Goal: Task Accomplishment & Management: Manage account settings

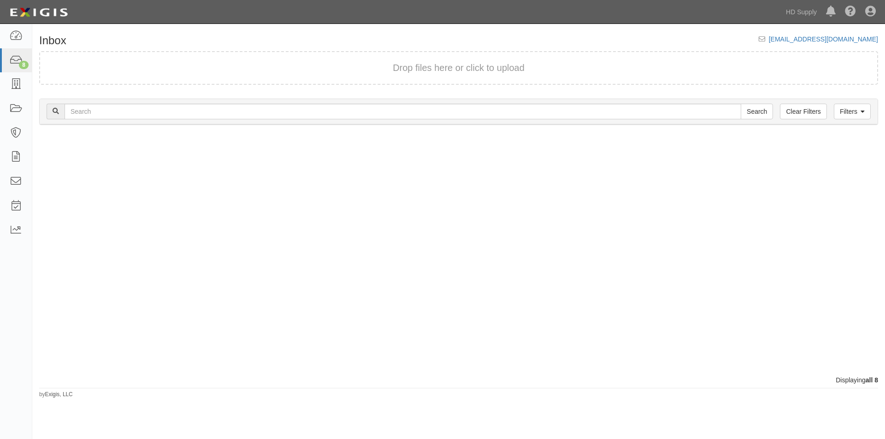
click at [585, 337] on div "Process Toggle Document Dropdown Archive Document Close Mark as Done Toggle Tas…" at bounding box center [458, 255] width 853 height 242
click at [14, 57] on icon at bounding box center [15, 60] width 13 height 11
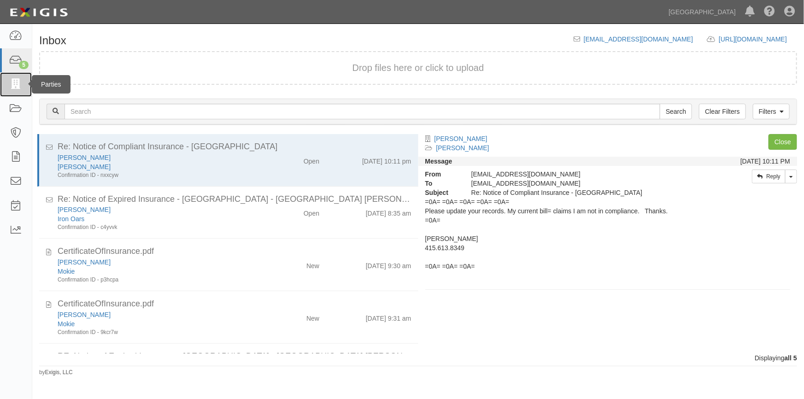
click at [15, 82] on icon at bounding box center [15, 84] width 13 height 11
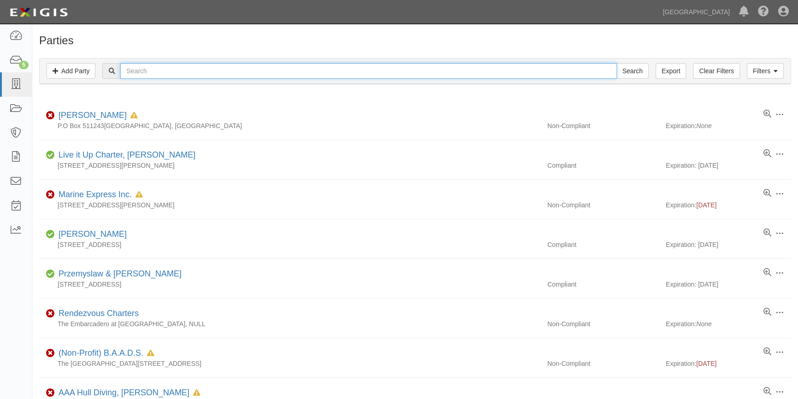
click at [159, 74] on input "text" at bounding box center [368, 71] width 497 height 16
type input "amy wagner"
click at [617, 63] on input "Search" at bounding box center [633, 71] width 32 height 16
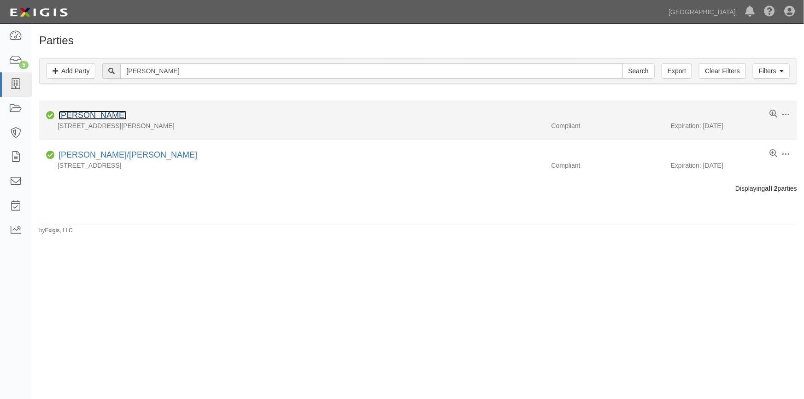
click at [81, 116] on link "[PERSON_NAME]" at bounding box center [93, 115] width 68 height 9
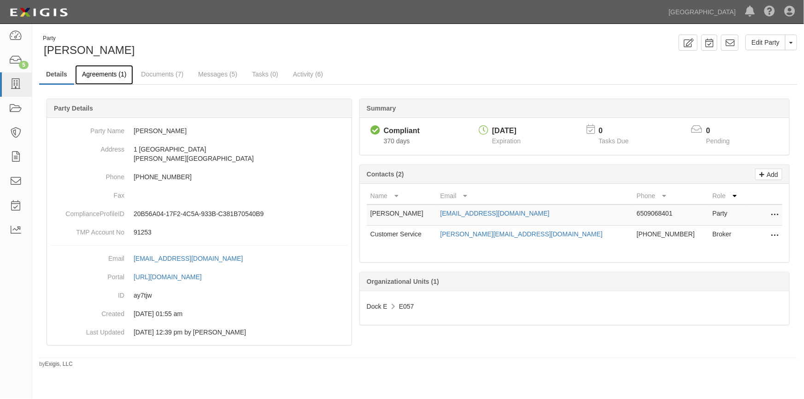
click at [103, 72] on link "Agreements (1)" at bounding box center [104, 75] width 58 height 20
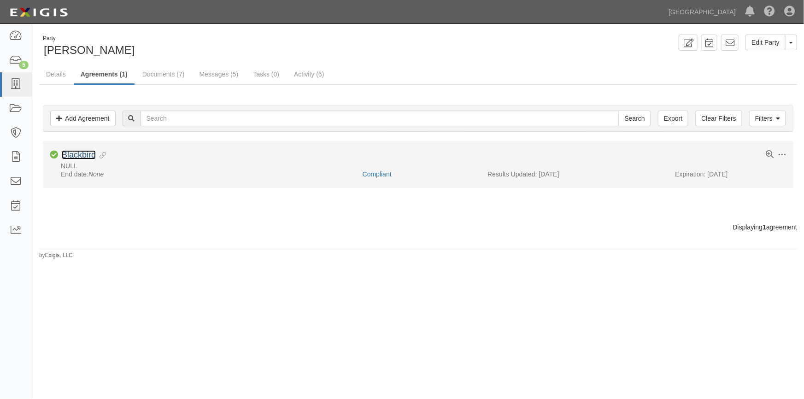
click at [78, 154] on link "Blackbird" at bounding box center [79, 154] width 34 height 9
click at [75, 155] on link "Blackbird" at bounding box center [79, 154] width 34 height 9
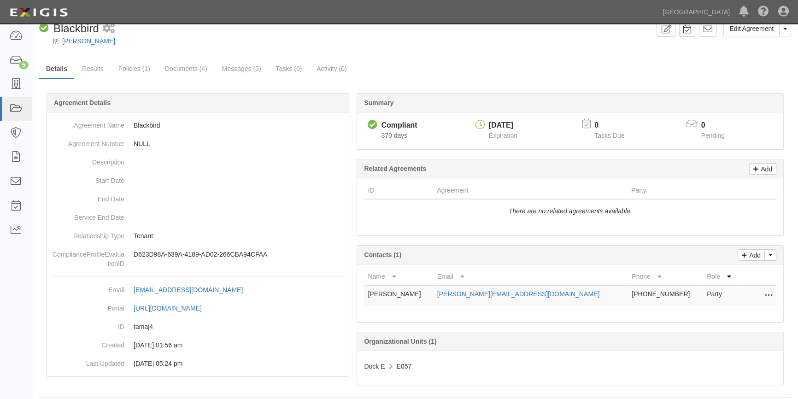
scroll to position [22, 0]
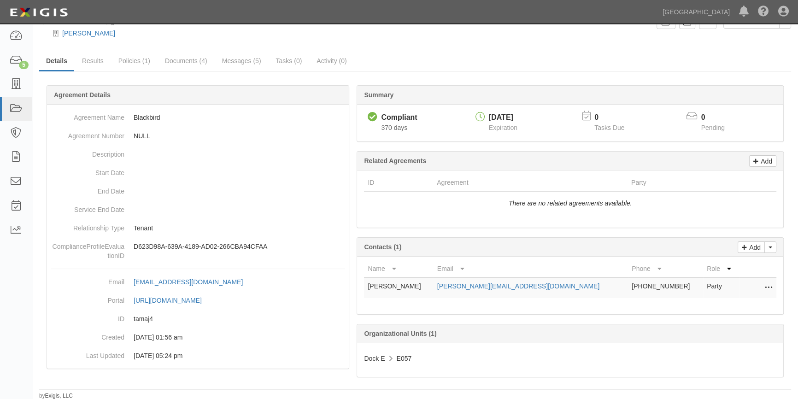
click at [770, 288] on icon at bounding box center [768, 288] width 7 height 12
click at [698, 317] on link "Delete" at bounding box center [728, 318] width 90 height 17
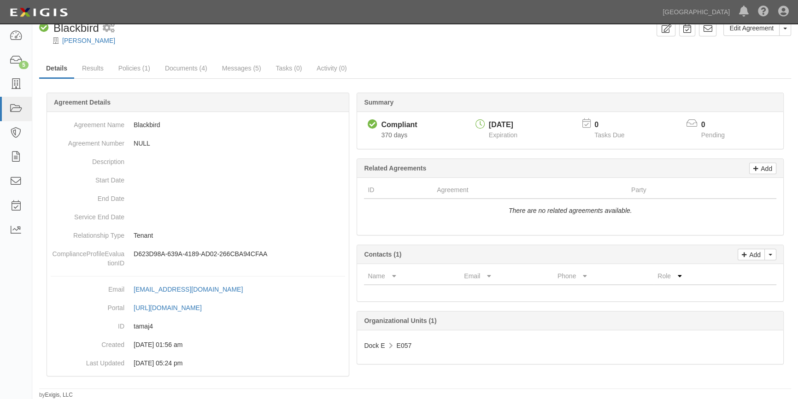
scroll to position [14, 0]
click at [754, 170] on icon at bounding box center [756, 168] width 5 height 8
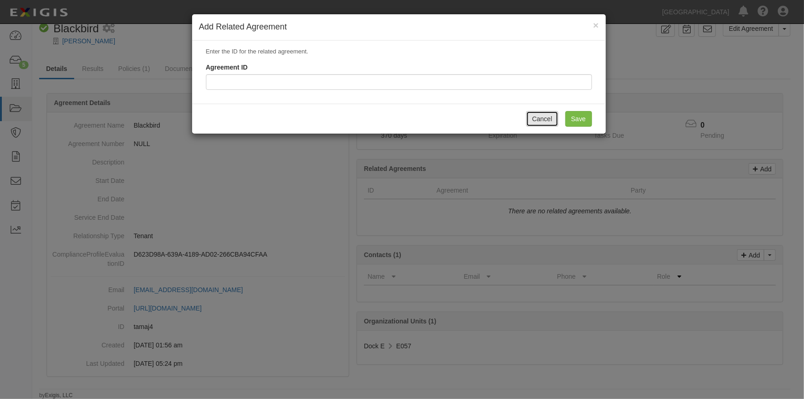
click at [539, 120] on button "Cancel" at bounding box center [542, 119] width 32 height 16
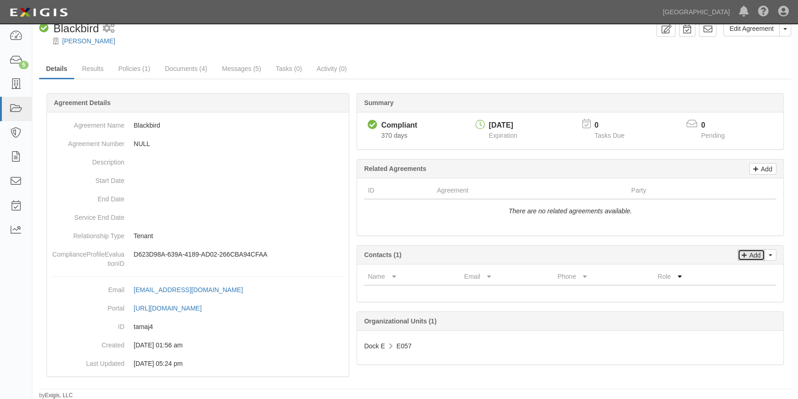
click at [753, 254] on p "Add" at bounding box center [754, 255] width 14 height 11
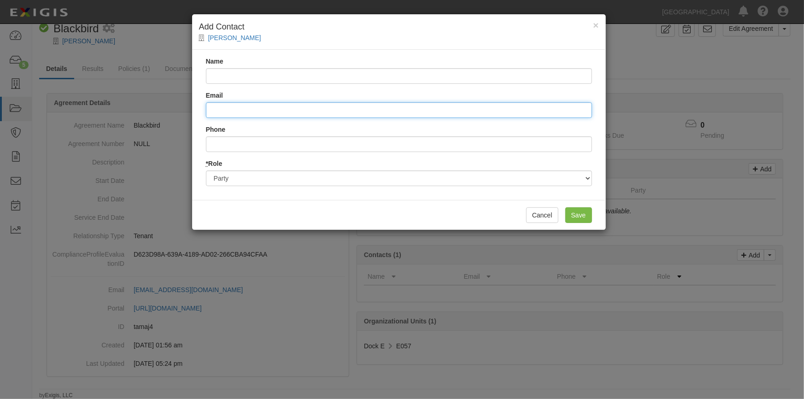
paste input "amydame1@gmail.com"
type input "amydame1@gmail.com"
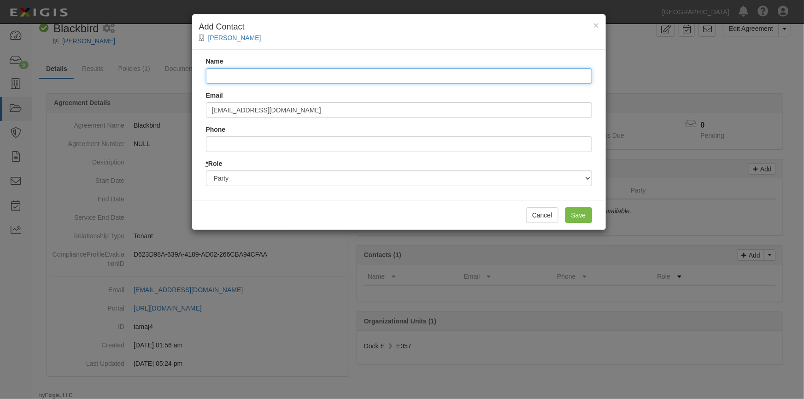
click at [233, 74] on input "Name" at bounding box center [399, 76] width 386 height 16
type input "Amy Wagner"
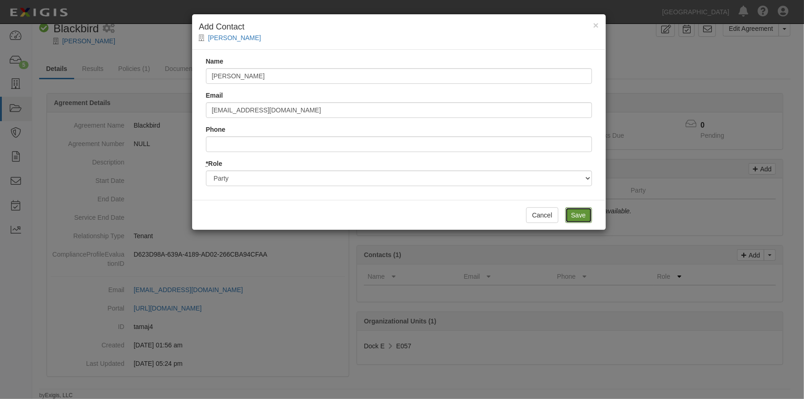
click at [575, 216] on input "Save" at bounding box center [579, 215] width 27 height 16
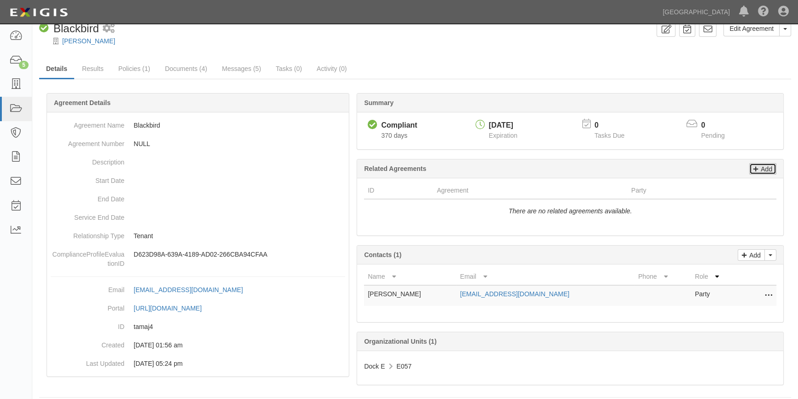
click at [759, 168] on p "Add" at bounding box center [766, 169] width 14 height 11
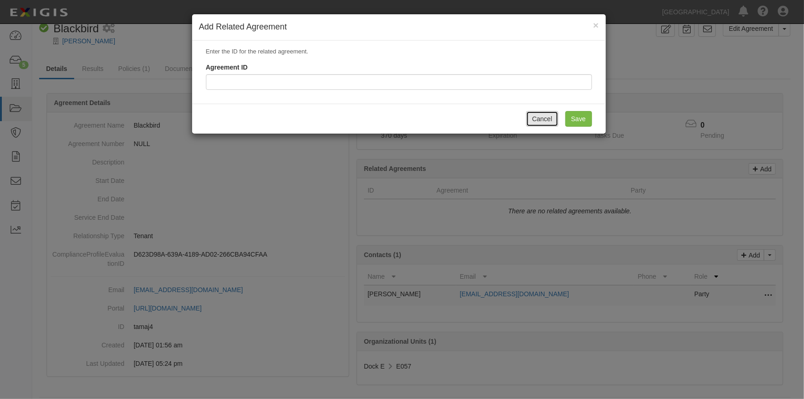
click at [545, 122] on button "Cancel" at bounding box center [542, 119] width 32 height 16
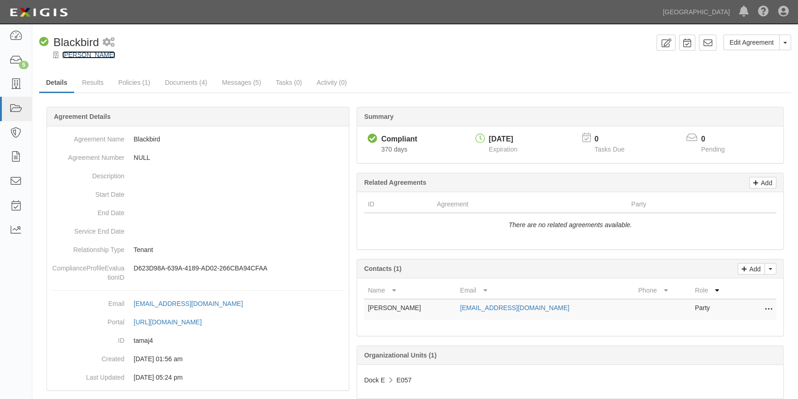
click at [71, 54] on link "[PERSON_NAME]" at bounding box center [88, 54] width 53 height 7
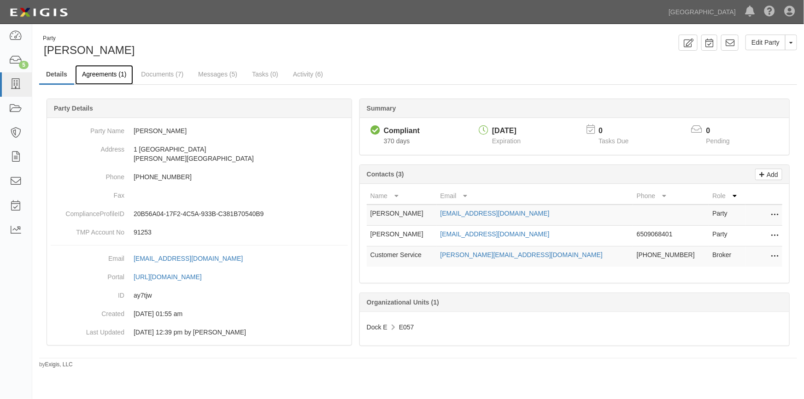
click at [92, 73] on link "Agreements (1)" at bounding box center [104, 75] width 58 height 20
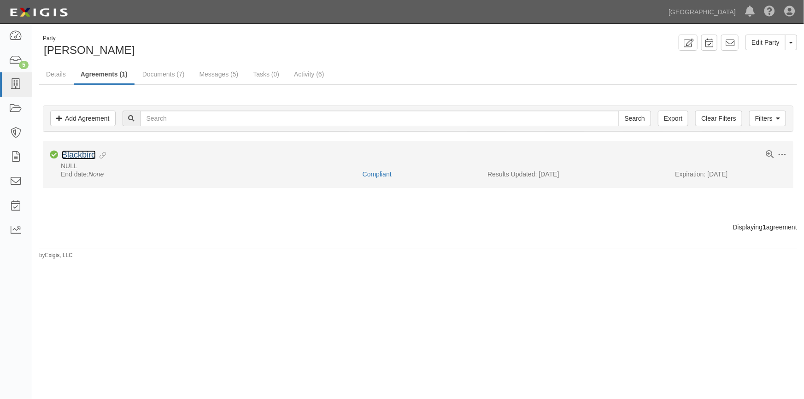
click at [86, 158] on link "Blackbird" at bounding box center [79, 154] width 34 height 9
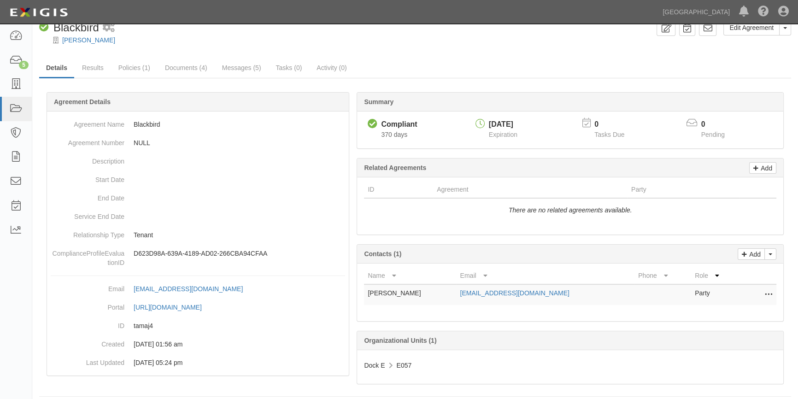
scroll to position [22, 0]
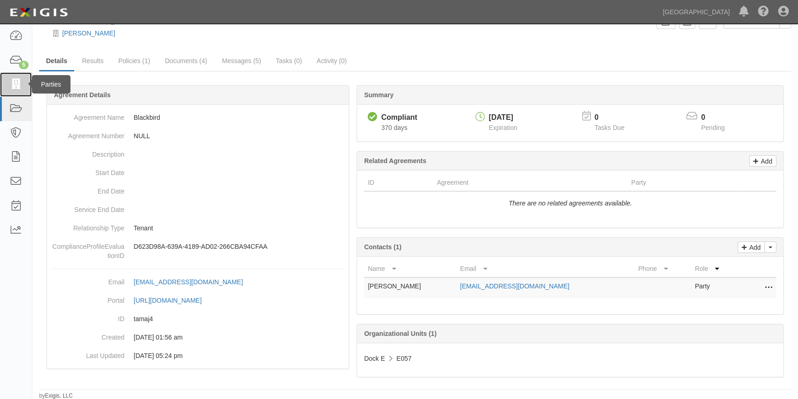
click at [10, 81] on icon at bounding box center [15, 84] width 13 height 11
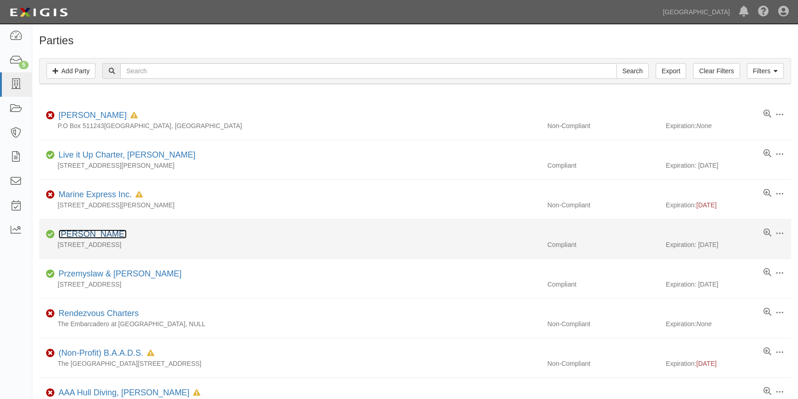
click at [115, 238] on link "Payam Mirrashidi" at bounding box center [93, 234] width 68 height 9
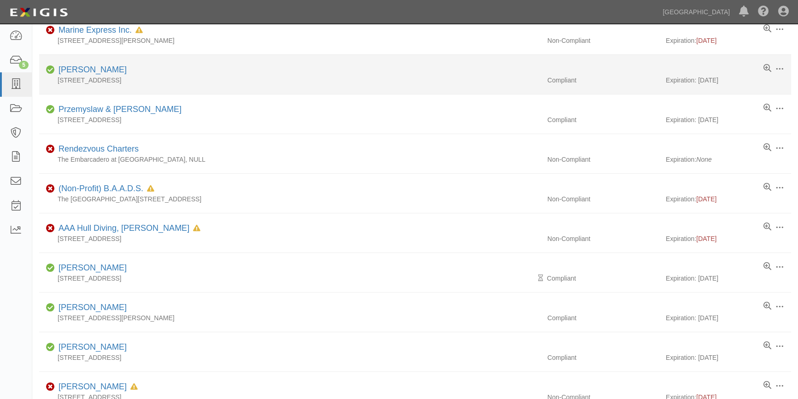
scroll to position [251, 0]
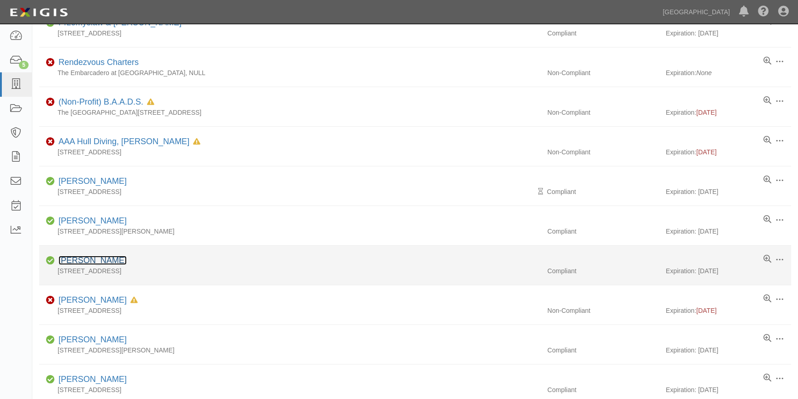
click at [90, 264] on link "Aaron Gray" at bounding box center [93, 260] width 68 height 9
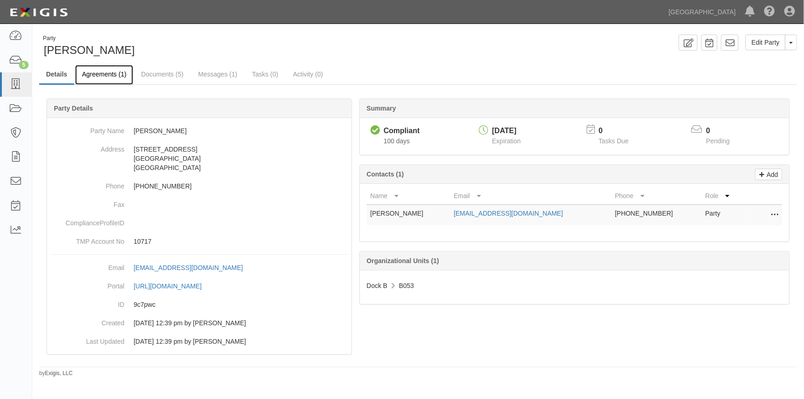
click at [100, 74] on link "Agreements (1)" at bounding box center [104, 75] width 58 height 20
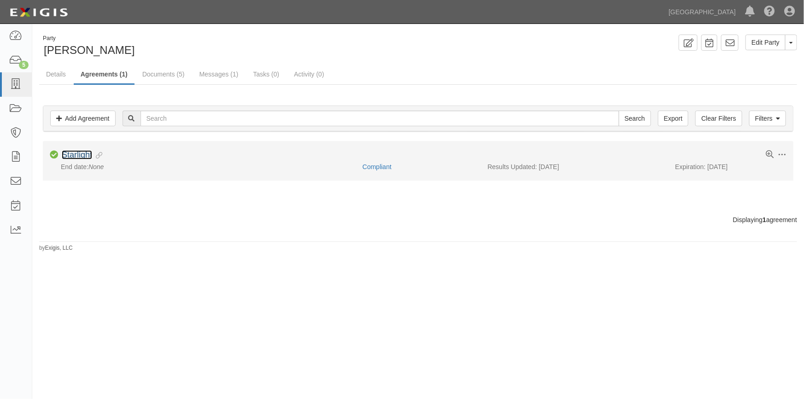
click at [83, 153] on link "Starlight" at bounding box center [77, 154] width 30 height 9
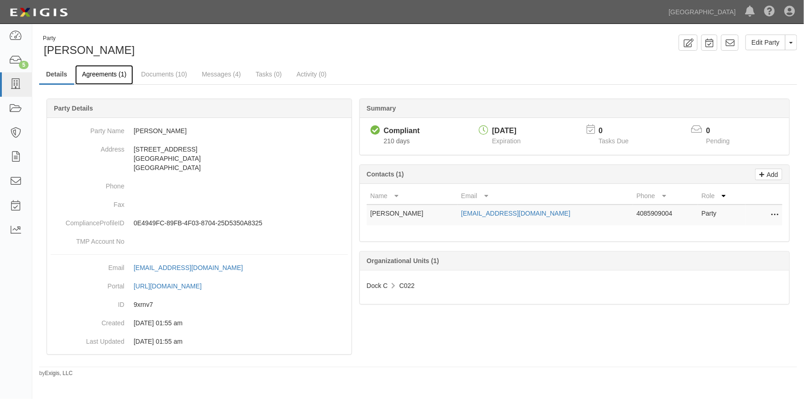
click at [103, 71] on link "Agreements (1)" at bounding box center [104, 75] width 58 height 20
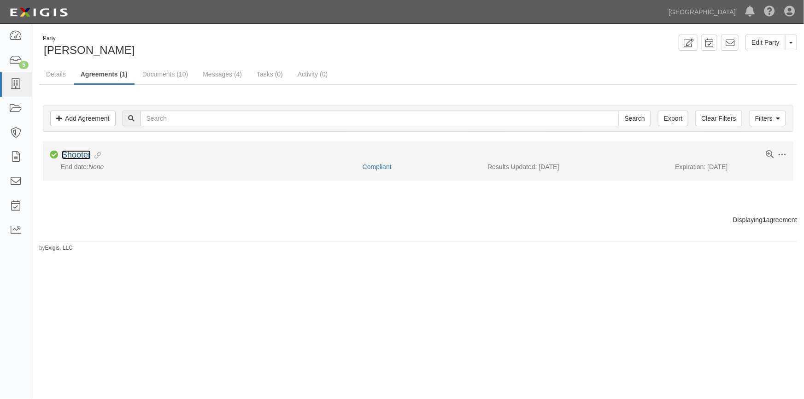
click at [77, 153] on link "Shooter" at bounding box center [76, 154] width 29 height 9
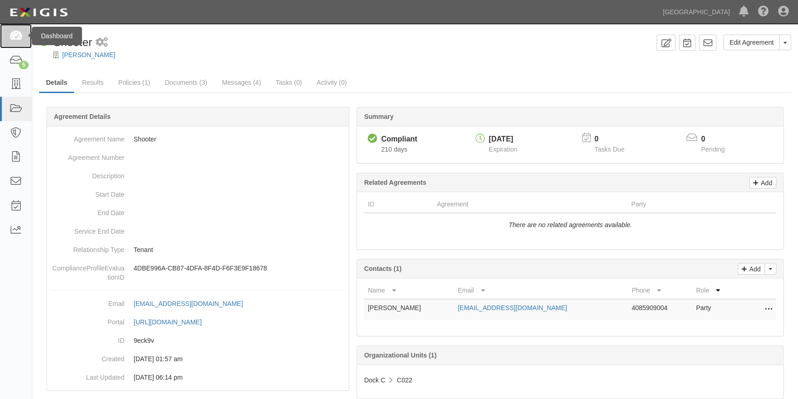
click at [18, 37] on icon at bounding box center [15, 36] width 13 height 11
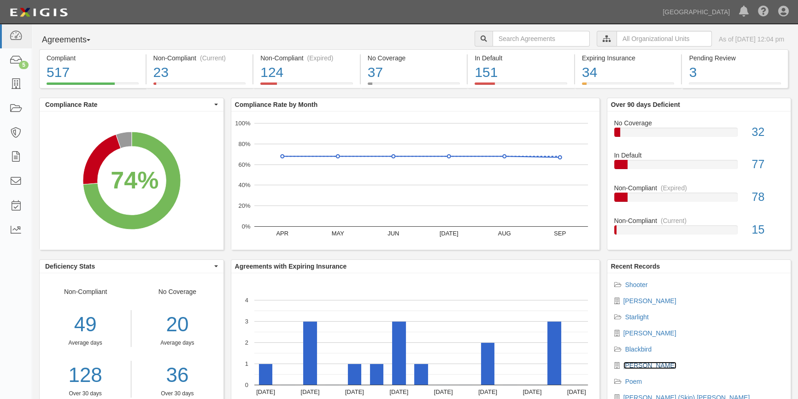
click at [641, 367] on link "[PERSON_NAME]" at bounding box center [650, 365] width 53 height 7
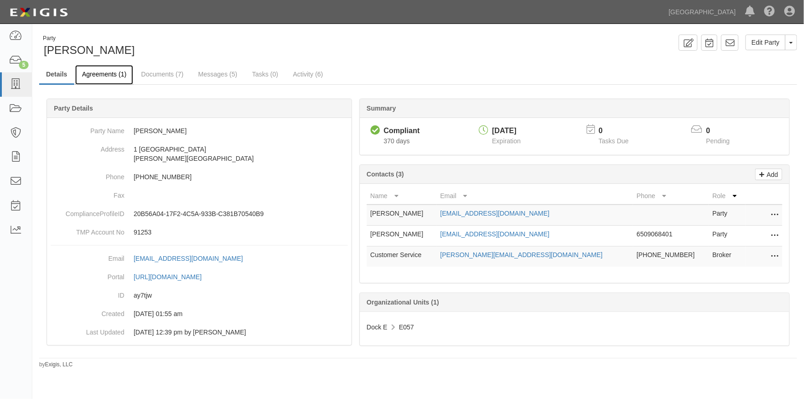
click at [116, 74] on link "Agreements (1)" at bounding box center [104, 75] width 58 height 20
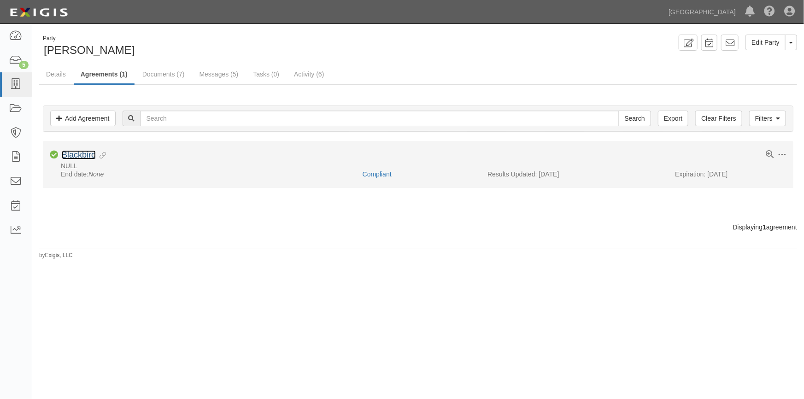
click at [83, 155] on link "Blackbird" at bounding box center [79, 154] width 34 height 9
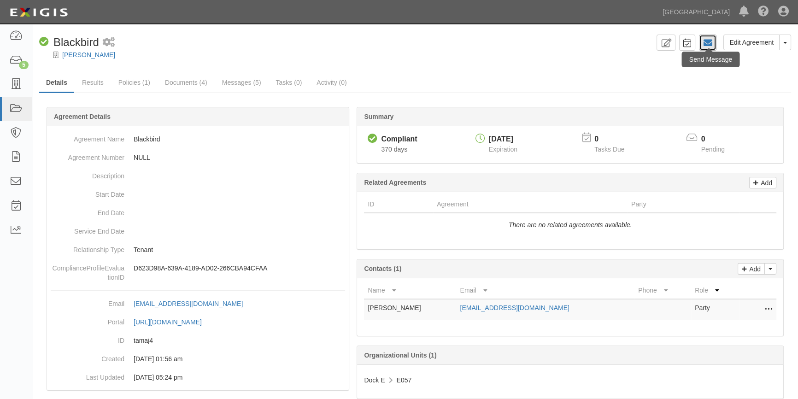
click at [712, 46] on icon at bounding box center [708, 42] width 9 height 9
click at [228, 82] on link "Messages (5)" at bounding box center [241, 83] width 53 height 20
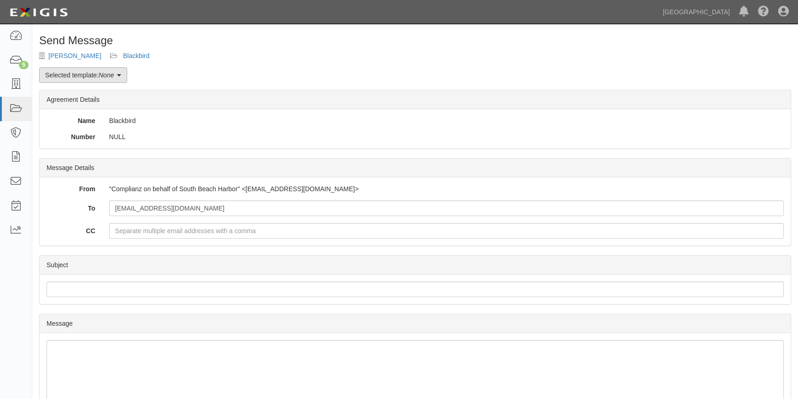
click at [126, 75] on link "Selected template: None" at bounding box center [83, 75] width 88 height 16
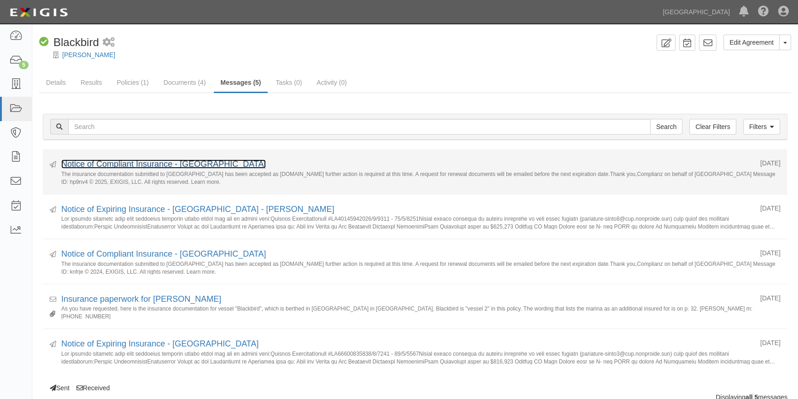
click at [163, 164] on link "Notice of Compliant Insurance - [GEOGRAPHIC_DATA]" at bounding box center [163, 164] width 205 height 9
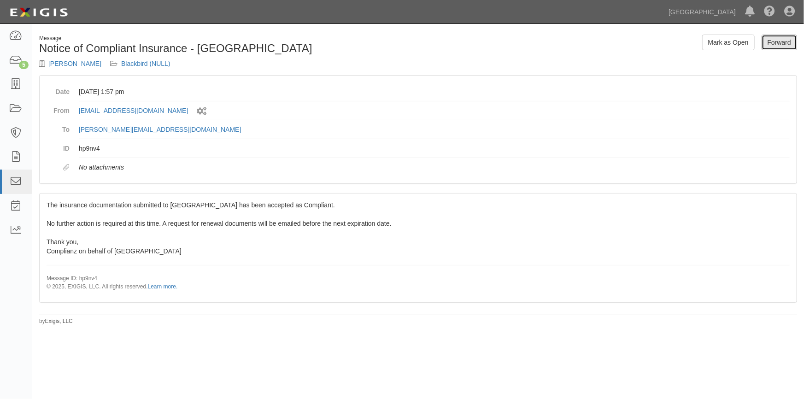
click at [789, 45] on link "Forward" at bounding box center [779, 43] width 35 height 16
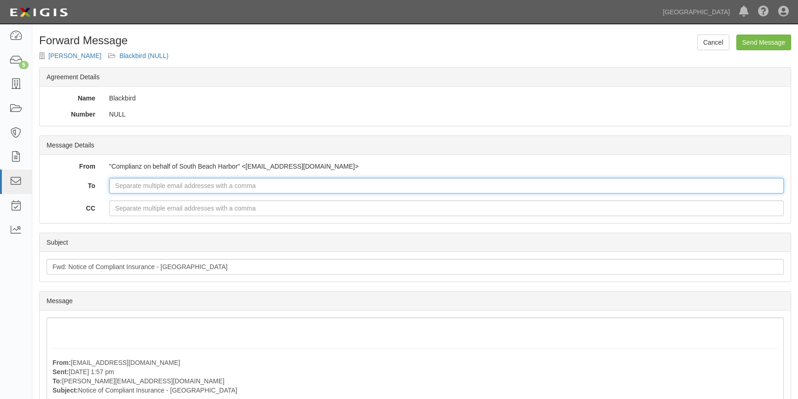
paste input "amydame1@gmail.com"
type input "amydame1@gmail.com"
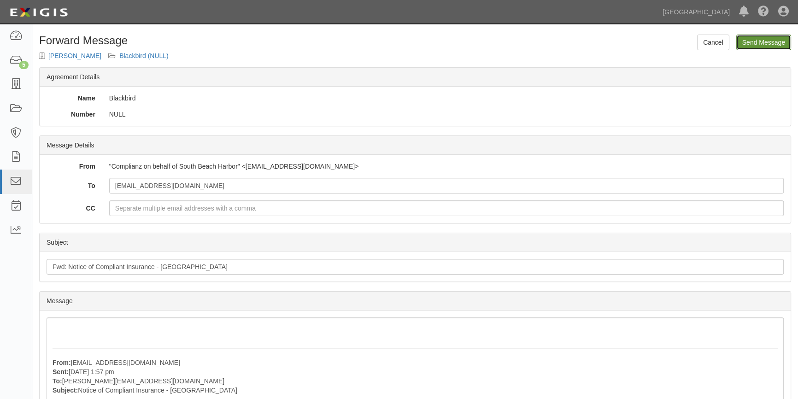
click at [761, 41] on input "Send Message" at bounding box center [764, 43] width 55 height 16
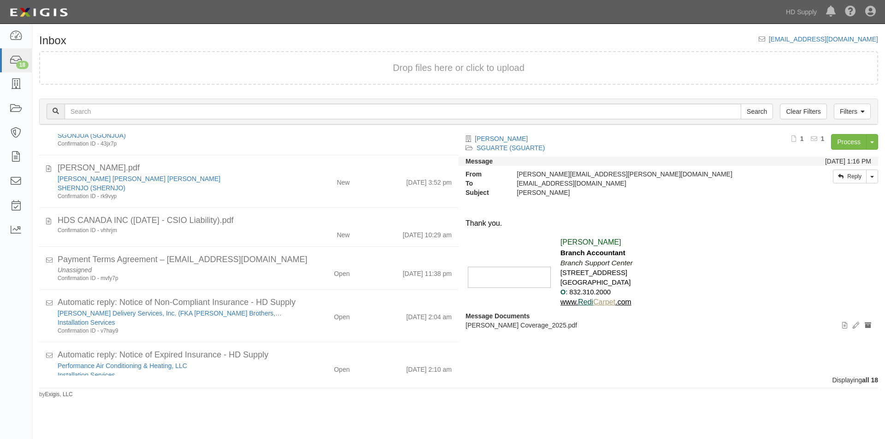
scroll to position [300, 0]
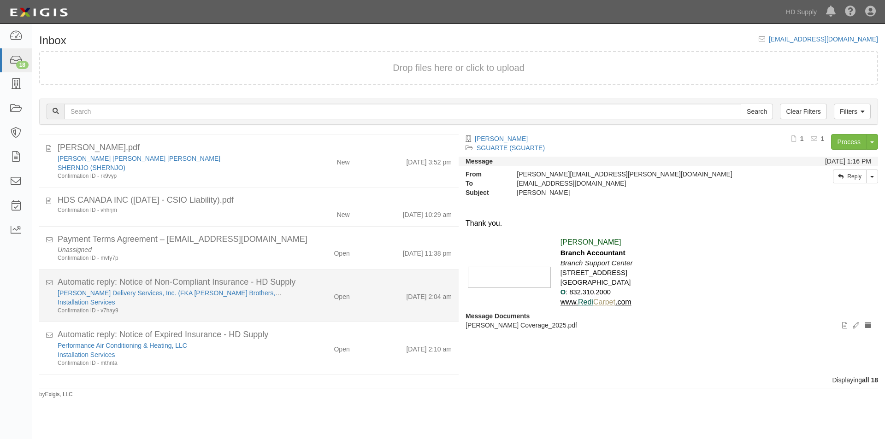
click at [269, 303] on div "Installation Services" at bounding box center [170, 302] width 224 height 9
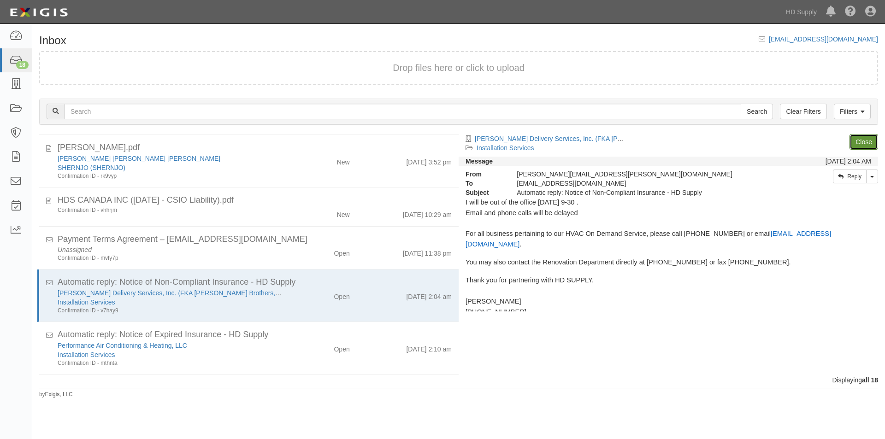
click at [860, 148] on link "Close" at bounding box center [864, 142] width 29 height 16
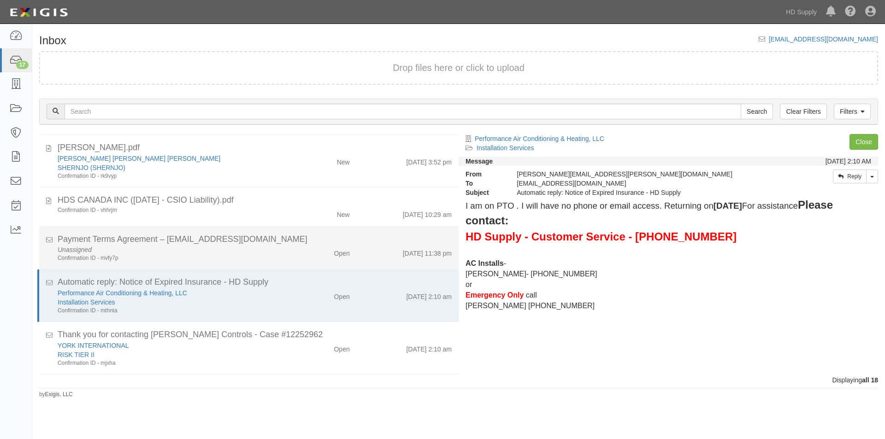
click at [279, 254] on div "Unassigned Confirmation ID - mvfy7p" at bounding box center [170, 253] width 238 height 17
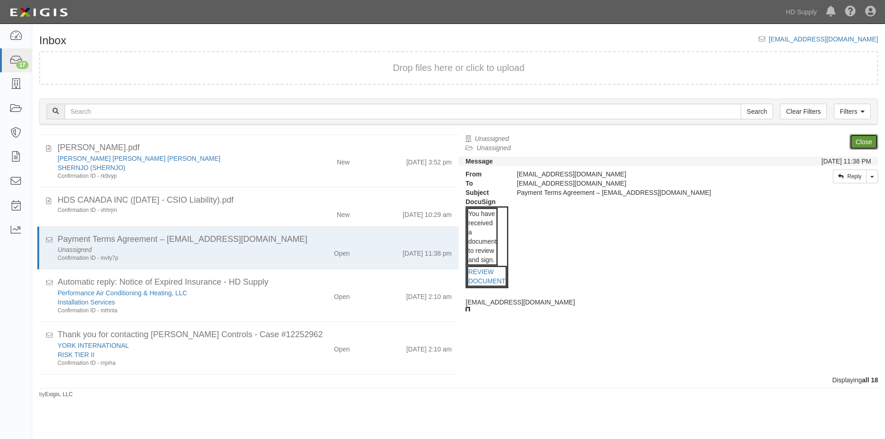
click at [868, 139] on link "Close" at bounding box center [864, 142] width 29 height 16
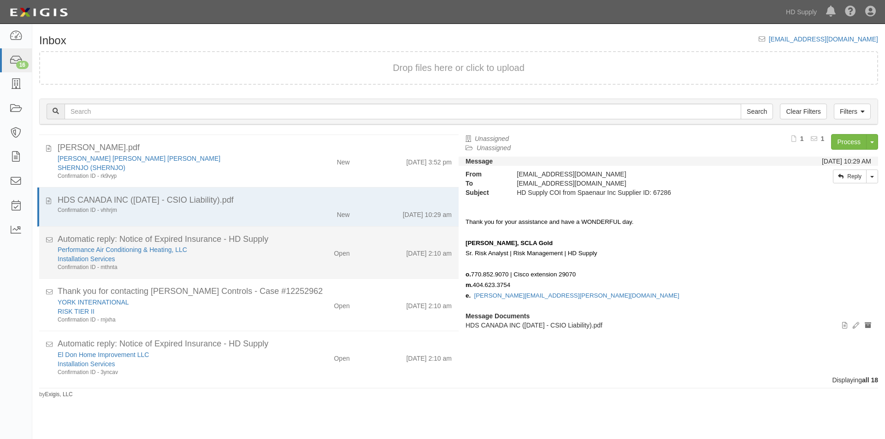
click at [257, 260] on div "Installation Services" at bounding box center [170, 258] width 224 height 9
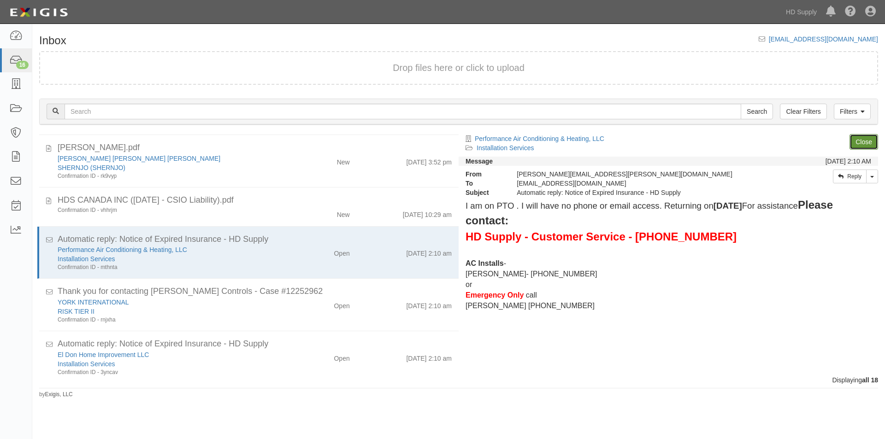
click at [862, 143] on link "Close" at bounding box center [864, 142] width 29 height 16
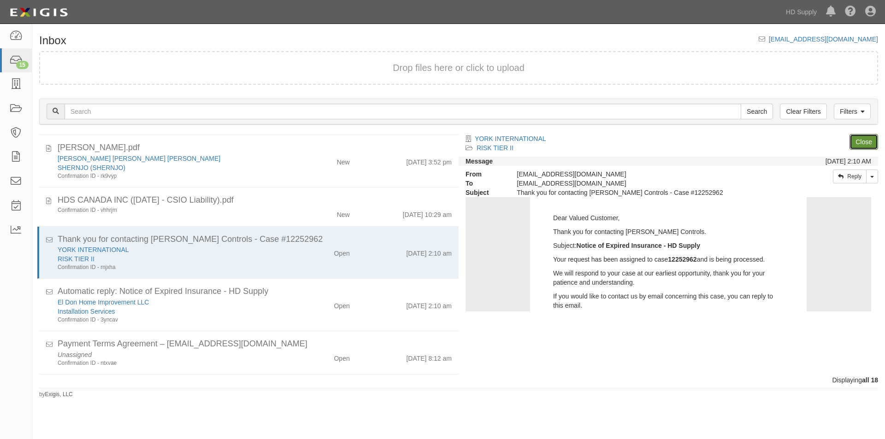
scroll to position [110, 0]
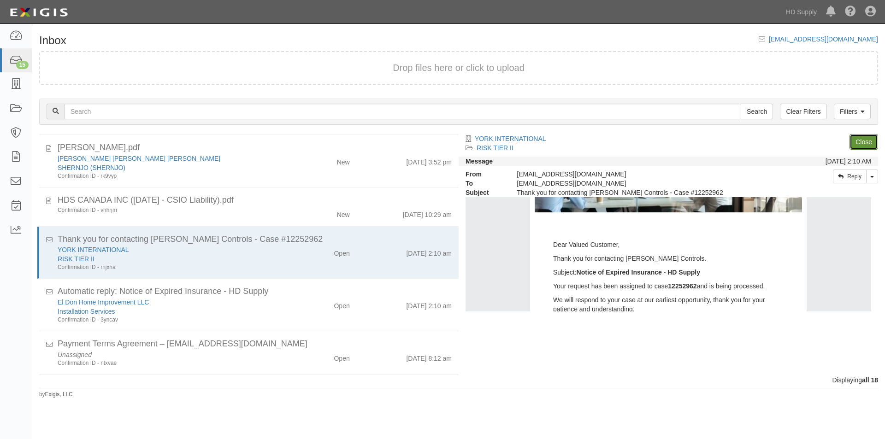
click at [859, 138] on link "Close" at bounding box center [864, 142] width 29 height 16
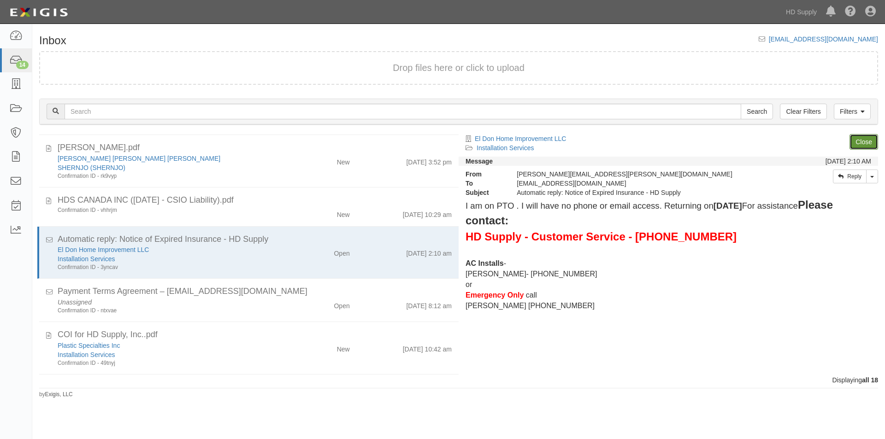
click at [864, 142] on link "Close" at bounding box center [864, 142] width 29 height 16
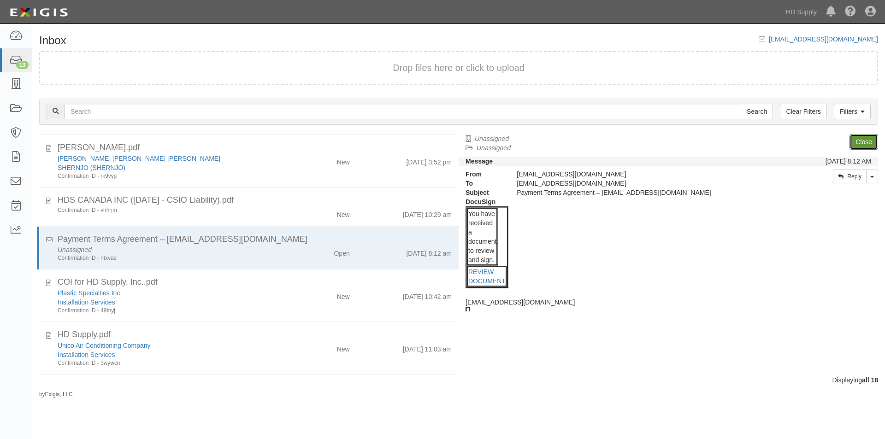
click at [865, 142] on link "Close" at bounding box center [864, 142] width 29 height 16
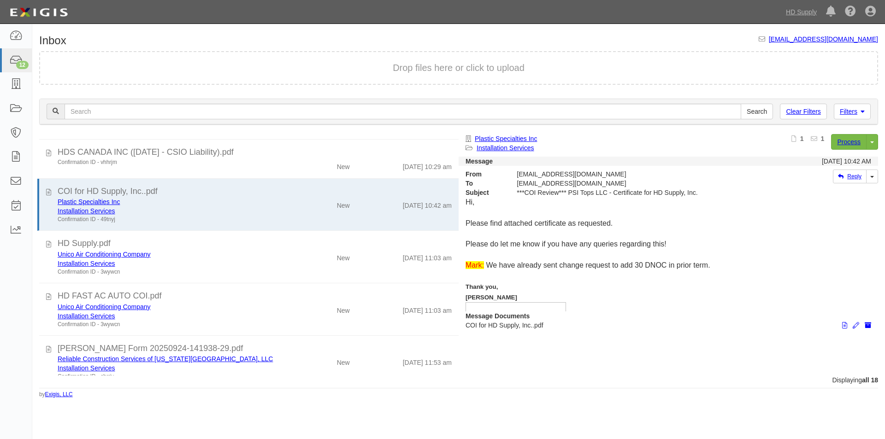
scroll to position [360, 0]
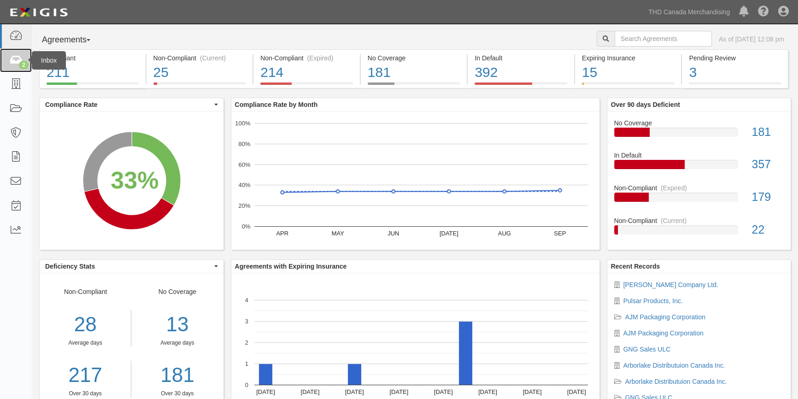
click at [13, 63] on icon at bounding box center [15, 60] width 13 height 11
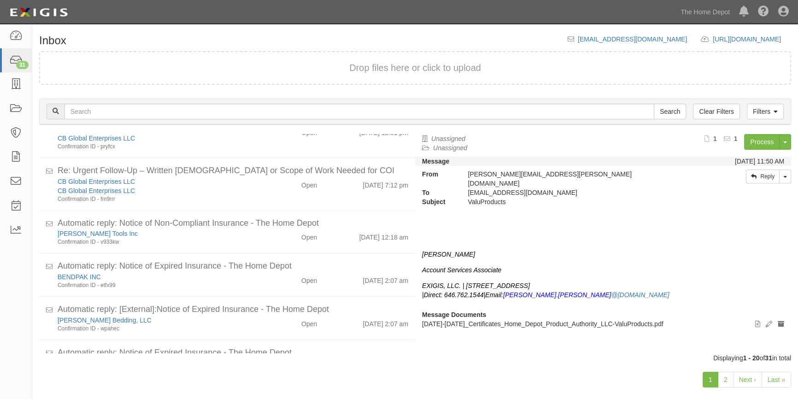
scroll to position [115, 0]
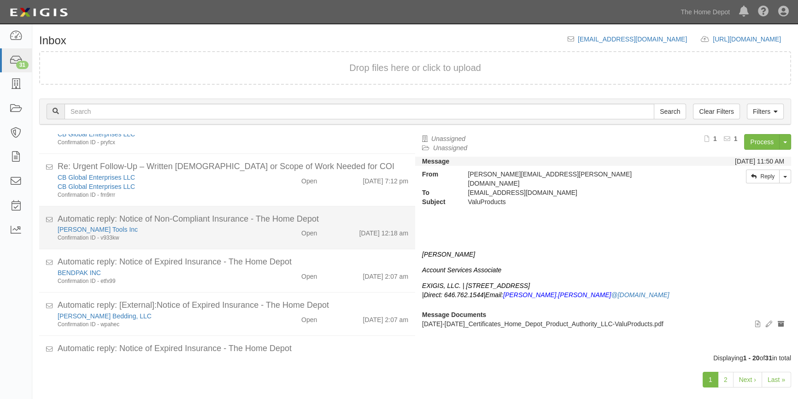
click at [213, 229] on div "Bessey Tools Inc" at bounding box center [157, 229] width 199 height 9
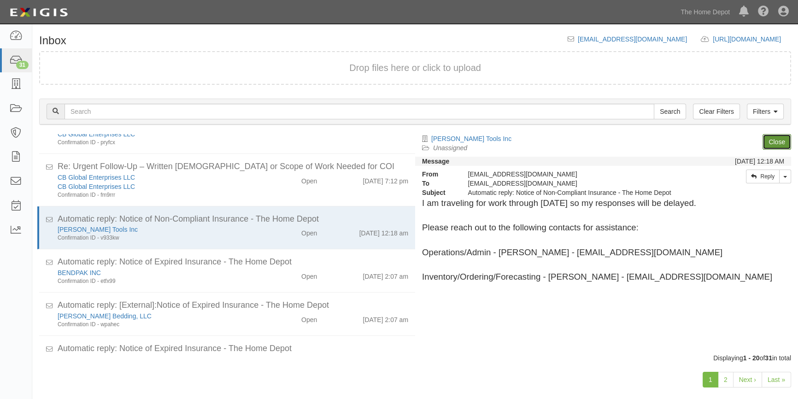
click at [772, 142] on link "Close" at bounding box center [777, 142] width 29 height 16
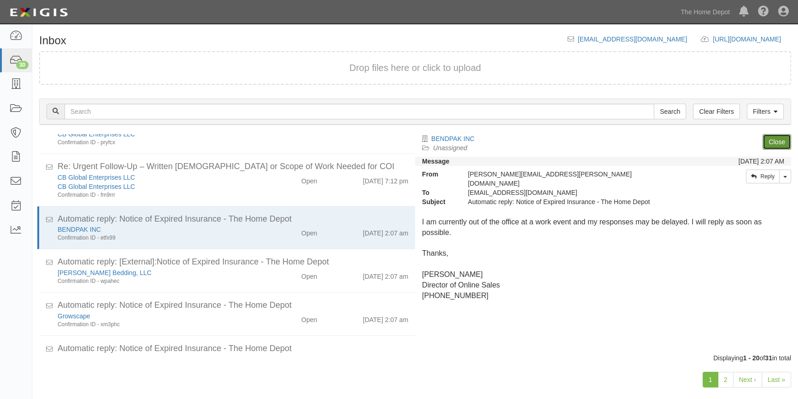
click at [772, 142] on link "Close" at bounding box center [777, 142] width 29 height 16
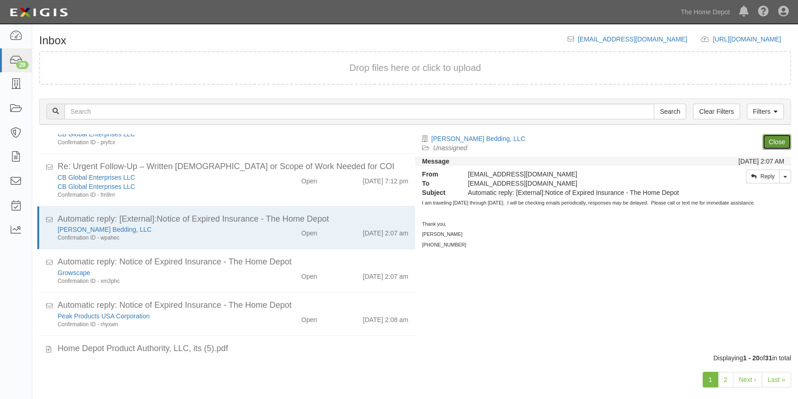
click at [772, 142] on link "Close" at bounding box center [777, 142] width 29 height 16
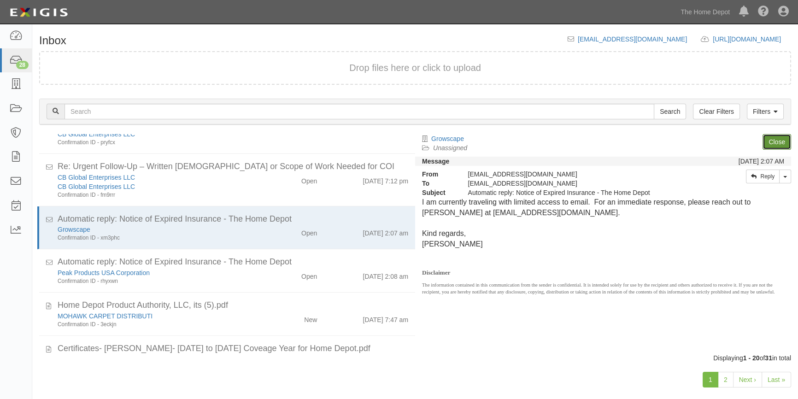
click at [772, 142] on link "Close" at bounding box center [777, 142] width 29 height 16
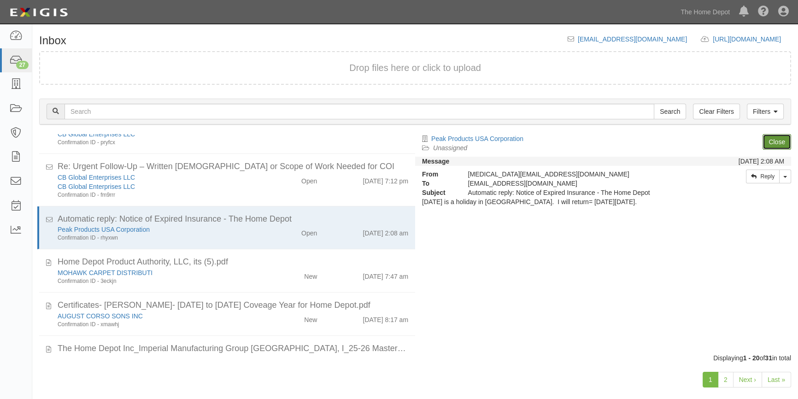
click at [772, 142] on link "Close" at bounding box center [777, 142] width 29 height 16
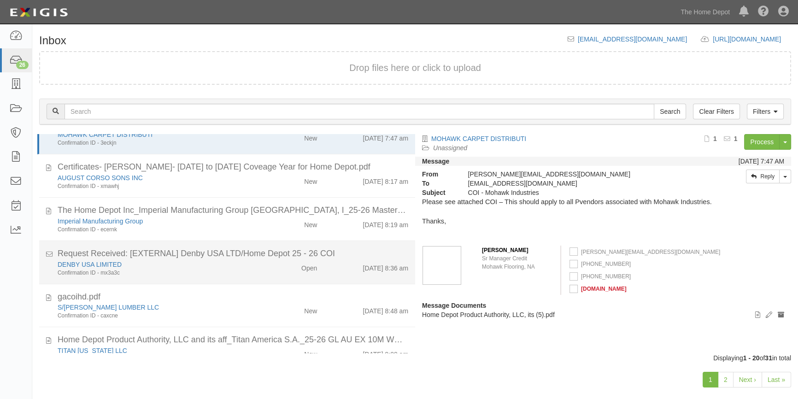
scroll to position [211, 0]
click at [264, 276] on li "Request Received: [EXTERNAL] Denby USA LTD/Home Depot 25 - 26 COI DENBY USA LIM…" at bounding box center [227, 261] width 376 height 43
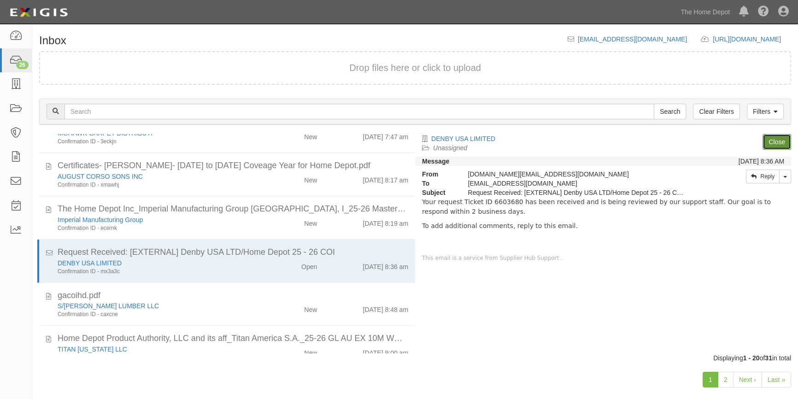
click at [774, 147] on link "Close" at bounding box center [777, 142] width 29 height 16
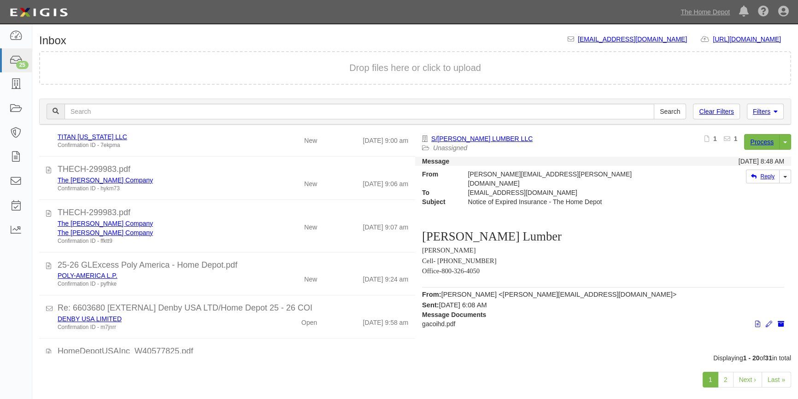
scroll to position [412, 0]
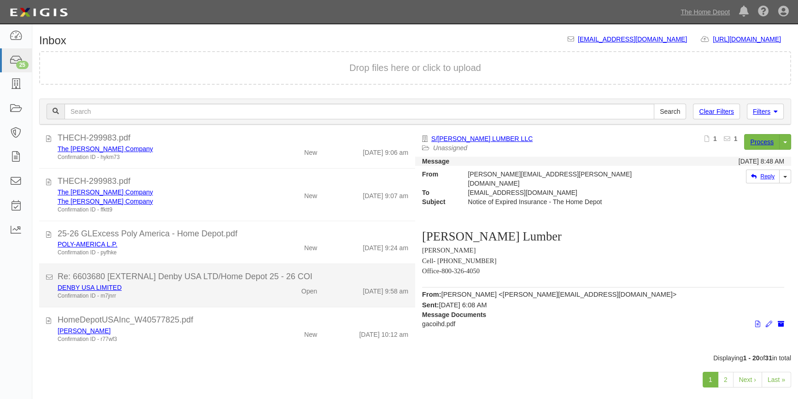
click at [247, 298] on div "Confirmation ID - m7jnrr" at bounding box center [157, 296] width 199 height 8
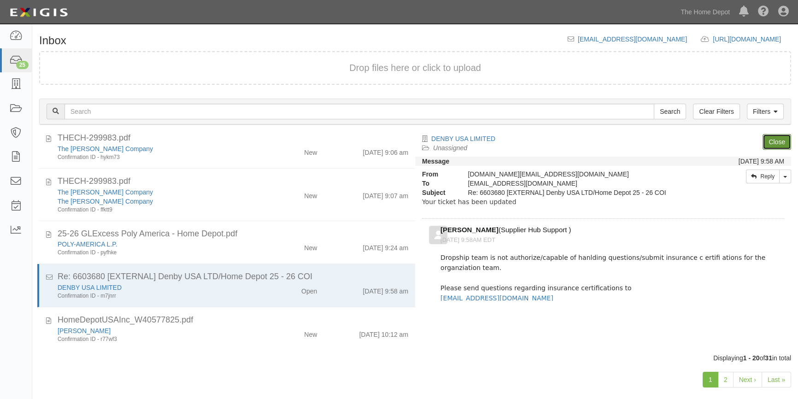
click at [770, 142] on link "Close" at bounding box center [777, 142] width 29 height 16
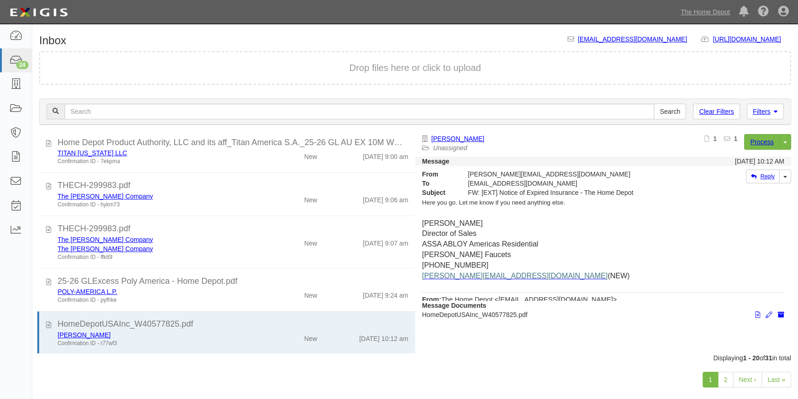
scroll to position [364, 0]
click at [729, 380] on link "2" at bounding box center [726, 380] width 16 height 16
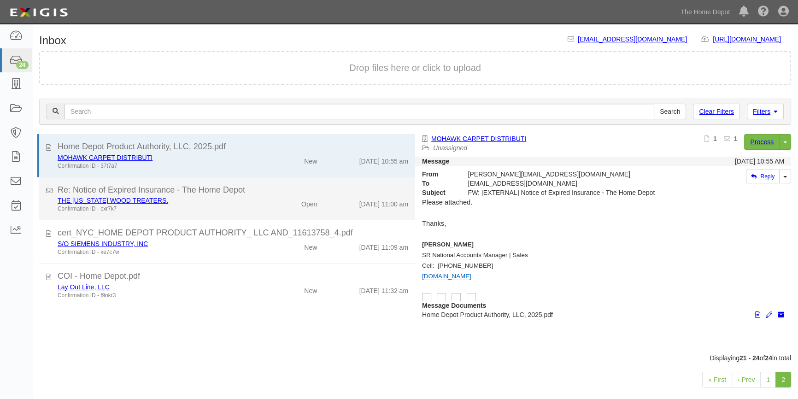
click at [263, 204] on div "Open" at bounding box center [293, 202] width 61 height 13
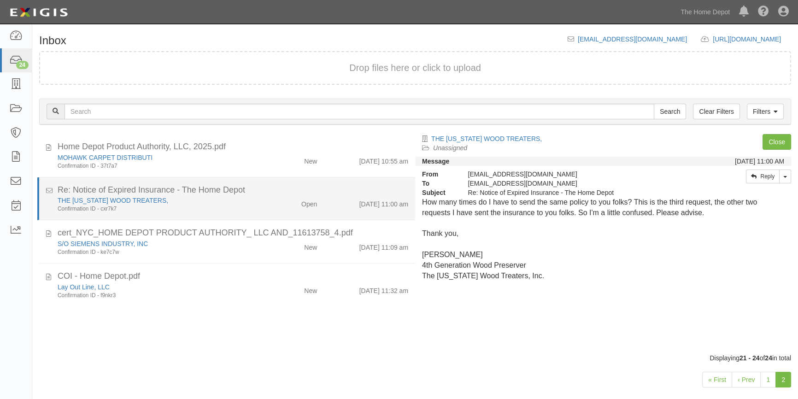
click at [281, 214] on li "Re: Notice of Expired Insurance - The Home Depot THE [US_STATE] WOOD TREATERS, …" at bounding box center [226, 198] width 378 height 43
click at [83, 201] on link "THE [US_STATE] WOOD TREATERS," at bounding box center [113, 200] width 111 height 7
click at [206, 208] on div "Confirmation ID - cxr7k7" at bounding box center [157, 209] width 199 height 8
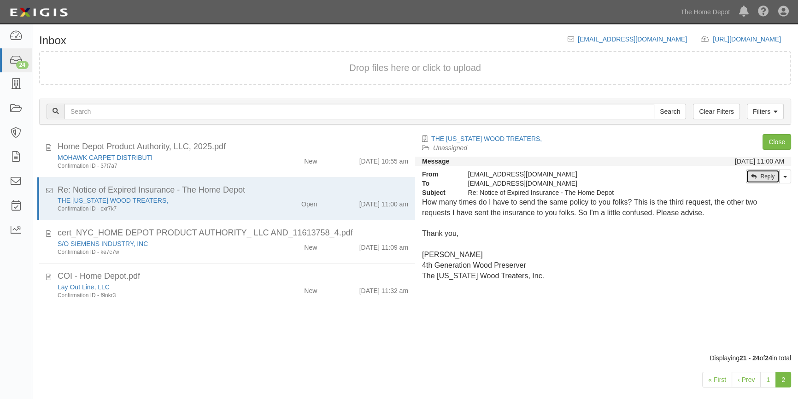
click at [770, 178] on link "Reply" at bounding box center [763, 177] width 34 height 14
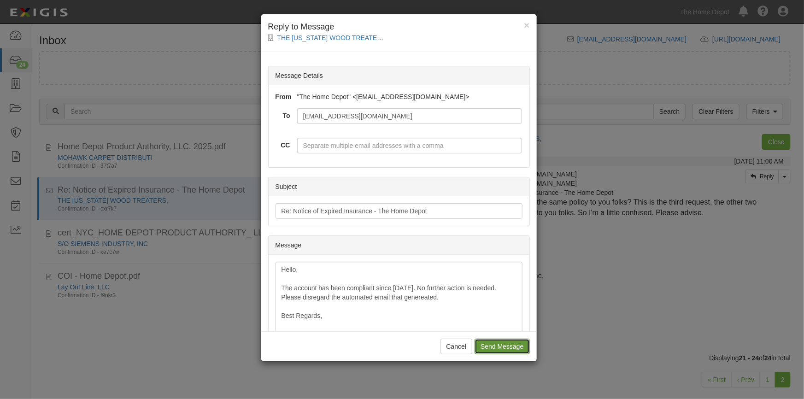
click at [489, 350] on input "Send Message" at bounding box center [502, 347] width 55 height 16
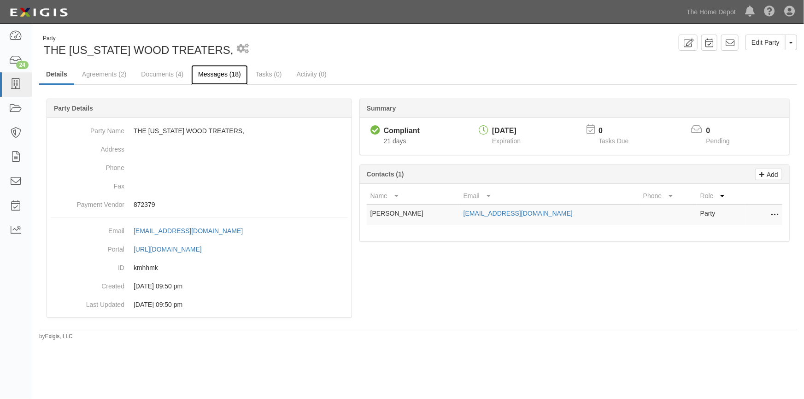
click at [207, 74] on link "Messages (18)" at bounding box center [219, 75] width 57 height 20
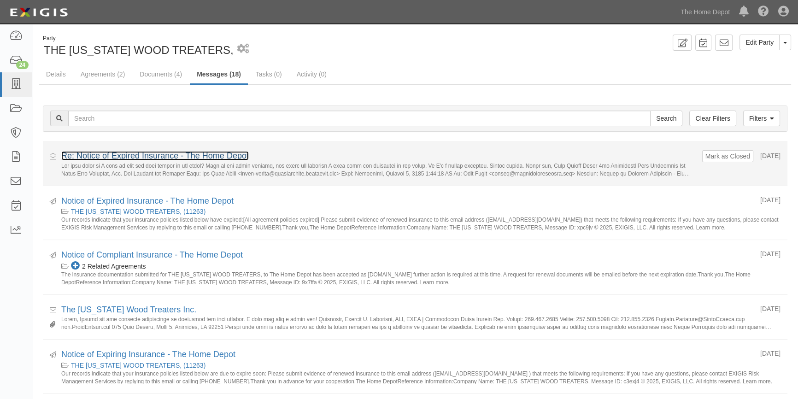
click at [149, 157] on link "Re: Notice of Expired Insurance - The Home Depot" at bounding box center [155, 155] width 188 height 9
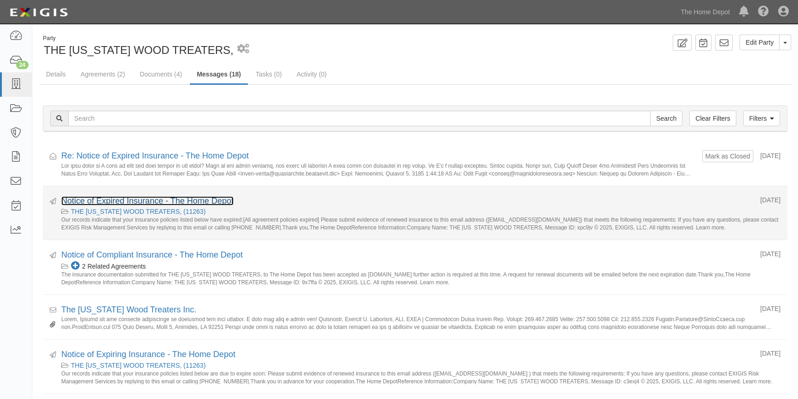
click at [135, 201] on link "Notice of Expired Insurance - The Home Depot" at bounding box center [147, 200] width 172 height 9
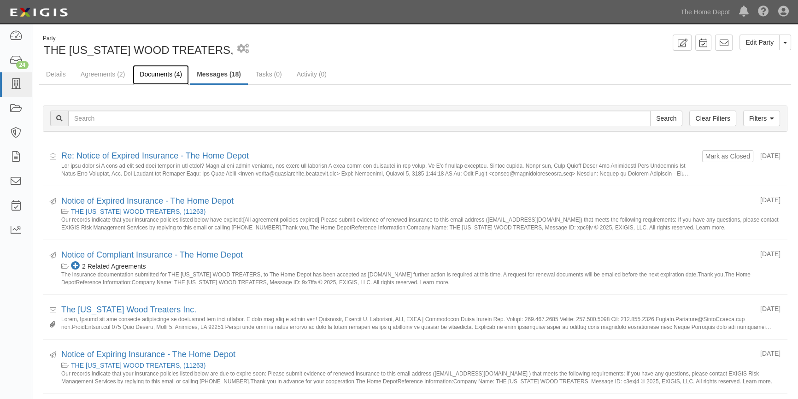
click at [149, 75] on link "Documents (4)" at bounding box center [161, 75] width 56 height 20
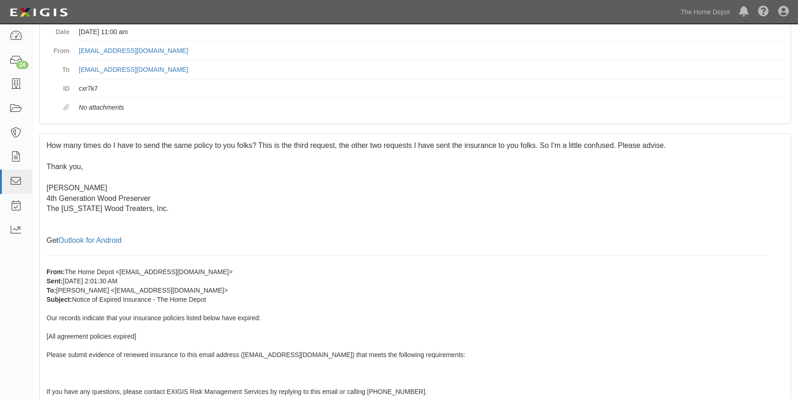
scroll to position [167, 0]
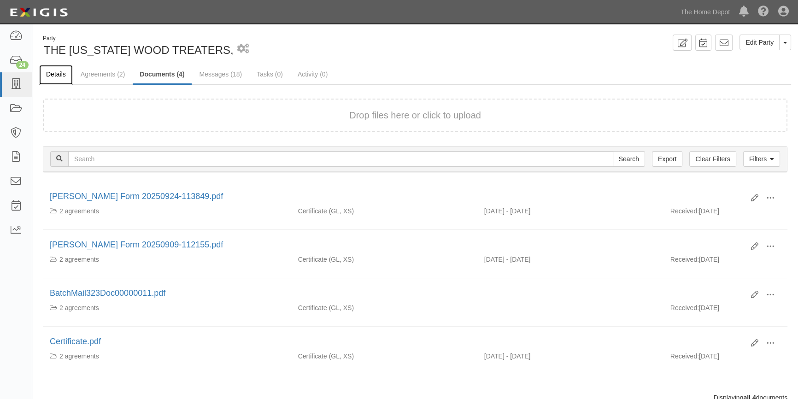
click at [59, 77] on link "Details" at bounding box center [56, 75] width 34 height 20
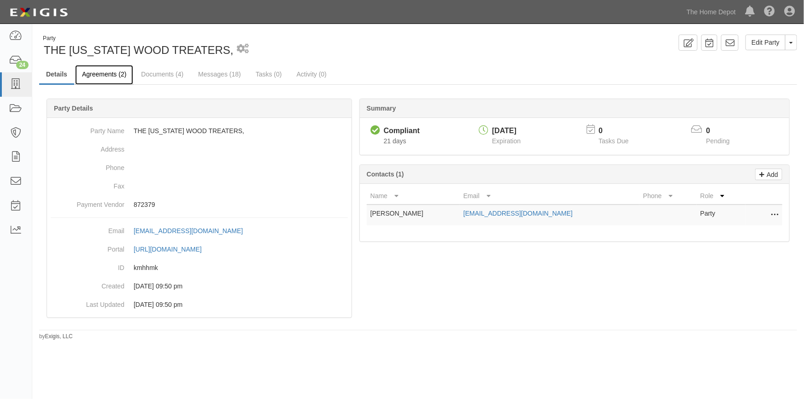
click at [93, 71] on link "Agreements (2)" at bounding box center [104, 75] width 58 height 20
click at [148, 72] on link "Documents (4)" at bounding box center [162, 75] width 56 height 20
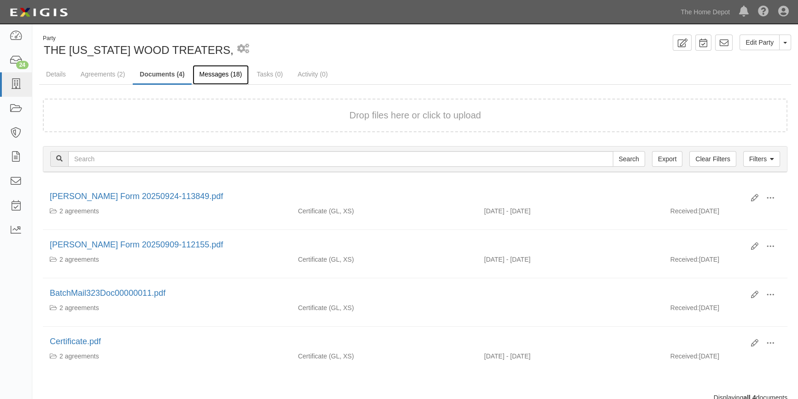
click at [216, 76] on link "Messages (18)" at bounding box center [221, 75] width 57 height 20
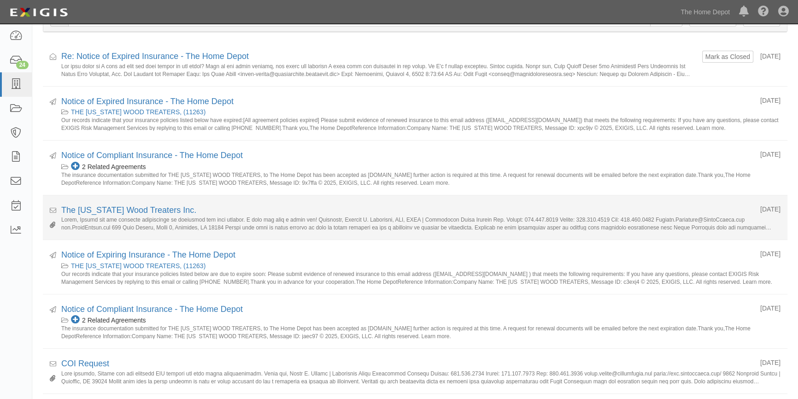
scroll to position [100, 0]
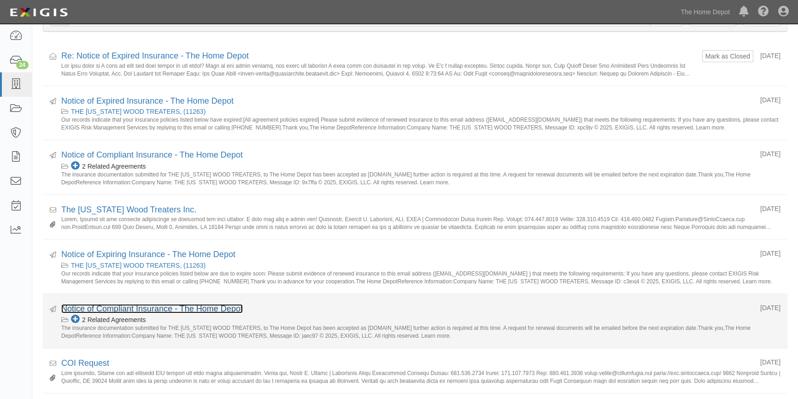
click at [135, 309] on link "Notice of Compliant Insurance - The Home Depot" at bounding box center [152, 308] width 182 height 9
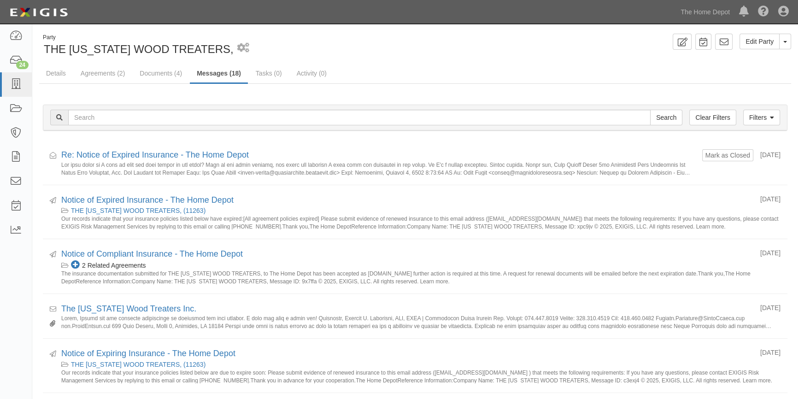
scroll to position [0, 0]
click at [148, 73] on link "Documents (4)" at bounding box center [161, 75] width 56 height 20
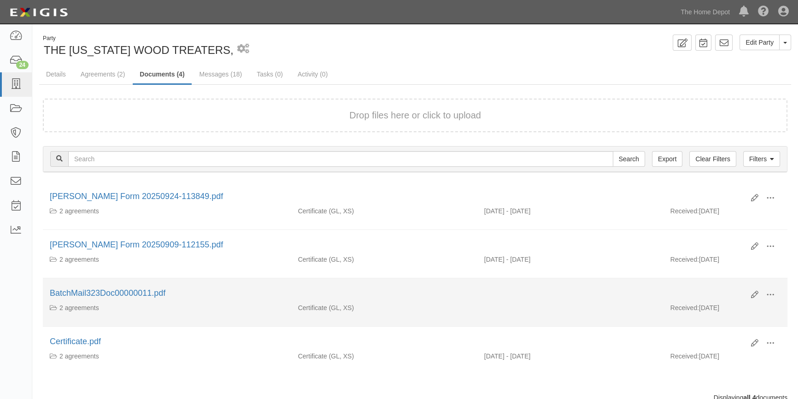
scroll to position [30, 0]
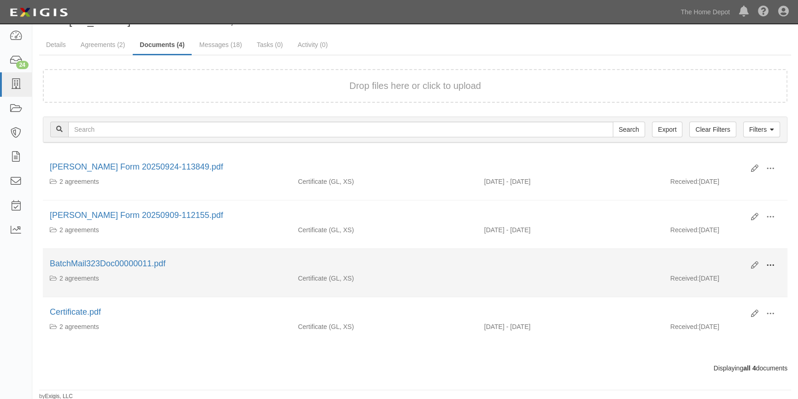
click at [769, 261] on span at bounding box center [771, 265] width 8 height 8
click at [712, 277] on link "View" at bounding box center [726, 279] width 73 height 17
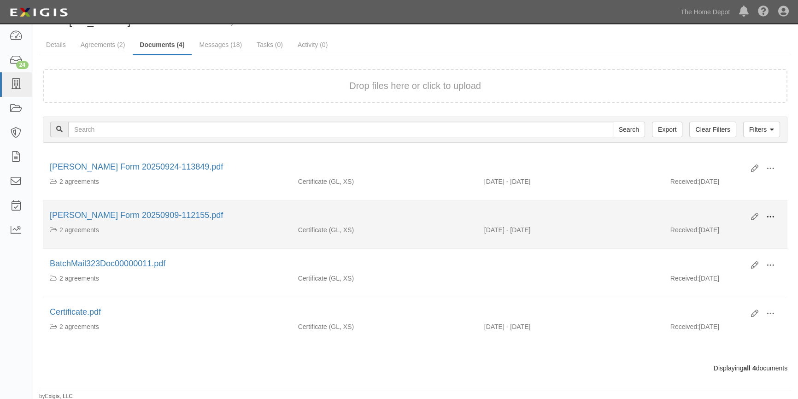
click at [769, 213] on span at bounding box center [771, 217] width 8 height 8
click at [715, 225] on link "View" at bounding box center [726, 230] width 73 height 17
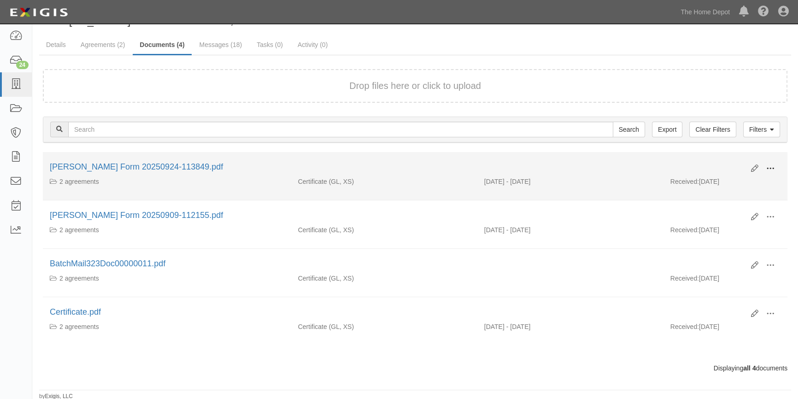
click at [764, 162] on button at bounding box center [771, 169] width 20 height 16
click at [716, 185] on link "View" at bounding box center [726, 182] width 73 height 17
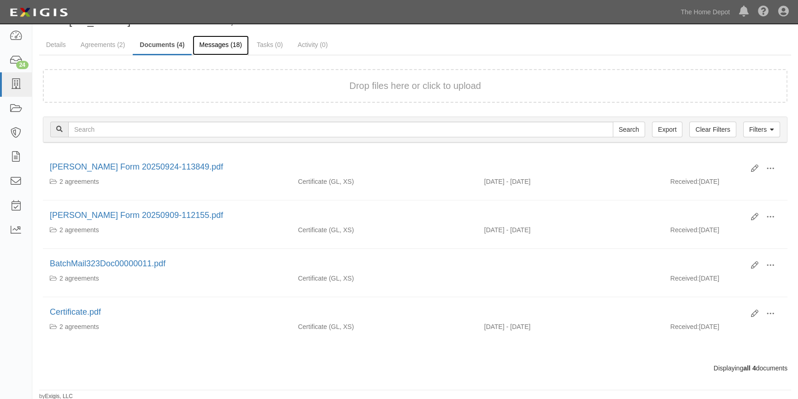
click at [218, 47] on link "Messages (18)" at bounding box center [221, 45] width 57 height 20
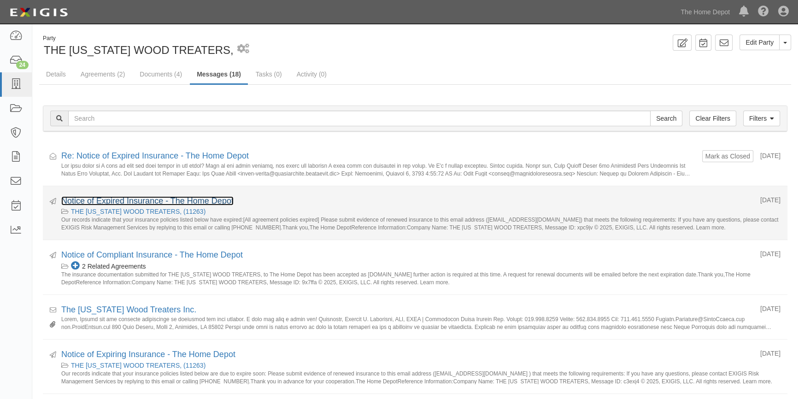
click at [136, 199] on link "Notice of Expired Insurance - The Home Depot" at bounding box center [147, 200] width 172 height 9
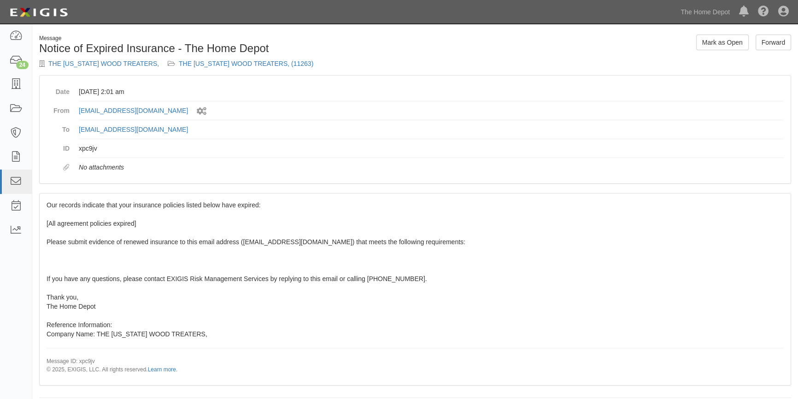
scroll to position [8, 0]
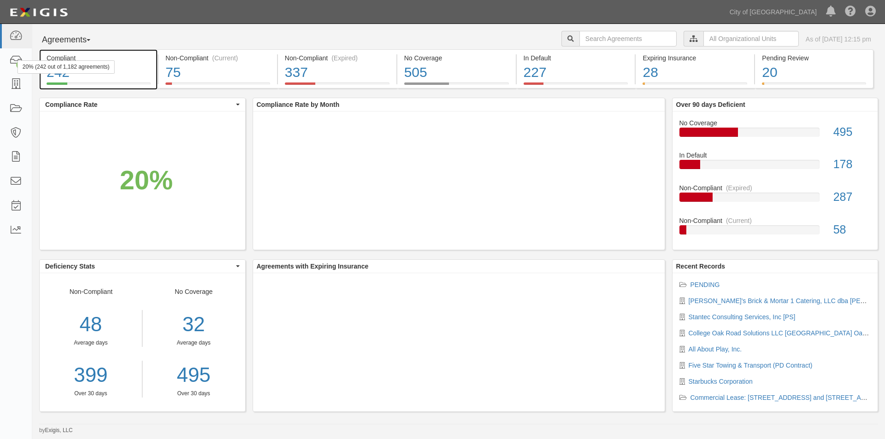
click at [18, 62] on div "20% (242 out of 1,182 agreements)" at bounding box center [66, 66] width 97 height 13
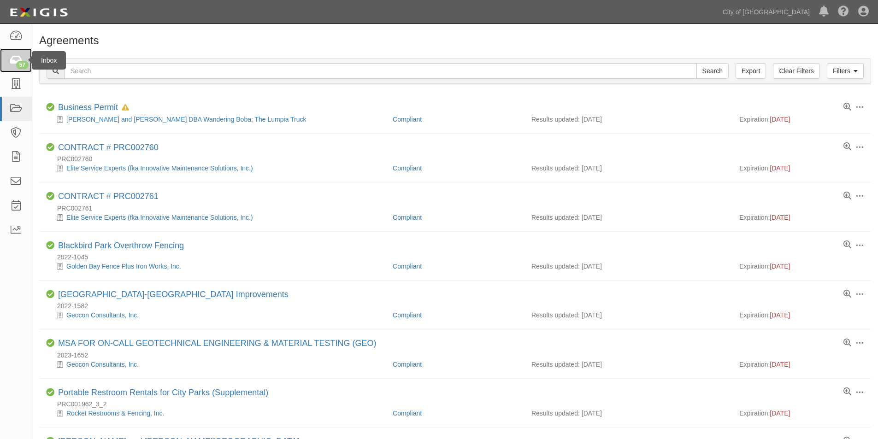
click at [16, 65] on div "57" at bounding box center [22, 65] width 12 height 8
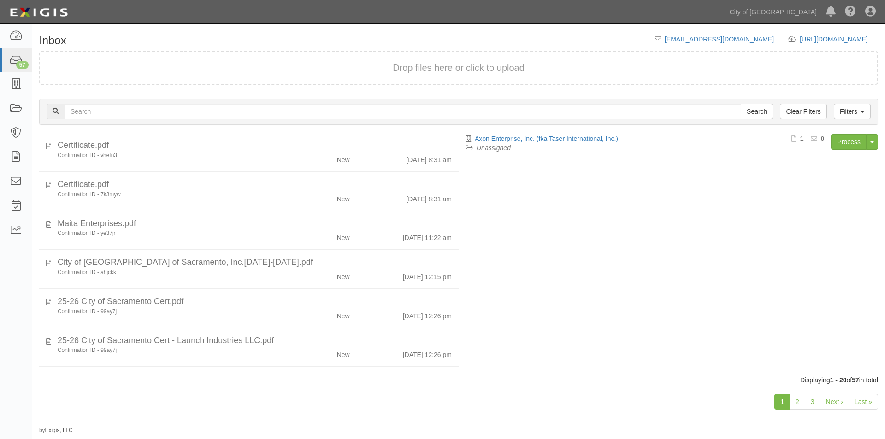
scroll to position [557, 0]
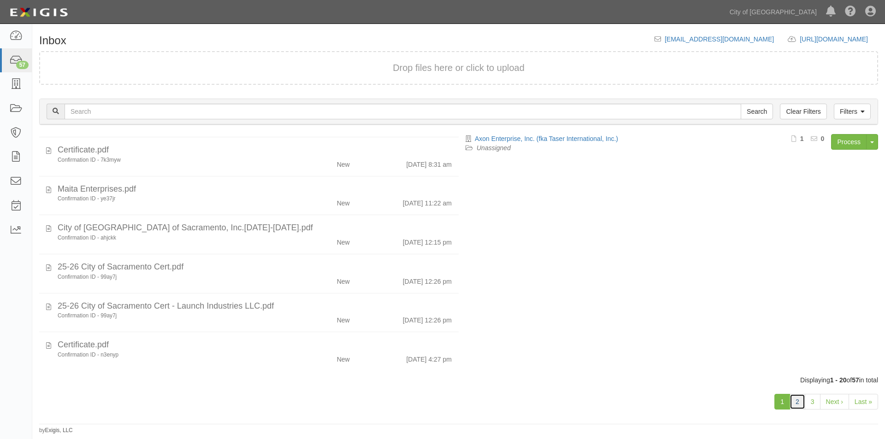
click at [801, 402] on link "2" at bounding box center [798, 402] width 16 height 16
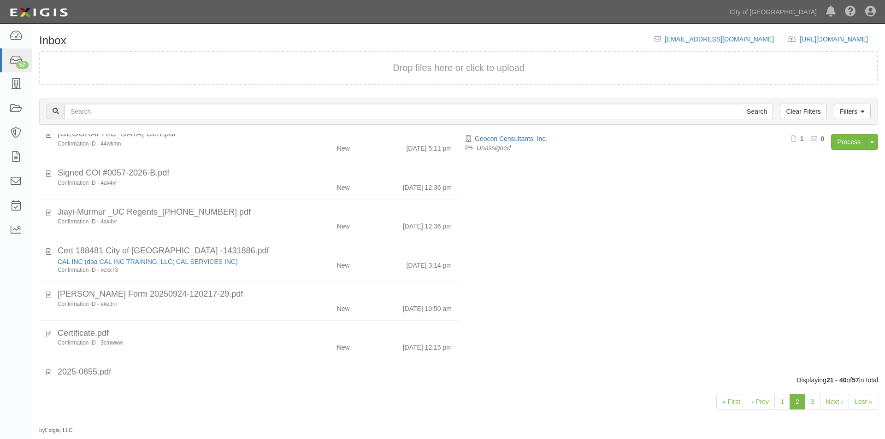
scroll to position [559, 0]
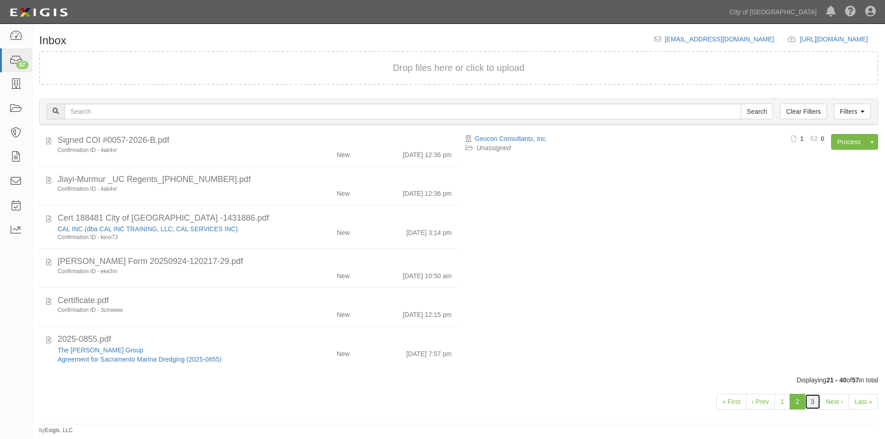
click at [815, 404] on link "3" at bounding box center [813, 402] width 16 height 16
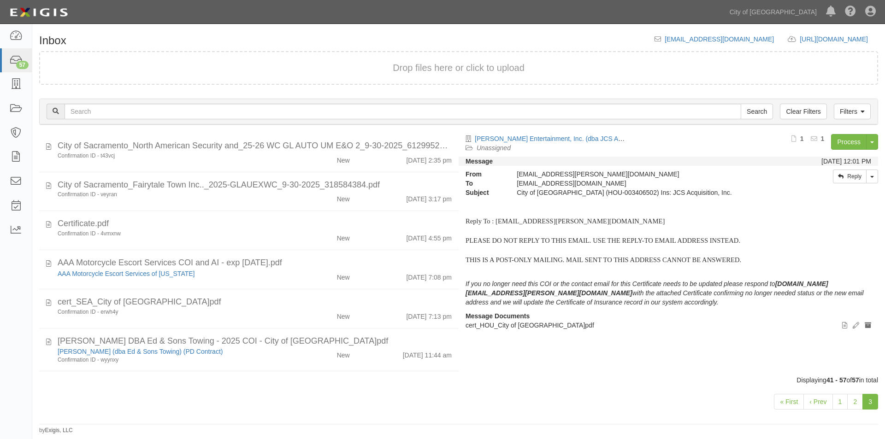
scroll to position [443, 0]
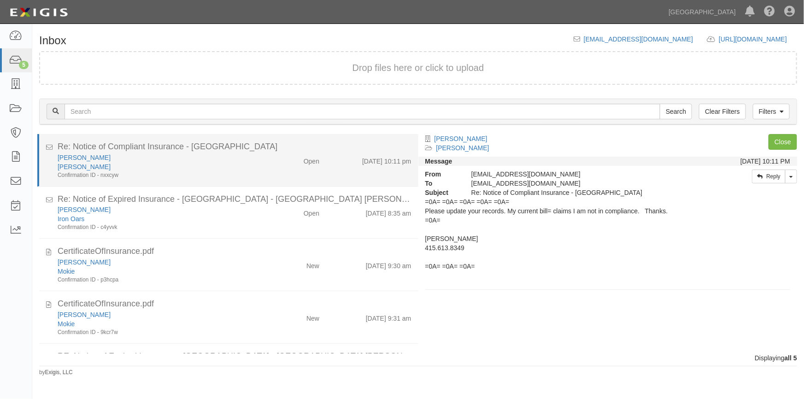
click at [192, 174] on div "Confirmation ID - nxxcyw" at bounding box center [158, 175] width 201 height 8
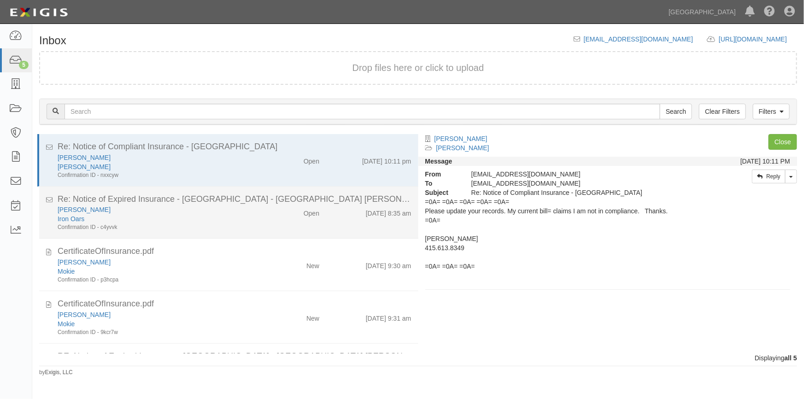
click at [185, 218] on div "Iron Oars" at bounding box center [158, 218] width 201 height 9
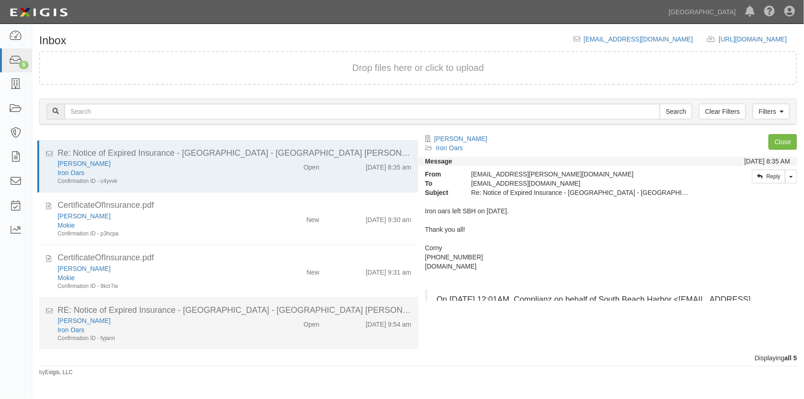
click at [194, 321] on div "Corny Foster" at bounding box center [158, 320] width 201 height 9
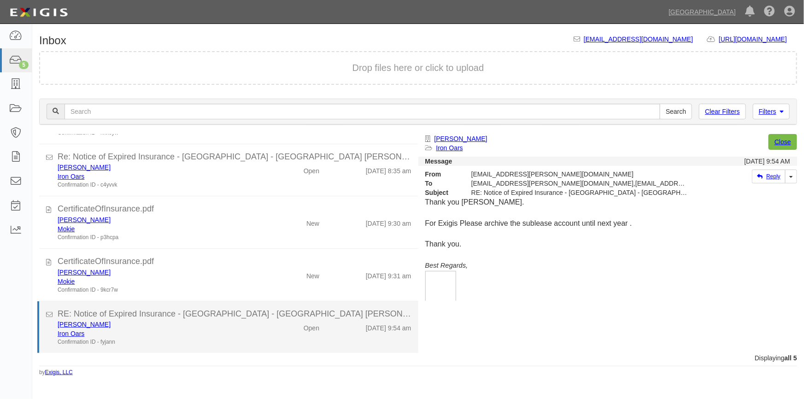
scroll to position [41, 0]
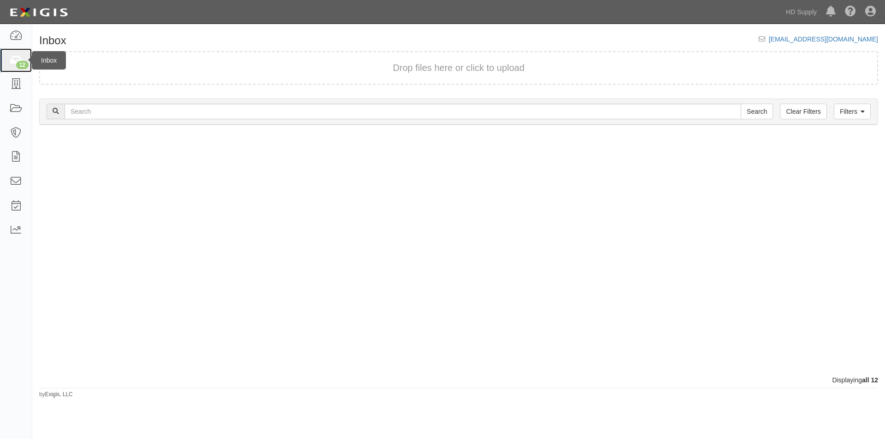
click at [16, 61] on icon at bounding box center [15, 60] width 13 height 11
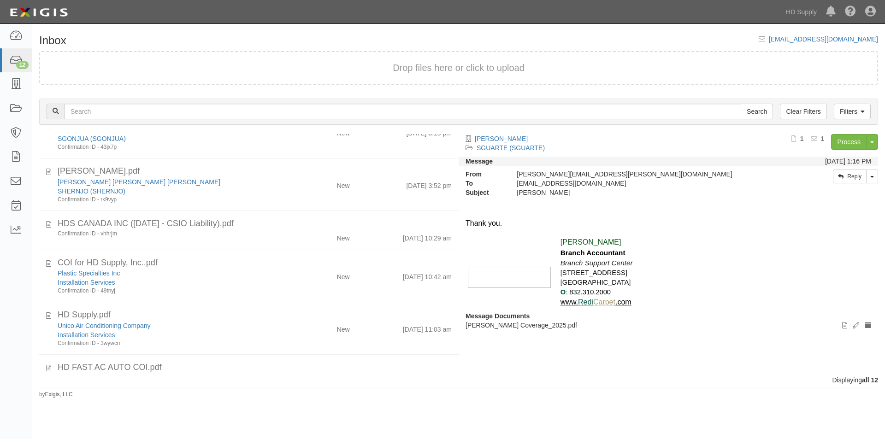
scroll to position [365, 0]
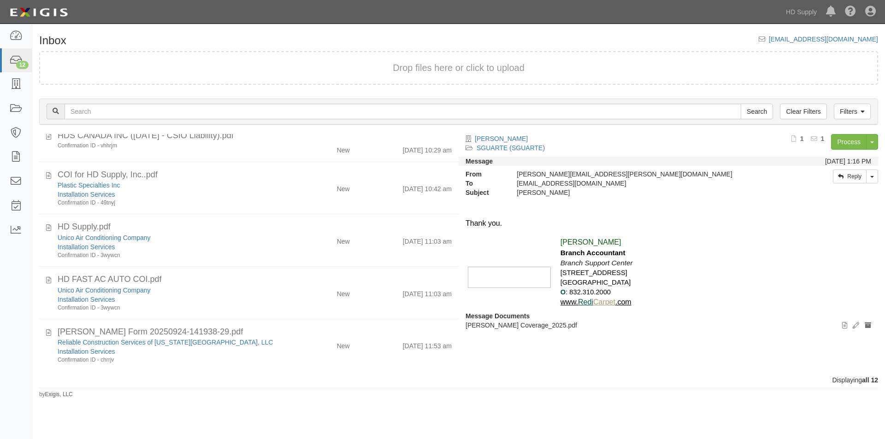
click at [178, 413] on div "Inbox inbox@hdsupply.complianz.com Drop files here or click to upload Filters C…" at bounding box center [442, 226] width 885 height 396
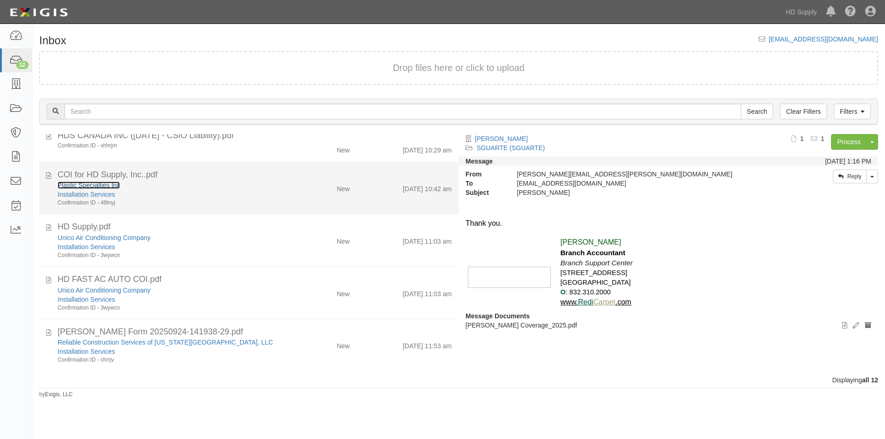
click at [93, 185] on link "Plastic Specialties Inc" at bounding box center [89, 185] width 62 height 7
click at [48, 176] on icon at bounding box center [48, 174] width 5 height 10
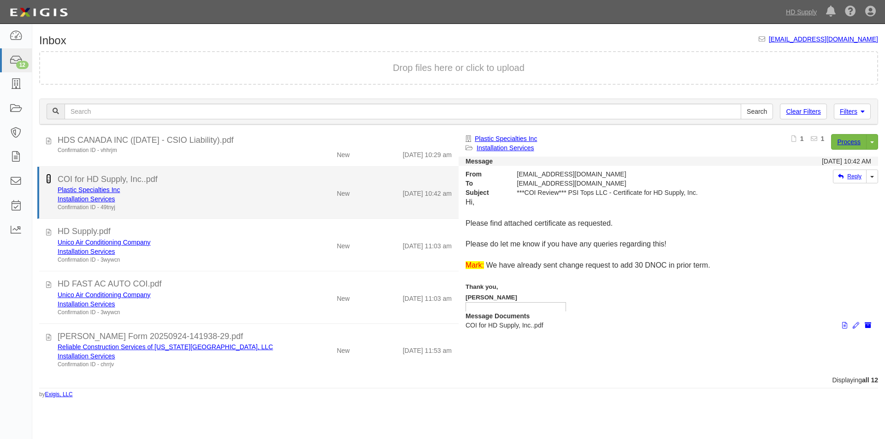
scroll to position [360, 0]
click at [181, 197] on div "Installation Services" at bounding box center [170, 199] width 224 height 9
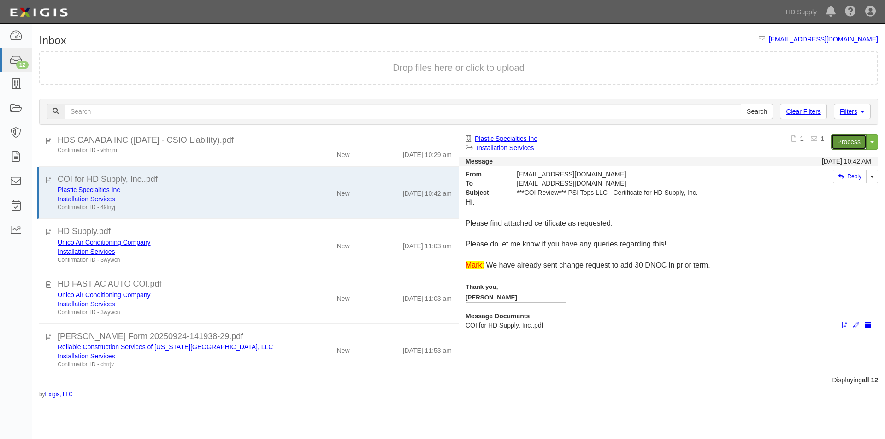
click at [838, 148] on link "Process" at bounding box center [848, 142] width 35 height 16
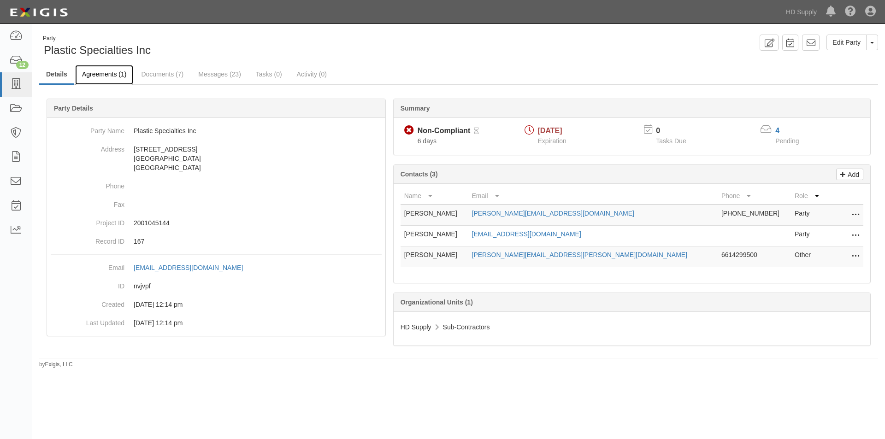
click at [103, 75] on link "Agreements (1)" at bounding box center [104, 75] width 58 height 20
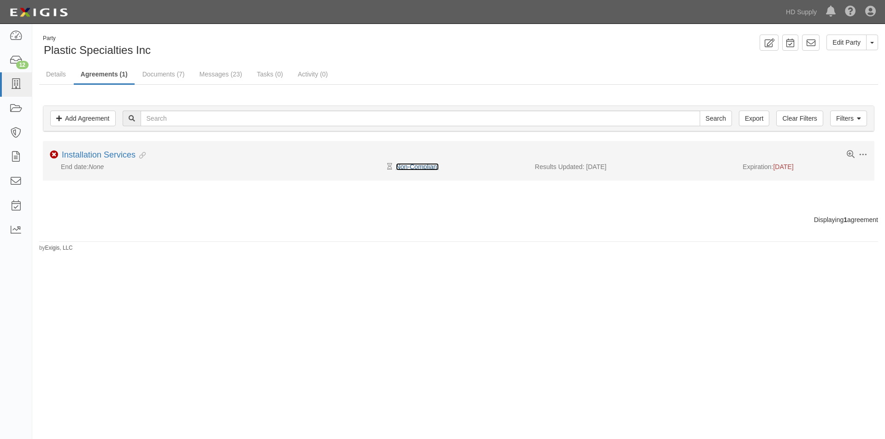
click at [438, 167] on link "Non-Compliant" at bounding box center [417, 166] width 43 height 7
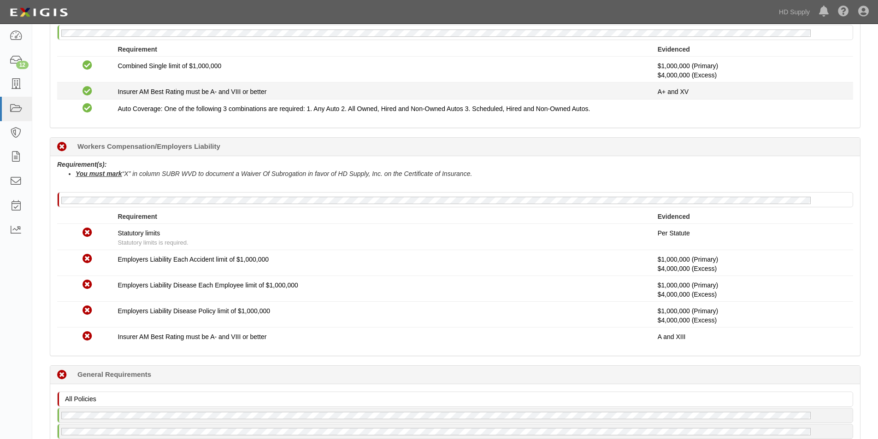
scroll to position [553, 0]
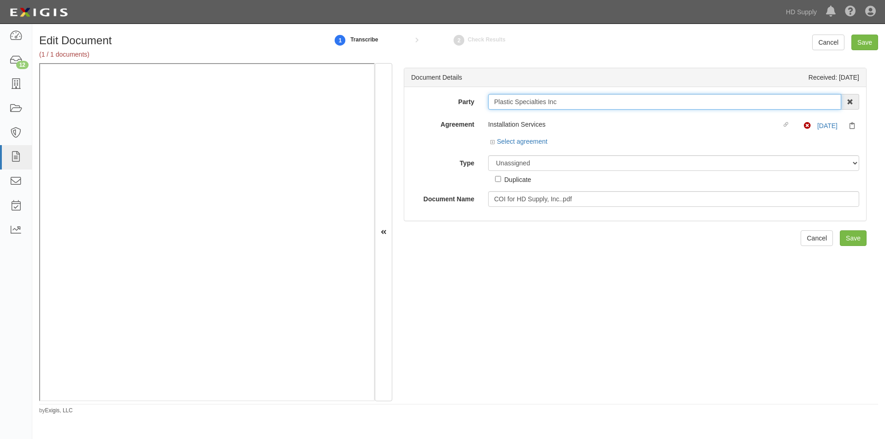
drag, startPoint x: 557, startPoint y: 104, endPoint x: 487, endPoint y: 104, distance: 70.1
click at [488, 104] on input "Plastic Specialties Inc" at bounding box center [664, 102] width 353 height 16
click at [423, 144] on div "Agreement Installation Services Linked agreement Non-Compliant 9/25/25 Select a…" at bounding box center [635, 133] width 462 height 32
click at [594, 161] on select "Unassigned Binder Cancellation Notice Certificate Contract Endorsement Insuranc…" at bounding box center [673, 163] width 371 height 16
select select "CertificateDetail"
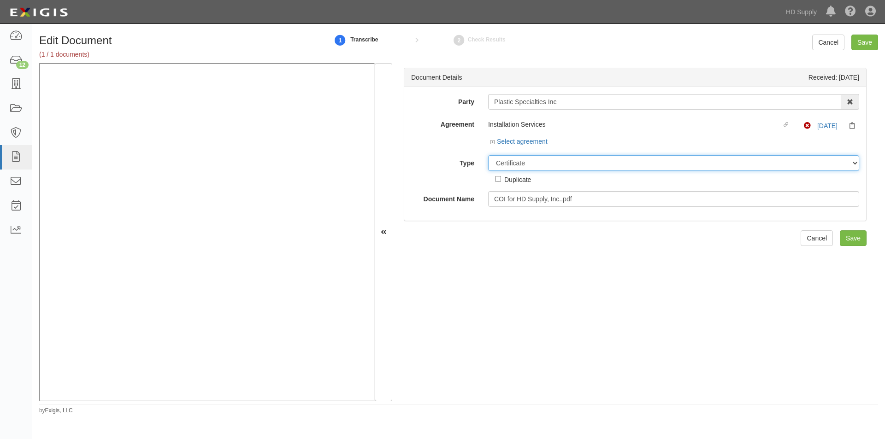
click at [488, 155] on select "Unassigned Binder Cancellation Notice Certificate Contract Endorsement Insuranc…" at bounding box center [673, 163] width 371 height 16
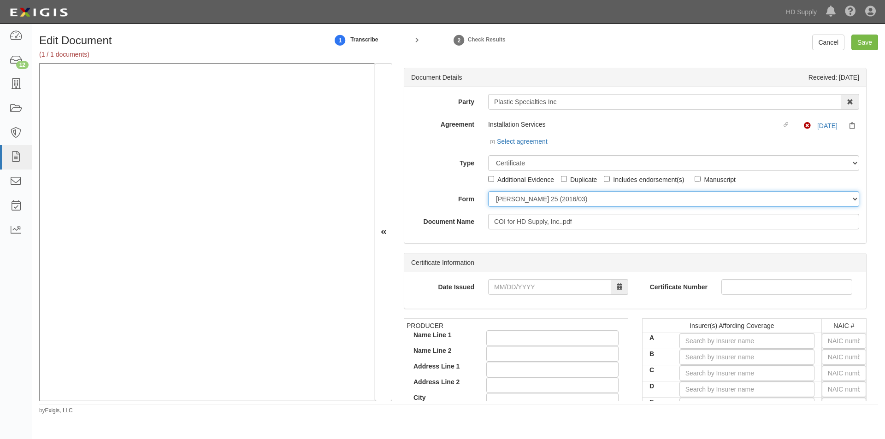
click at [526, 198] on select "ACORD 25 (2016/03) ACORD 101 ACORD 855 NY (2014/05) General" at bounding box center [673, 199] width 371 height 16
select select "GeneralFormDetail"
click at [488, 191] on select "ACORD 25 (2016/03) ACORD 101 ACORD 855 NY (2014/05) General" at bounding box center [673, 199] width 371 height 16
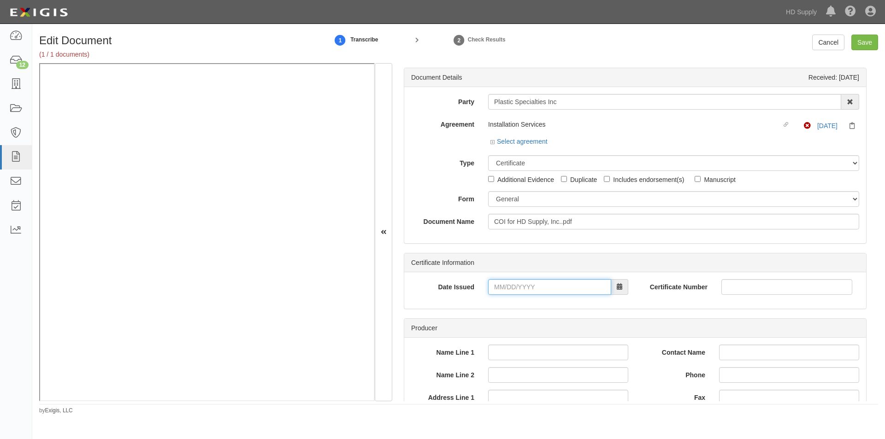
click at [517, 294] on input "Date Issued" at bounding box center [549, 287] width 123 height 16
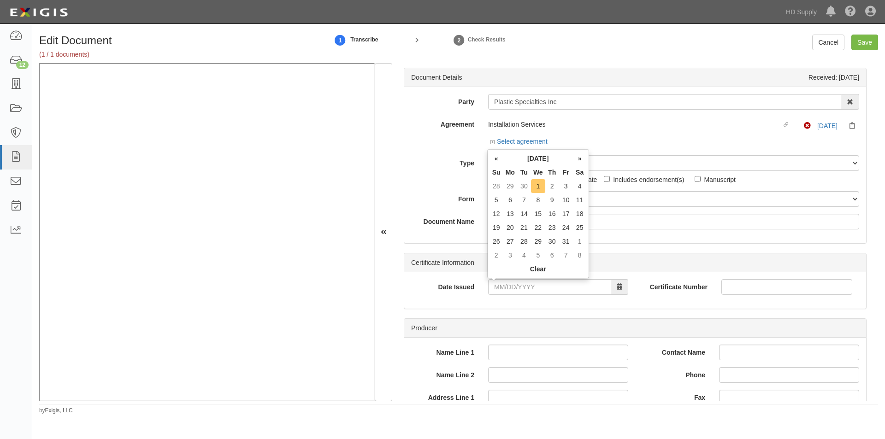
click at [541, 187] on td "1" at bounding box center [538, 186] width 14 height 14
type input "[DATE]"
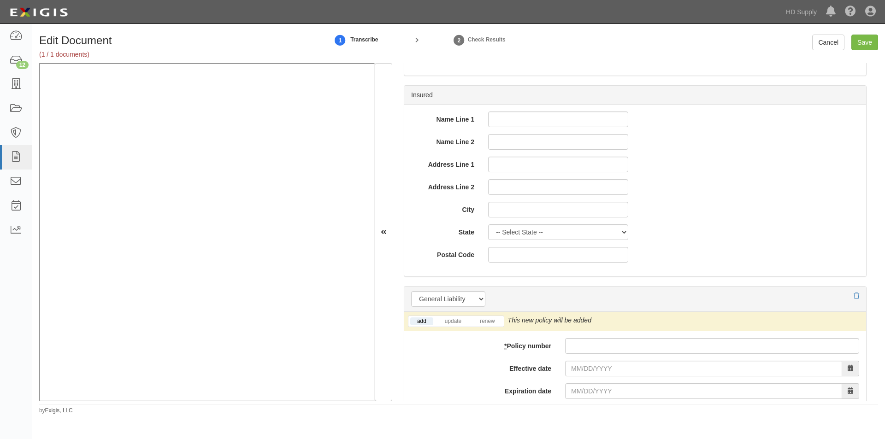
scroll to position [507, 0]
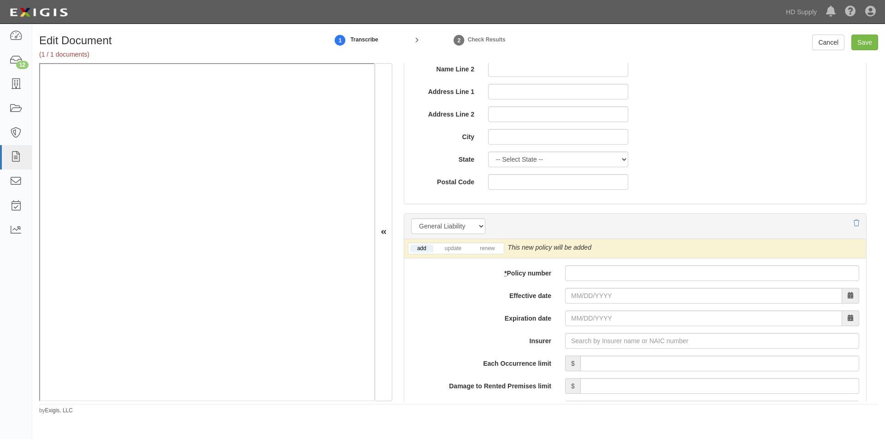
click at [486, 253] on li "renew" at bounding box center [487, 248] width 32 height 11
click at [482, 248] on link "renew" at bounding box center [487, 249] width 29 height 8
paste input "ENP0729105"
type input "ENP0729105"
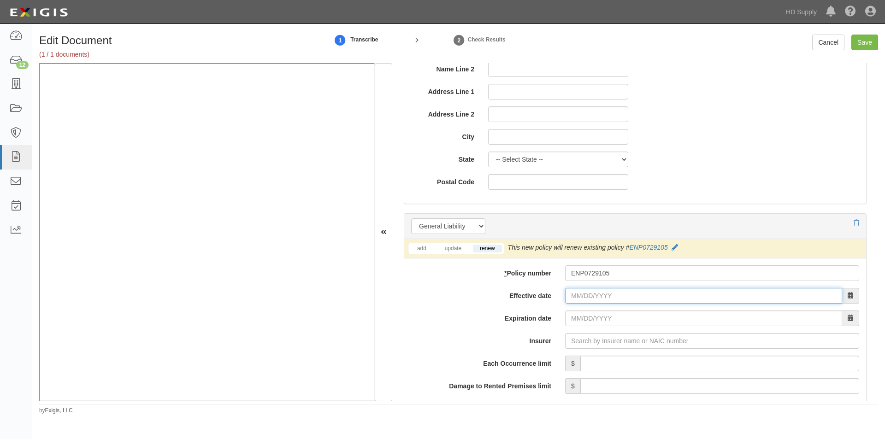
click at [595, 301] on input "Effective date" at bounding box center [703, 296] width 277 height 16
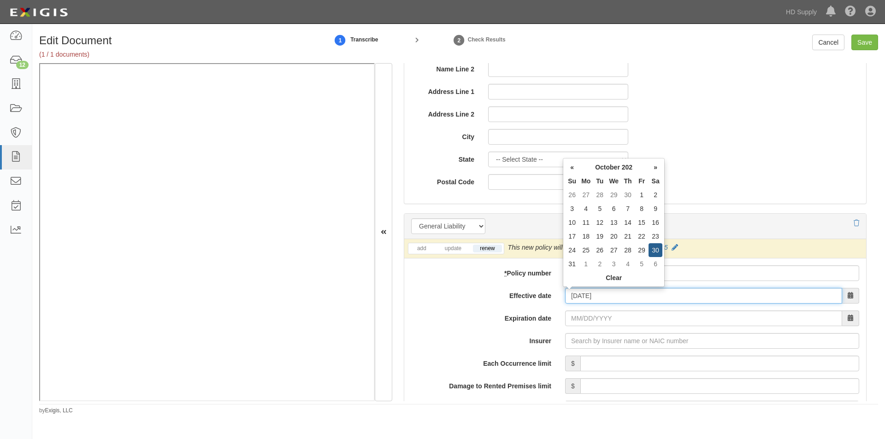
type input "10/30/2025"
type input "10/30/2026"
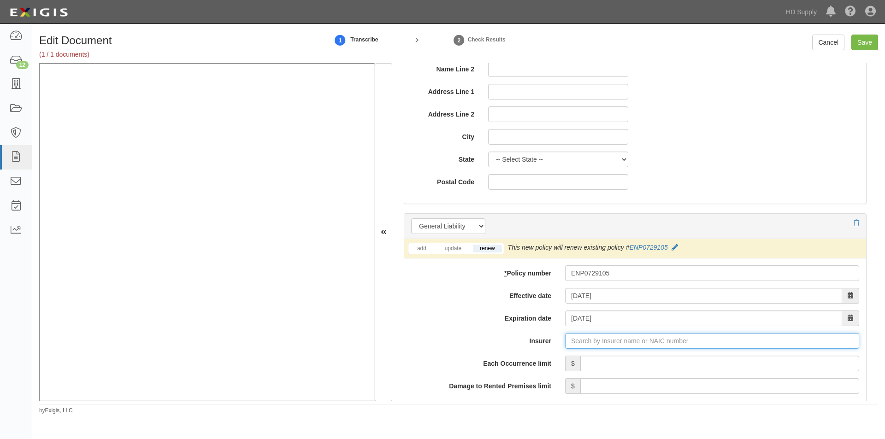
click at [586, 341] on input "Insurer" at bounding box center [712, 341] width 294 height 16
type input "180 Seguros S.A. (0) NR Rating"
type input "1"
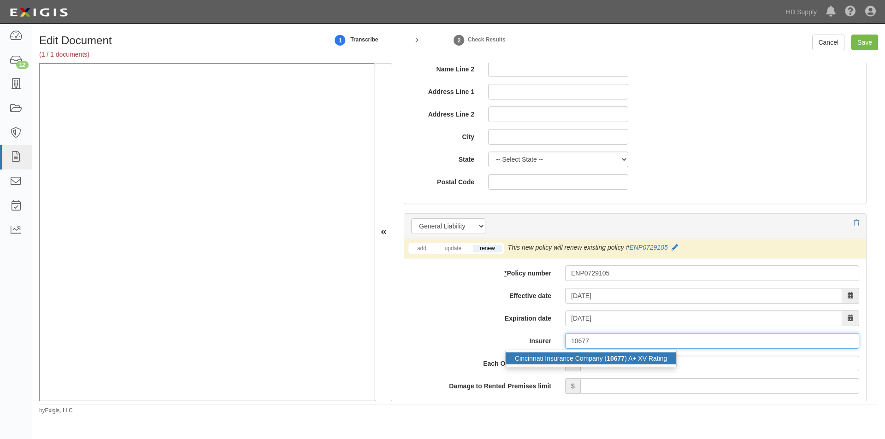
click at [521, 356] on div "Cincinnati Insurance Company ( 10677 ) A+ XV Rating" at bounding box center [591, 359] width 171 height 12
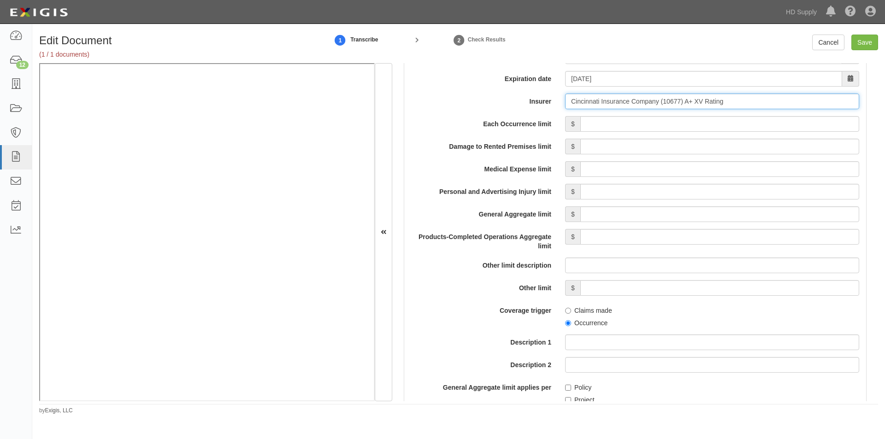
scroll to position [766, 0]
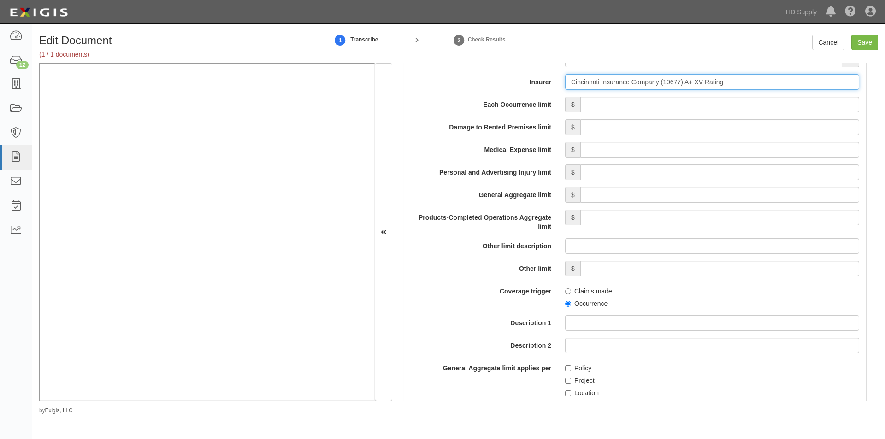
type input "Cincinnati Insurance Company (10677) A+ XV Rating"
click at [674, 106] on input "Each Occurrence limit" at bounding box center [719, 105] width 279 height 16
type input "1,000,000"
click at [760, 130] on input "Damage to Rented Premises limit" at bounding box center [719, 127] width 279 height 16
type input "100,000"
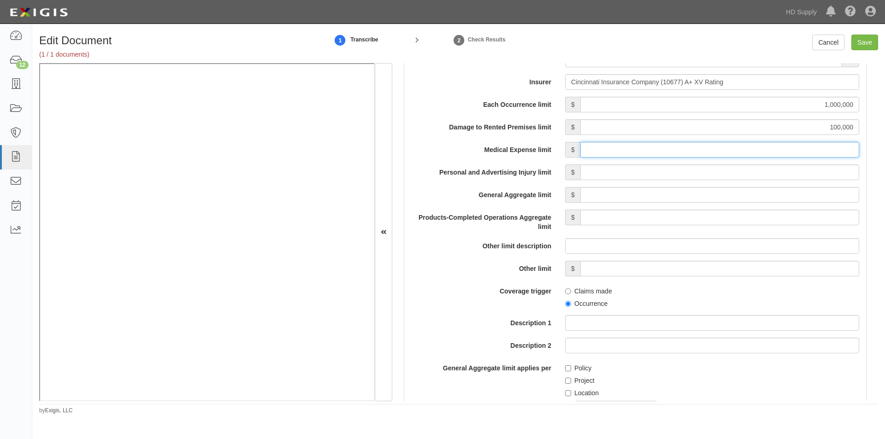
click at [756, 150] on input "Medical Expense limit" at bounding box center [719, 150] width 279 height 16
type input "10,000"
click at [755, 178] on input "Personal and Advertising Injury limit" at bounding box center [719, 173] width 279 height 16
type input "1,000,000"
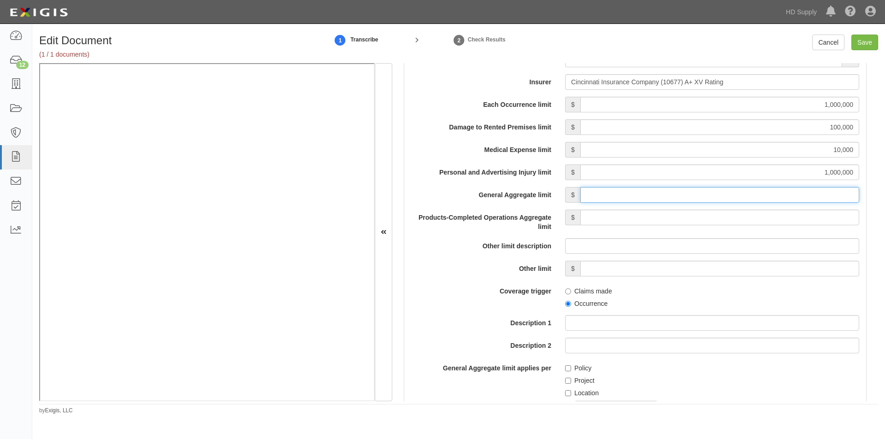
click at [757, 194] on input "General Aggregate limit" at bounding box center [719, 195] width 279 height 16
type input "2,000,000"
click at [757, 218] on input "Products-Completed Operations Aggregate limit" at bounding box center [719, 218] width 279 height 16
type input "2,000,000"
click at [567, 304] on input "Occurrence" at bounding box center [568, 304] width 6 height 6
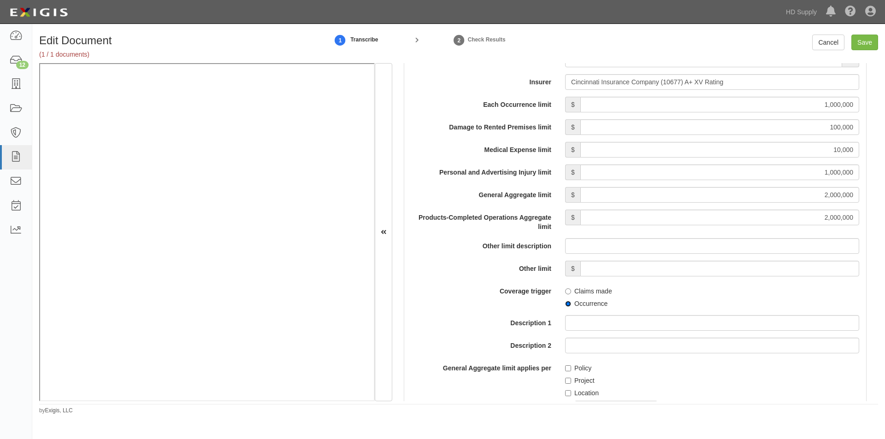
radio input "true"
click at [566, 379] on input "Project" at bounding box center [568, 381] width 6 height 6
checkbox input "true"
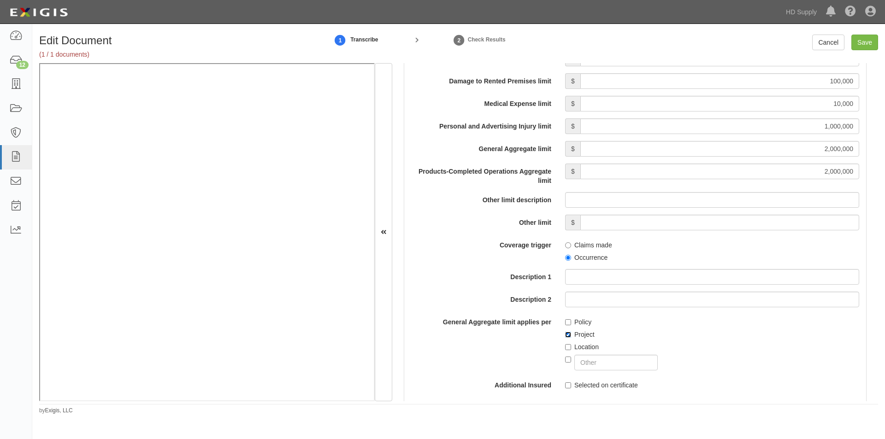
scroll to position [1043, 0]
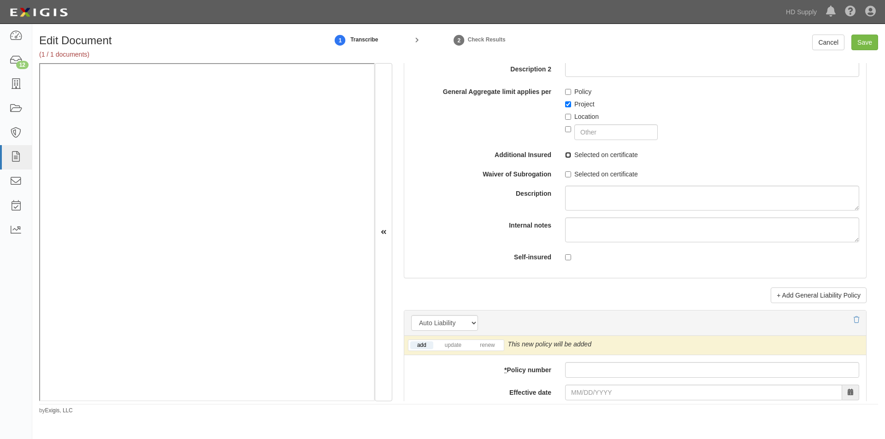
click at [566, 153] on input "Selected on certificate" at bounding box center [568, 155] width 6 height 6
checkbox input "true"
click at [568, 171] on input "Selected on certificate" at bounding box center [568, 174] width 6 height 6
checkbox input "true"
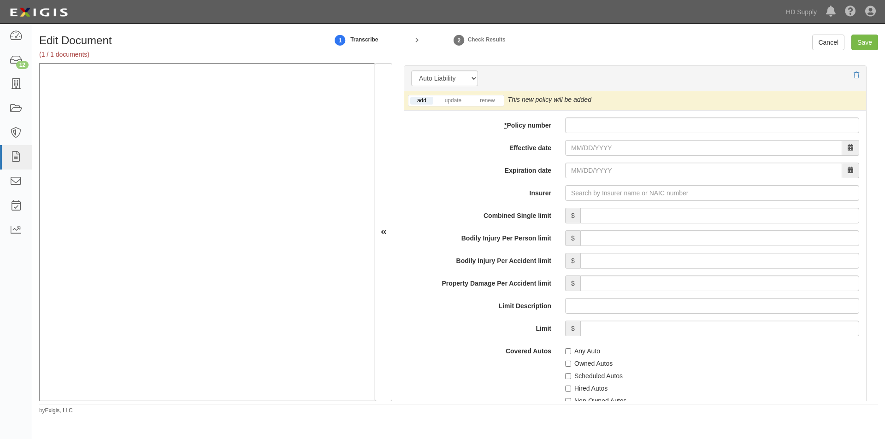
scroll to position [1302, 0]
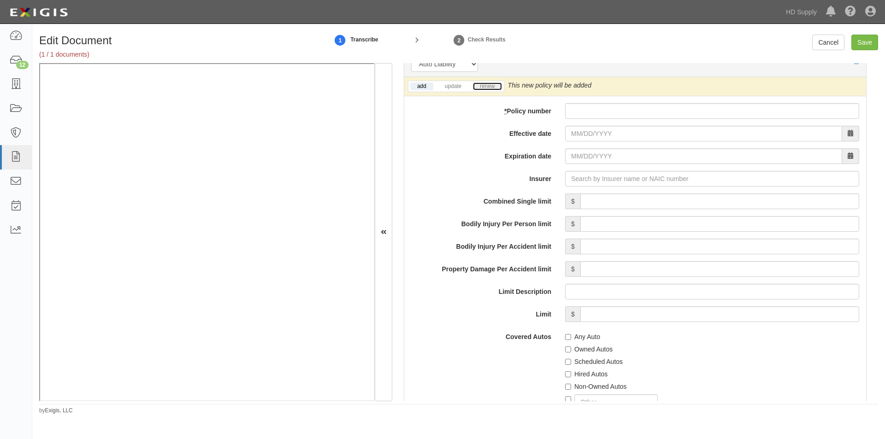
click at [492, 87] on link "renew" at bounding box center [487, 87] width 29 height 8
paste input "EBA0729105"
type input "EBA0729105"
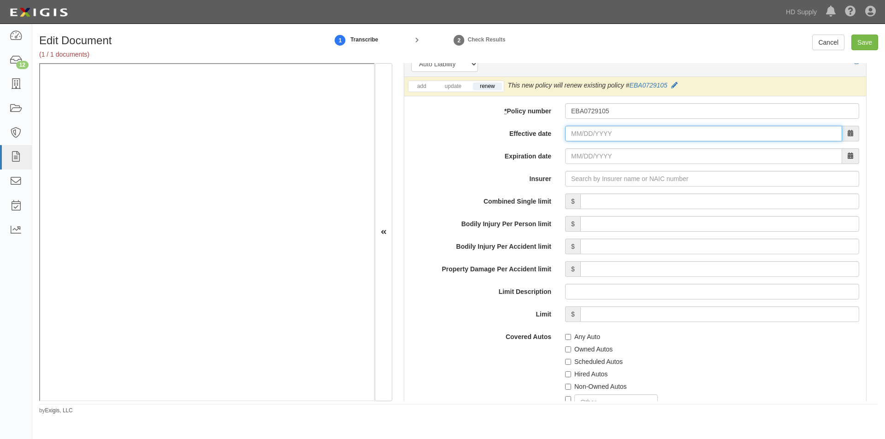
click at [584, 137] on input "Effective date" at bounding box center [703, 134] width 277 height 16
type input "10/30/2025"
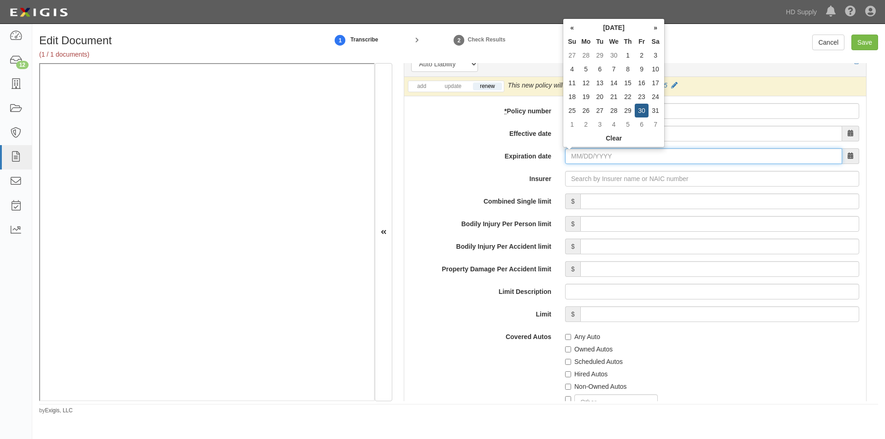
type input "10/30/2026"
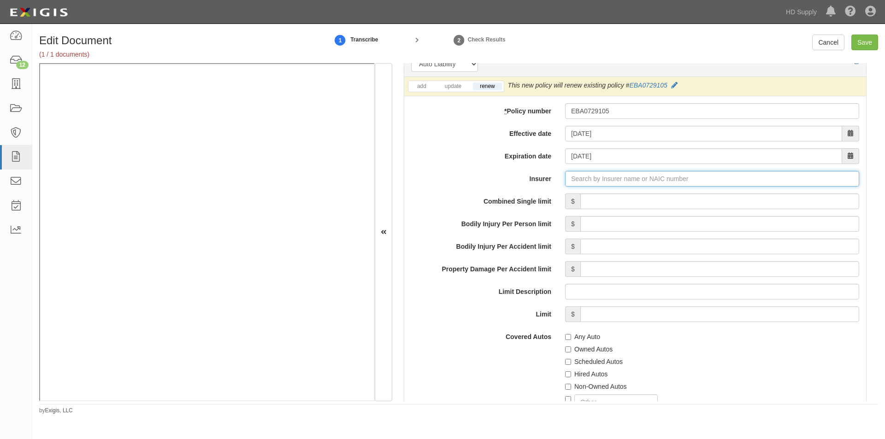
click at [598, 180] on input "Insurer" at bounding box center [712, 179] width 294 height 16
type input "180 Seguros S.A. (0) NR Rating"
type input "1"
click at [578, 195] on div "Cincinnati Insurance Company ( 10677 ) A+ XV Rating" at bounding box center [591, 196] width 171 height 12
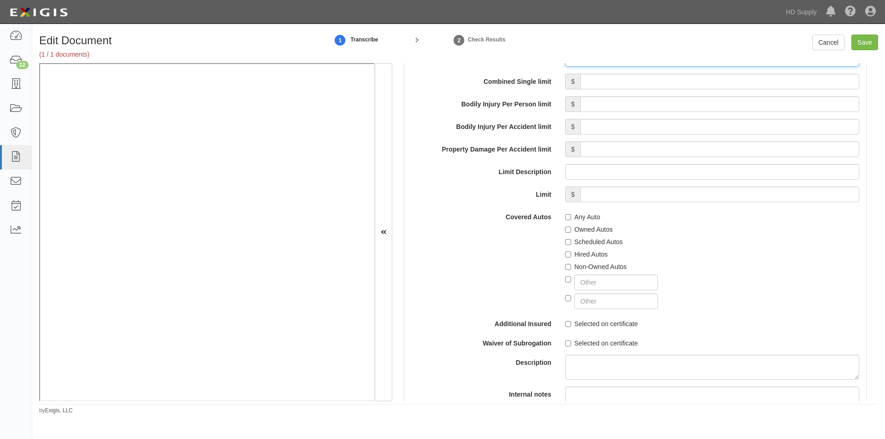
scroll to position [1489, 0]
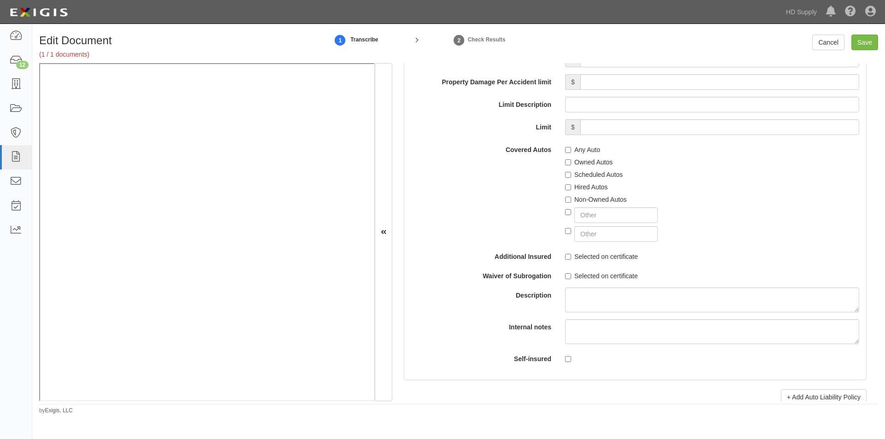
type input "Cincinnati Insurance Company (10677) A+ XV Rating"
click at [565, 152] on input "Any Auto" at bounding box center [568, 150] width 6 height 6
checkbox input "true"
click at [567, 254] on input "Selected on certificate" at bounding box center [568, 257] width 6 height 6
checkbox input "true"
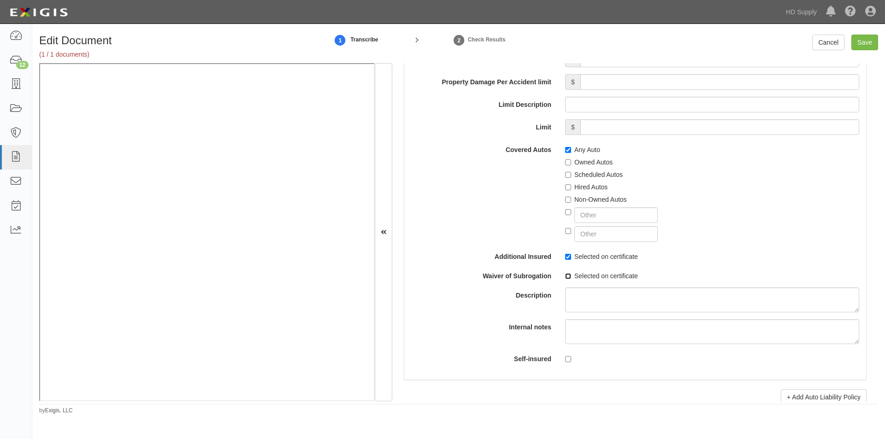
click at [566, 278] on input "Selected on certificate" at bounding box center [568, 276] width 6 height 6
checkbox input "true"
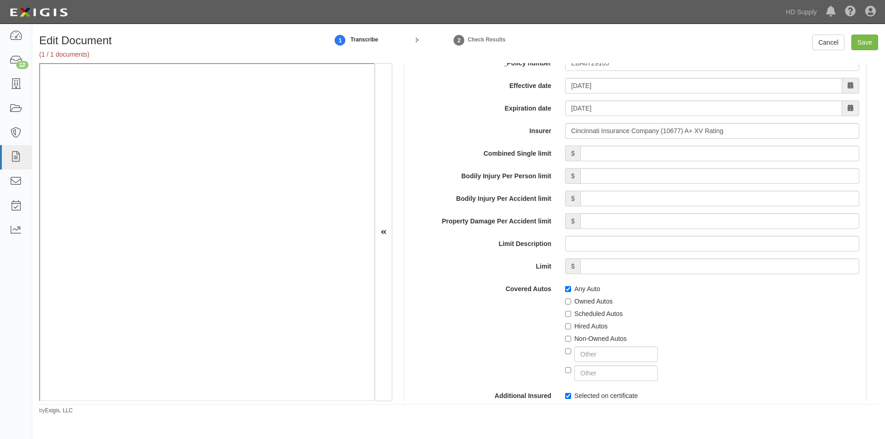
scroll to position [1360, 0]
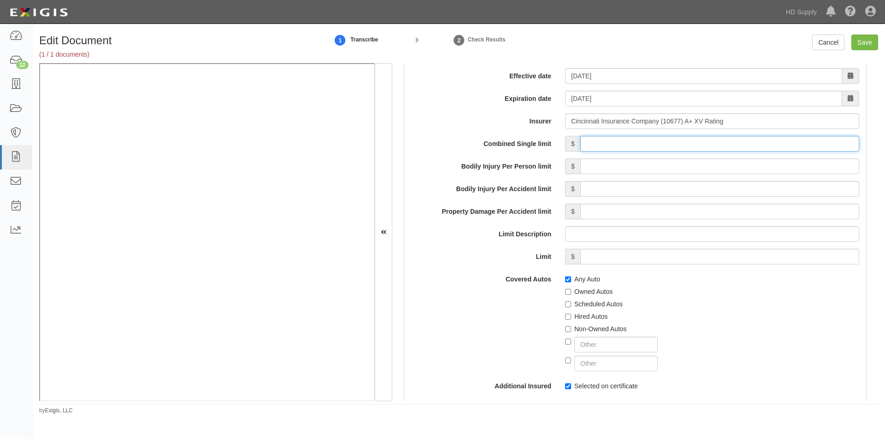
click at [599, 144] on input "Combined Single limit" at bounding box center [719, 144] width 279 height 16
type input "1,000,000"
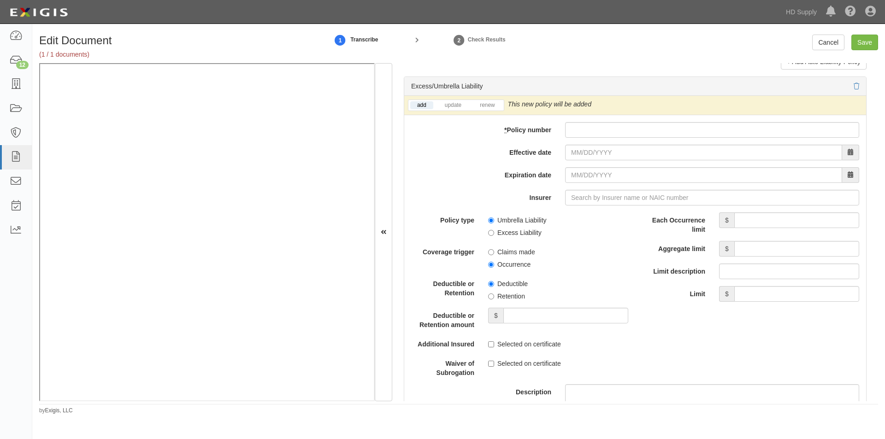
scroll to position [1834, 0]
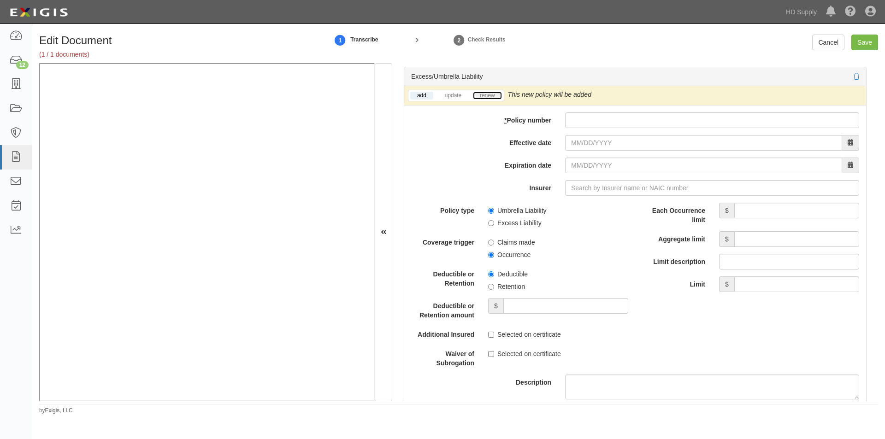
click at [484, 96] on link "renew" at bounding box center [487, 96] width 29 height 8
paste input "ENP0729105"
type input "ENP0729105"
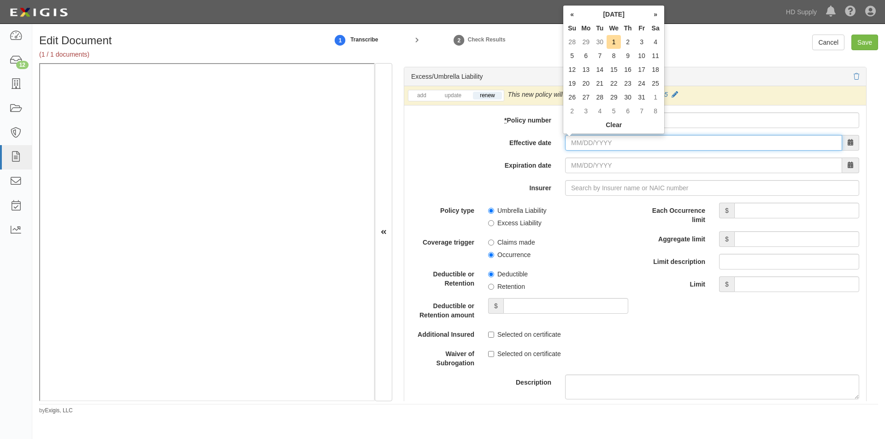
click at [612, 144] on input "Effective date" at bounding box center [703, 143] width 277 height 16
type input "10/30/2025"
type input "10/30/2026"
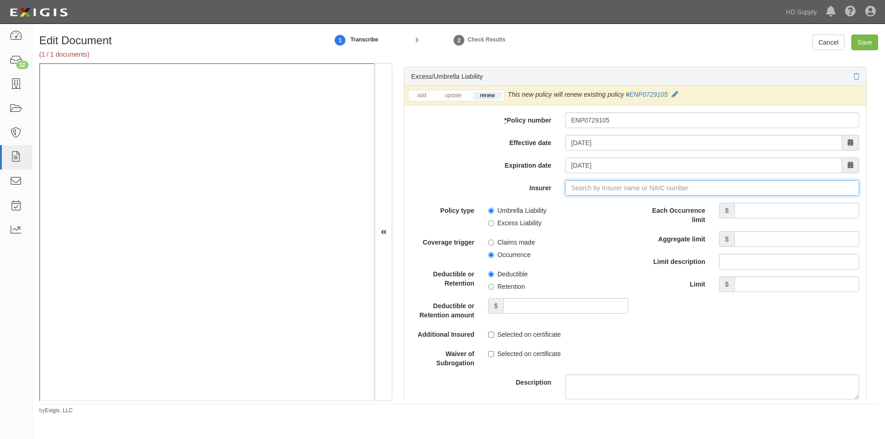
click at [568, 188] on input "Insurer" at bounding box center [712, 188] width 294 height 16
type input "180 Seguros S.A. (0) NR Rating"
type input "1"
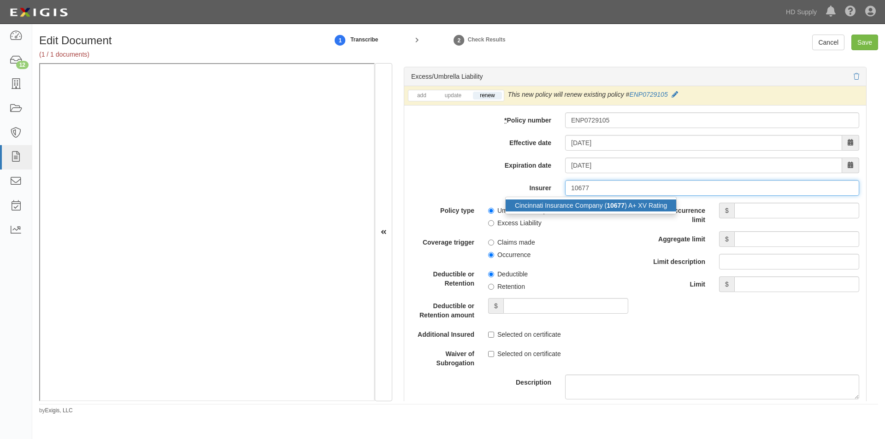
click at [584, 206] on div "Cincinnati Insurance Company ( 10677 ) A+ XV Rating" at bounding box center [591, 206] width 171 height 12
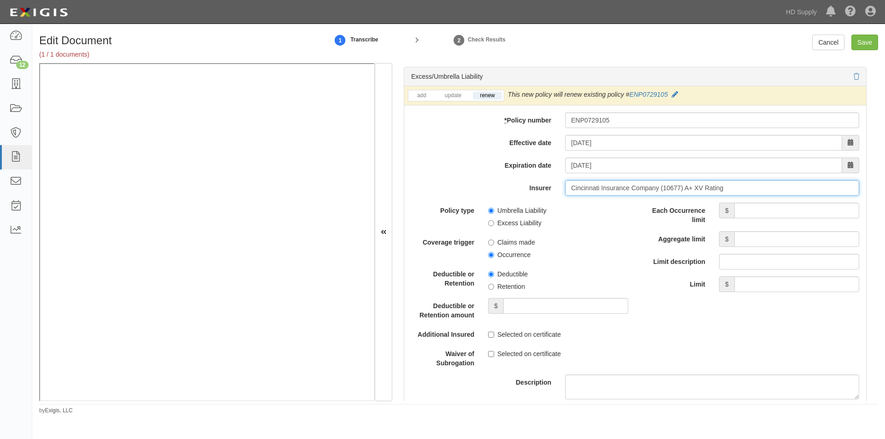
type input "Cincinnati Insurance Company (10677) A+ XV Rating"
click at [757, 214] on input "Each Occurrence limit" at bounding box center [796, 211] width 125 height 16
type input "4,000,000"
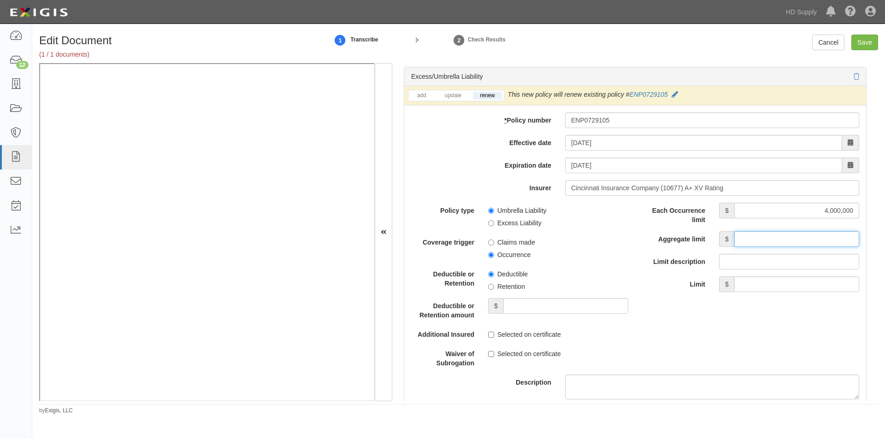
click at [766, 241] on input "Aggregate limit" at bounding box center [796, 239] width 125 height 16
type input "4,000,000"
click at [493, 213] on input "Umbrella Liability" at bounding box center [491, 211] width 6 height 6
radio input "true"
click at [489, 253] on input "Occurrence" at bounding box center [491, 255] width 6 height 6
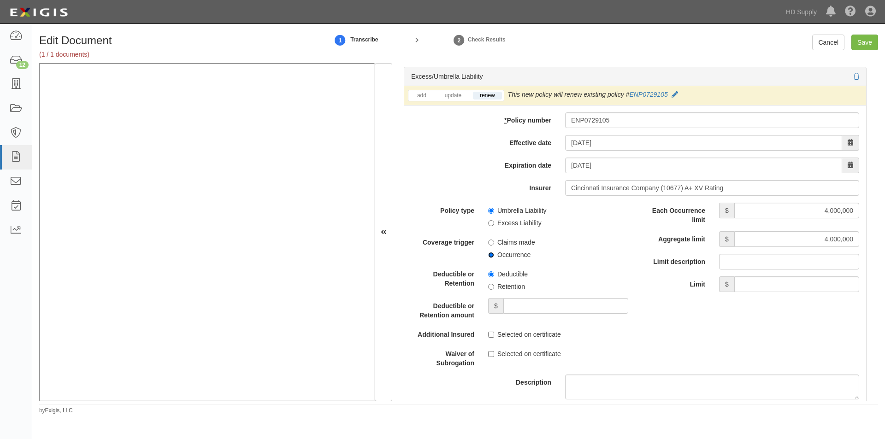
radio input "true"
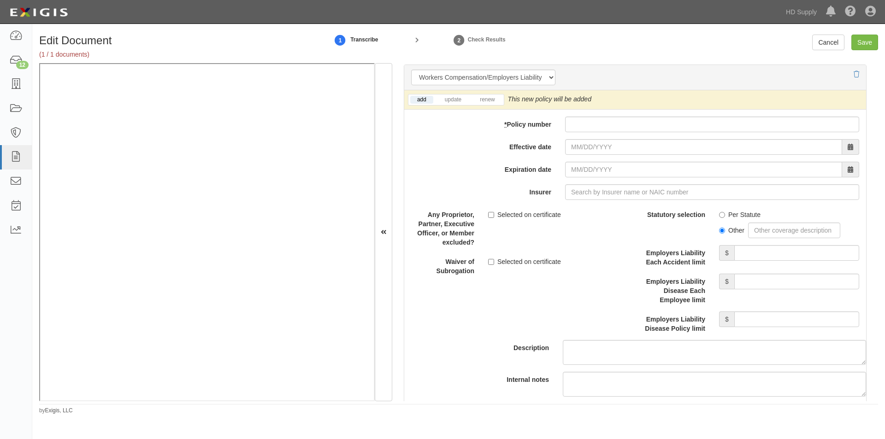
scroll to position [2305, 0]
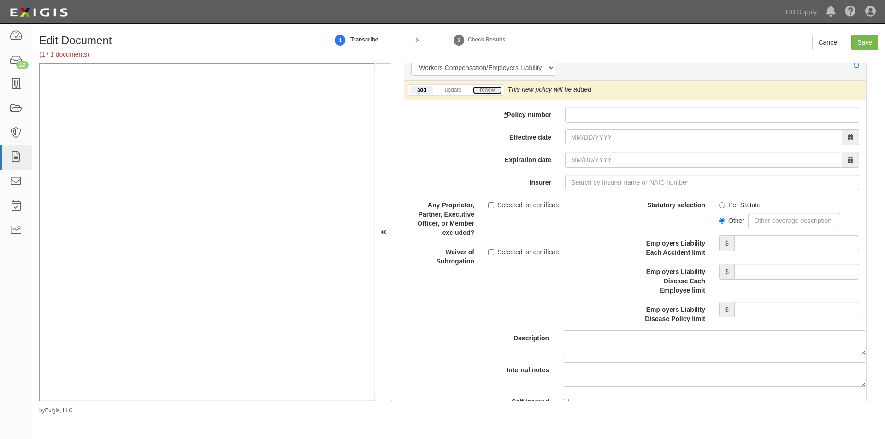
click at [490, 92] on link "renew" at bounding box center [487, 90] width 29 height 8
drag, startPoint x: 489, startPoint y: 205, endPoint x: 490, endPoint y: 226, distance: 20.8
click at [489, 207] on input "Selected on certificate" at bounding box center [491, 205] width 6 height 6
checkbox input "true"
click at [489, 250] on input "Selected on certificate" at bounding box center [491, 252] width 6 height 6
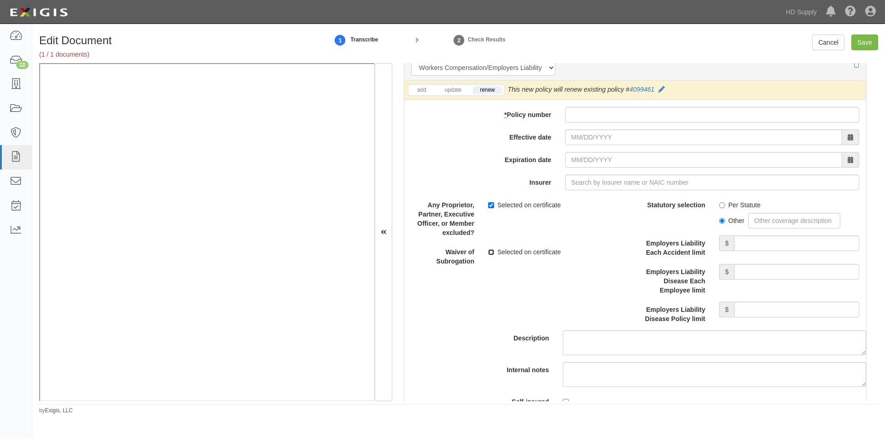
checkbox input "true"
paste input "4099461"
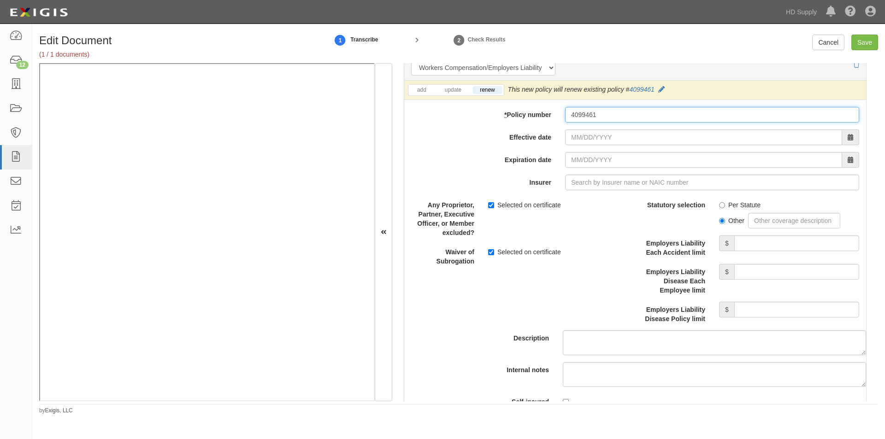
type input "4099461"
click at [609, 141] on input "Effective date" at bounding box center [703, 138] width 277 height 16
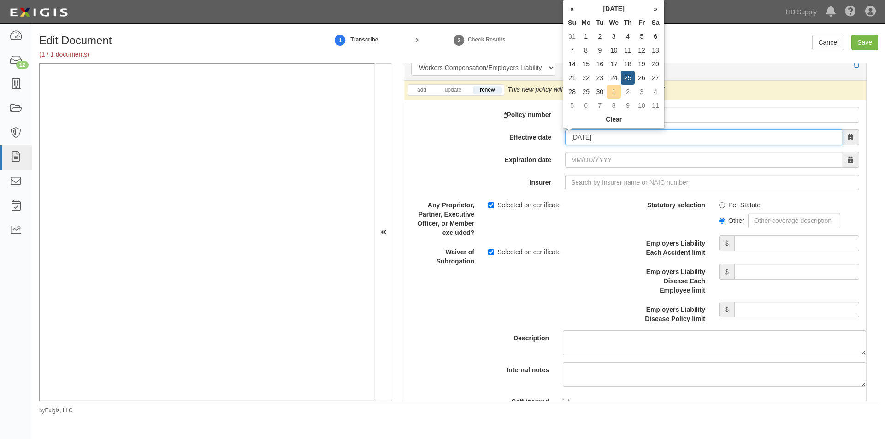
type input "09/25/2025"
type input "09/25/2026"
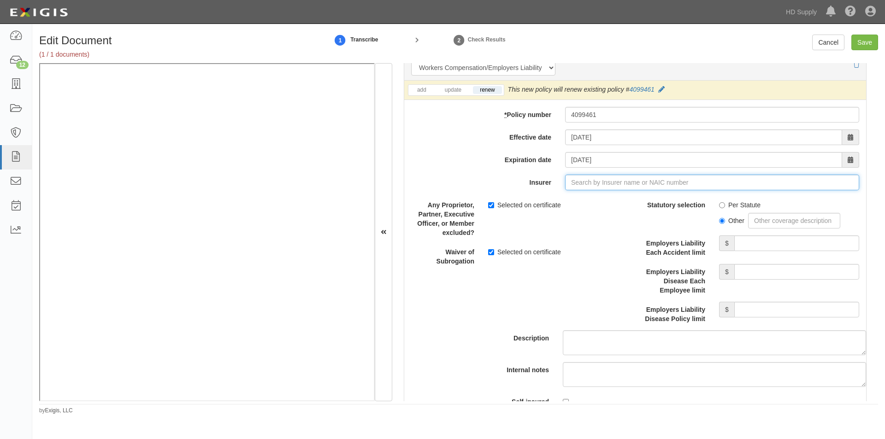
type input "180 Seguros S.A. (0) NR Rating"
type input "1"
click at [543, 204] on div "WCF Mutual Insurance Company ( 10033 ) A XIII Rating" at bounding box center [593, 200] width 175 height 12
type input "WCF Mutual Insurance Company (10033) A XIII Rating"
click at [719, 206] on input "Per Statute" at bounding box center [722, 205] width 6 height 6
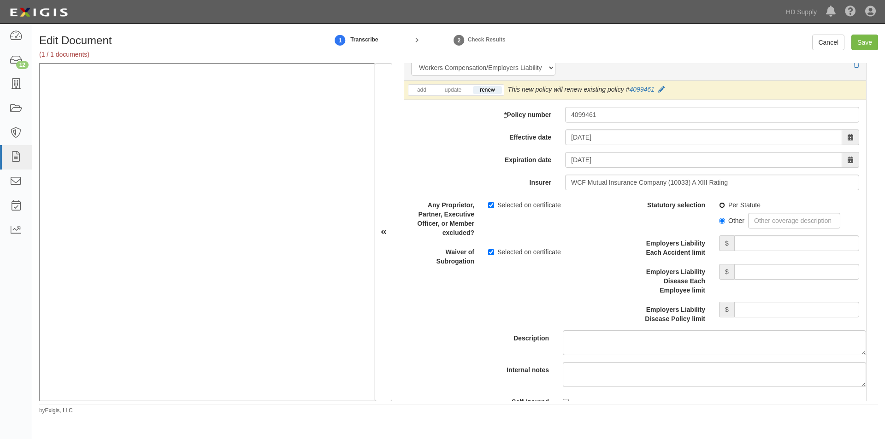
radio input "true"
click at [755, 245] on input "Employers Liability Each Accident limit" at bounding box center [796, 244] width 125 height 16
type input "1,000,000"
click at [756, 273] on input "Employers Liability Disease Each Employee limit" at bounding box center [796, 272] width 125 height 16
type input "1,000,000"
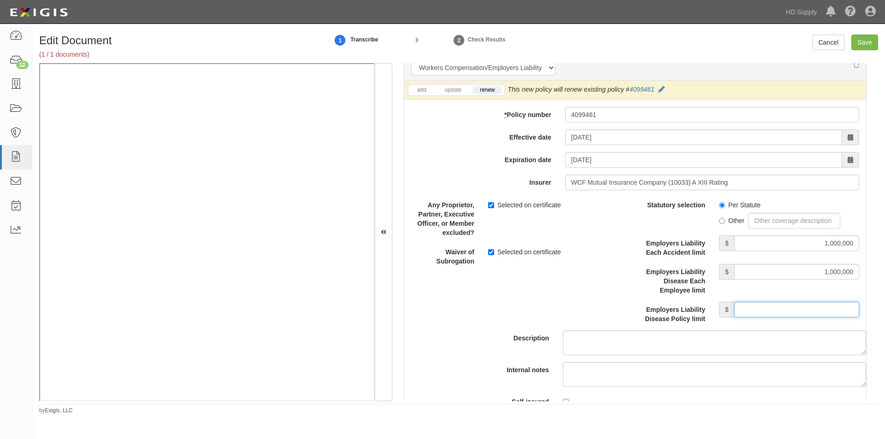
click at [756, 309] on input "Employers Liability Disease Policy limit" at bounding box center [796, 310] width 125 height 16
type input "1,000,000"
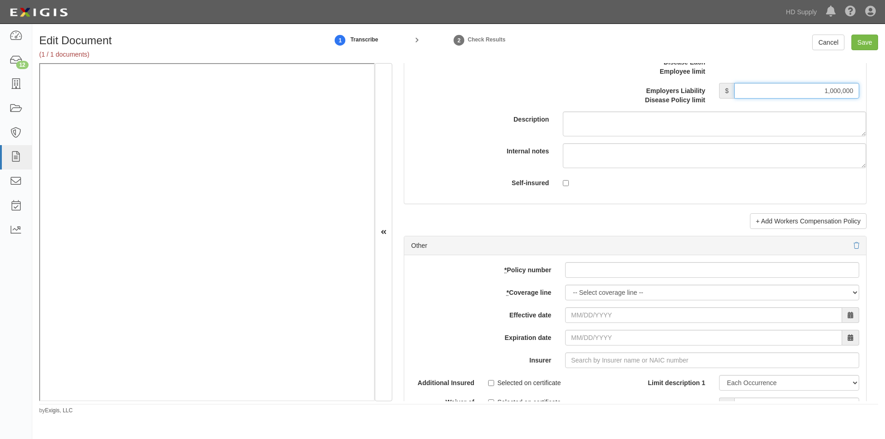
scroll to position [2581, 0]
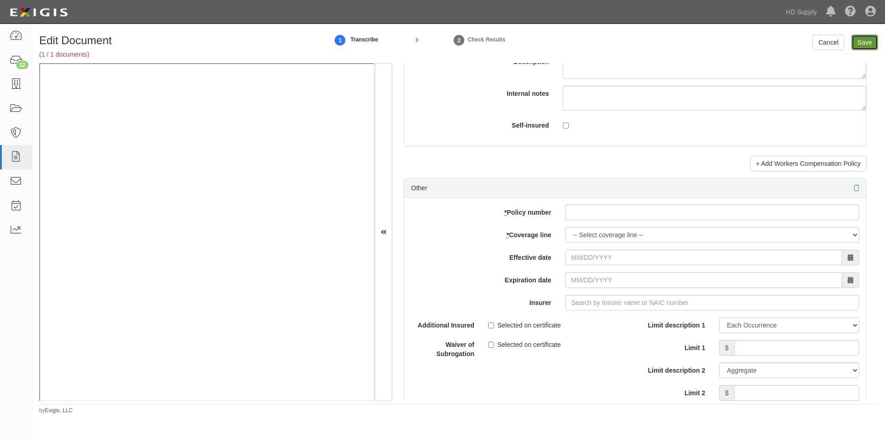
click at [853, 48] on input "Save" at bounding box center [864, 43] width 27 height 16
type input "1000000"
type input "100000"
type input "10000"
type input "1000000"
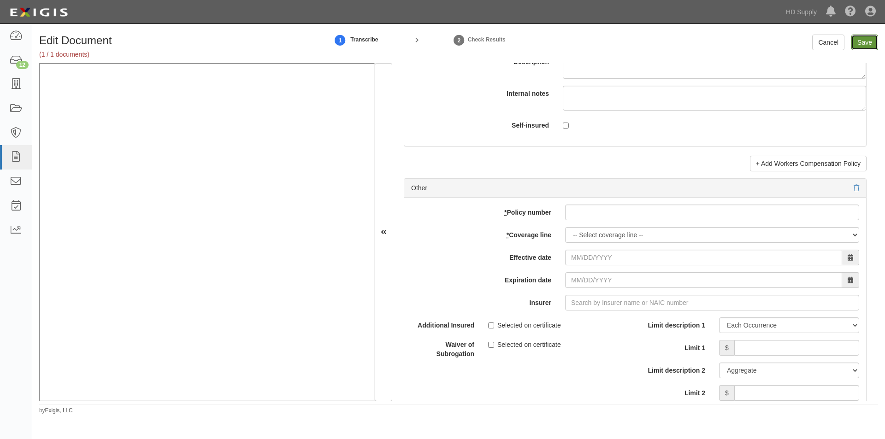
type input "2000000"
type input "1000000"
type input "4000000"
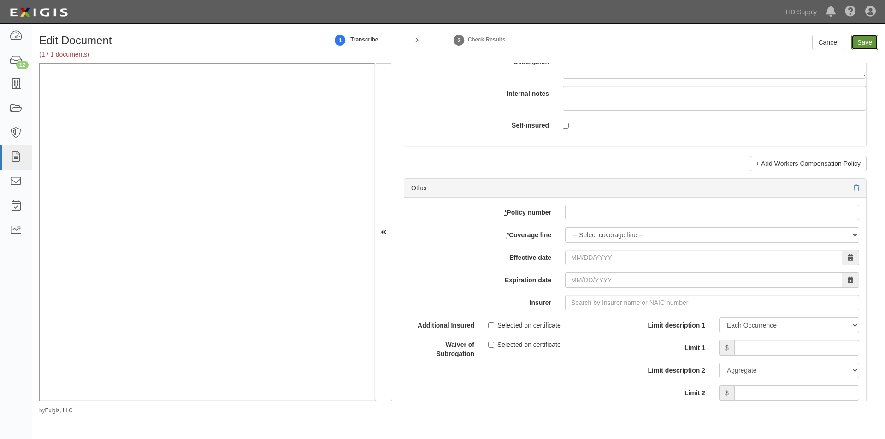
type input "1000000"
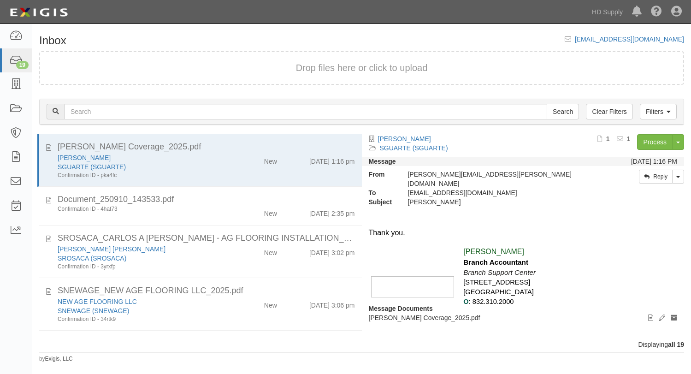
scroll to position [768, 0]
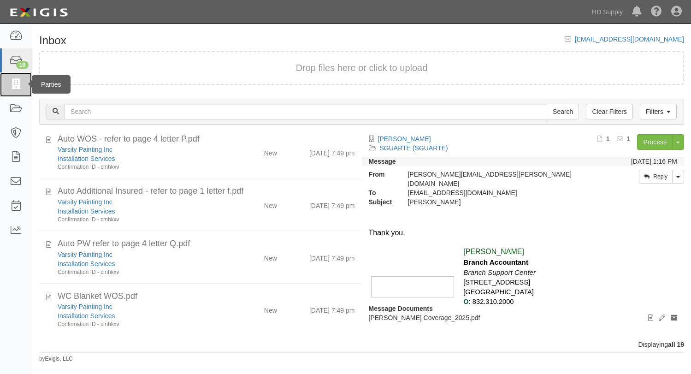
click at [18, 86] on icon at bounding box center [15, 84] width 13 height 11
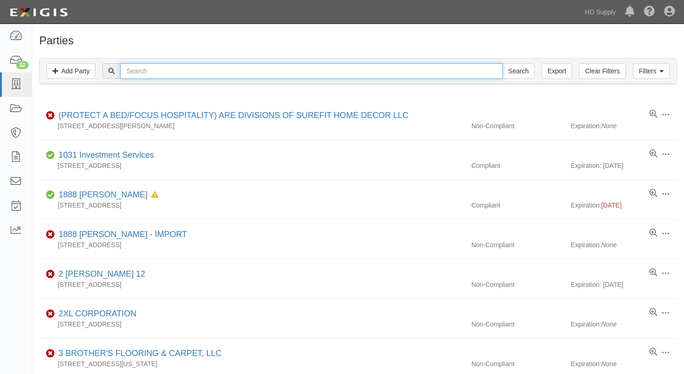
click at [307, 69] on input "text" at bounding box center [311, 71] width 382 height 16
type input "plastic spec"
click at [503, 63] on input "Search" at bounding box center [519, 71] width 32 height 16
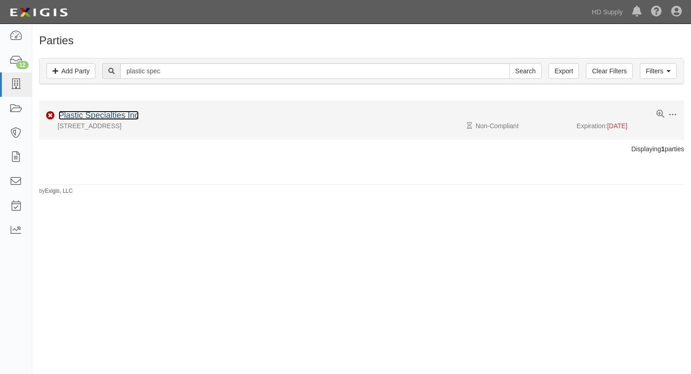
click at [104, 112] on link "Plastic Specialties Inc" at bounding box center [99, 115] width 80 height 9
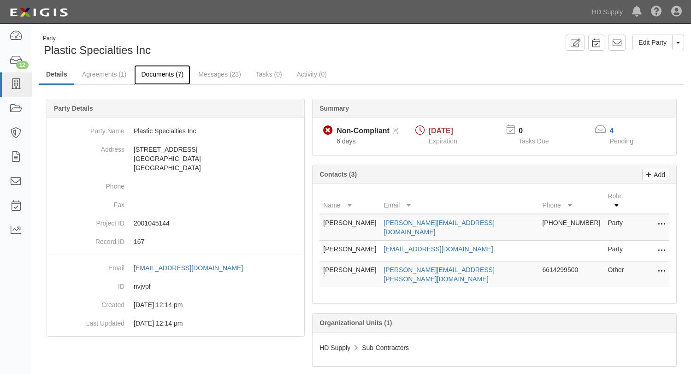
click at [161, 79] on link "Documents (7)" at bounding box center [162, 75] width 56 height 20
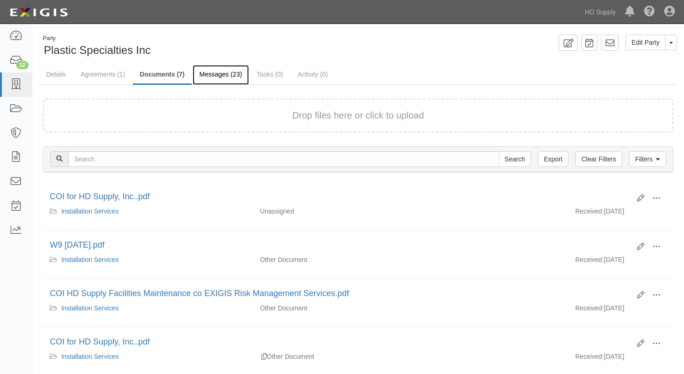
click at [215, 72] on link "Messages (23)" at bounding box center [221, 75] width 57 height 20
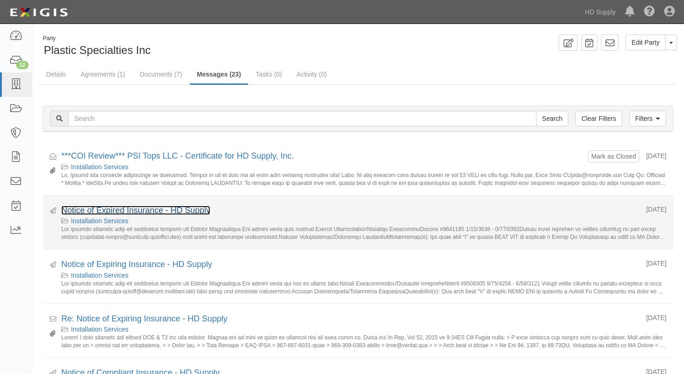
click at [117, 207] on link "Notice of Expired Insurance - HD Supply" at bounding box center [135, 210] width 149 height 9
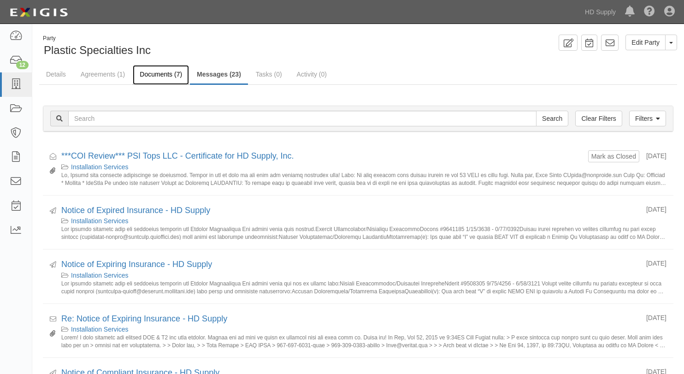
click at [148, 72] on link "Documents (7)" at bounding box center [161, 75] width 56 height 20
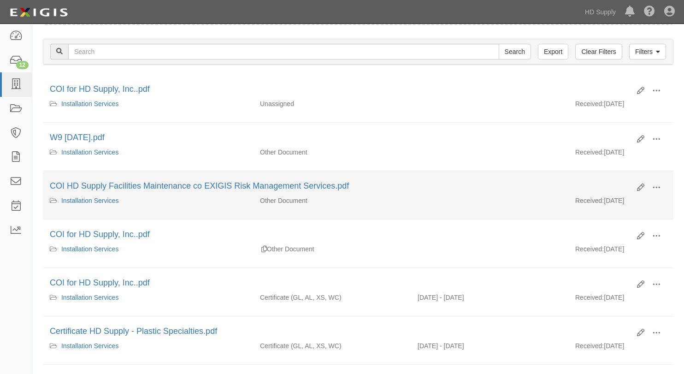
scroll to position [138, 0]
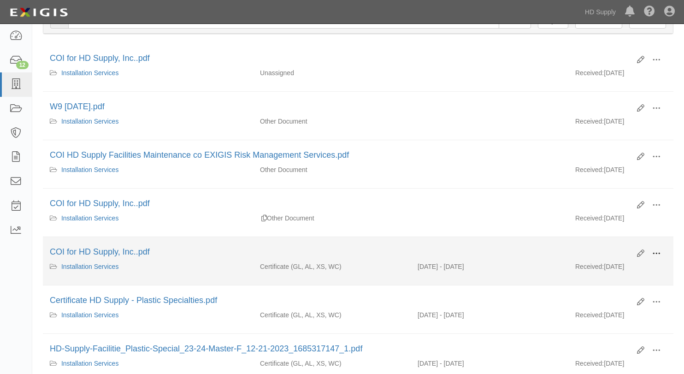
click at [653, 251] on span at bounding box center [656, 253] width 8 height 8
click at [595, 268] on link "View" at bounding box center [611, 267] width 73 height 17
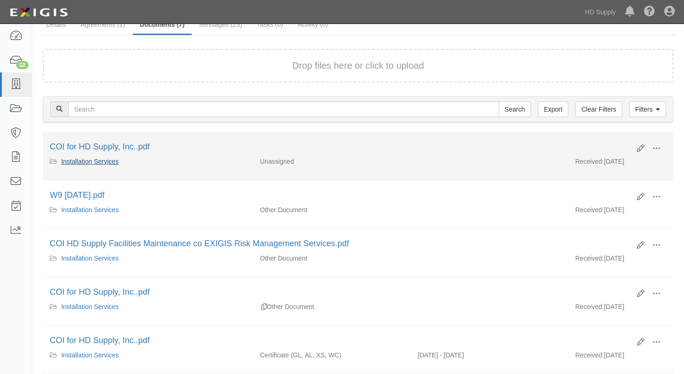
scroll to position [0, 0]
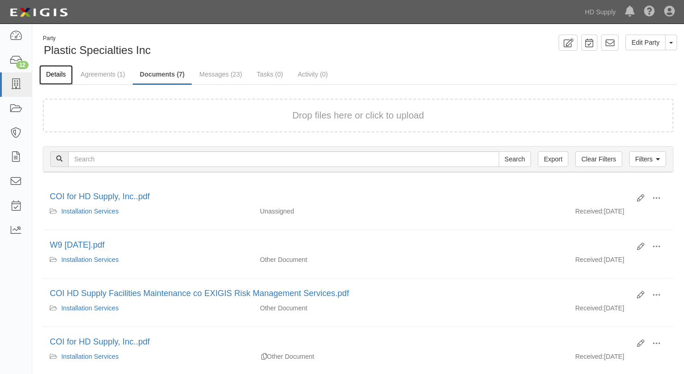
click at [54, 74] on link "Details" at bounding box center [56, 75] width 34 height 20
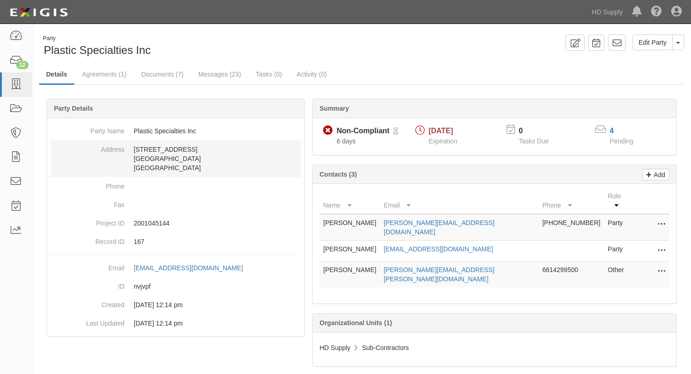
click at [83, 152] on dt "Address" at bounding box center [88, 147] width 74 height 14
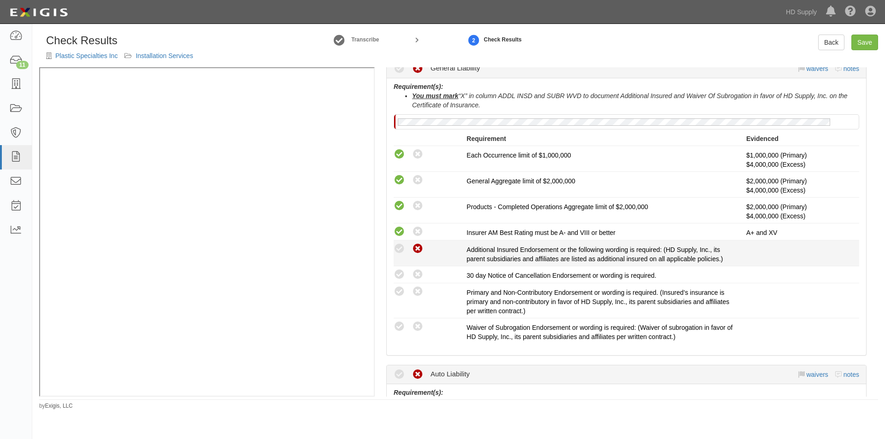
scroll to position [369, 0]
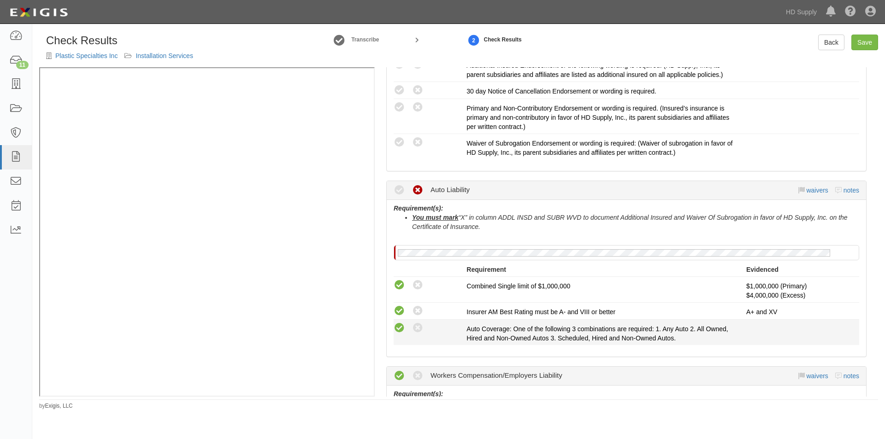
click at [397, 326] on icon at bounding box center [400, 329] width 12 height 12
radio input "true"
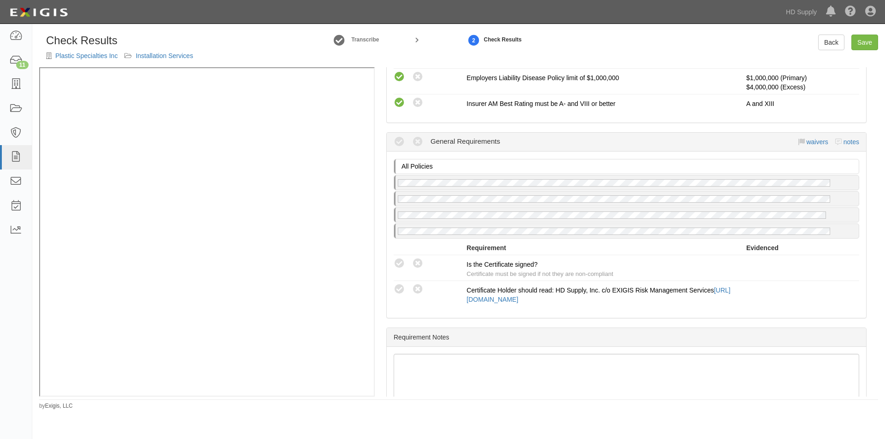
scroll to position [886, 0]
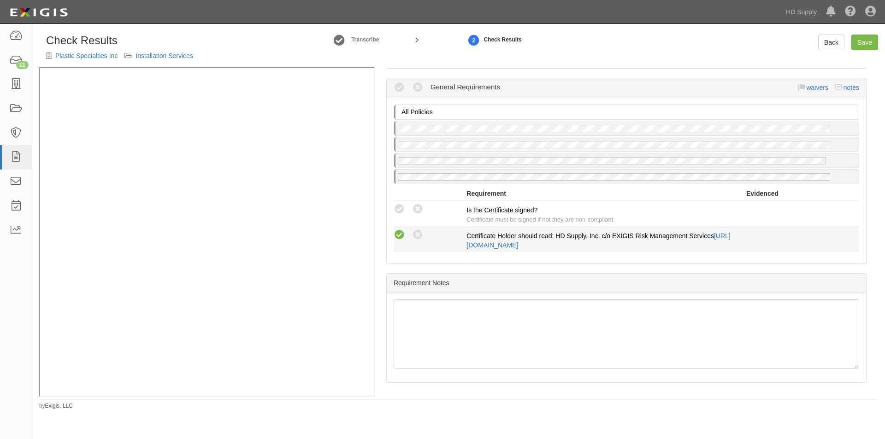
click at [399, 231] on icon at bounding box center [400, 236] width 12 height 12
radio input "true"
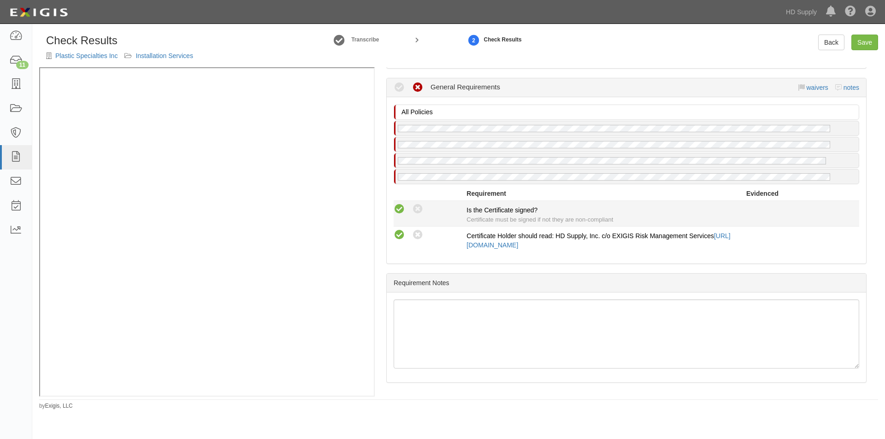
click at [402, 211] on icon at bounding box center [400, 210] width 12 height 12
radio input "true"
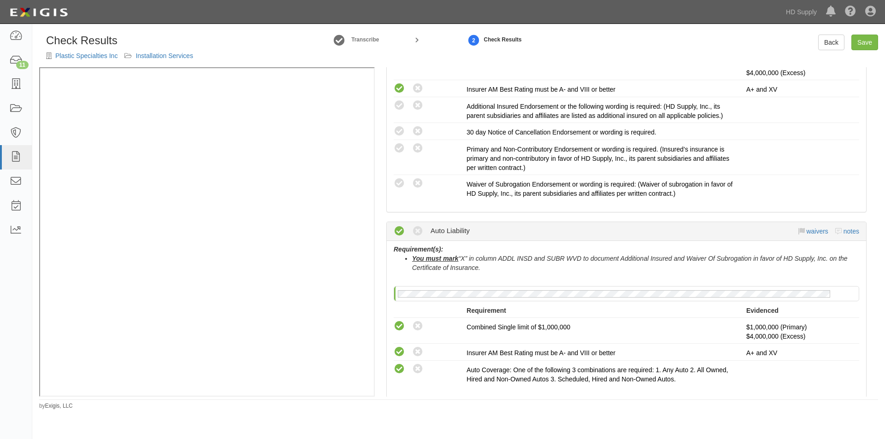
scroll to position [272, 0]
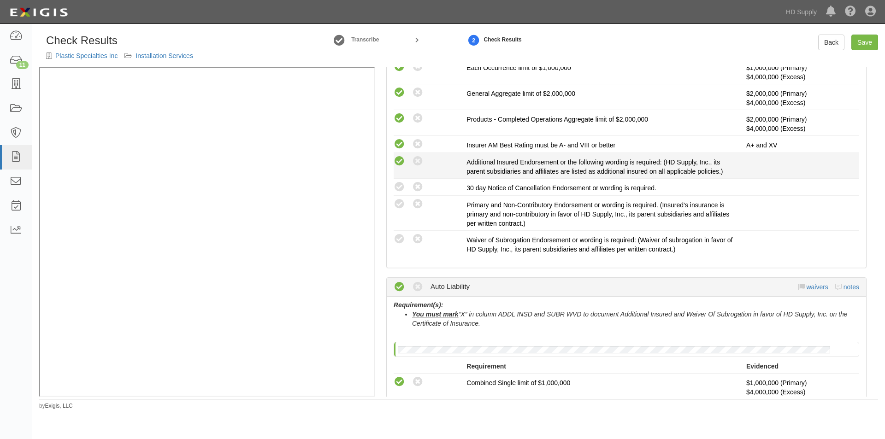
click at [399, 164] on icon at bounding box center [400, 162] width 12 height 12
radio input "true"
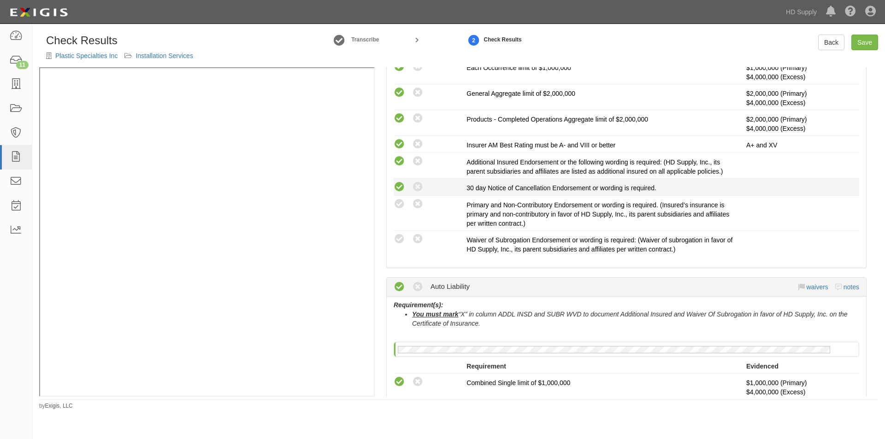
click at [402, 187] on icon at bounding box center [400, 188] width 12 height 12
radio input "true"
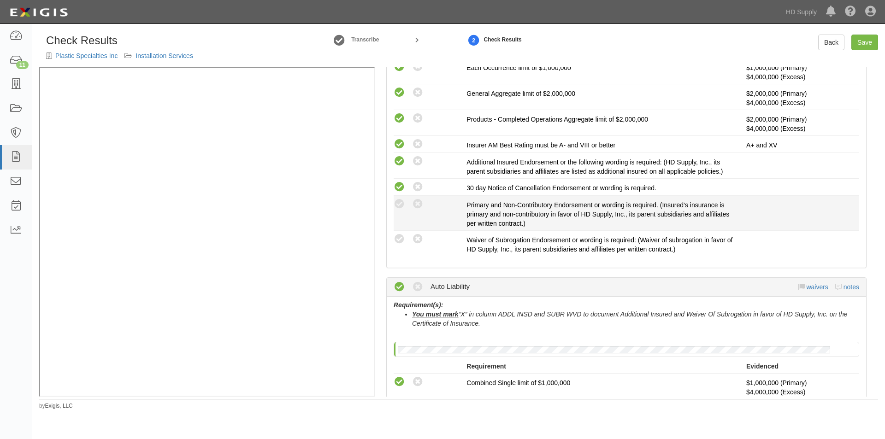
drag, startPoint x: 402, startPoint y: 202, endPoint x: 402, endPoint y: 216, distance: 13.4
click at [402, 203] on icon at bounding box center [400, 205] width 12 height 12
radio input "true"
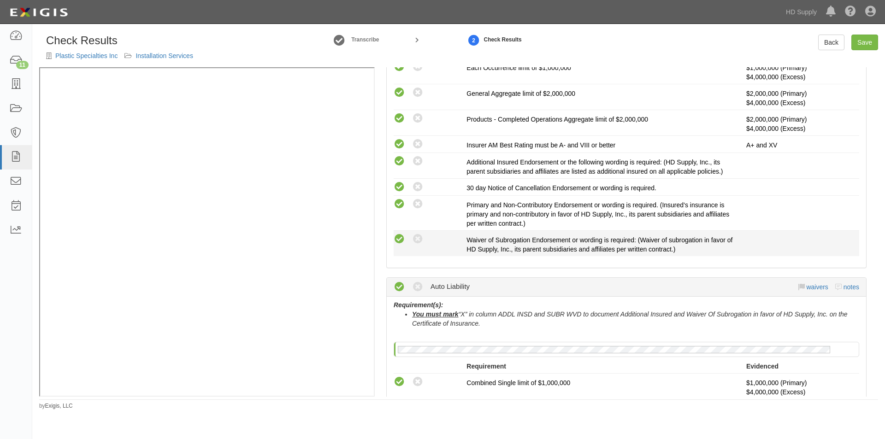
click at [401, 236] on icon at bounding box center [400, 240] width 12 height 12
radio input "true"
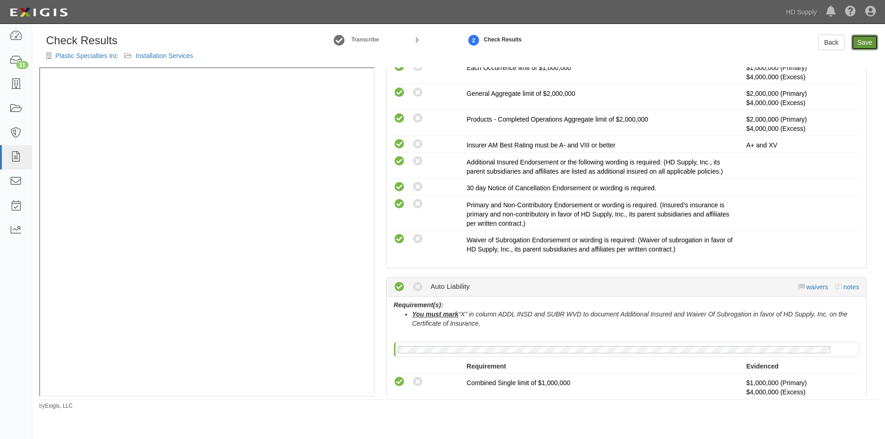
click at [866, 42] on link "Save" at bounding box center [864, 43] width 27 height 16
radio input "true"
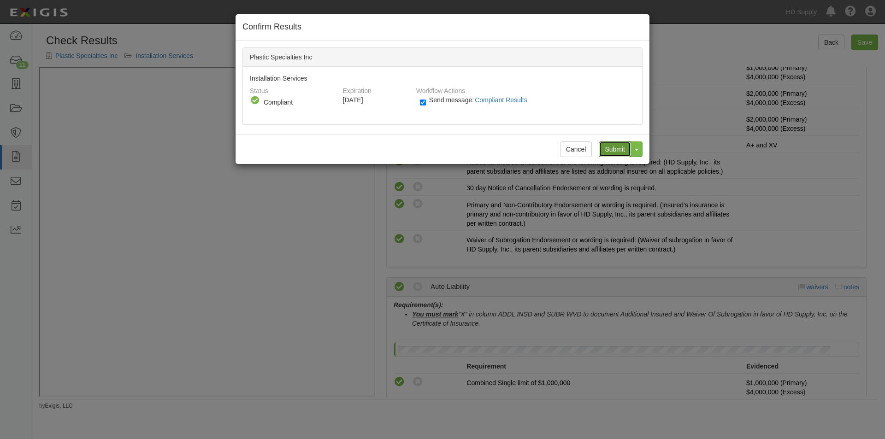
click at [611, 151] on input "Submit" at bounding box center [615, 150] width 32 height 16
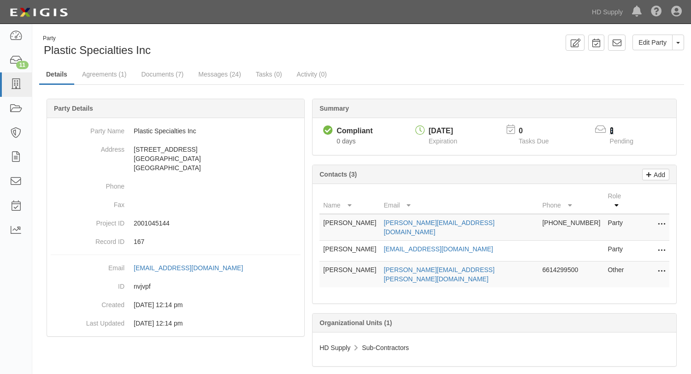
click at [612, 130] on link "3" at bounding box center [612, 131] width 4 height 8
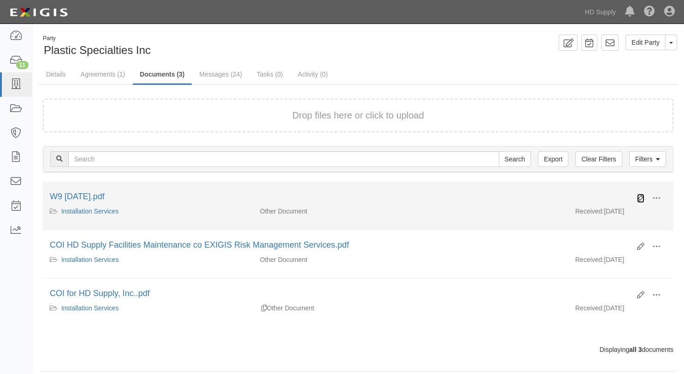
click at [640, 196] on icon at bounding box center [640, 198] width 7 height 7
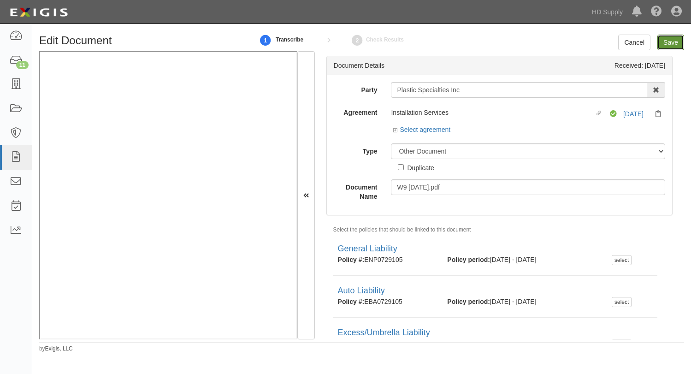
click at [669, 41] on input "Save" at bounding box center [670, 43] width 27 height 16
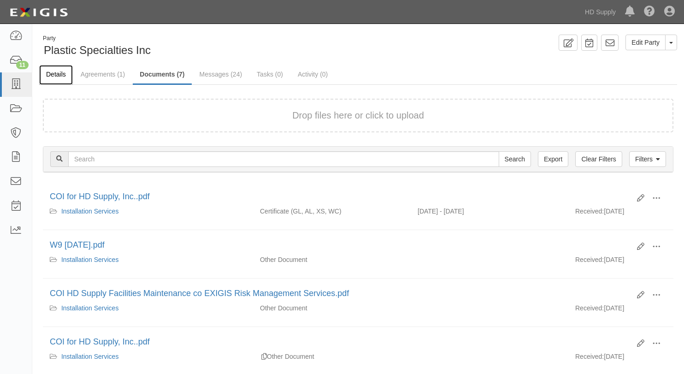
click at [55, 77] on link "Details" at bounding box center [56, 75] width 34 height 20
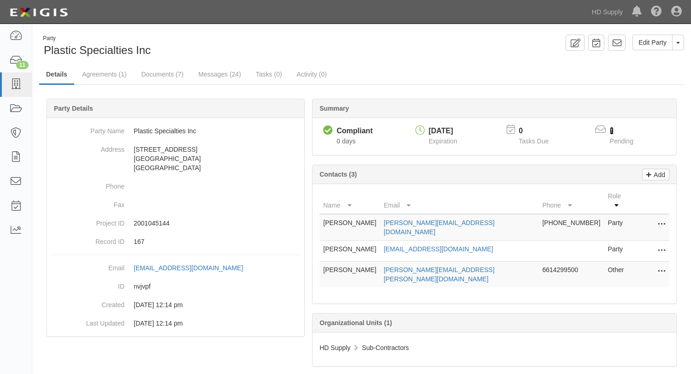
click at [610, 131] on link "2" at bounding box center [612, 131] width 4 height 8
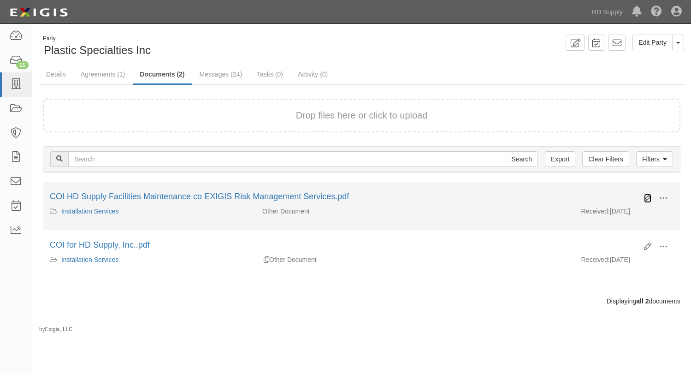
click at [644, 197] on icon at bounding box center [647, 198] width 7 height 7
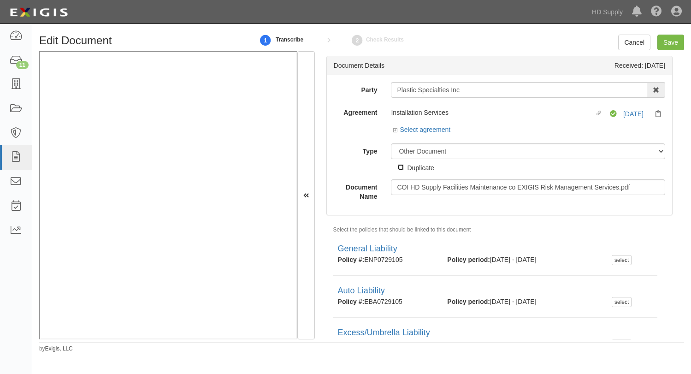
click at [402, 165] on input "Duplicate" at bounding box center [401, 167] width 6 height 6
checkbox input "true"
click at [668, 44] on input "Save" at bounding box center [670, 43] width 27 height 16
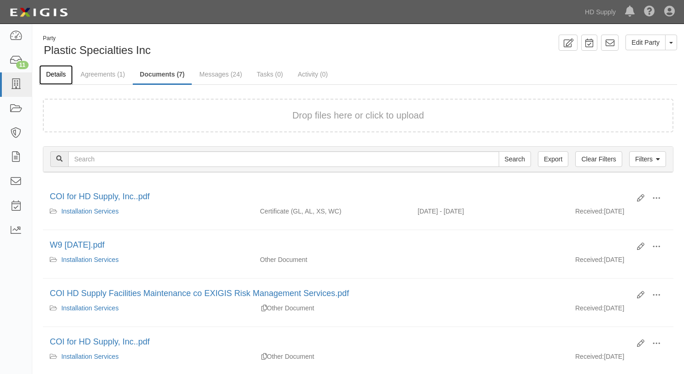
click at [53, 71] on link "Details" at bounding box center [56, 75] width 34 height 20
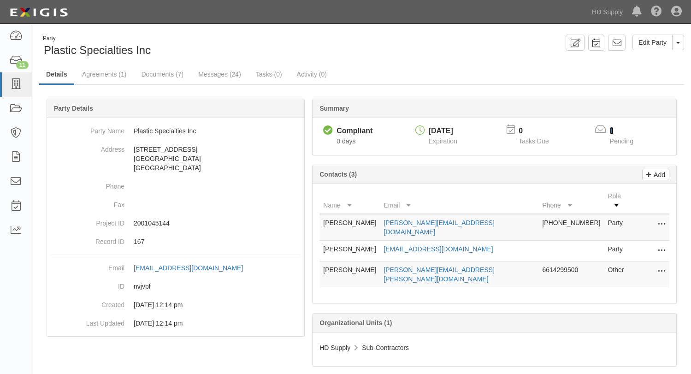
click at [612, 130] on link "1" at bounding box center [612, 131] width 4 height 8
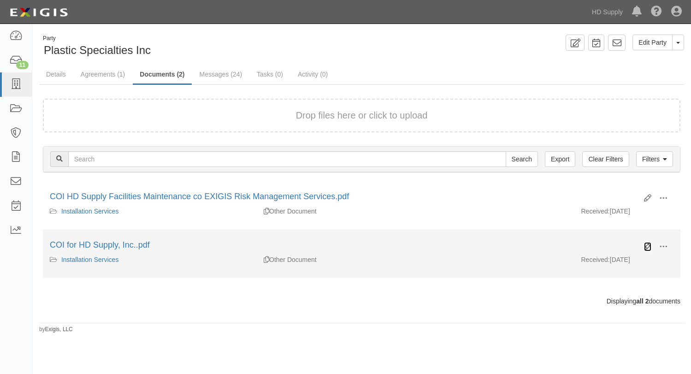
click at [650, 247] on icon at bounding box center [647, 246] width 7 height 7
click at [644, 245] on icon at bounding box center [647, 246] width 7 height 7
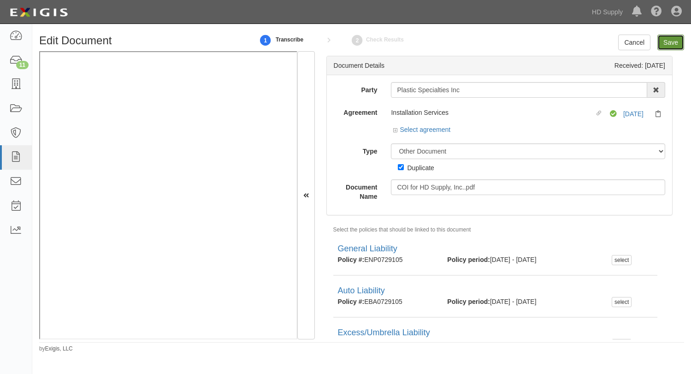
click at [668, 40] on input "Save" at bounding box center [670, 43] width 27 height 16
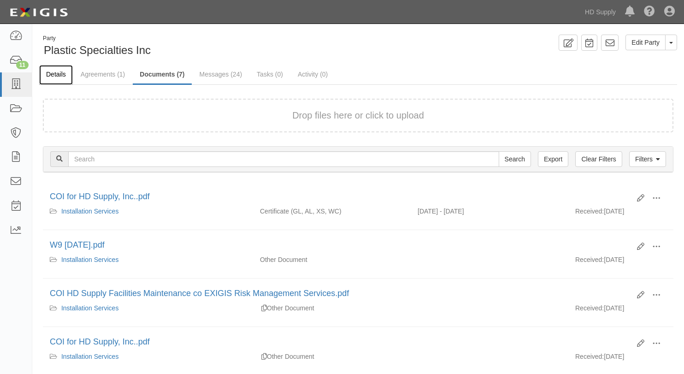
click at [48, 76] on link "Details" at bounding box center [56, 75] width 34 height 20
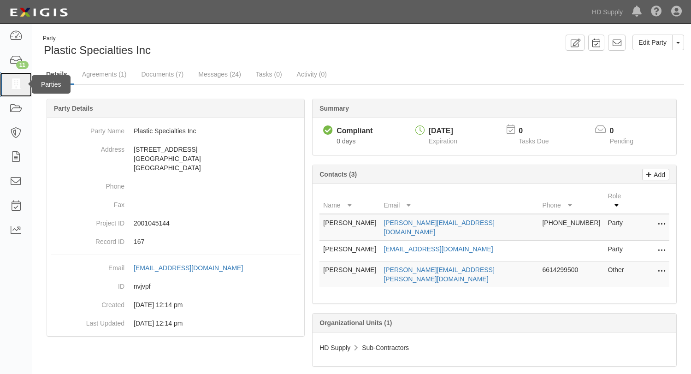
click at [14, 83] on icon at bounding box center [15, 84] width 13 height 11
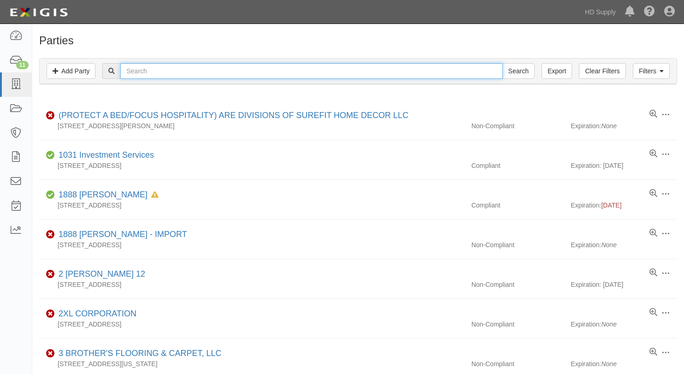
click at [142, 76] on input "text" at bounding box center [311, 71] width 382 height 16
paste input "Unico Air Conditioning Company"
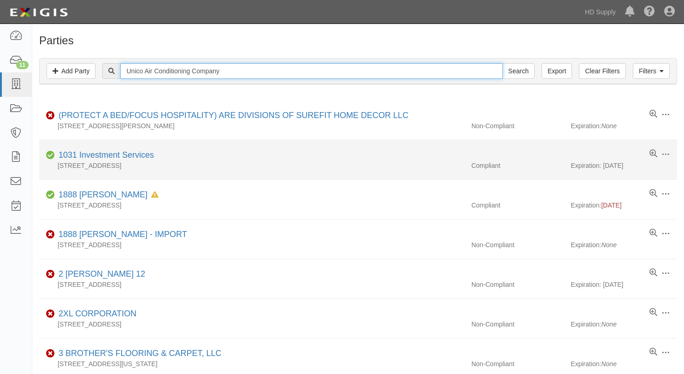
type input "Unico Air Conditioning Company"
click at [503, 63] on input "Search" at bounding box center [519, 71] width 32 height 16
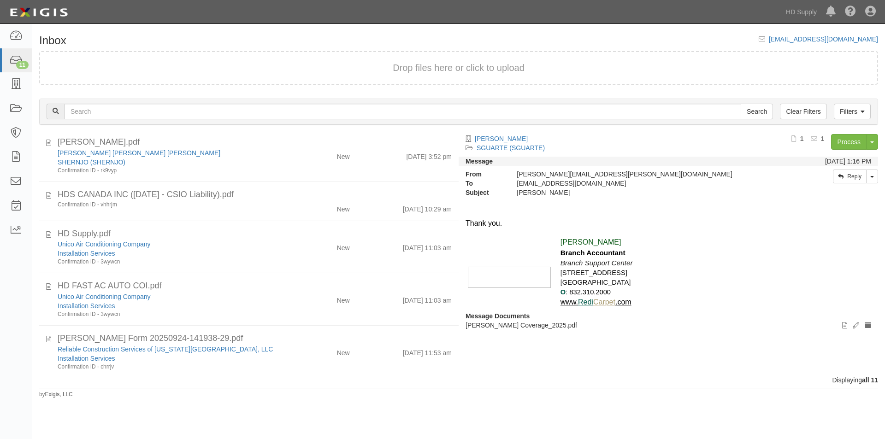
scroll to position [313, 0]
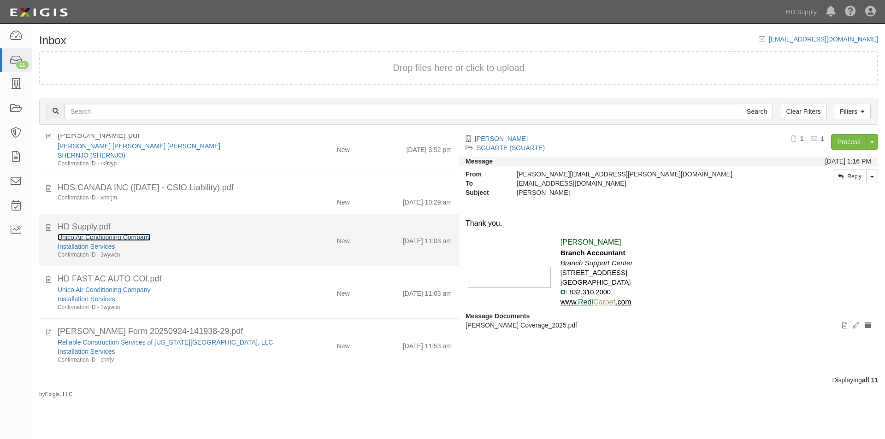
click at [113, 240] on link "Unico Air Conditioning Company" at bounding box center [104, 237] width 93 height 7
click at [168, 245] on div "Installation Services" at bounding box center [170, 246] width 224 height 9
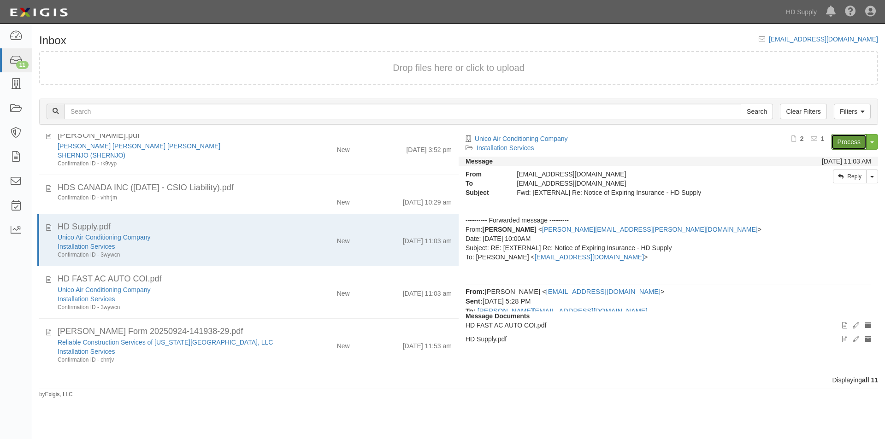
click at [840, 140] on link "Process" at bounding box center [848, 142] width 35 height 16
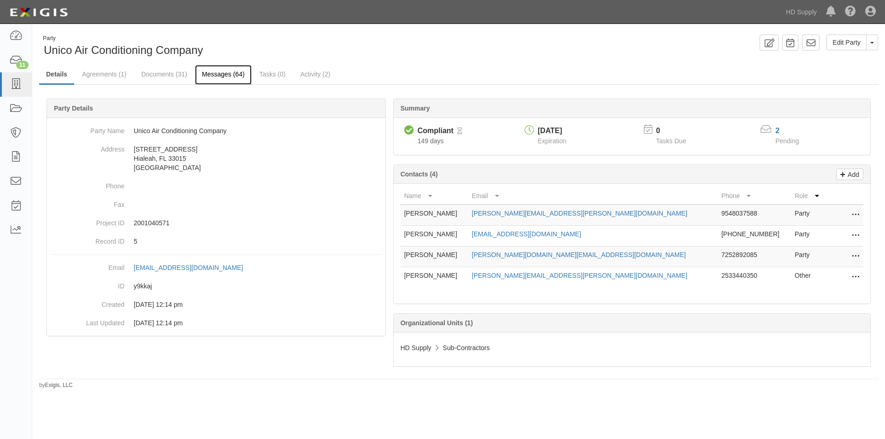
click at [216, 73] on link "Messages (64)" at bounding box center [223, 75] width 57 height 20
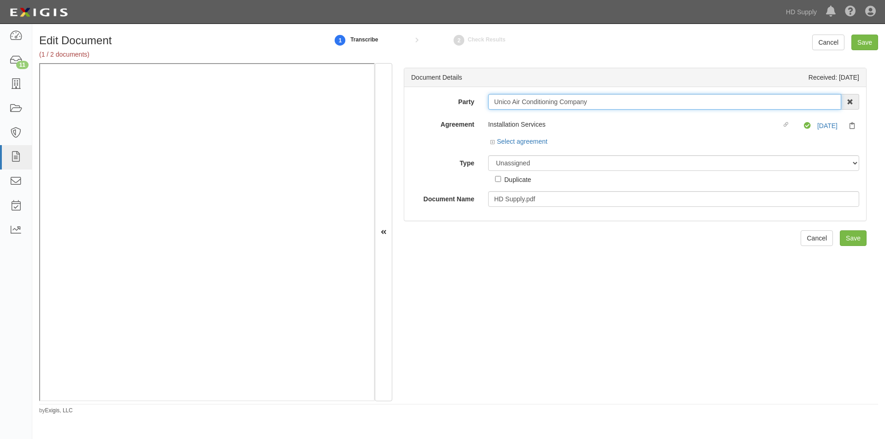
drag, startPoint x: 597, startPoint y: 104, endPoint x: 493, endPoint y: 107, distance: 104.7
click at [493, 107] on input "Unico Air Conditioning Company" at bounding box center [664, 102] width 353 height 16
click at [395, 167] on div "Document Details Received: 10/01/2025 Party Unico Air Conditioning Company 1031…" at bounding box center [635, 232] width 486 height 338
click at [524, 162] on select "Unassigned Binder Cancellation Notice Certificate Contract Endorsement Insuranc…" at bounding box center [673, 163] width 371 height 16
select select "CertificateDetail"
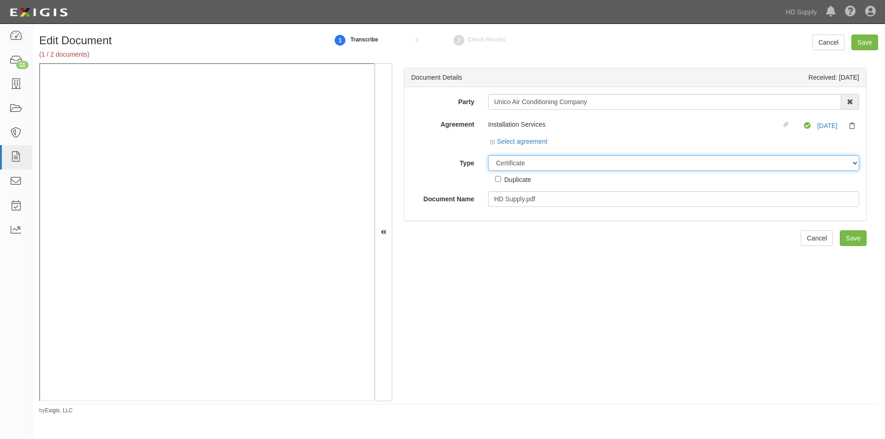
click at [488, 155] on select "Unassigned Binder Cancellation Notice Certificate Contract Endorsement Insuranc…" at bounding box center [673, 163] width 371 height 16
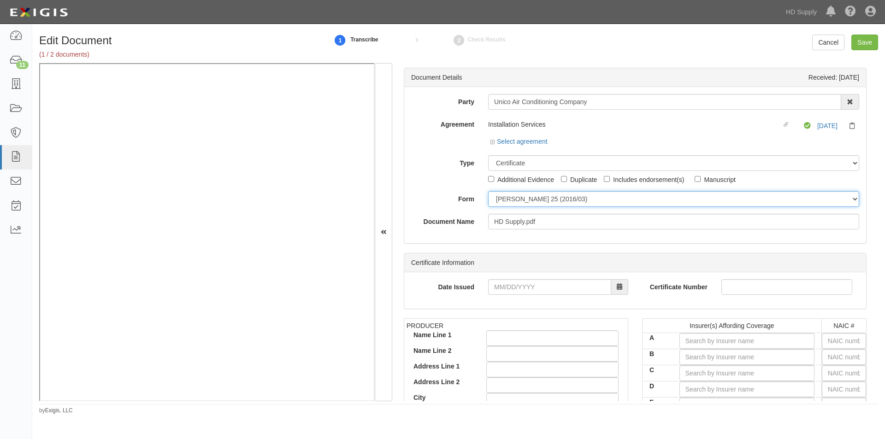
click at [506, 201] on select "ACORD 25 (2016/03) ACORD 101 ACORD 855 NY (2014/05) General" at bounding box center [673, 199] width 371 height 16
select select "GeneralFormDetail"
click at [488, 191] on select "ACORD 25 (2016/03) ACORD 101 ACORD 855 NY (2014/05) General" at bounding box center [673, 199] width 371 height 16
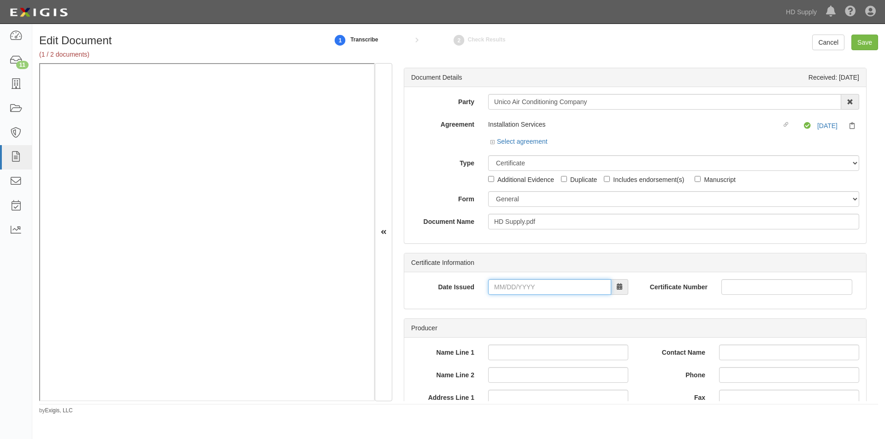
click at [514, 291] on input "Date Issued" at bounding box center [549, 287] width 123 height 16
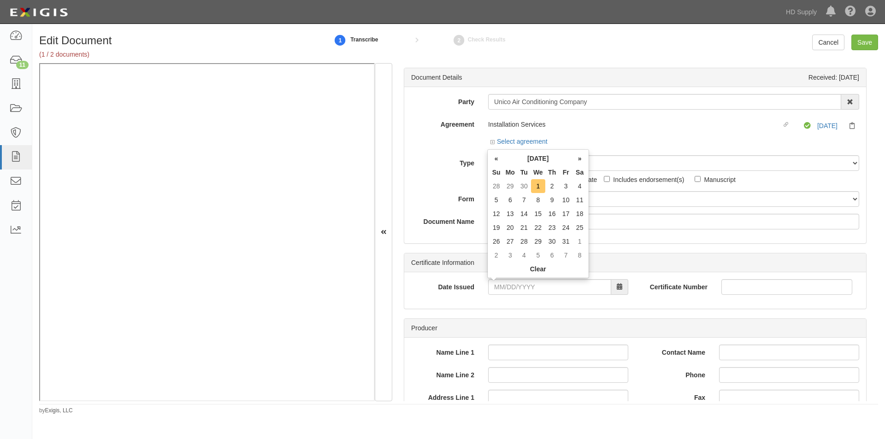
click at [540, 189] on td "1" at bounding box center [538, 186] width 14 height 14
type input "10/01/2025"
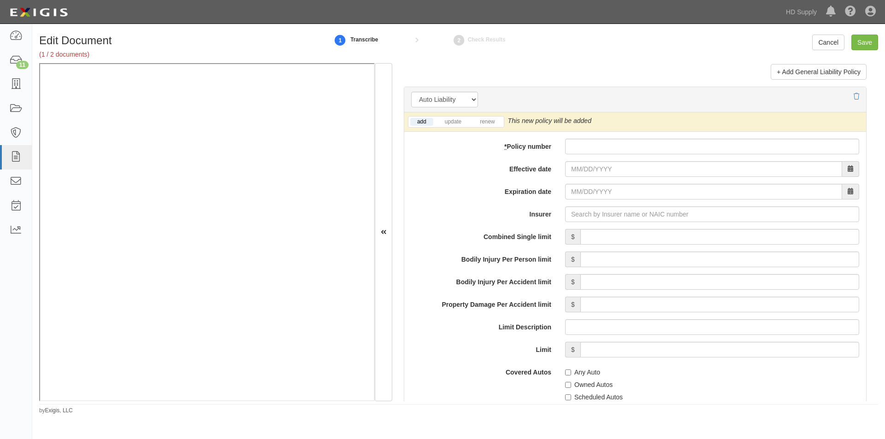
scroll to position [1271, 0]
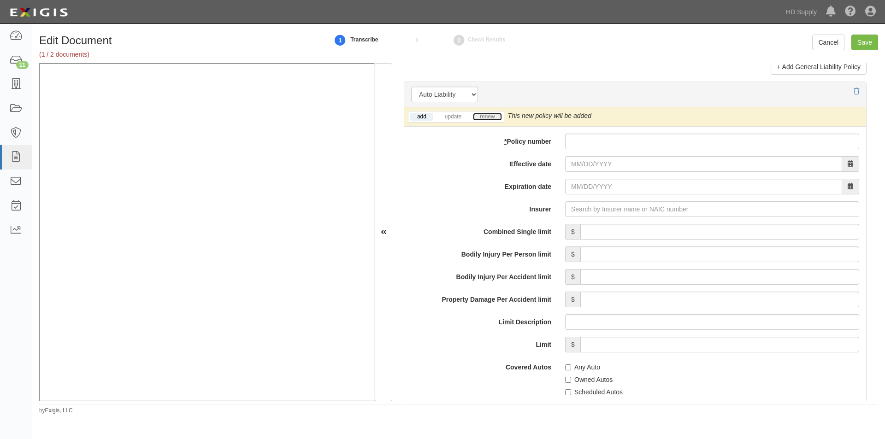
click at [484, 118] on link "renew" at bounding box center [487, 117] width 29 height 8
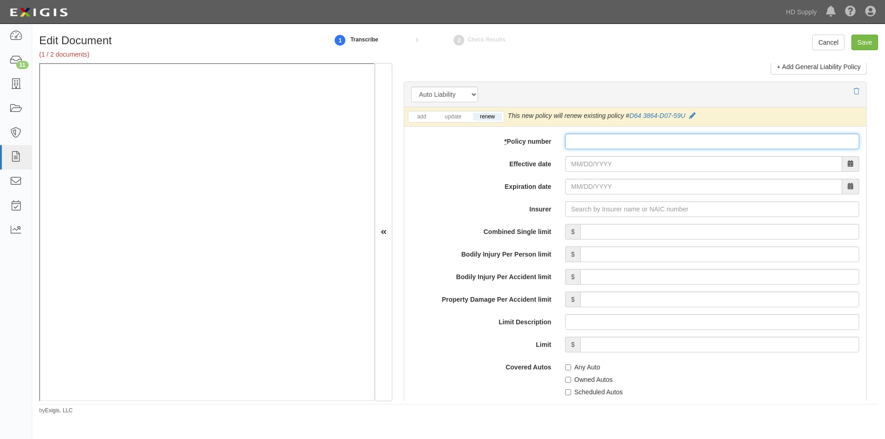
paste input "D64 3864-D07-59"
type input "D64 3864-D07-59"
click at [593, 168] on input "Effective date" at bounding box center [703, 164] width 277 height 16
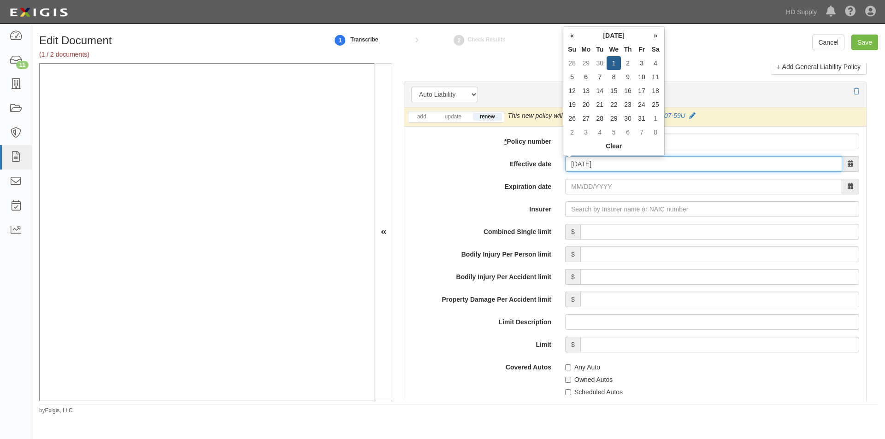
type input "10/01/2025"
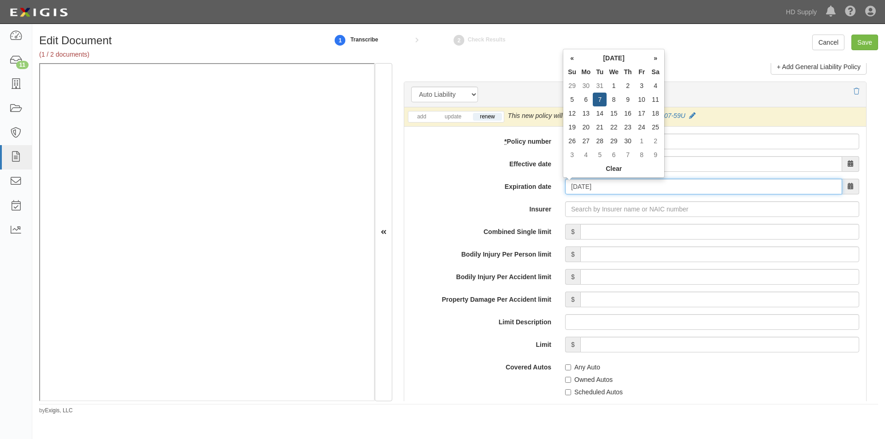
type input "04/07/2026"
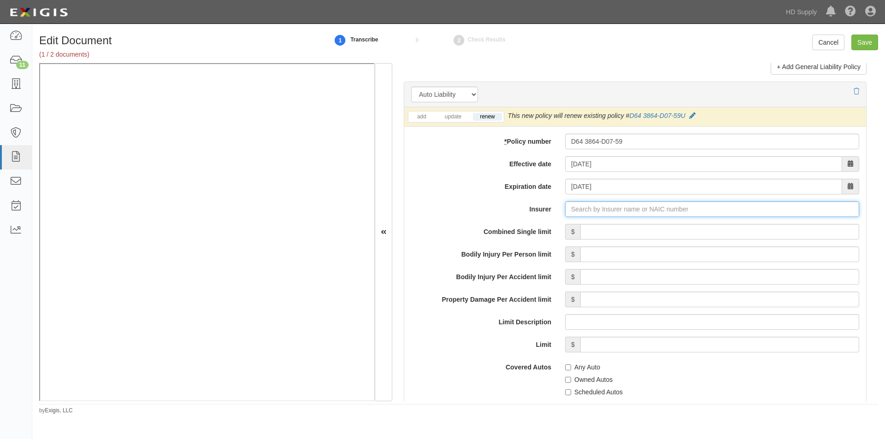
click at [577, 209] on input "Insurer" at bounding box center [712, 209] width 294 height 16
type input "21st Century Advantage Insurance Company (25232) NR Rating"
type input "2"
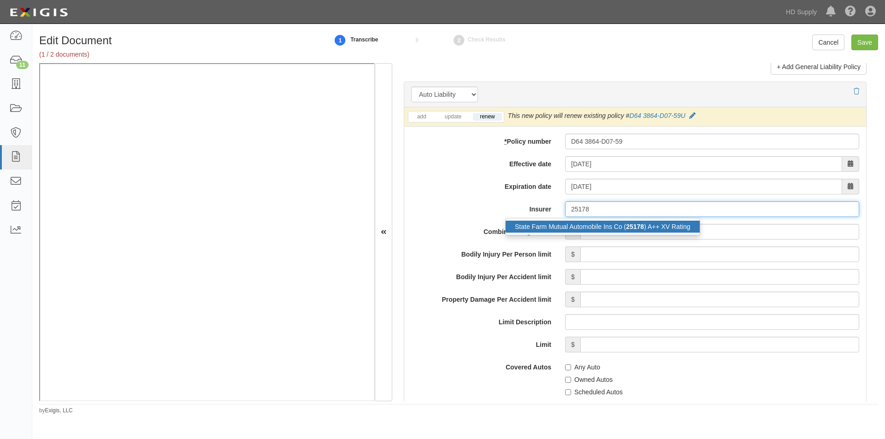
click at [580, 230] on div "State Farm Mutual Automobile Ins Co ( 25178 ) A++ XV Rating" at bounding box center [603, 227] width 194 height 12
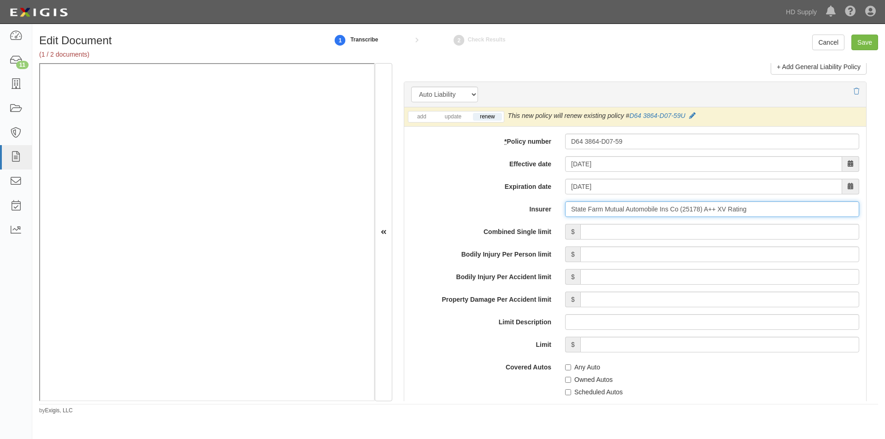
type input "State Farm Mutual Automobile Ins Co (25178) A++ XV Rating"
click at [611, 233] on input "Combined Single limit" at bounding box center [719, 232] width 279 height 16
type input "1,000,000"
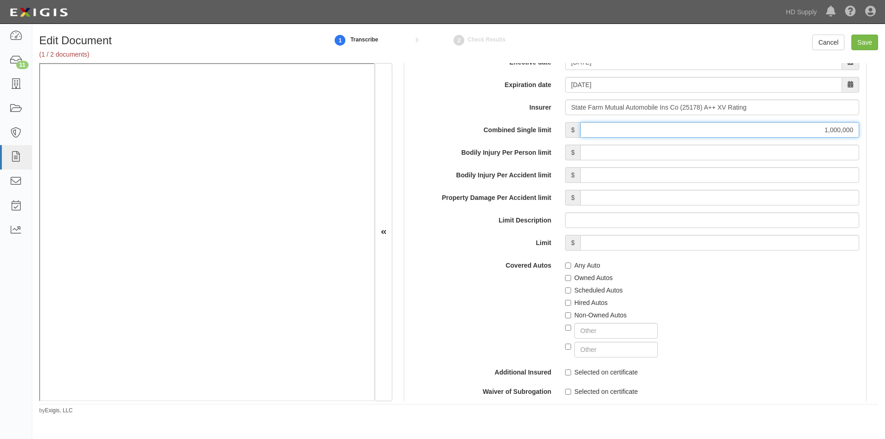
scroll to position [1456, 0]
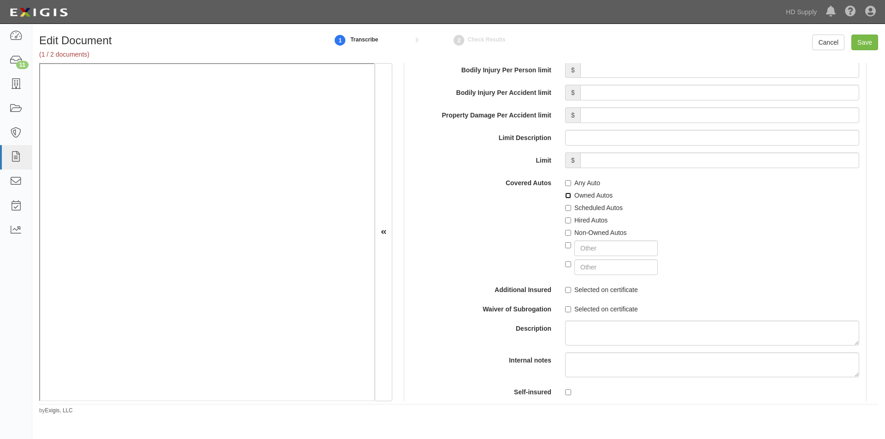
click at [565, 194] on input "Owned Autos" at bounding box center [568, 196] width 6 height 6
checkbox input "true"
click at [565, 205] on input "Scheduled Autos" at bounding box center [568, 208] width 6 height 6
checkbox input "true"
click at [566, 228] on label "Non-Owned Autos" at bounding box center [596, 232] width 62 height 9
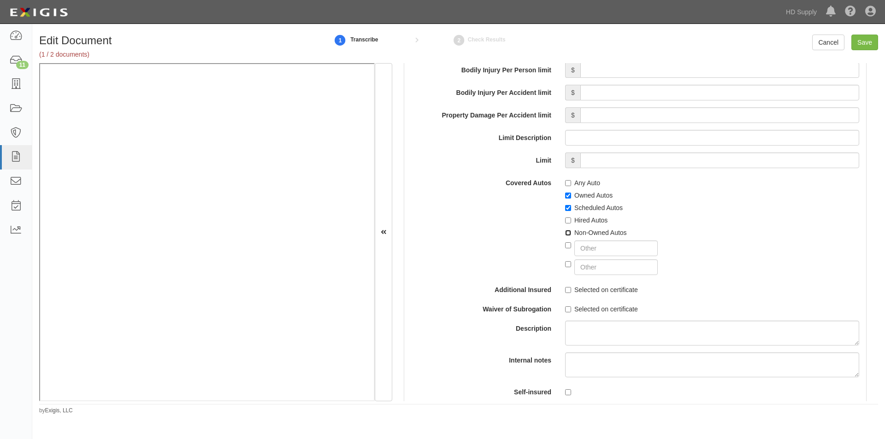
click at [566, 230] on input "Non-Owned Autos" at bounding box center [568, 233] width 6 height 6
checkbox input "true"
click at [562, 288] on div "Selected on certificate" at bounding box center [712, 288] width 308 height 12
click at [567, 292] on input "Selected on certificate" at bounding box center [568, 290] width 6 height 6
checkbox input "true"
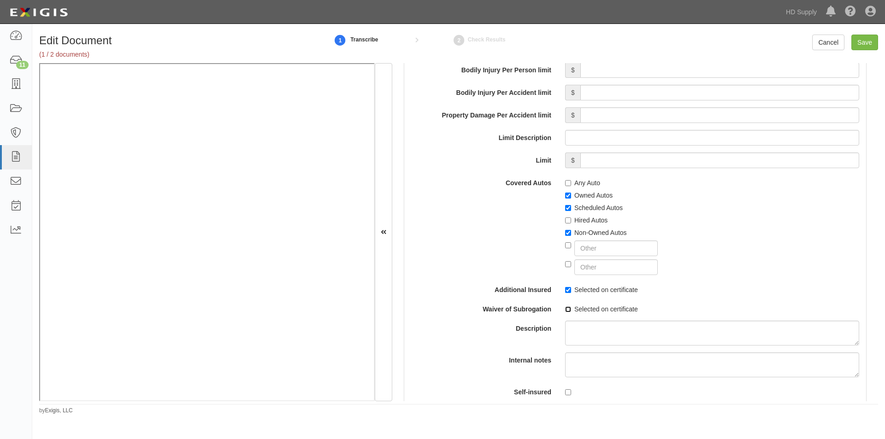
click at [567, 308] on input "Selected on certificate" at bounding box center [568, 310] width 6 height 6
checkbox input "true"
click at [863, 45] on input "Save" at bounding box center [864, 43] width 27 height 16
type input "1000000"
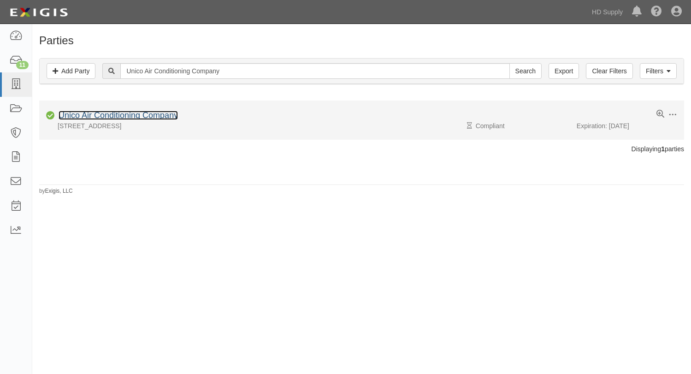
click at [162, 119] on link "Unico Air Conditioning Company" at bounding box center [118, 115] width 119 height 9
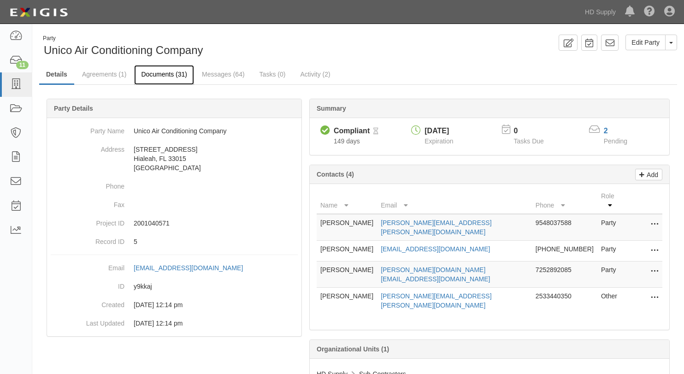
click at [167, 77] on link "Documents (31)" at bounding box center [164, 75] width 60 height 20
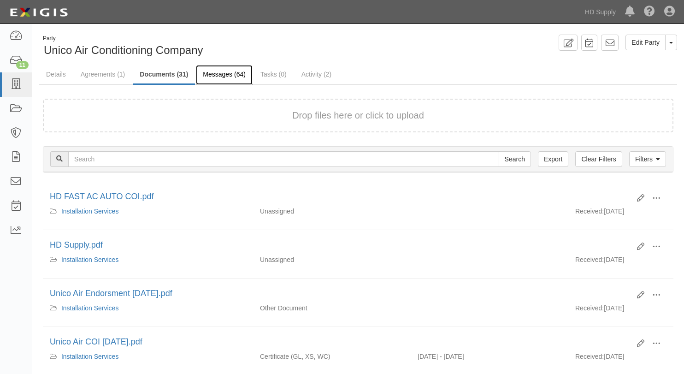
click at [225, 72] on link "Messages (64)" at bounding box center [224, 75] width 57 height 20
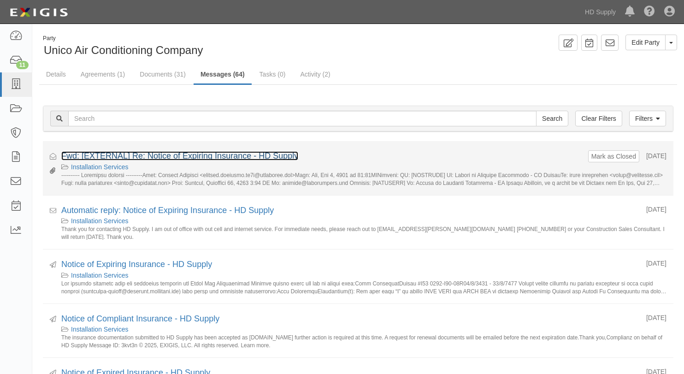
click at [156, 157] on link "Fwd: [EXTERNAL] Re: Notice of Expiring Insurance - HD Supply" at bounding box center [179, 155] width 237 height 9
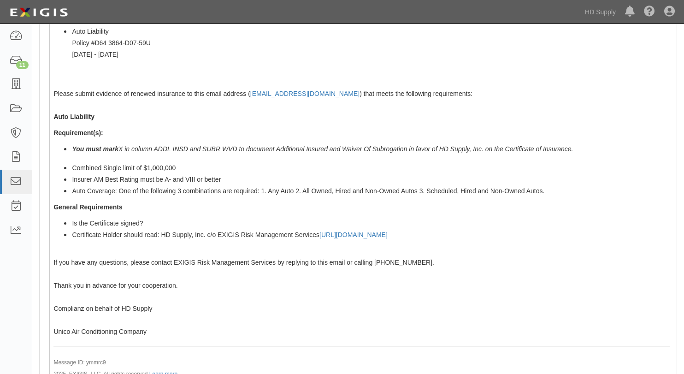
scroll to position [599, 0]
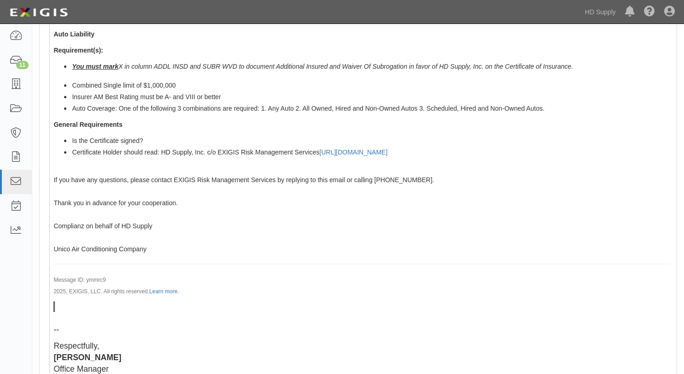
click at [143, 137] on span "Is the Certificate signed?" at bounding box center [107, 140] width 71 height 7
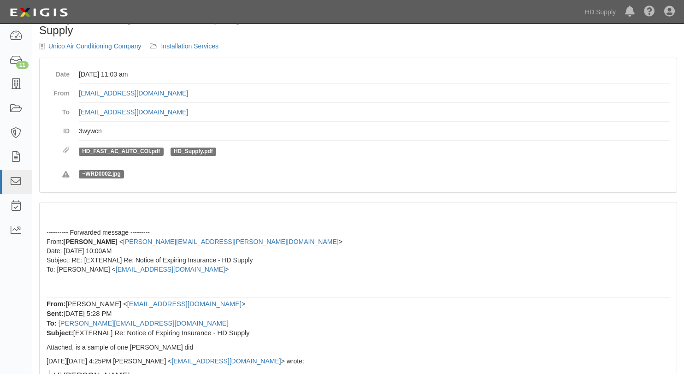
scroll to position [46, 0]
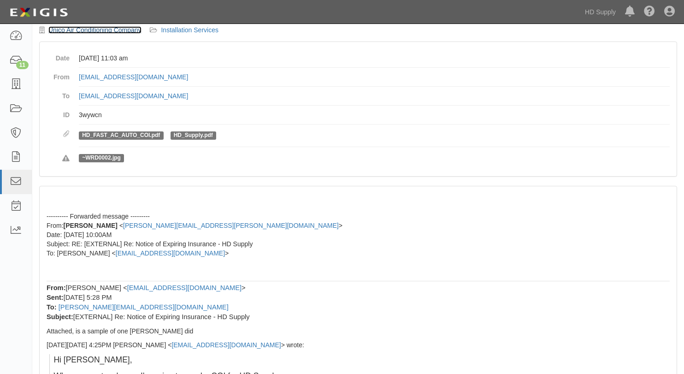
click at [69, 31] on link "Unico Air Conditioning Company" at bounding box center [94, 29] width 93 height 7
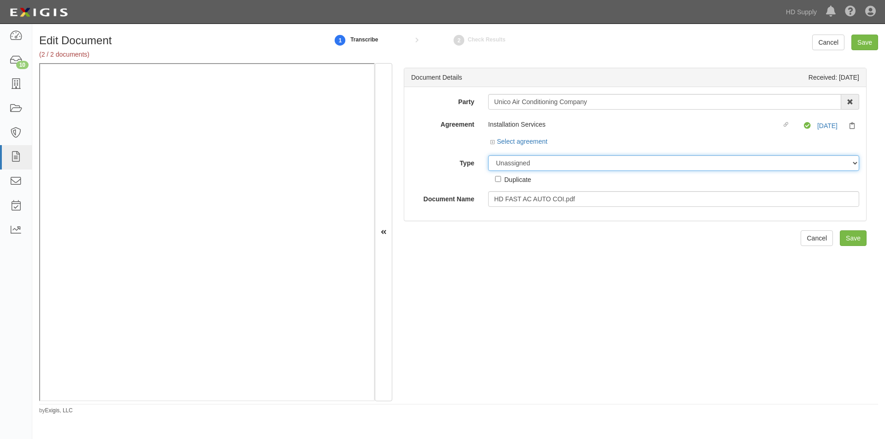
click at [507, 163] on select "Unassigned Binder Cancellation Notice Certificate Contract Endorsement Insuranc…" at bounding box center [673, 163] width 371 height 16
select select "OtherDetail"
click at [488, 155] on select "Unassigned Binder Cancellation Notice Certificate Contract Endorsement Insuranc…" at bounding box center [673, 163] width 371 height 16
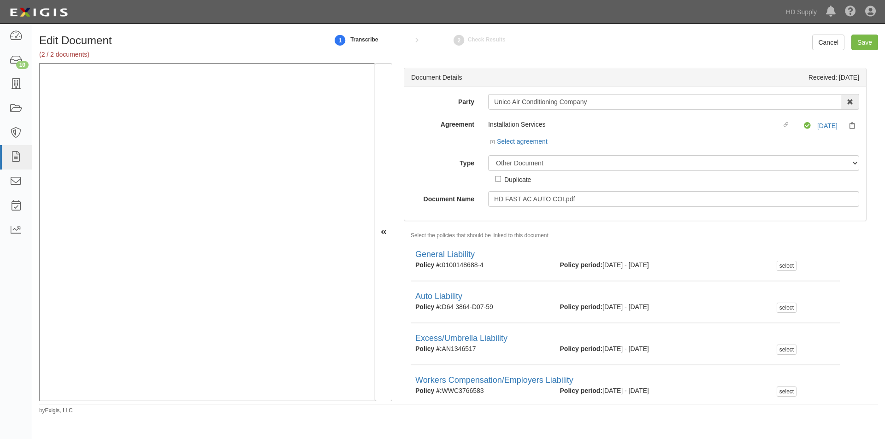
click at [501, 178] on label "Duplicate" at bounding box center [513, 179] width 36 height 10
click at [501, 178] on input "Duplicate" at bounding box center [498, 179] width 6 height 6
checkbox input "true"
click at [862, 41] on input "Save" at bounding box center [864, 43] width 27 height 16
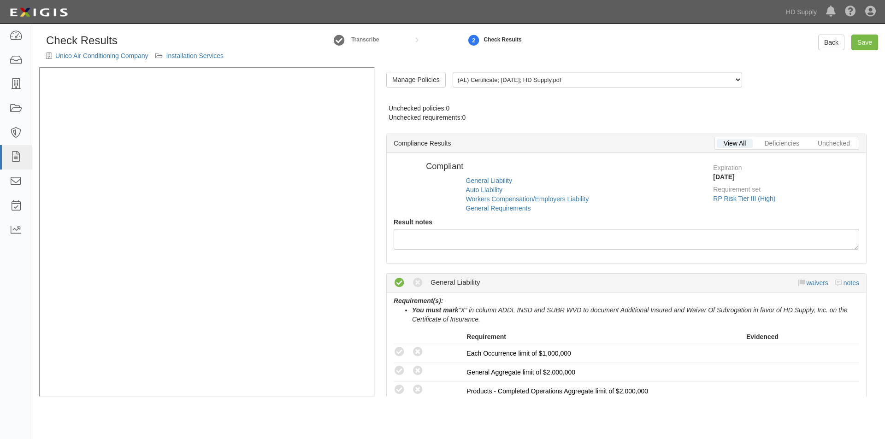
radio input "true"
radio input "false"
radio input "true"
radio input "false"
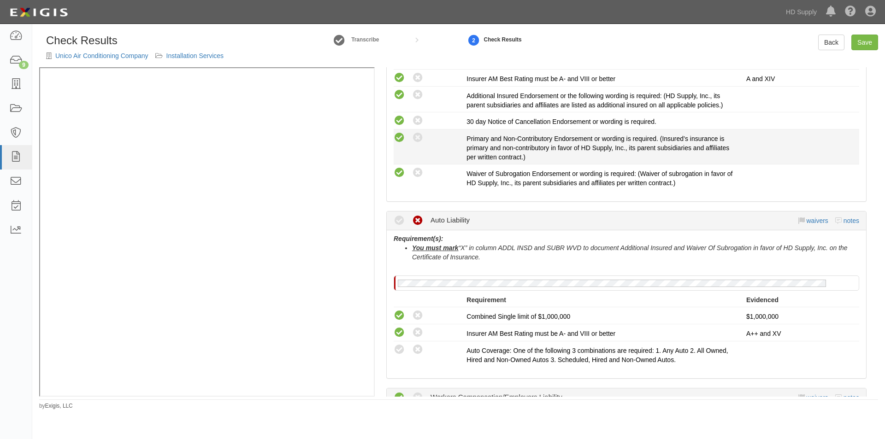
scroll to position [415, 0]
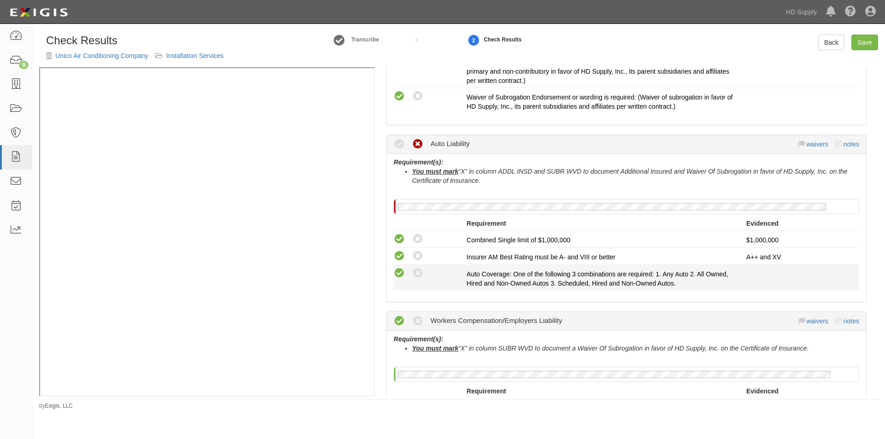
click at [402, 276] on icon at bounding box center [400, 274] width 12 height 12
radio input "true"
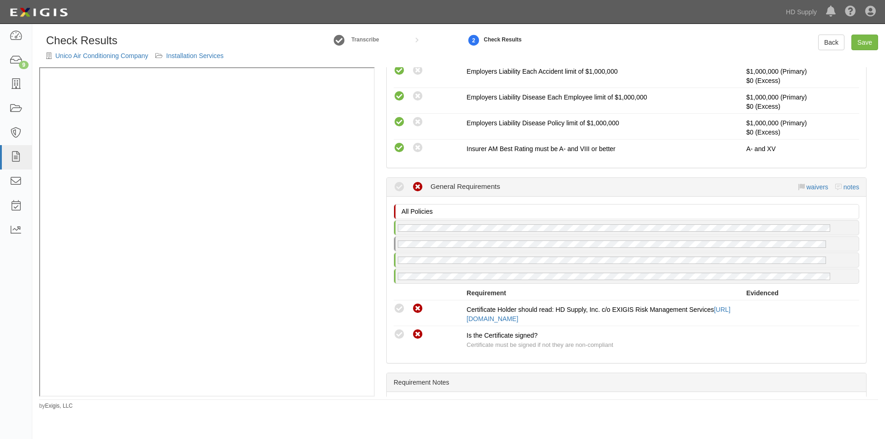
scroll to position [784, 0]
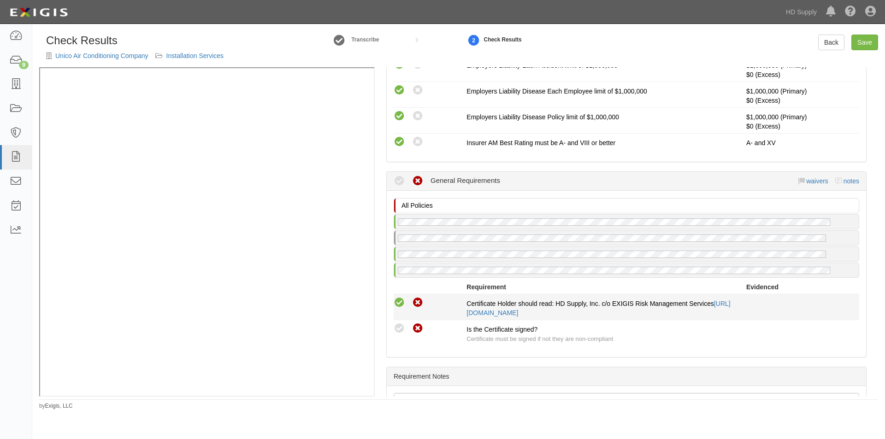
click at [402, 306] on icon at bounding box center [400, 303] width 12 height 12
radio input "true"
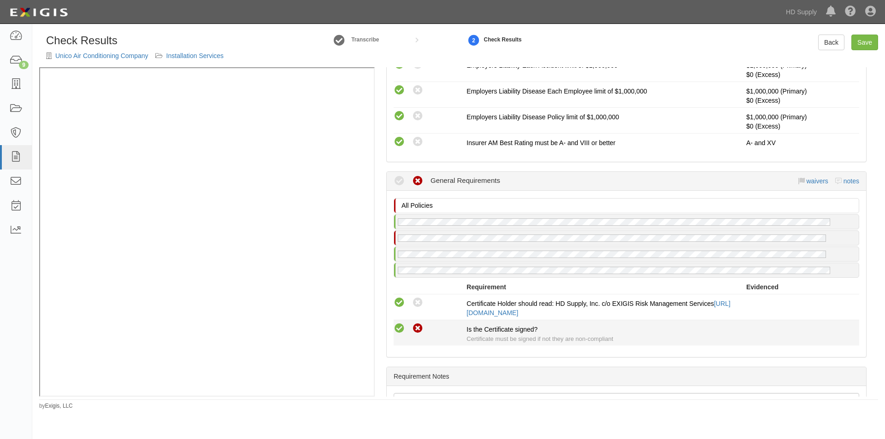
click at [400, 329] on icon at bounding box center [400, 329] width 12 height 12
radio input "true"
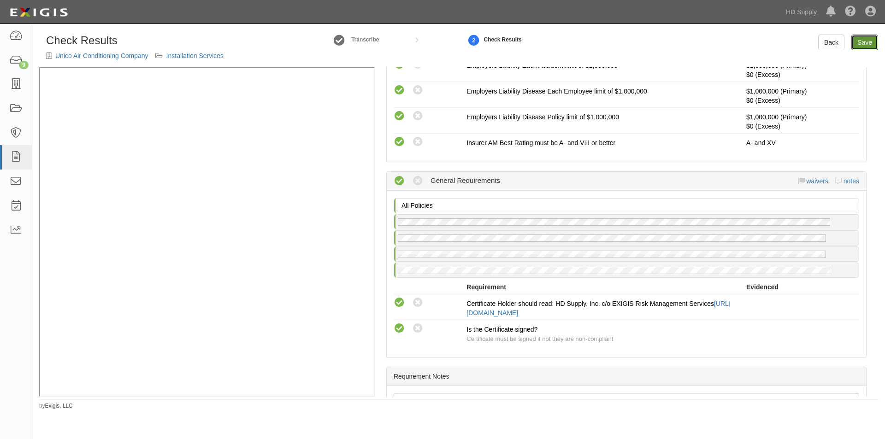
click at [864, 41] on link "Save" at bounding box center [864, 43] width 27 height 16
radio input "true"
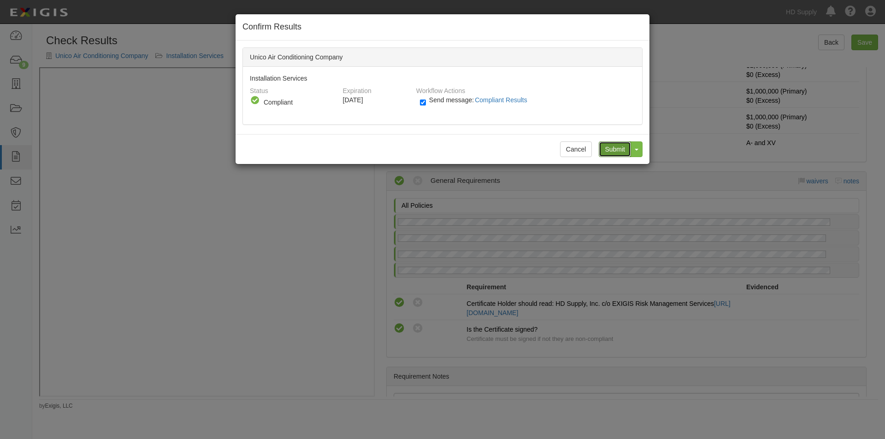
click at [619, 150] on input "Submit" at bounding box center [615, 150] width 32 height 16
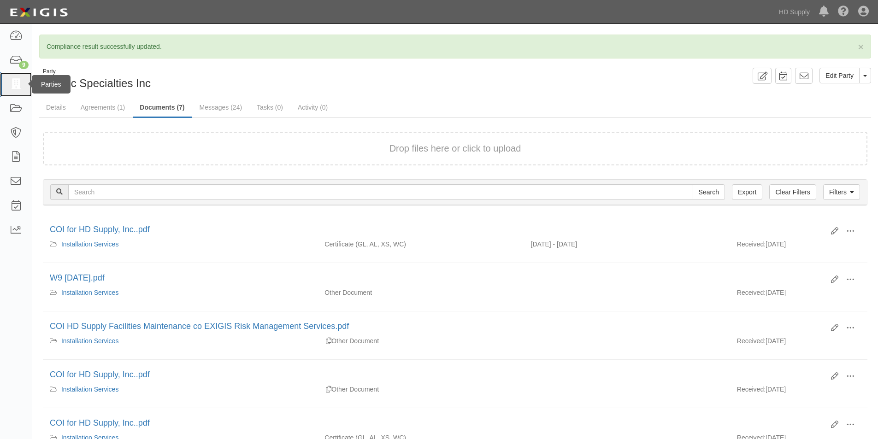
click at [16, 81] on icon at bounding box center [15, 84] width 13 height 11
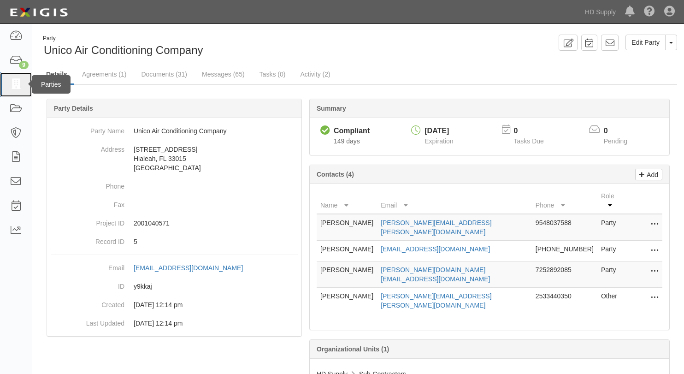
click at [11, 84] on icon at bounding box center [15, 84] width 13 height 11
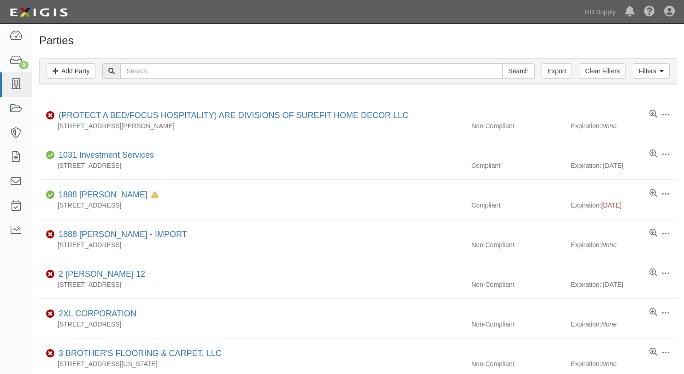
click at [75, 94] on div "Filters Add Party Clear Filters Export Search Filters Compliance Status Complia…" at bounding box center [358, 72] width 652 height 42
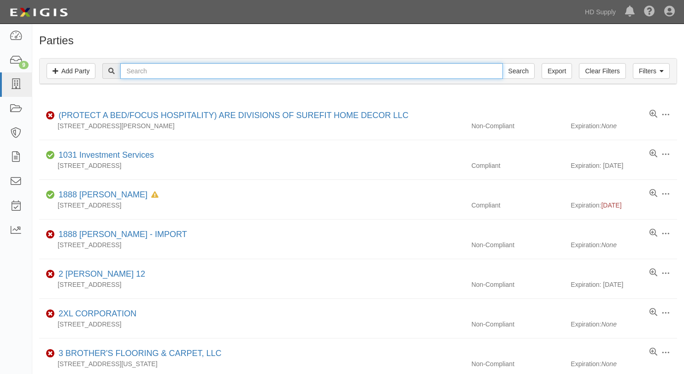
click at [140, 71] on input "text" at bounding box center [311, 71] width 382 height 16
type input "reliable const"
click at [503, 63] on input "Search" at bounding box center [519, 71] width 32 height 16
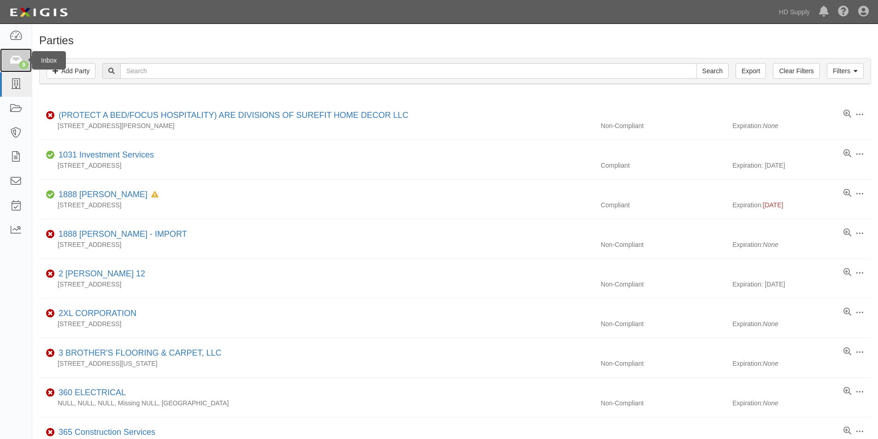
click at [20, 60] on icon at bounding box center [15, 60] width 13 height 11
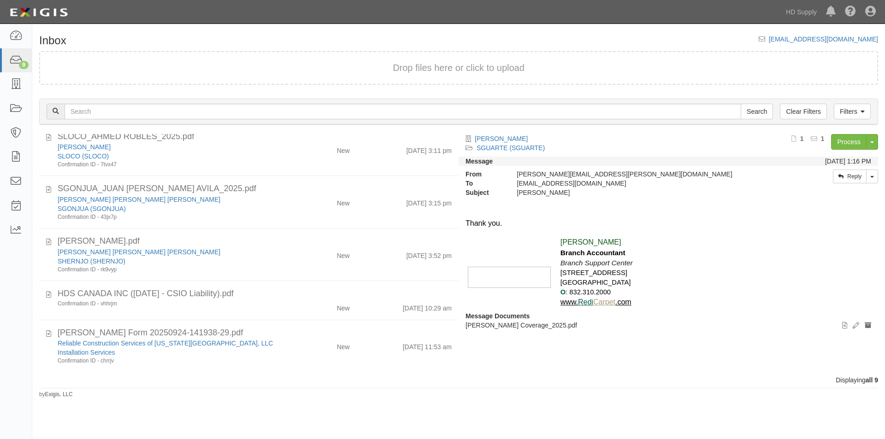
scroll to position [207, 0]
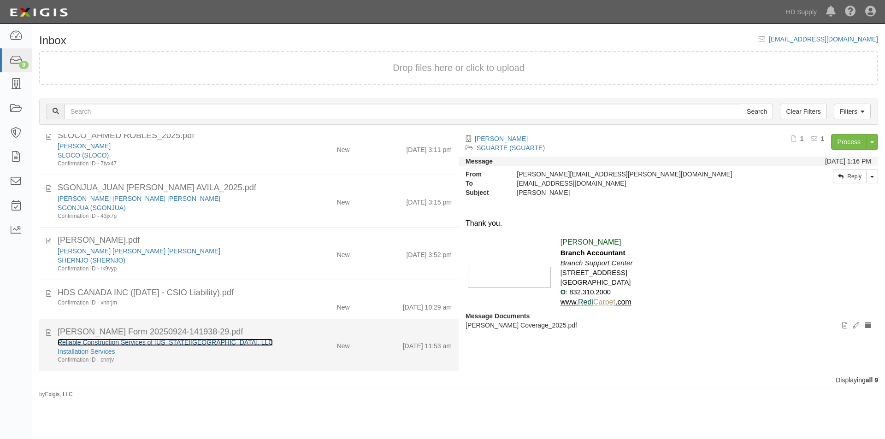
click at [152, 344] on link "Reliable Construction Services of [US_STATE][GEOGRAPHIC_DATA], LLC" at bounding box center [165, 342] width 215 height 7
drag, startPoint x: 230, startPoint y: 348, endPoint x: 281, endPoint y: 337, distance: 51.7
click at [231, 348] on div "Installation Services" at bounding box center [170, 351] width 224 height 9
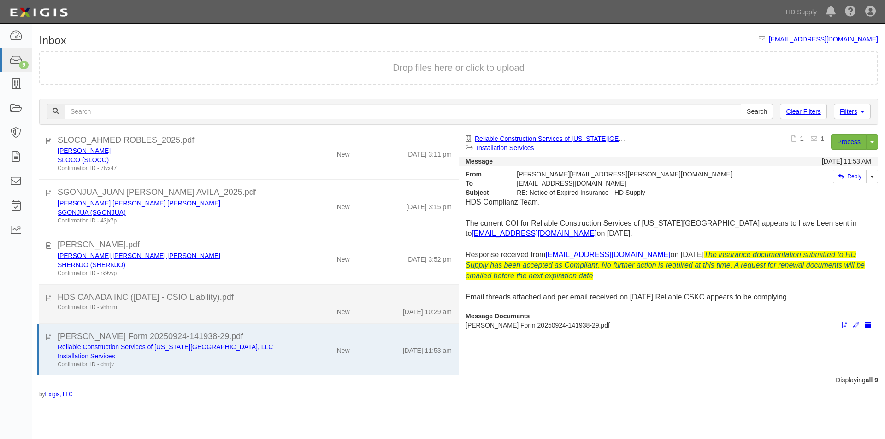
scroll to position [203, 0]
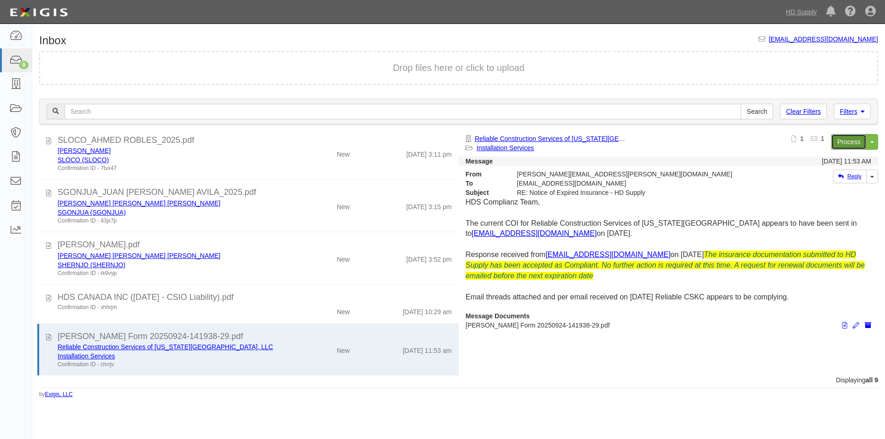
click at [840, 142] on link "Process" at bounding box center [848, 142] width 35 height 16
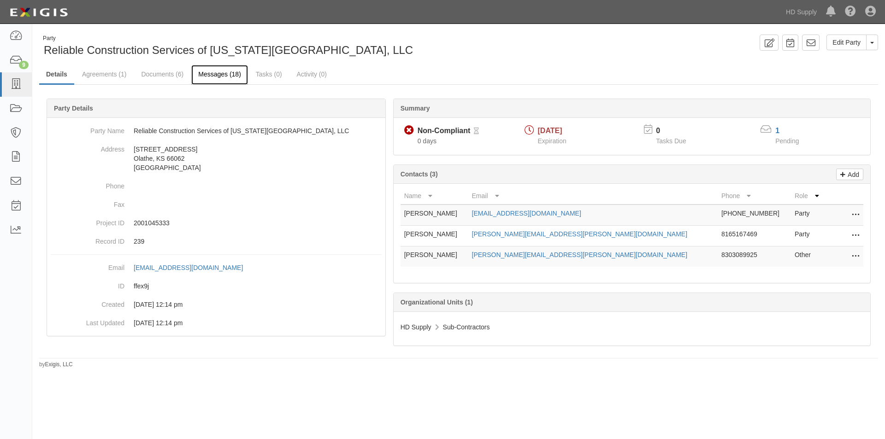
click at [213, 78] on link "Messages (18)" at bounding box center [219, 75] width 57 height 20
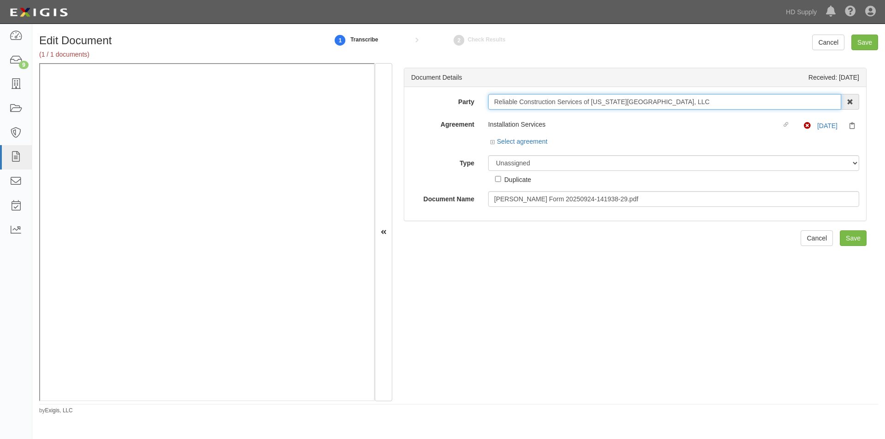
drag, startPoint x: 644, startPoint y: 101, endPoint x: 494, endPoint y: 93, distance: 150.1
click at [494, 93] on div "Party Reliable Construction Services of [US_STATE][GEOGRAPHIC_DATA], LLC 1031 I…" at bounding box center [635, 154] width 462 height 134
click at [483, 250] on div "Document Details Received: [DATE] Party Reliable Construction Services of [US_S…" at bounding box center [635, 232] width 486 height 338
click at [573, 163] on select "Unassigned Binder Cancellation Notice Certificate Contract Endorsement Insuranc…" at bounding box center [673, 163] width 371 height 16
select select "CertificateDetail"
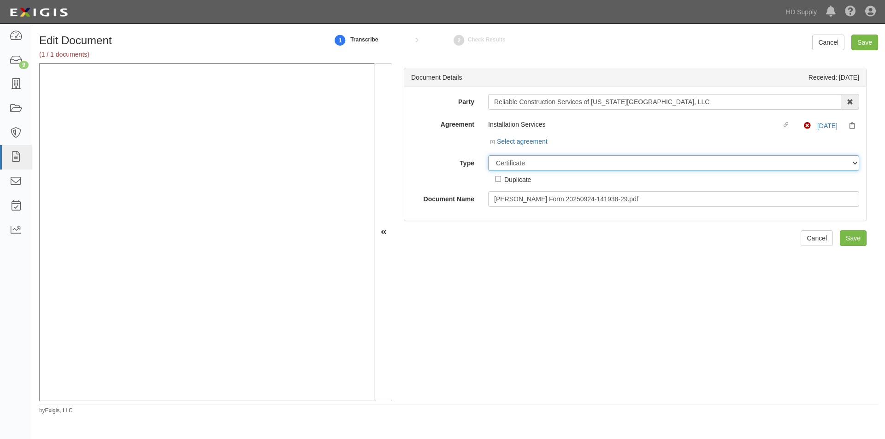
click at [488, 155] on select "Unassigned Binder Cancellation Notice Certificate Contract Endorsement Insuranc…" at bounding box center [673, 163] width 371 height 16
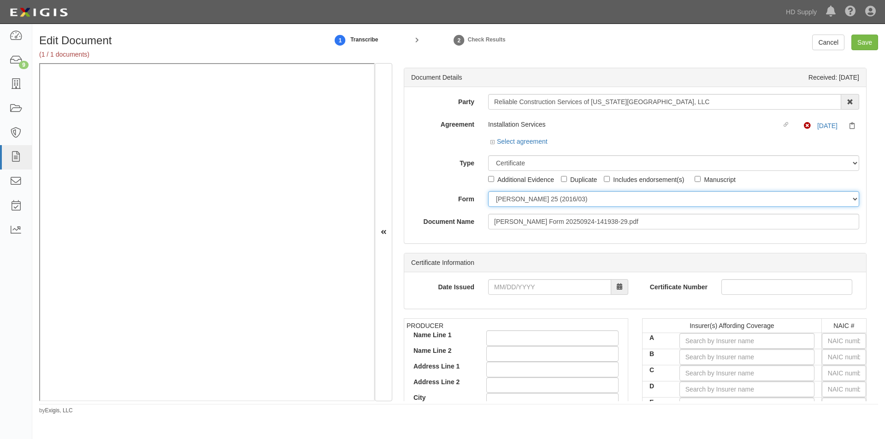
click at [502, 202] on select "ACORD 25 (2016/03) ACORD 101 ACORD 855 NY (2014/05) General" at bounding box center [673, 199] width 371 height 16
select select "GeneralFormDetail"
click at [488, 191] on select "ACORD 25 (2016/03) ACORD 101 ACORD 855 NY (2014/05) General" at bounding box center [673, 199] width 371 height 16
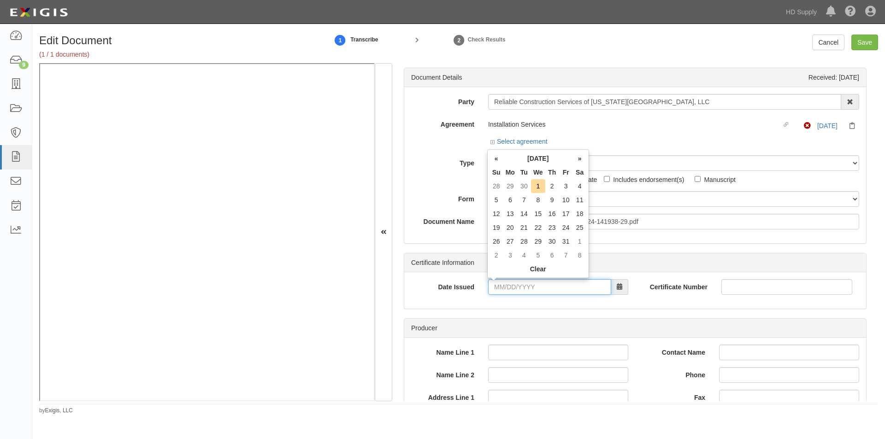
click at [524, 289] on input "Date Issued" at bounding box center [549, 287] width 123 height 16
type input "[DATE]"
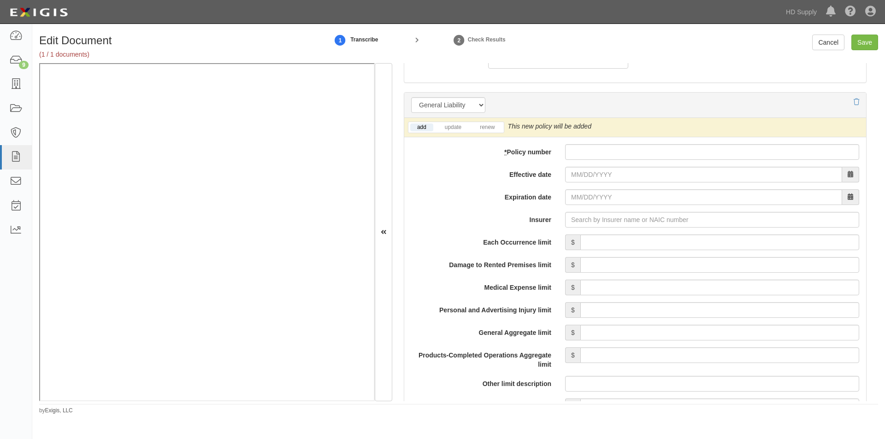
scroll to position [638, 0]
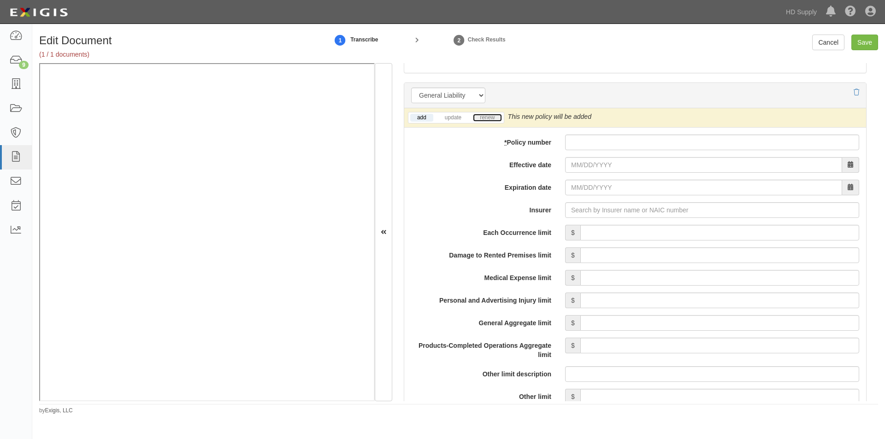
click at [489, 121] on link "renew" at bounding box center [487, 118] width 29 height 8
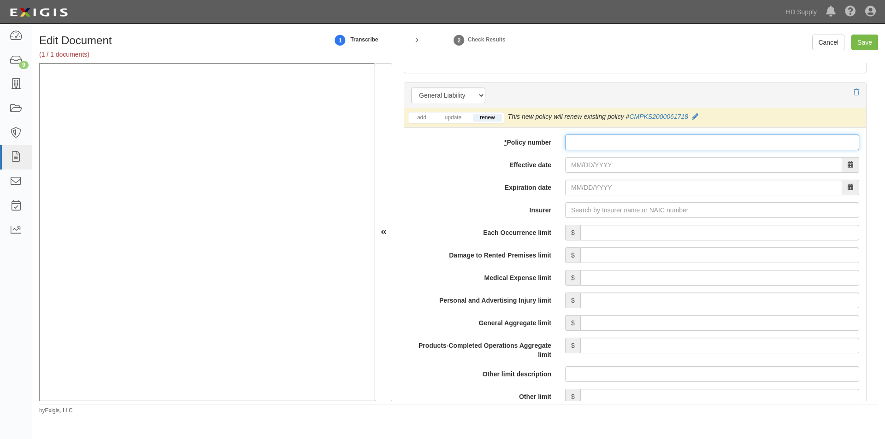
paste input "CMPKS2000061718"
type input "CMPKS2000061718"
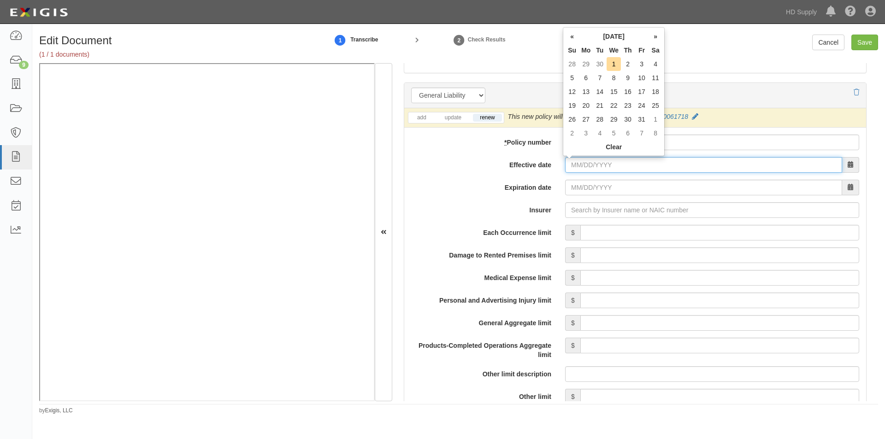
click at [648, 165] on input "Effective date" at bounding box center [703, 165] width 277 height 16
click at [613, 65] on td "1" at bounding box center [614, 64] width 14 height 14
type input "[DATE]"
type input "10/01/2026"
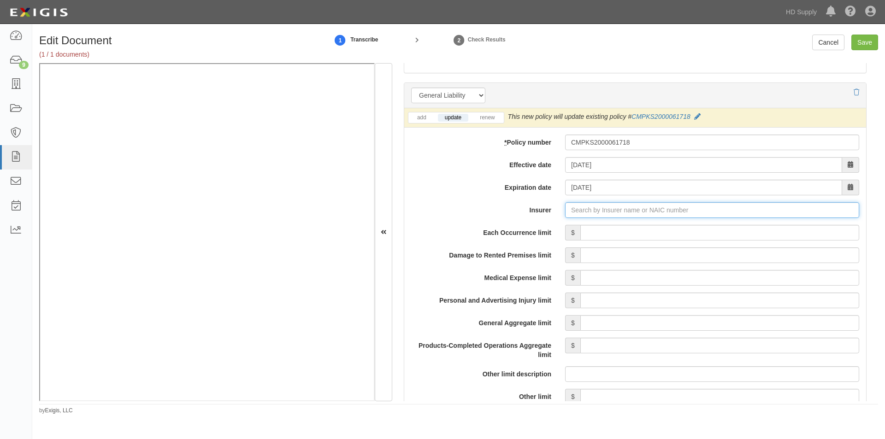
click at [603, 211] on input "Insurer" at bounding box center [712, 210] width 294 height 16
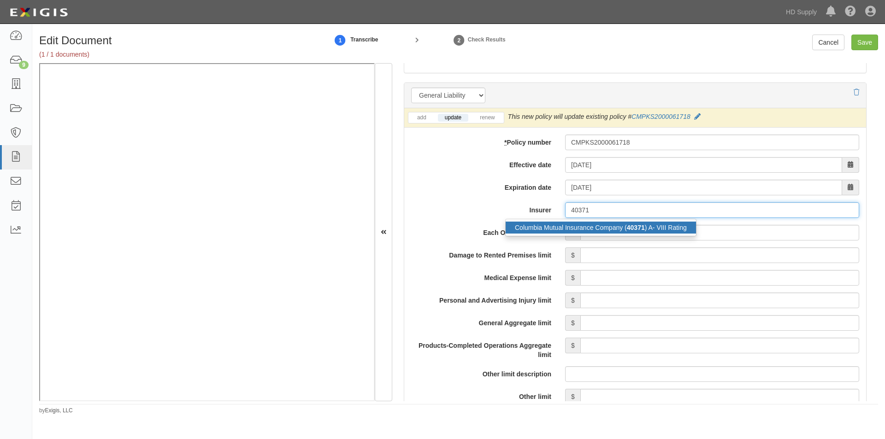
click at [572, 228] on div "Columbia Mutual Insurance Company ( 40371 ) A- VIII Rating" at bounding box center [601, 228] width 190 height 12
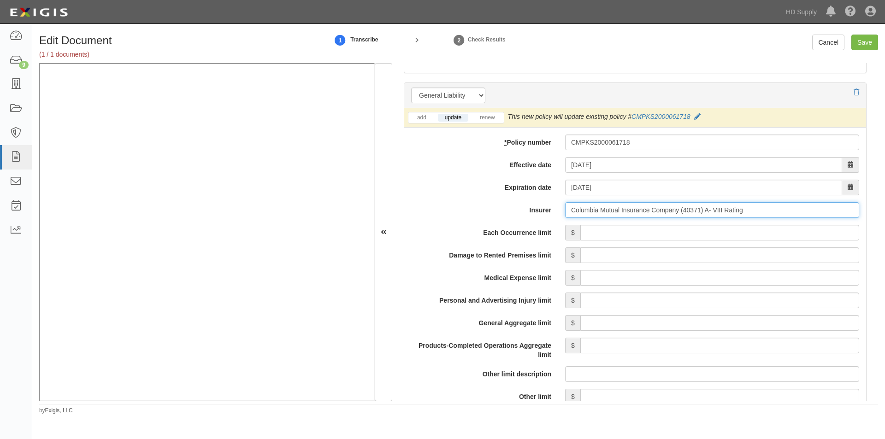
type input "Columbia Mutual Insurance Company (40371) A- VIII Rating"
click at [627, 230] on input "Each Occurrence limit" at bounding box center [719, 233] width 279 height 16
type input "1,000,000"
click at [742, 260] on input "Damage to Rented Premises limit" at bounding box center [719, 256] width 279 height 16
type input "50,000"
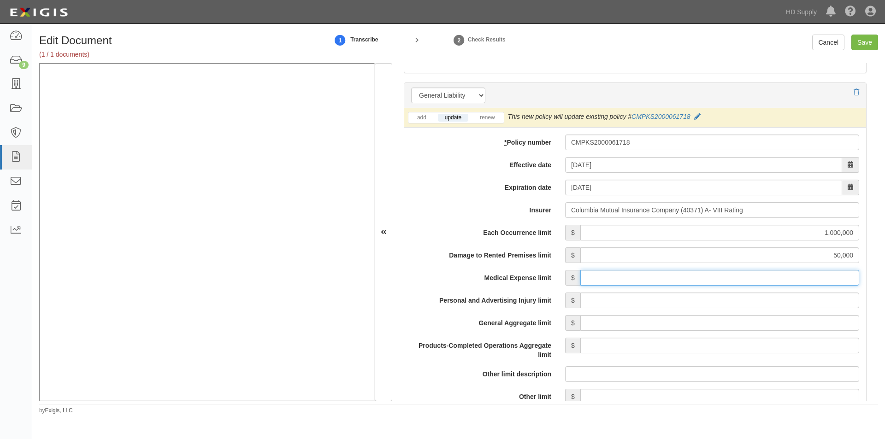
click at [748, 279] on input "Medical Expense limit" at bounding box center [719, 278] width 279 height 16
type input "5,000"
click at [750, 298] on input "Personal and Advertising Injury limit" at bounding box center [719, 301] width 279 height 16
type input "1,000,000"
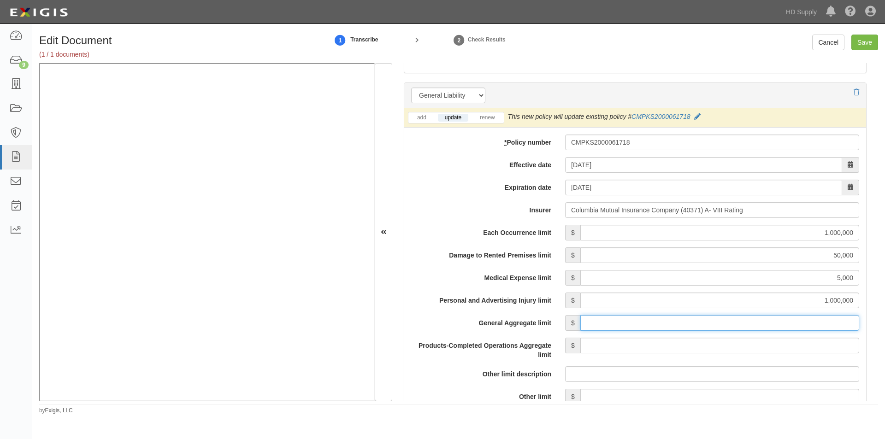
click at [744, 321] on input "General Aggregate limit" at bounding box center [719, 323] width 279 height 16
type input "2,000,000"
click at [745, 343] on input "Products-Completed Operations Aggregate limit" at bounding box center [719, 346] width 279 height 16
type input "2,000,000"
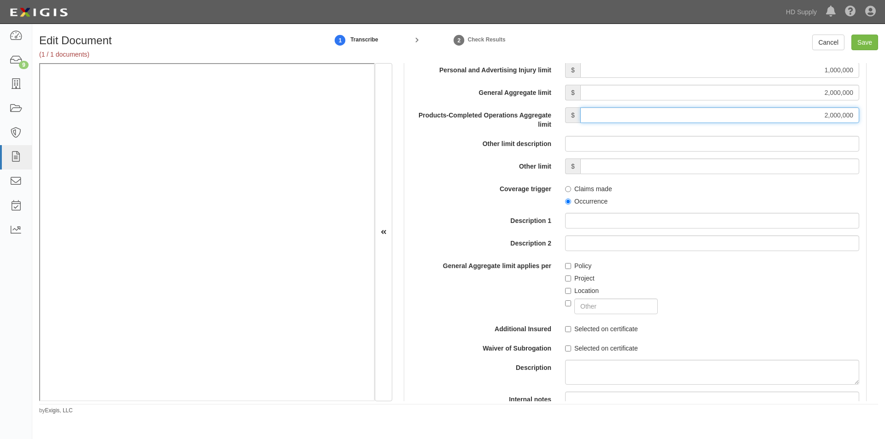
scroll to position [873, 0]
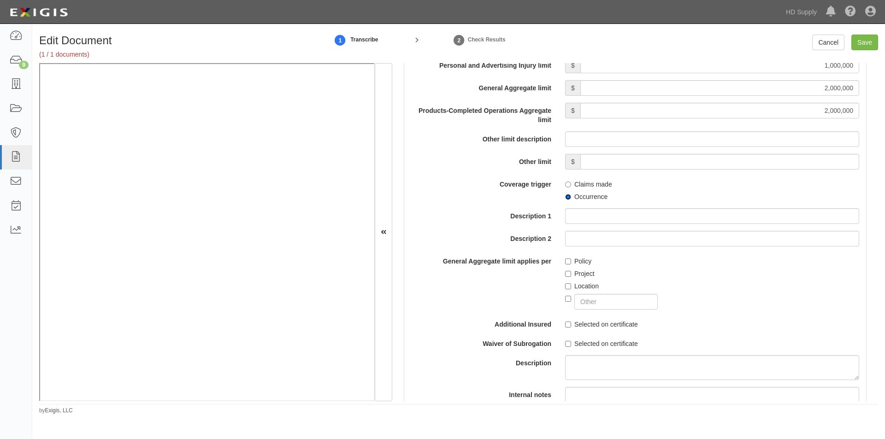
click at [565, 196] on input "Occurrence" at bounding box center [568, 197] width 6 height 6
radio input "true"
click at [565, 275] on input "Project" at bounding box center [568, 274] width 6 height 6
checkbox input "true"
click at [565, 322] on input "Selected on certificate" at bounding box center [568, 325] width 6 height 6
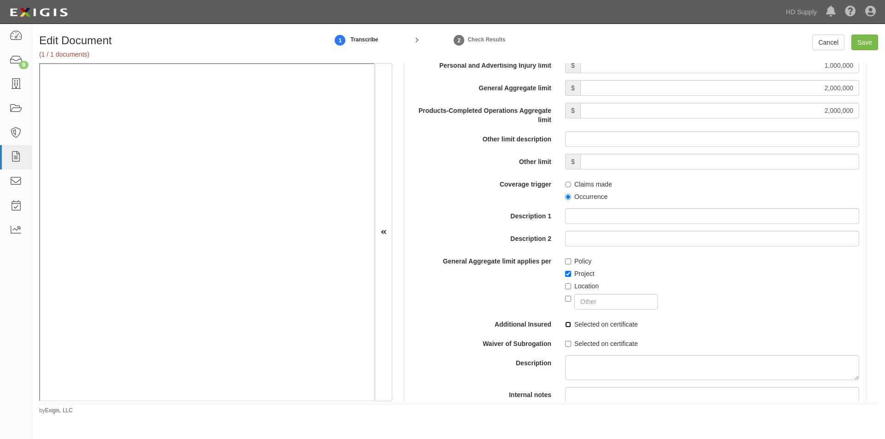
checkbox input "true"
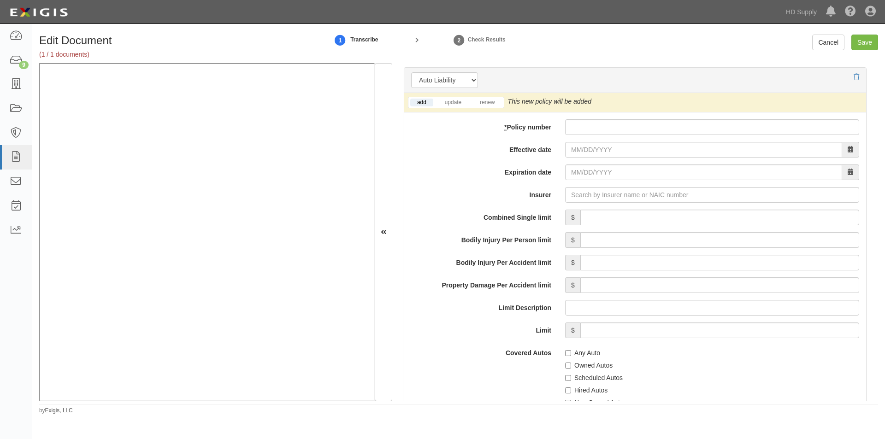
scroll to position [1290, 0]
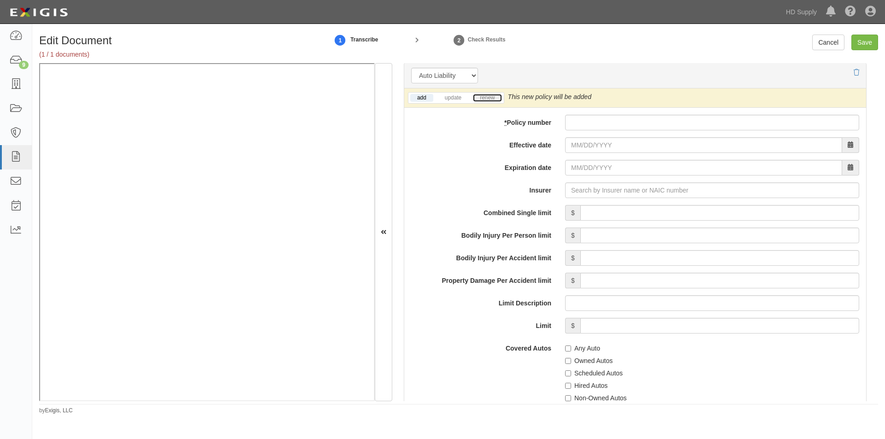
click at [486, 99] on link "renew" at bounding box center [487, 98] width 29 height 8
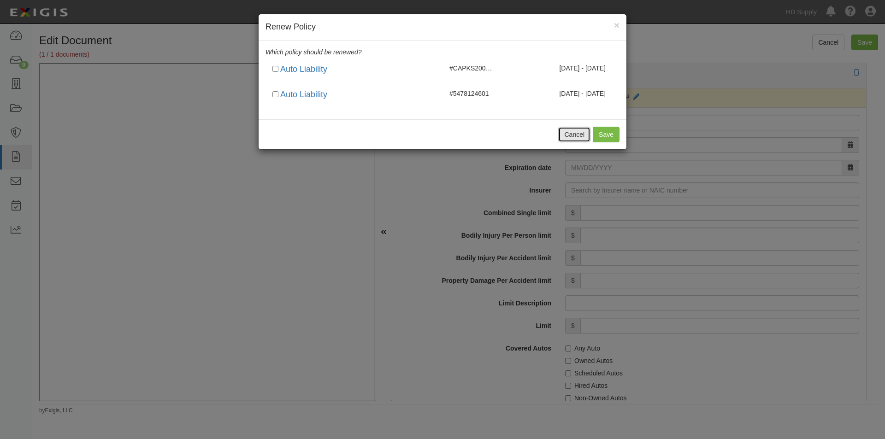
click at [585, 133] on button "Cancel" at bounding box center [574, 135] width 32 height 16
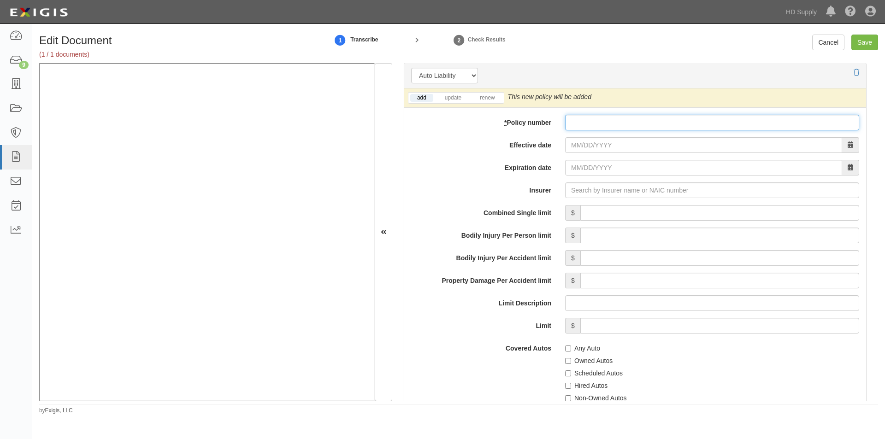
paste input "CAPKS2000061718"
type input "CAPKS2000061718"
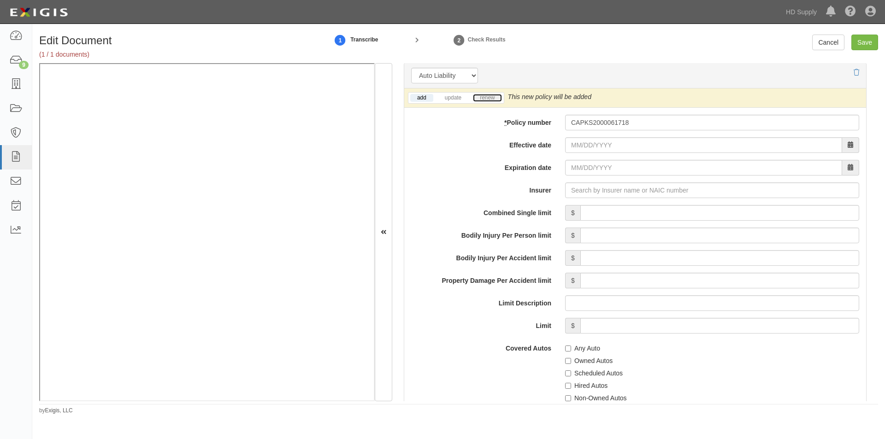
click at [491, 97] on link "renew" at bounding box center [487, 98] width 29 height 8
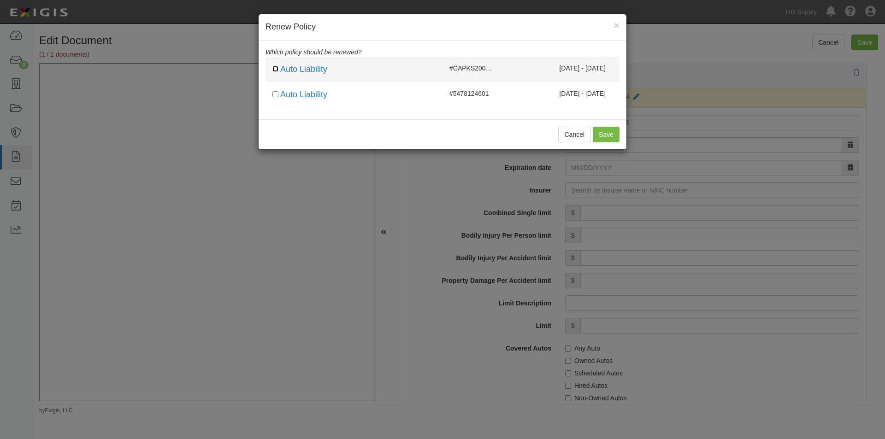
click at [275, 66] on input "checkbox" at bounding box center [275, 69] width 6 height 6
checkbox input "true"
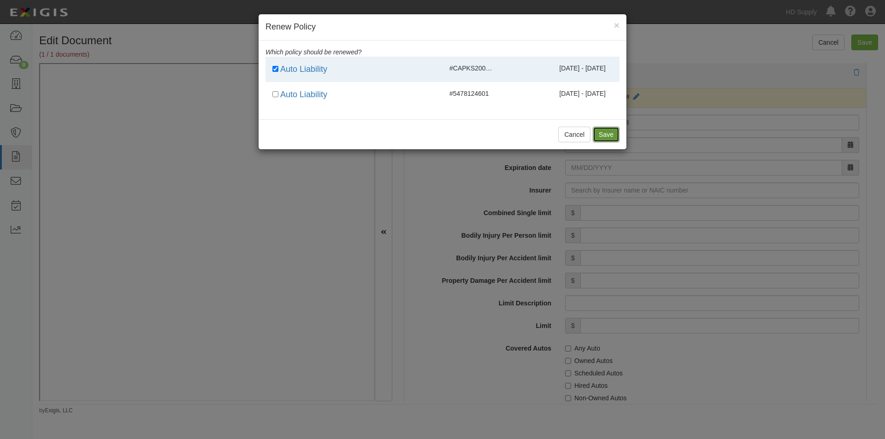
click at [599, 134] on button "Save" at bounding box center [606, 135] width 27 height 16
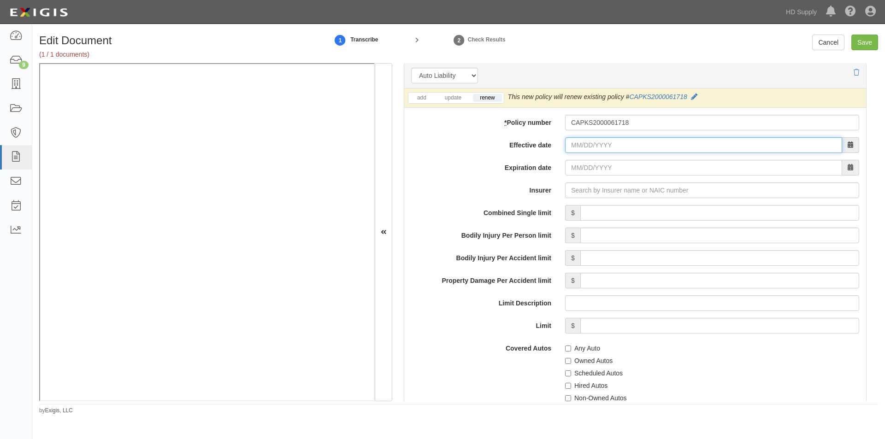
click at [590, 148] on input "Effective date" at bounding box center [703, 145] width 277 height 16
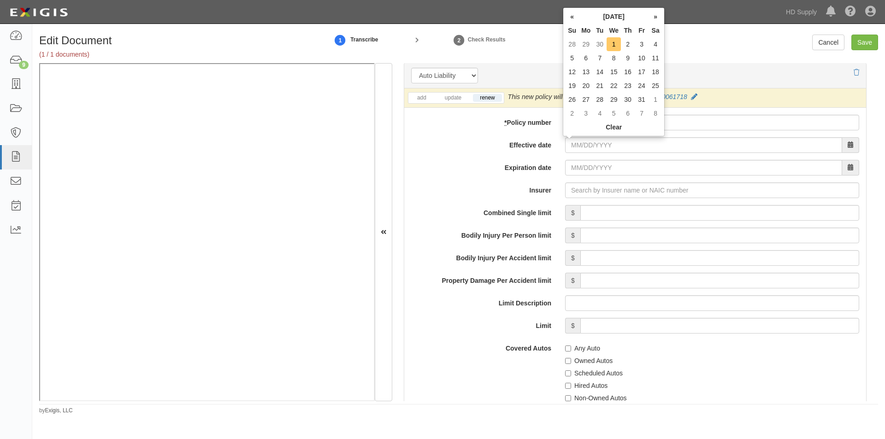
click at [614, 47] on td "1" at bounding box center [614, 44] width 14 height 14
type input "10/01/2025"
type input "10/01/2026"
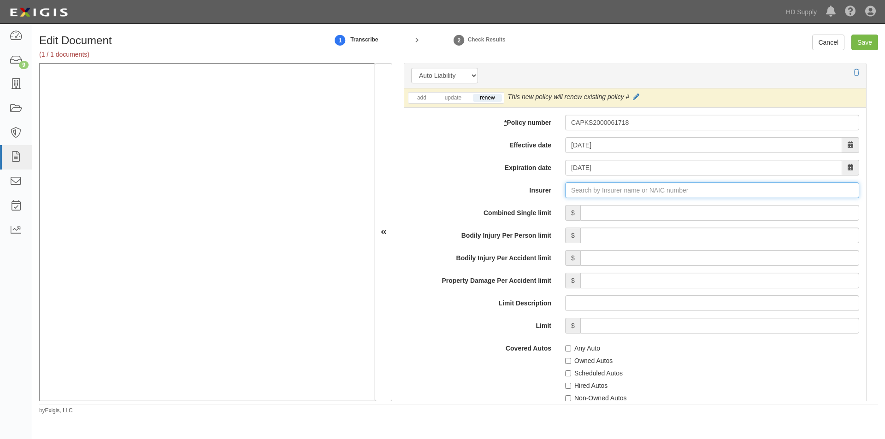
click at [615, 190] on input "Insurer" at bounding box center [712, 191] width 294 height 16
click at [605, 192] on input "Insurer" at bounding box center [712, 191] width 294 height 16
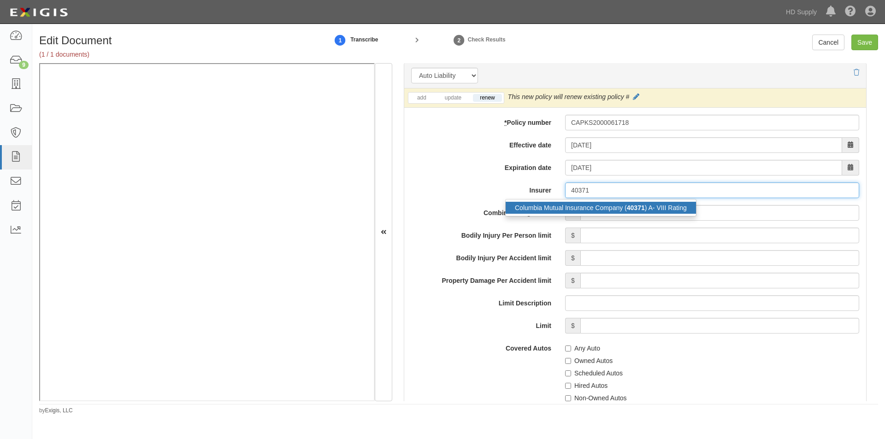
click at [590, 204] on div "Columbia Mutual Insurance Company ( 40371 ) A- VIII Rating" at bounding box center [601, 208] width 190 height 12
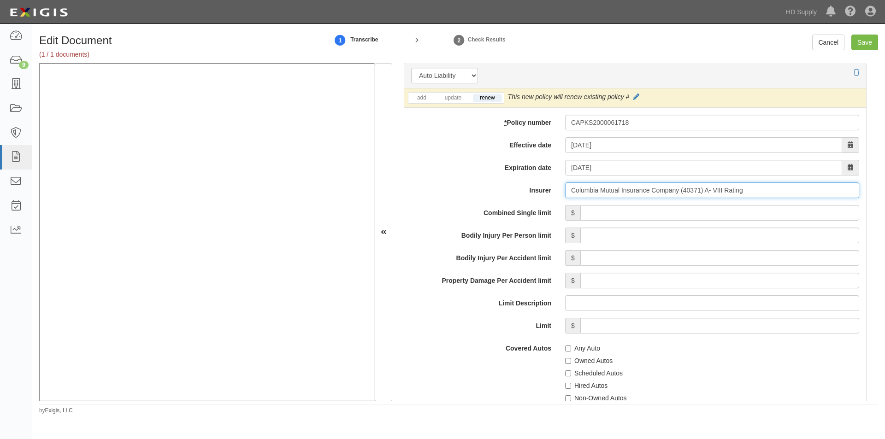
type input "Columbia Mutual Insurance Company (40371) A- VIII Rating"
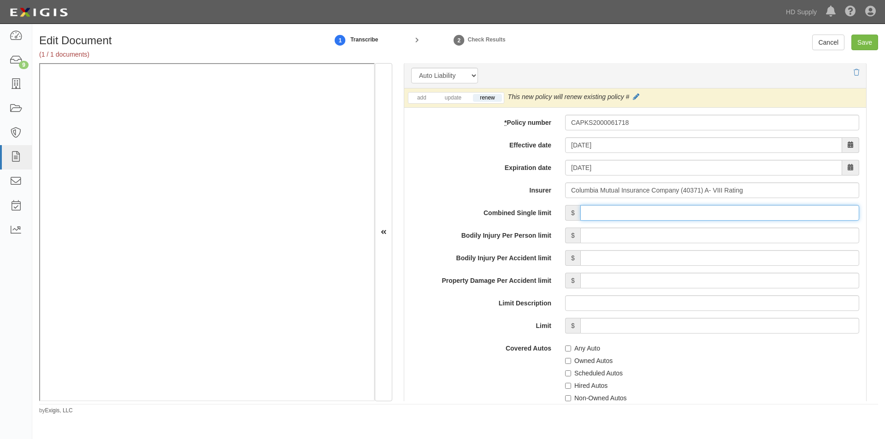
click at [611, 217] on input "Combined Single limit" at bounding box center [719, 213] width 279 height 16
type input "1,000,000"
click at [567, 346] on input "Any Auto" at bounding box center [568, 349] width 6 height 6
checkbox input "true"
click at [567, 377] on label "Scheduled Autos" at bounding box center [594, 373] width 58 height 9
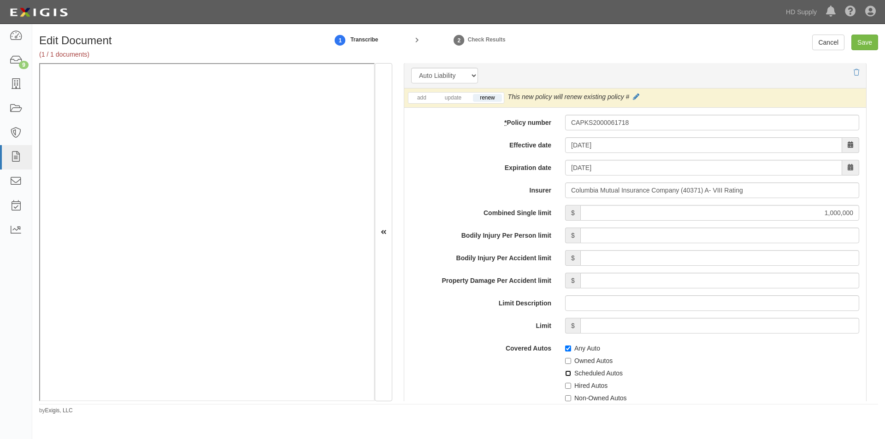
click at [567, 377] on input "Scheduled Autos" at bounding box center [568, 374] width 6 height 6
checkbox input "true"
click at [566, 384] on input "Hired Autos" at bounding box center [568, 386] width 6 height 6
checkbox input "true"
click at [566, 397] on input "Non-Owned Autos" at bounding box center [568, 399] width 6 height 6
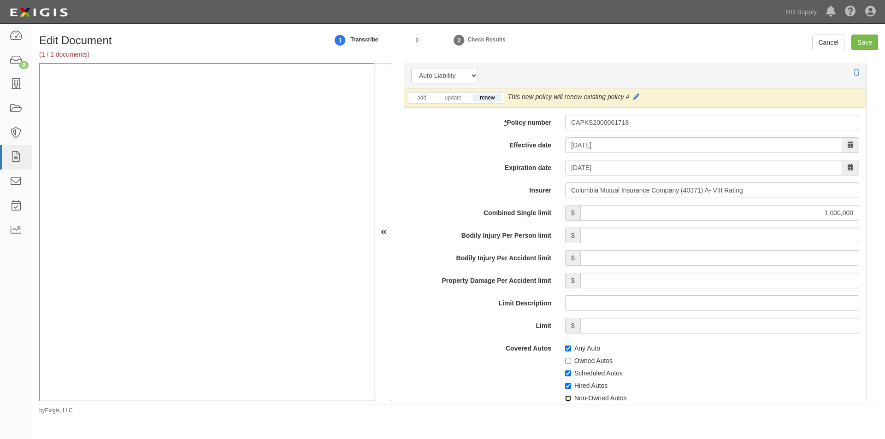
checkbox input "true"
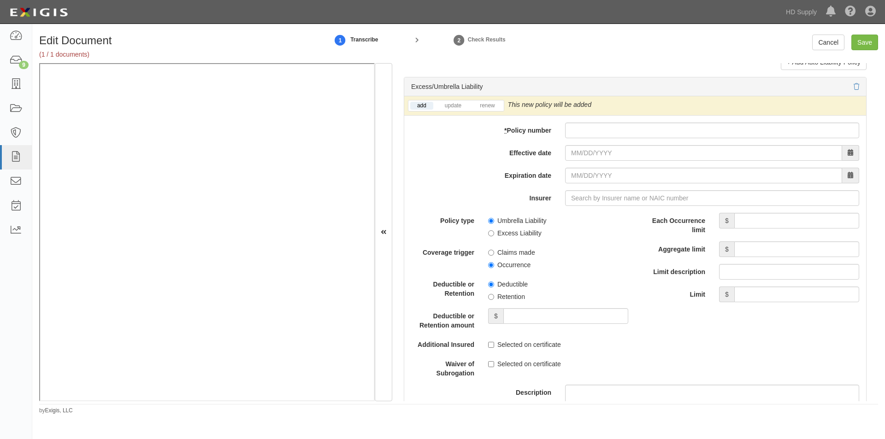
scroll to position [1839, 0]
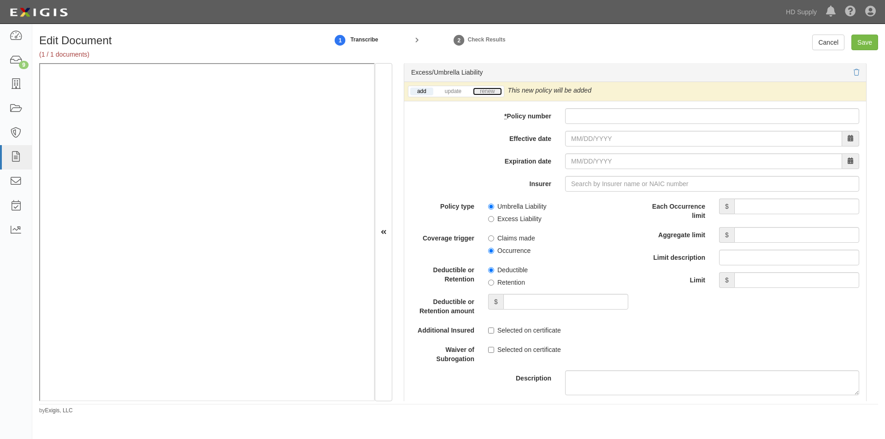
click at [482, 93] on link "renew" at bounding box center [487, 92] width 29 height 8
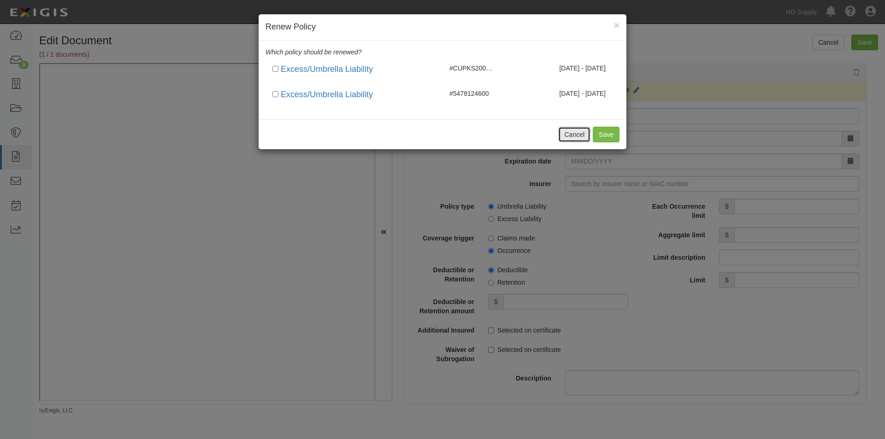
click at [568, 132] on button "Cancel" at bounding box center [574, 135] width 32 height 16
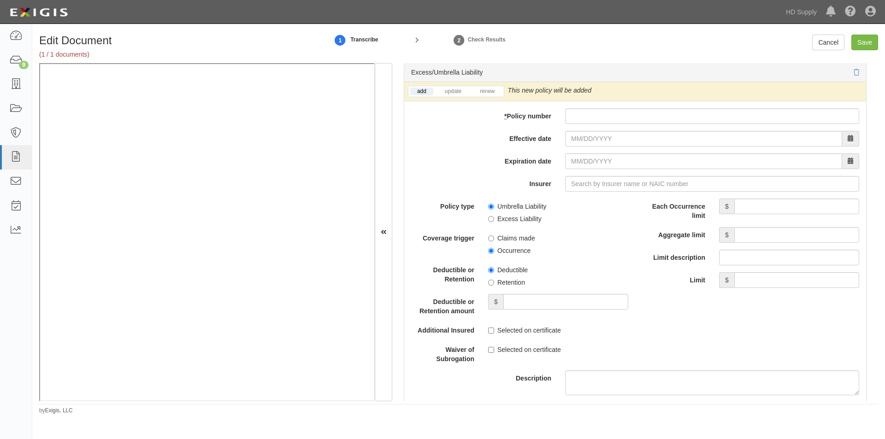
click at [488, 95] on li "renew" at bounding box center [487, 91] width 32 height 11
click at [484, 90] on link "renew" at bounding box center [487, 92] width 29 height 8
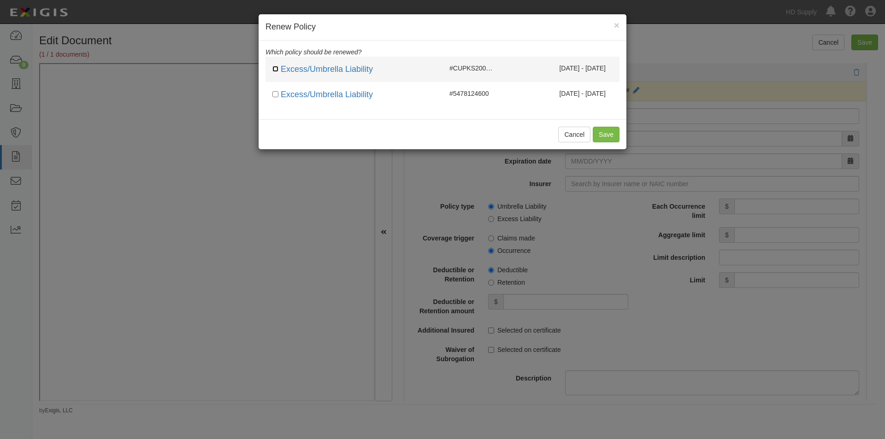
click at [278, 70] on input "checkbox" at bounding box center [275, 69] width 6 height 6
checkbox input "true"
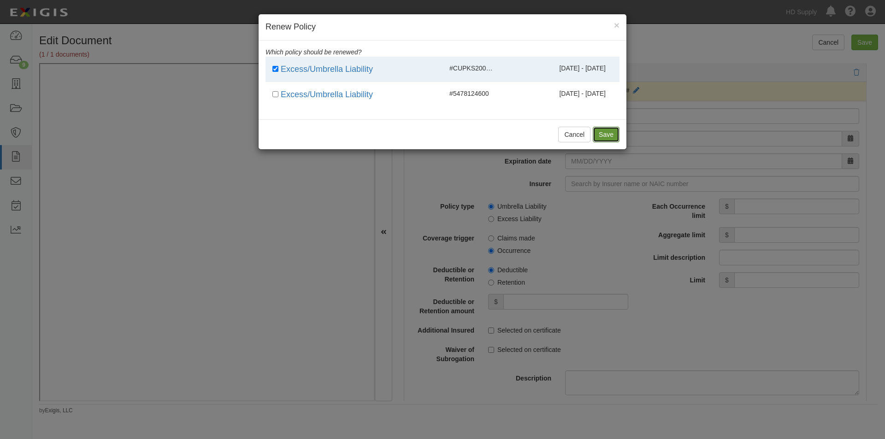
click at [604, 137] on button "Save" at bounding box center [606, 135] width 27 height 16
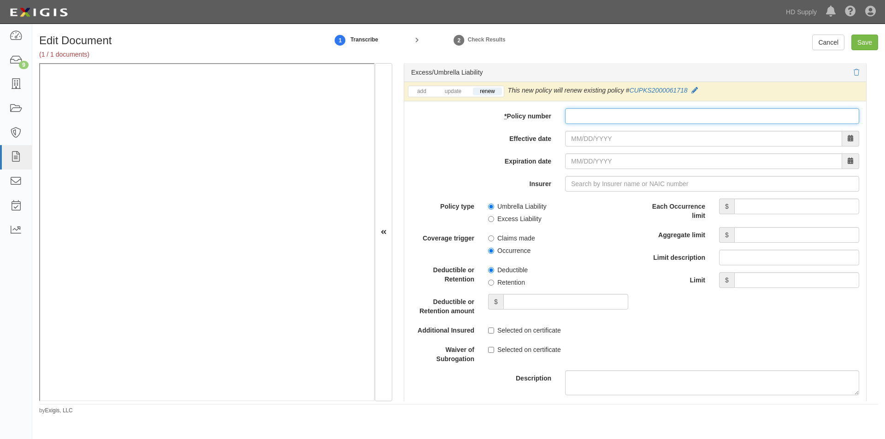
paste input "CUPKS2000061718"
type input "CUPKS2000061718"
click at [588, 140] on input "Effective date" at bounding box center [703, 139] width 277 height 16
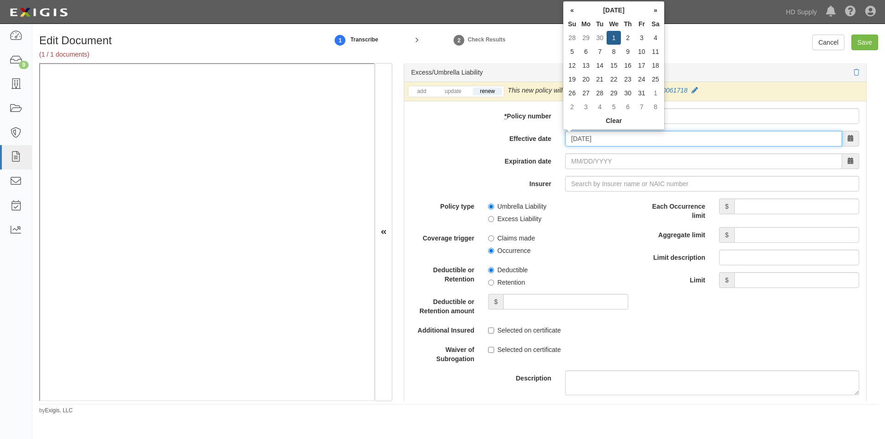
type input "[DATE]"
type input "10/01/2026"
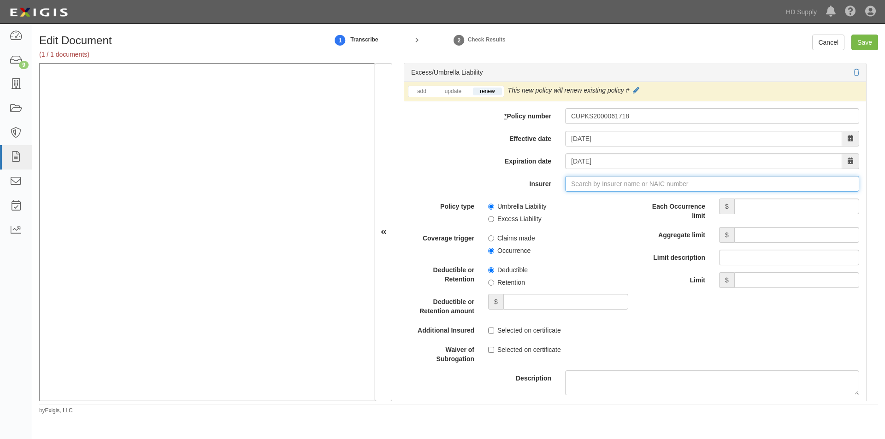
click at [568, 183] on input "Insurer" at bounding box center [712, 184] width 294 height 16
click at [573, 197] on div "Columbia Mutual Insurance Company ( 40371 ) A- VIII Rating" at bounding box center [601, 201] width 190 height 12
type input "Columbia Mutual Insurance Company (40371) A- VIII Rating"
click at [779, 209] on input "Each Occurrence limit" at bounding box center [796, 207] width 125 height 16
type input "5,000,000"
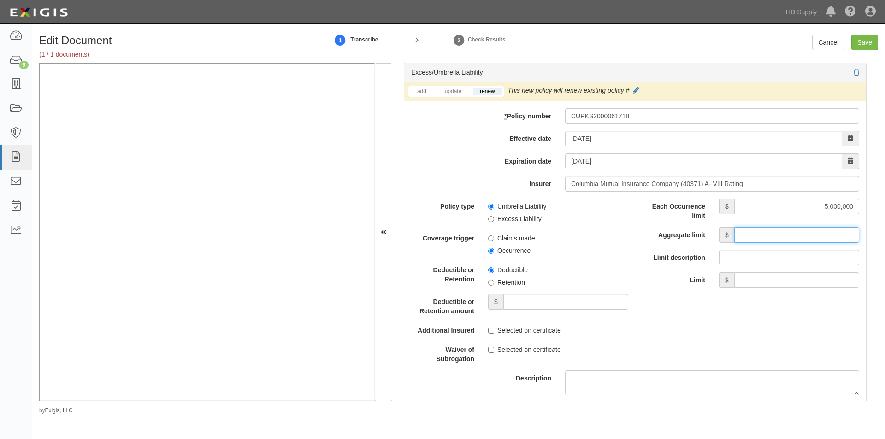
click at [768, 232] on input "Aggregate limit" at bounding box center [796, 235] width 125 height 16
type input "5,000,000"
click at [490, 205] on input "Umbrella Liability" at bounding box center [491, 207] width 6 height 6
radio input "true"
click at [489, 250] on input "Occurrence" at bounding box center [491, 251] width 6 height 6
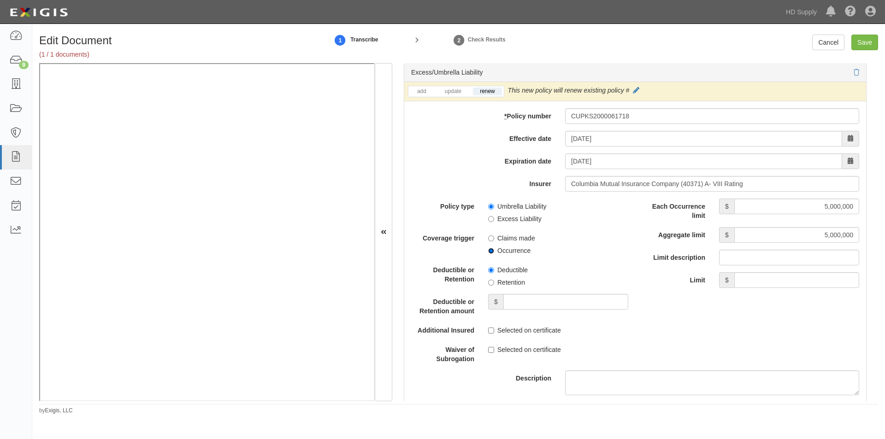
radio input "true"
click at [490, 282] on input "Retention" at bounding box center [491, 283] width 6 height 6
radio input "true"
click at [521, 307] on input "Deductible or Retention amount" at bounding box center [565, 302] width 125 height 16
type input "10,000"
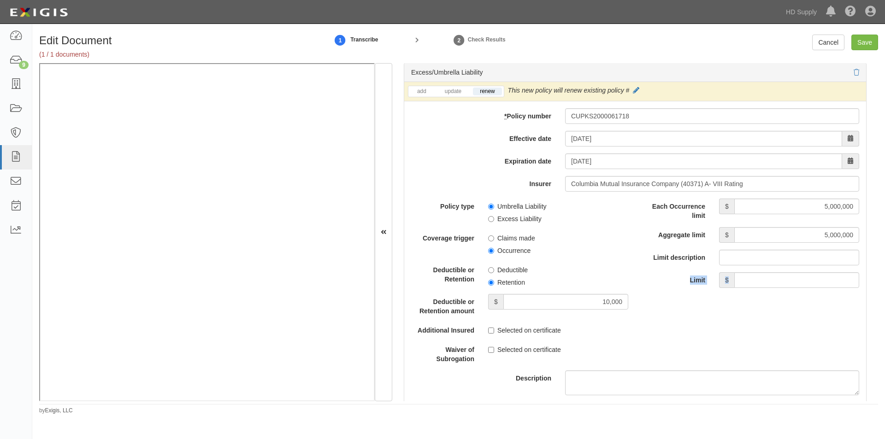
drag, startPoint x: 878, startPoint y: 258, endPoint x: 875, endPoint y: 275, distance: 16.9
click at [875, 275] on div "Edit Document (1 / 1 documents) 1 Transcribe 2 Check Results Cancel Save Docume…" at bounding box center [458, 225] width 853 height 380
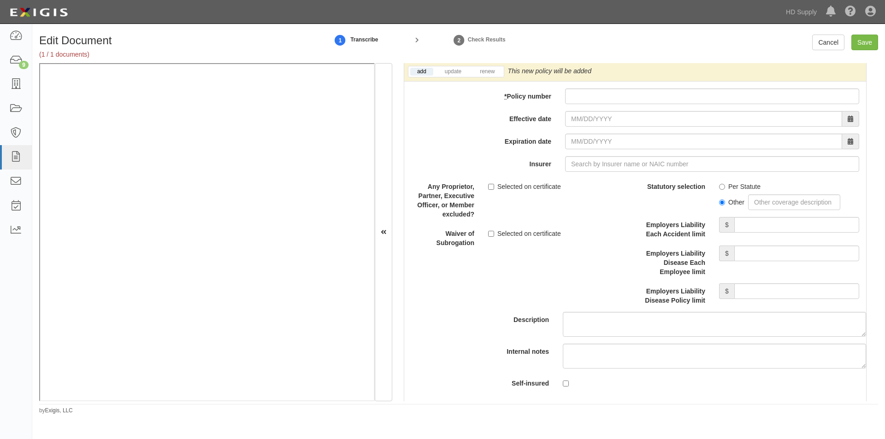
scroll to position [2309, 0]
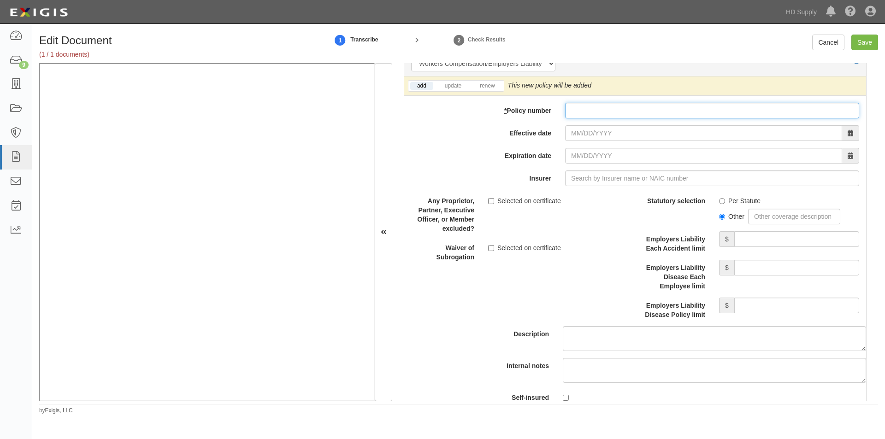
paste input "WCV0038988"
type input "WCV0038988"
click at [491, 84] on link "renew" at bounding box center [487, 86] width 29 height 8
click at [586, 136] on input "Effective date" at bounding box center [703, 133] width 277 height 16
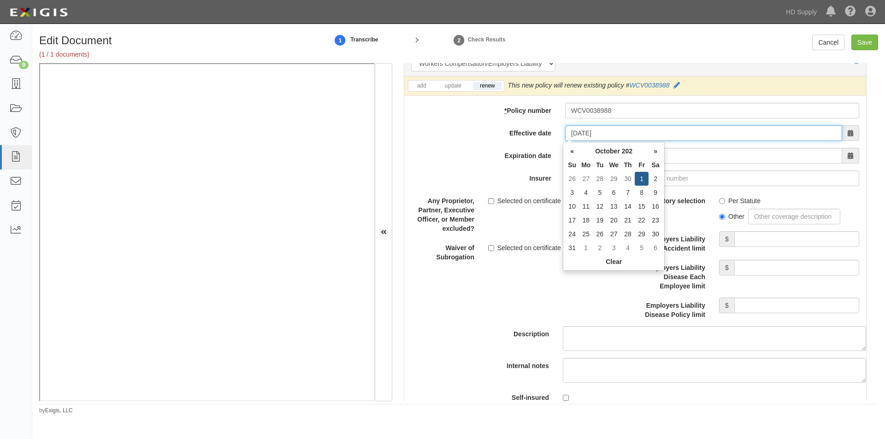
type input "[DATE]"
type input "10/01/2026"
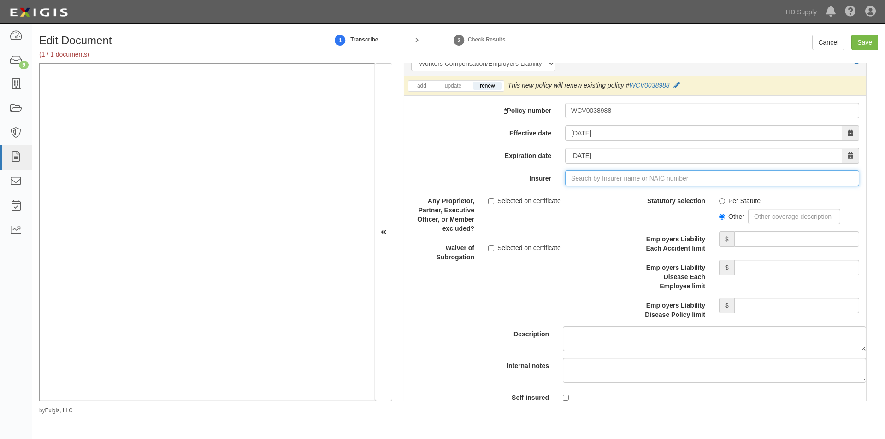
click at [569, 174] on input "Insurer" at bounding box center [712, 179] width 294 height 16
type input "180 Seguros S.A. (0) NR Rating"
type input "1"
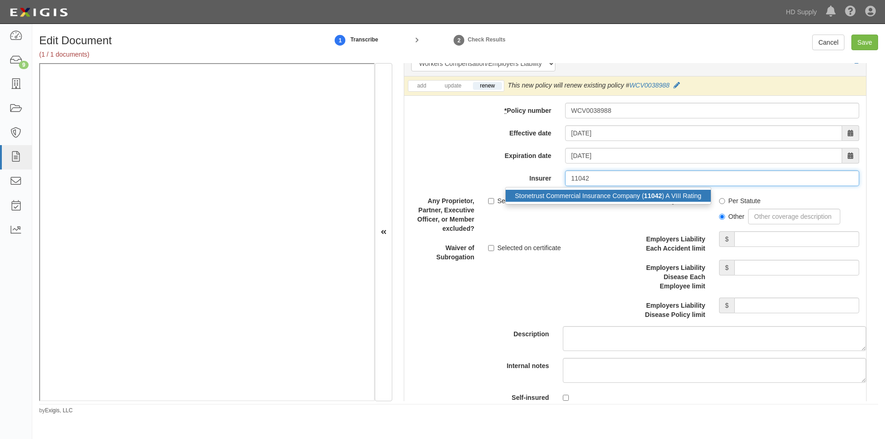
click at [569, 192] on div "Stonetrust Commercial Insurance Company ( 11042 ) A VIII Rating" at bounding box center [608, 196] width 205 height 12
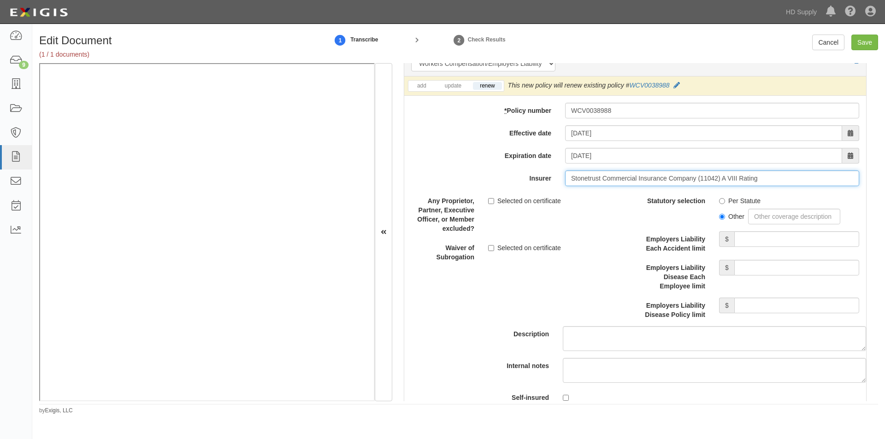
type input "Stonetrust Commercial Insurance Company (11042) A VIII Rating"
click at [719, 200] on input "Per Statute" at bounding box center [722, 201] width 6 height 6
radio input "true"
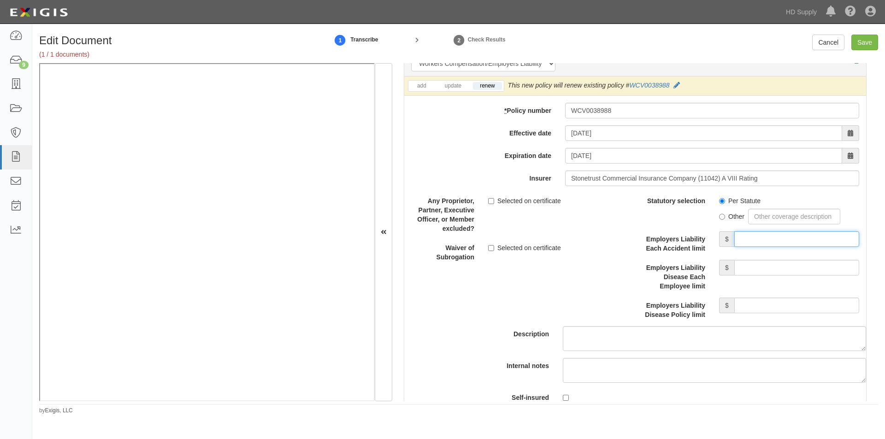
click at [755, 242] on input "Employers Liability Each Accident limit" at bounding box center [796, 239] width 125 height 16
type input "1,000,000"
click at [756, 269] on input "Employers Liability Disease Each Employee limit" at bounding box center [796, 268] width 125 height 16
type input "1,000,000"
click at [758, 302] on input "Employers Liability Disease Policy limit" at bounding box center [796, 306] width 125 height 16
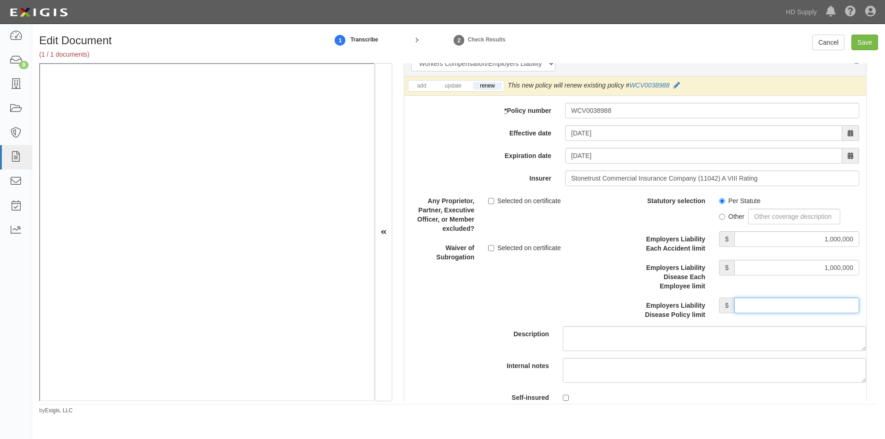
type input "1,000,000"
click at [495, 201] on label "Selected on certificate" at bounding box center [524, 200] width 73 height 9
click at [494, 201] on input "Selected on certificate" at bounding box center [491, 201] width 6 height 6
checkbox input "true"
click at [863, 43] on input "Save" at bounding box center [864, 43] width 27 height 16
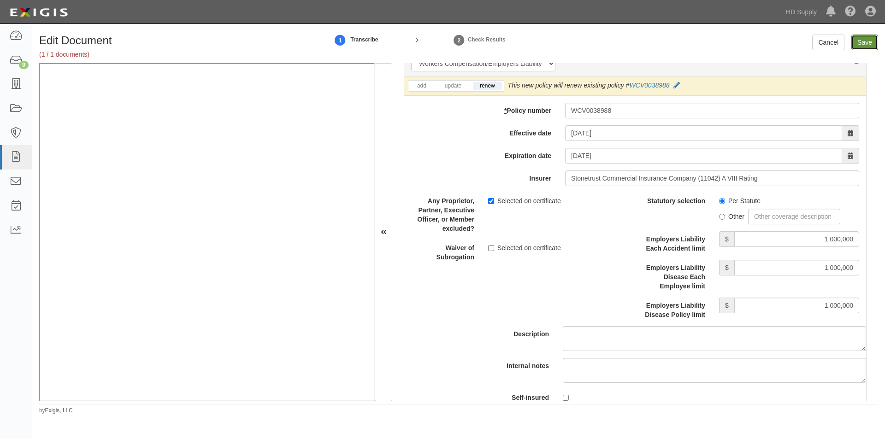
type input "1000000"
type input "50000"
type input "5000"
type input "1000000"
type input "2000000"
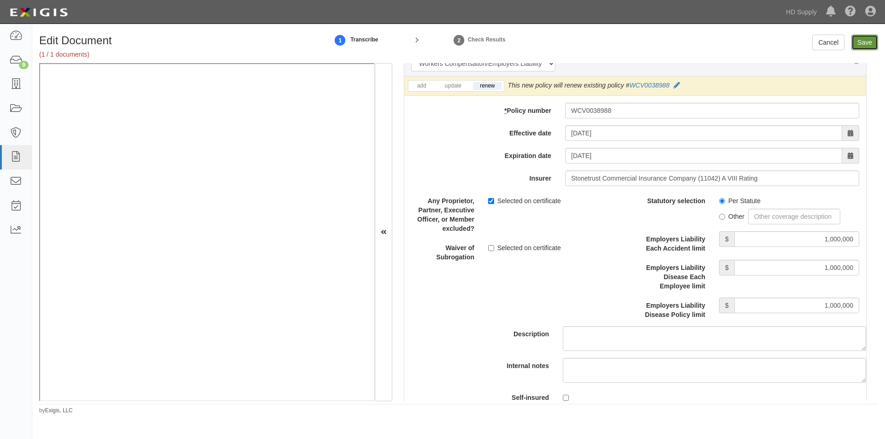
type input "2000000"
type input "1000000"
type input "10000"
type input "5000000"
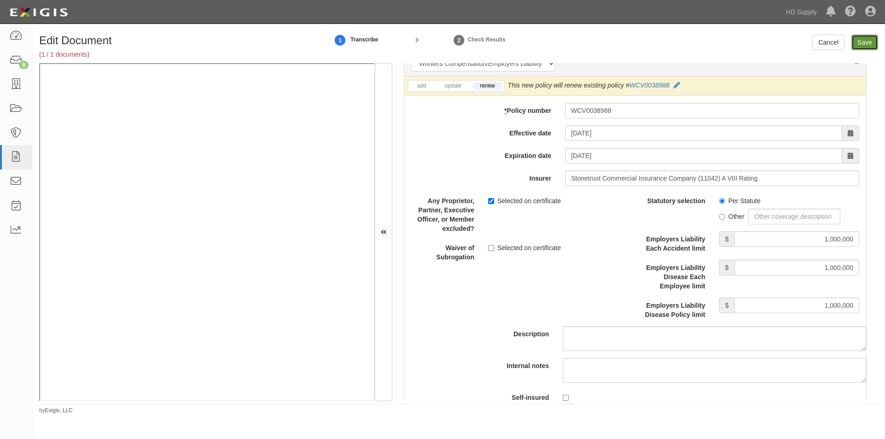
type input "1000000"
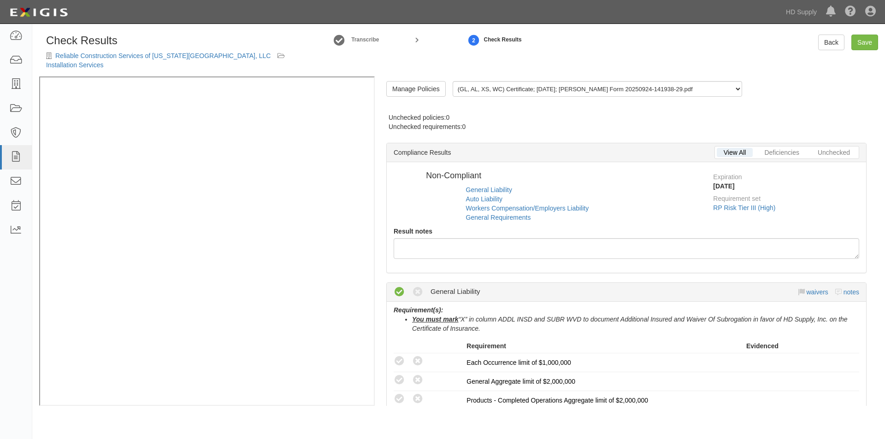
radio input "true"
radio input "false"
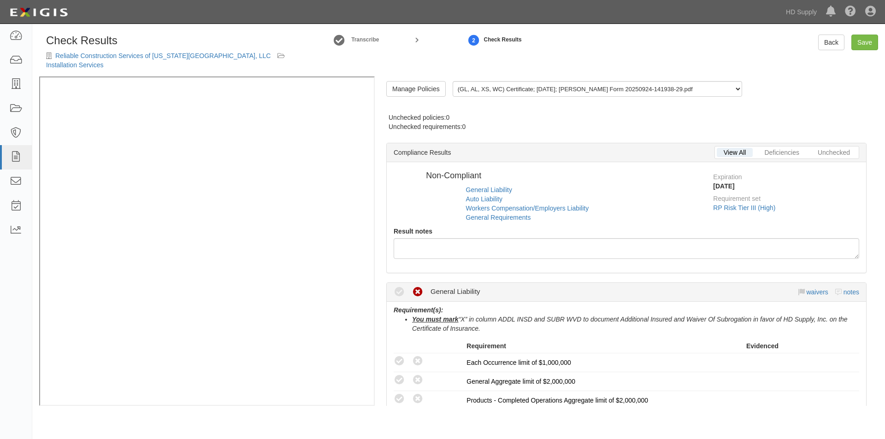
radio input "true"
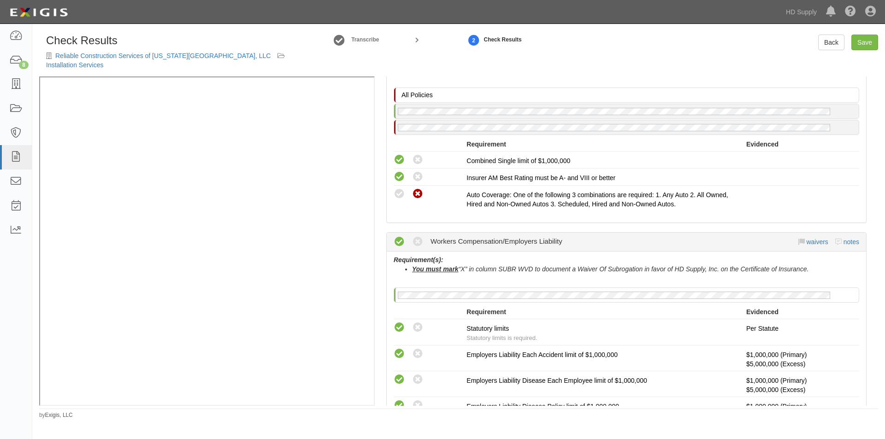
scroll to position [553, 0]
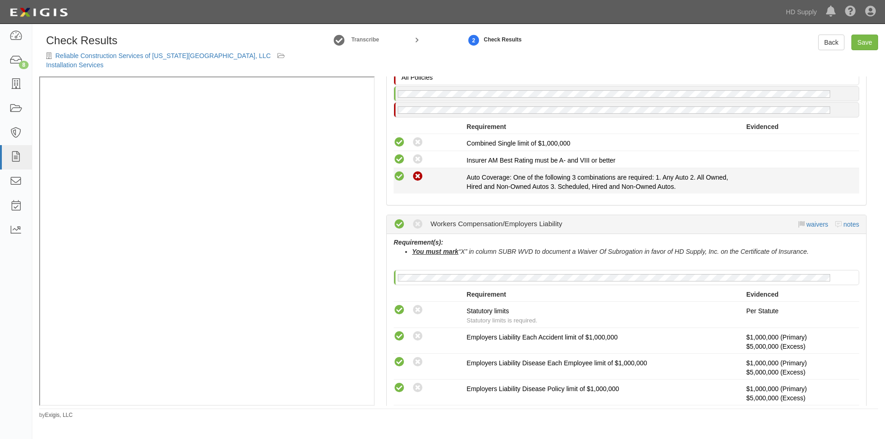
click at [401, 171] on icon at bounding box center [400, 177] width 12 height 12
radio input "true"
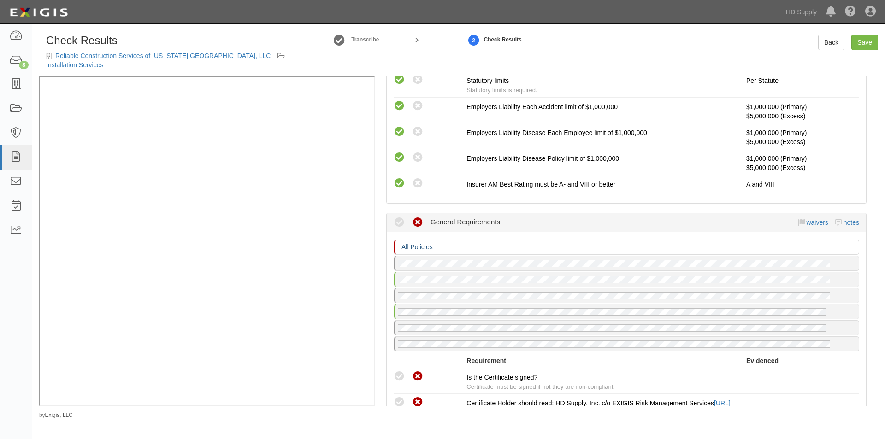
scroll to position [876, 0]
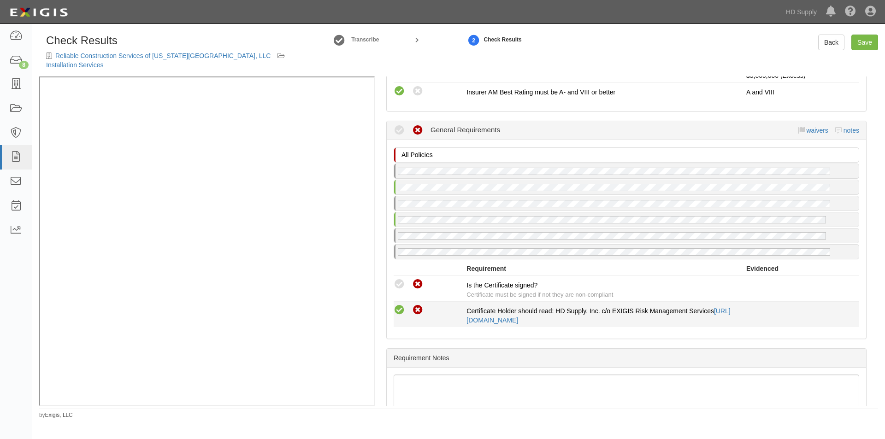
click at [402, 305] on icon at bounding box center [400, 311] width 12 height 12
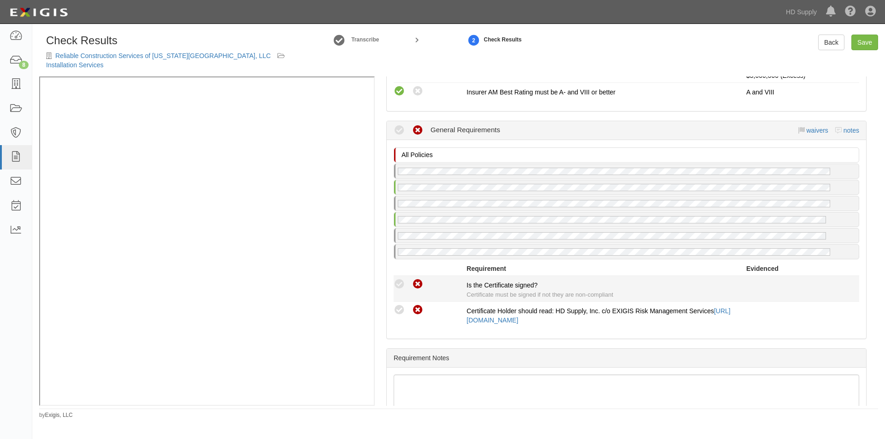
radio input "true"
click at [402, 279] on icon at bounding box center [400, 285] width 12 height 12
radio input "true"
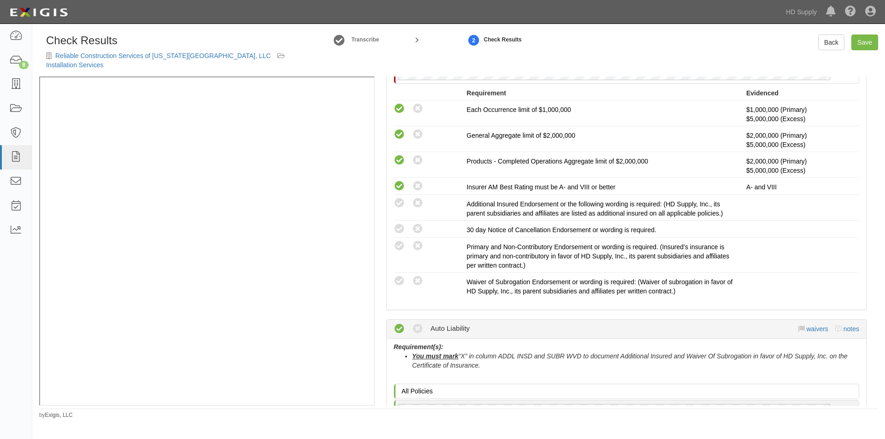
scroll to position [225, 0]
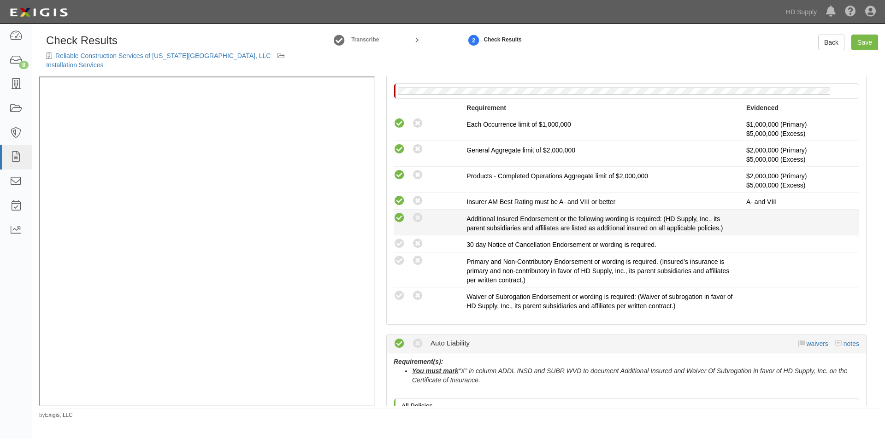
click at [396, 213] on icon at bounding box center [400, 219] width 12 height 12
radio input "true"
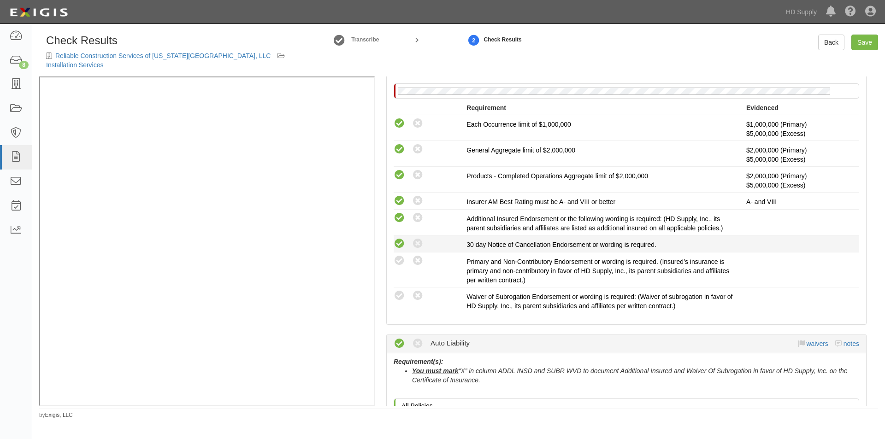
click at [402, 239] on icon at bounding box center [400, 244] width 12 height 12
radio input "true"
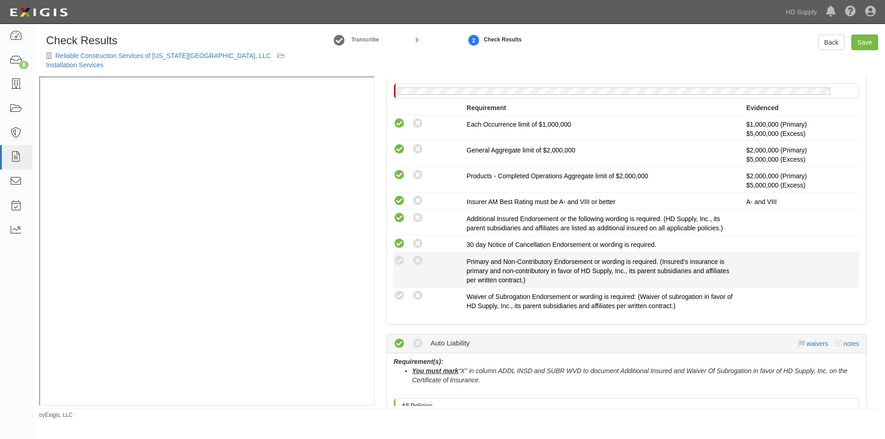
drag, startPoint x: 402, startPoint y: 250, endPoint x: 400, endPoint y: 265, distance: 15.3
click at [402, 255] on icon at bounding box center [400, 261] width 12 height 12
radio input "true"
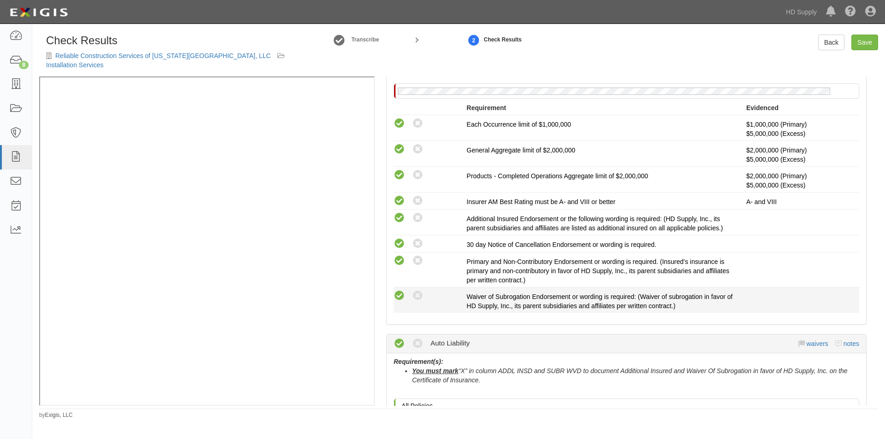
click at [396, 290] on icon at bounding box center [400, 296] width 12 height 12
radio input "true"
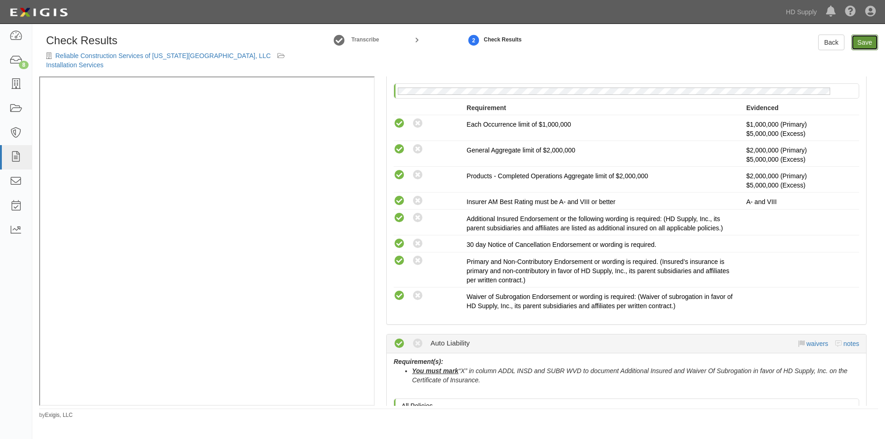
click at [869, 40] on link "Save" at bounding box center [864, 43] width 27 height 16
radio input "true"
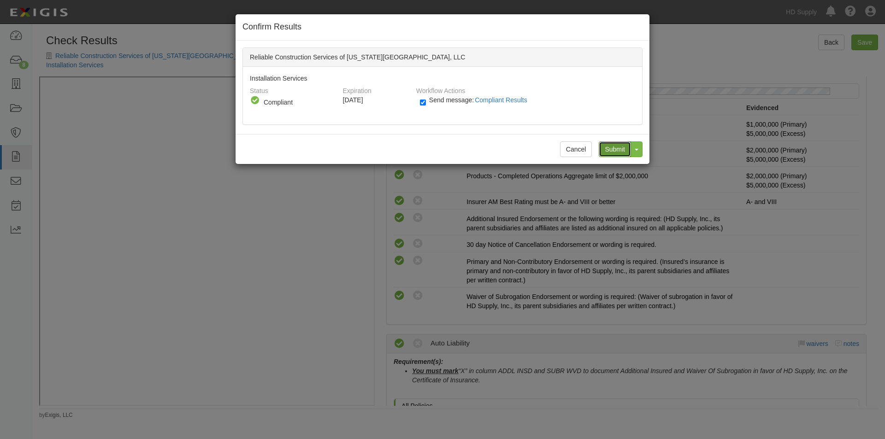
click at [624, 146] on input "Submit" at bounding box center [615, 150] width 32 height 16
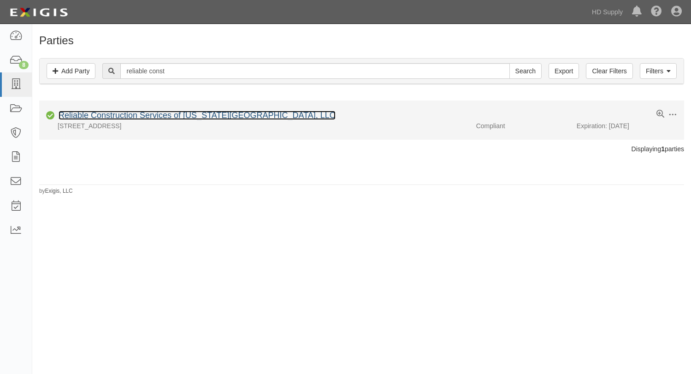
click at [89, 113] on link "Reliable Construction Services of [US_STATE][GEOGRAPHIC_DATA], LLC" at bounding box center [197, 115] width 277 height 9
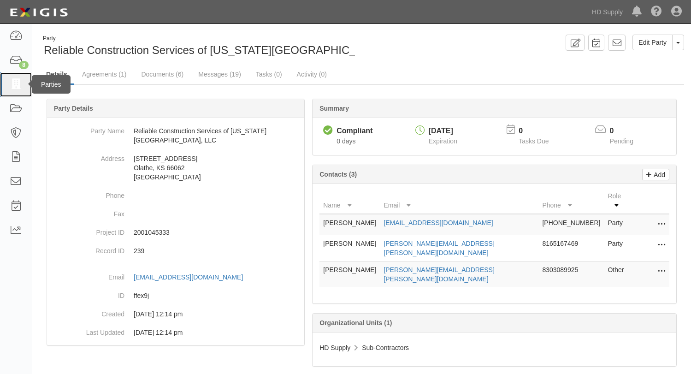
click at [15, 84] on icon at bounding box center [15, 84] width 13 height 11
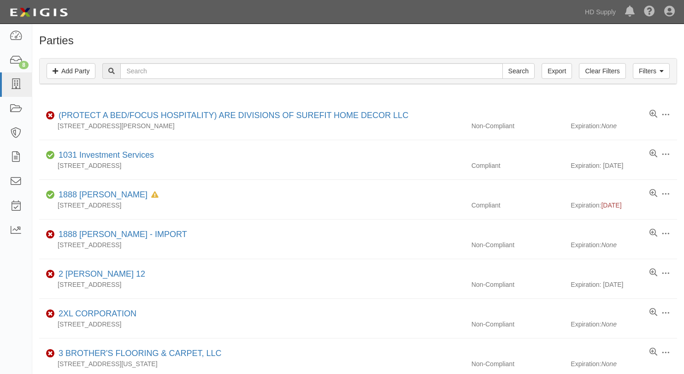
click at [89, 11] on div "Dashboard 8 Inbox Parties Agreements Coverages Documents Messages Tasks Reports…" at bounding box center [342, 12] width 670 height 24
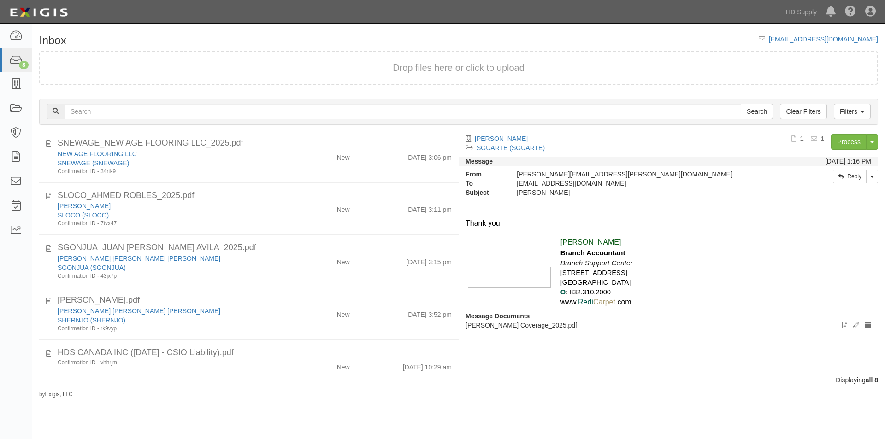
scroll to position [155, 0]
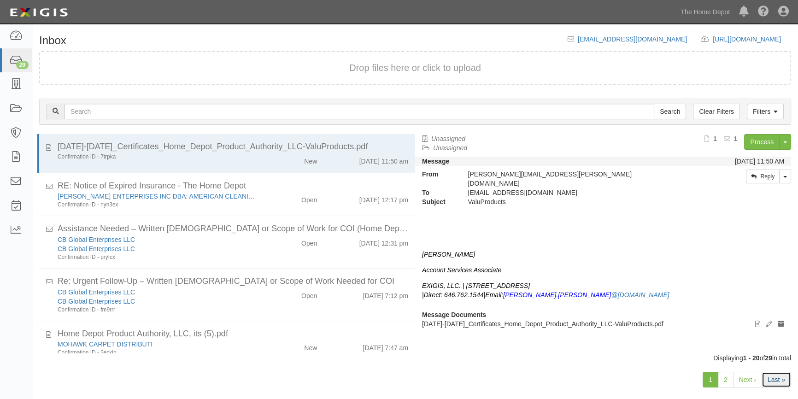
click at [772, 379] on link "Last »" at bounding box center [777, 380] width 30 height 16
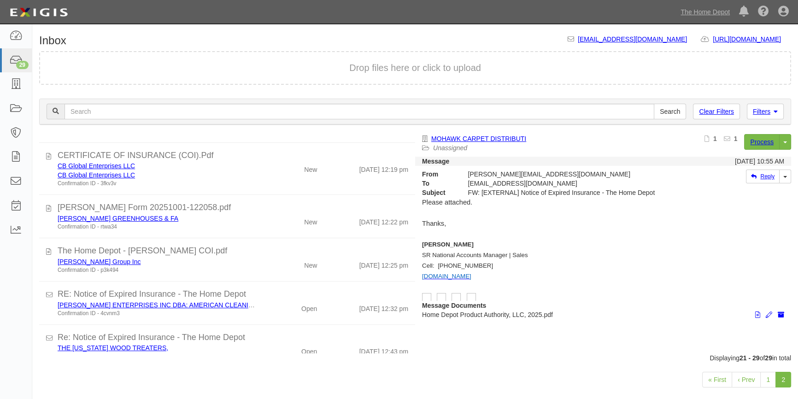
scroll to position [177, 0]
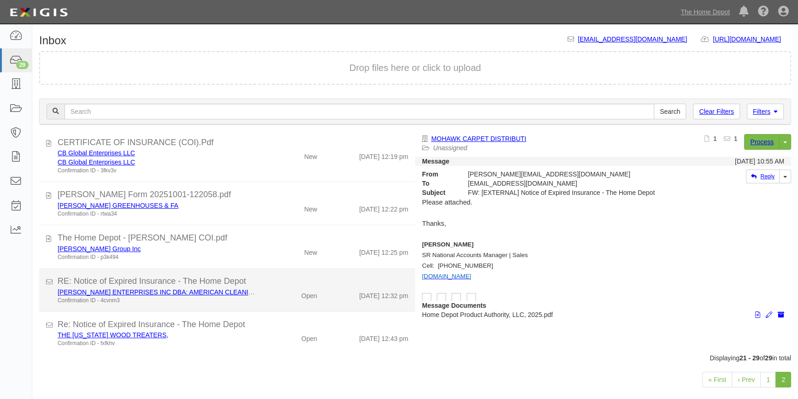
click at [258, 296] on div "[PERSON_NAME] ENTERPRISES INC DBA: AMERICAN CLEANING TECHNOLOGIES Confirmation …" at bounding box center [157, 296] width 213 height 17
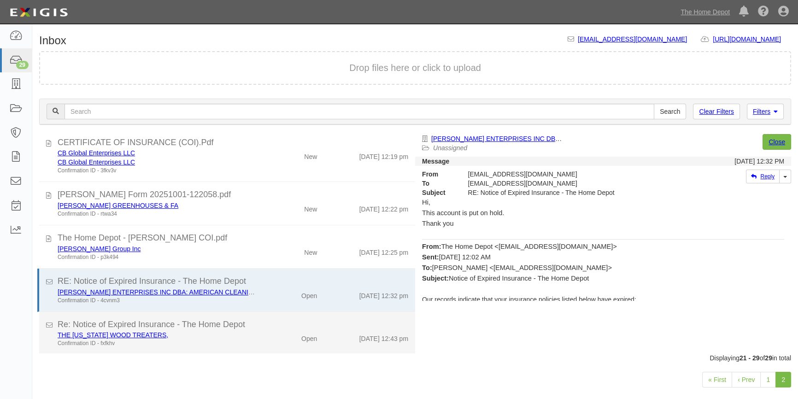
click at [255, 351] on li "Re: Notice of Expired Insurance - The Home Depot THE [US_STATE] WOOD TREATERS, …" at bounding box center [227, 333] width 376 height 43
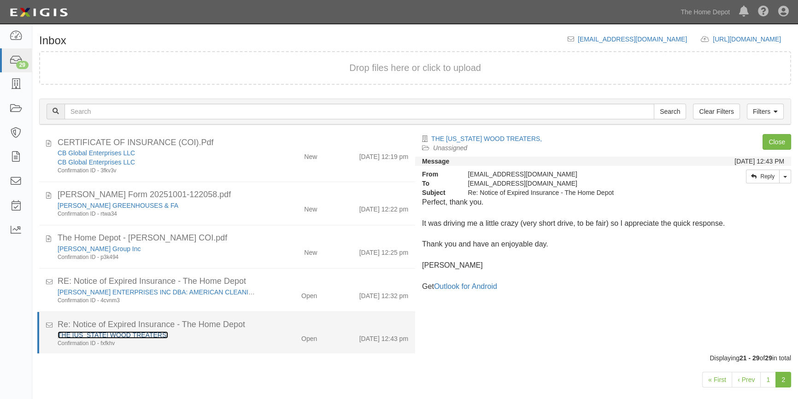
click at [139, 337] on link "THE [US_STATE] WOOD TREATERS," at bounding box center [113, 334] width 111 height 7
click at [233, 345] on div "Confirmation ID - fxfkhv" at bounding box center [157, 344] width 199 height 8
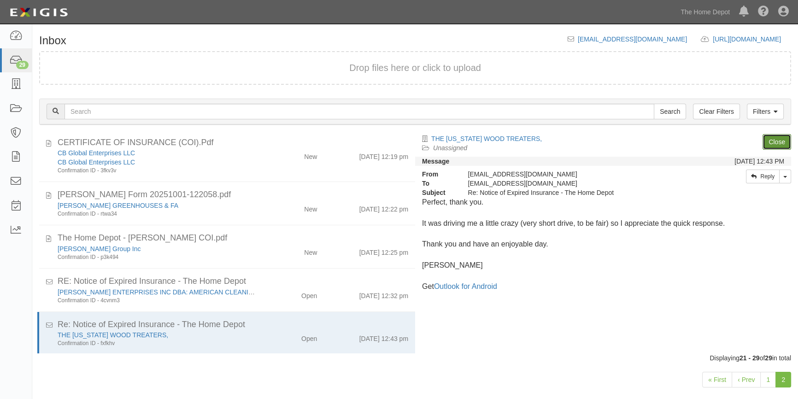
click at [774, 144] on link "Close" at bounding box center [777, 142] width 29 height 16
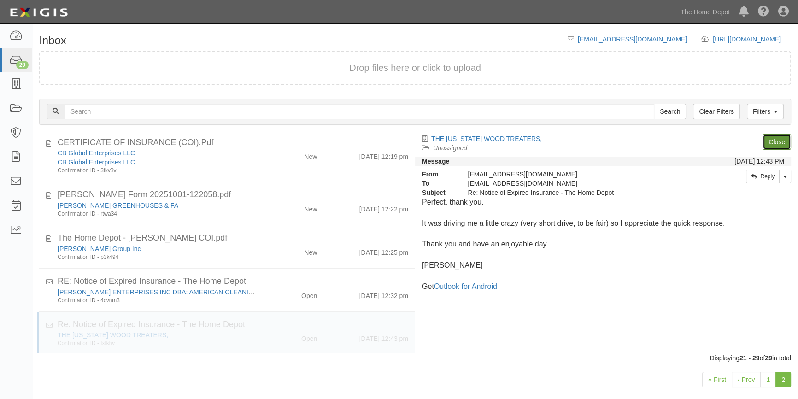
scroll to position [135, 0]
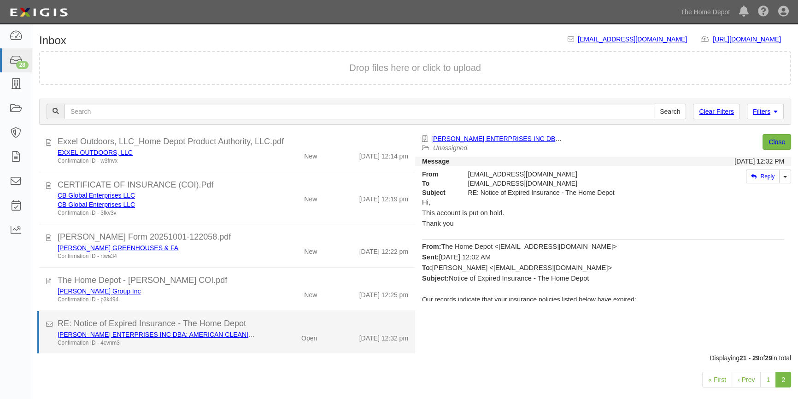
click at [256, 341] on div "FRANSSEN ENTERPRISES INC DBA: AMERICAN CLEANING TECHNOLOGIES Confirmation ID - …" at bounding box center [157, 338] width 213 height 17
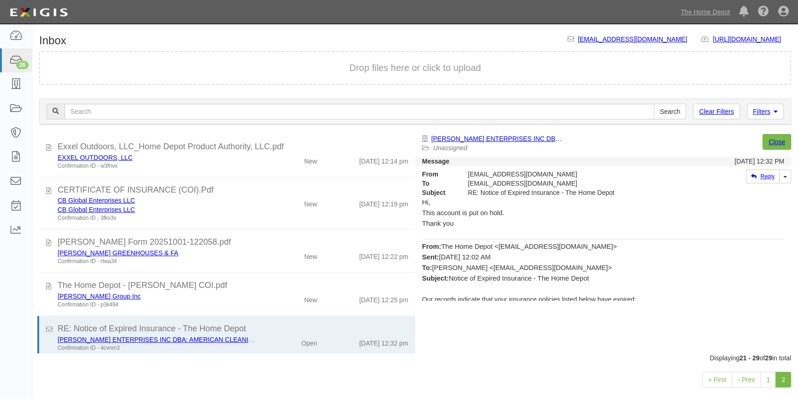
scroll to position [134, 0]
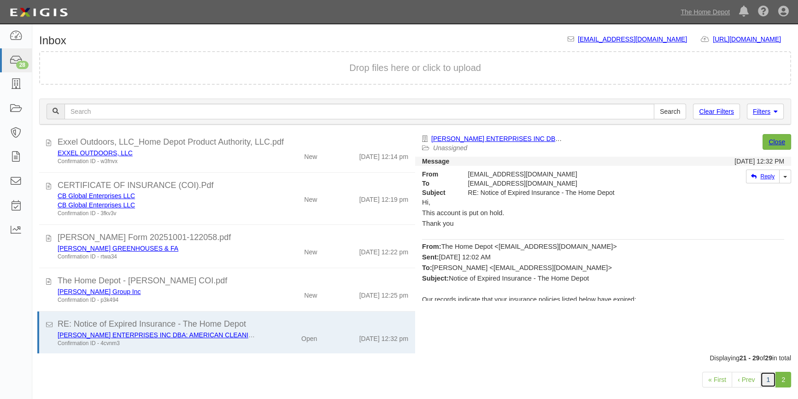
click at [769, 380] on link "1" at bounding box center [769, 380] width 16 height 16
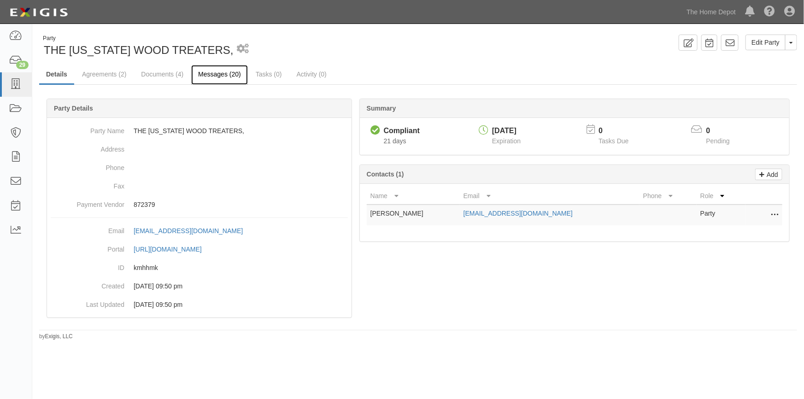
click at [235, 71] on link "Messages (20)" at bounding box center [219, 75] width 57 height 20
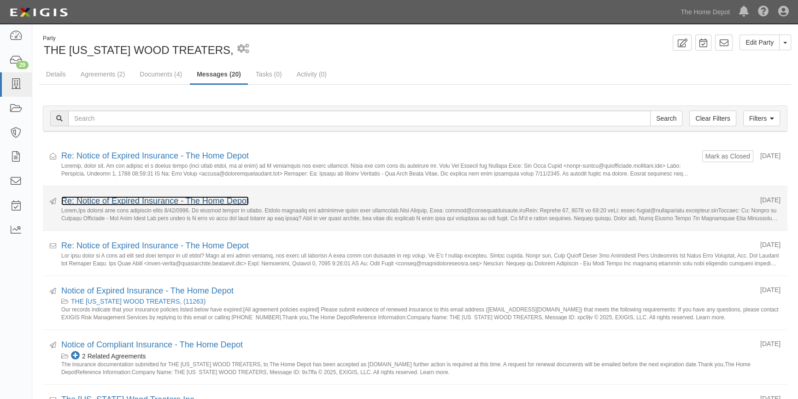
click at [148, 201] on link "Re: Notice of Expired Insurance - The Home Depot" at bounding box center [155, 200] width 188 height 9
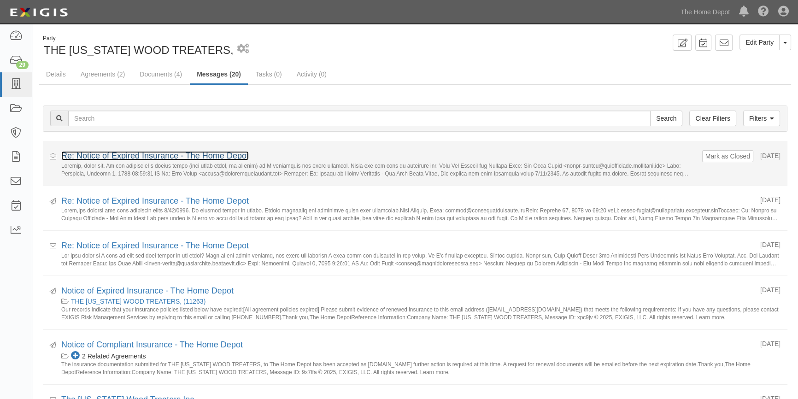
click at [106, 155] on link "Re: Notice of Expired Insurance - The Home Depot" at bounding box center [155, 155] width 188 height 9
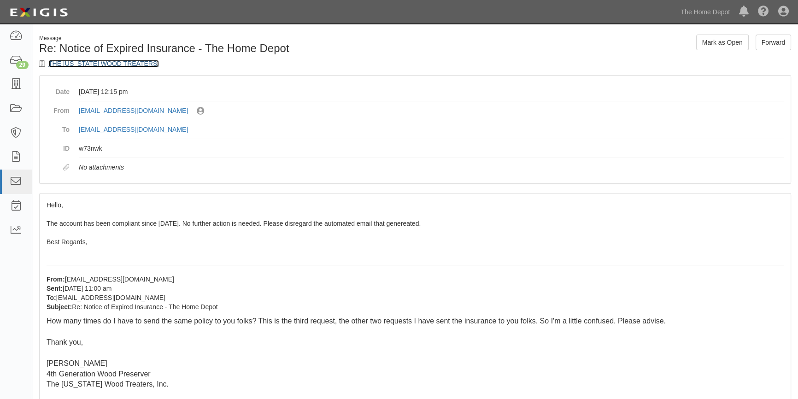
click at [74, 65] on link "THE [US_STATE] WOOD TREATERS," at bounding box center [103, 63] width 111 height 7
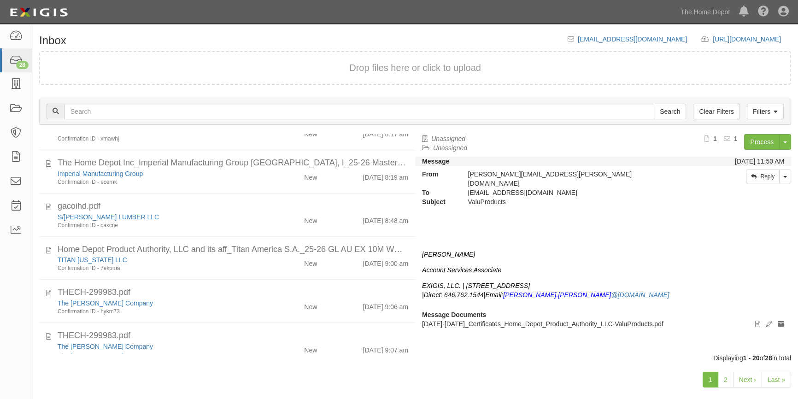
scroll to position [255, 0]
click at [724, 381] on link "2" at bounding box center [726, 380] width 16 height 16
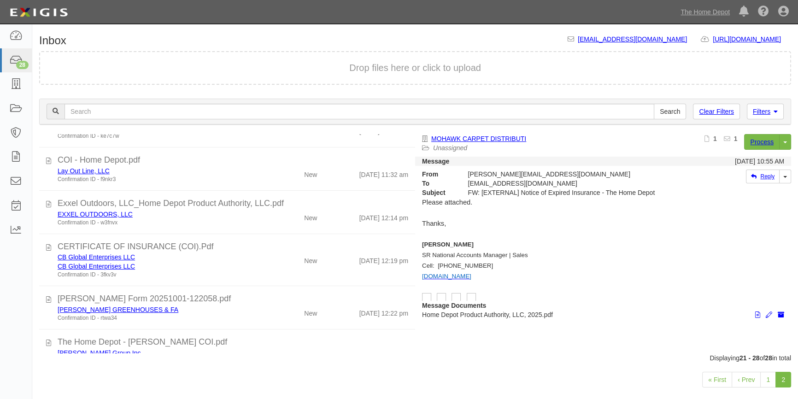
scroll to position [134, 0]
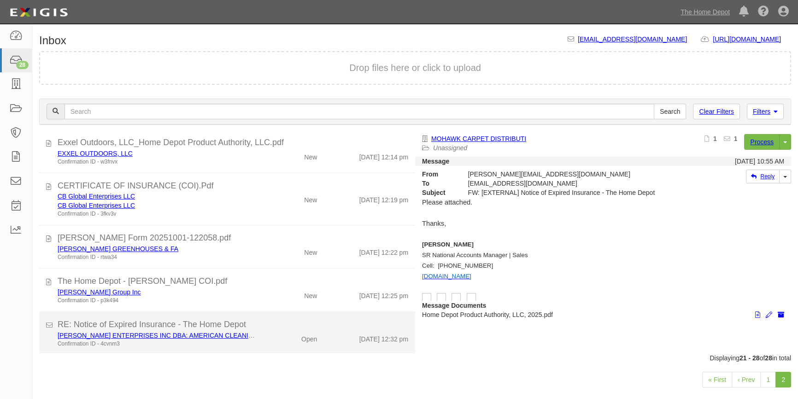
click at [258, 341] on div "FRANSSEN ENTERPRISES INC DBA: AMERICAN CLEANING TECHNOLOGIES Confirmation ID - …" at bounding box center [157, 339] width 213 height 17
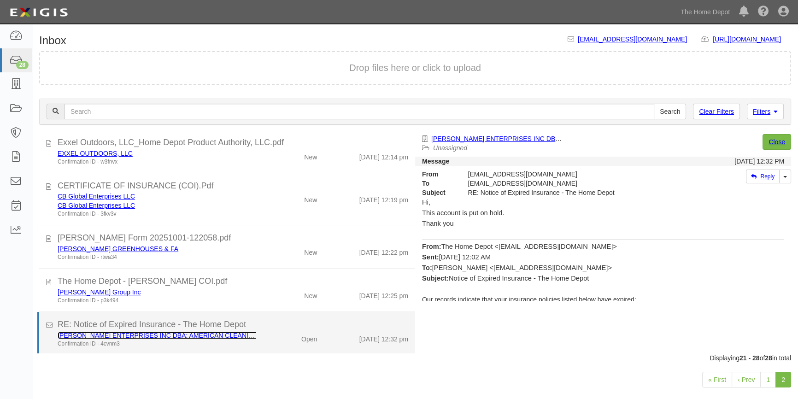
click at [191, 336] on link "[PERSON_NAME] ENTERPRISES INC DBA: AMERICAN CLEANING TECHNOLOGIES" at bounding box center [185, 335] width 254 height 7
click at [269, 346] on div "FRANSSEN ENTERPRISES INC DBA: AMERICAN CLEANING TECHNOLOGIES Confirmation ID - …" at bounding box center [233, 339] width 365 height 17
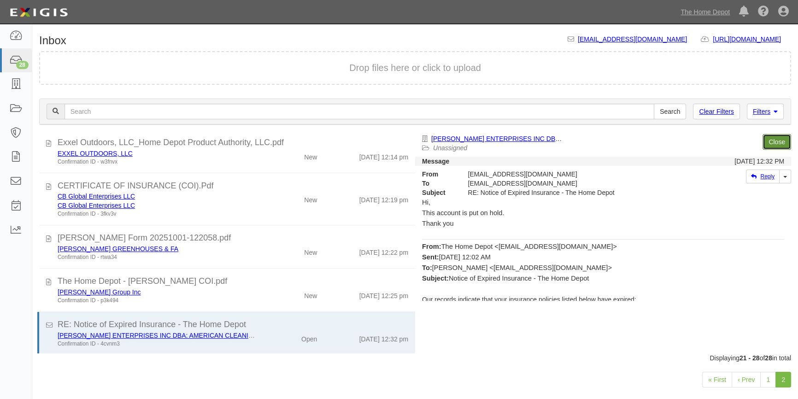
click at [772, 143] on link "Close" at bounding box center [777, 142] width 29 height 16
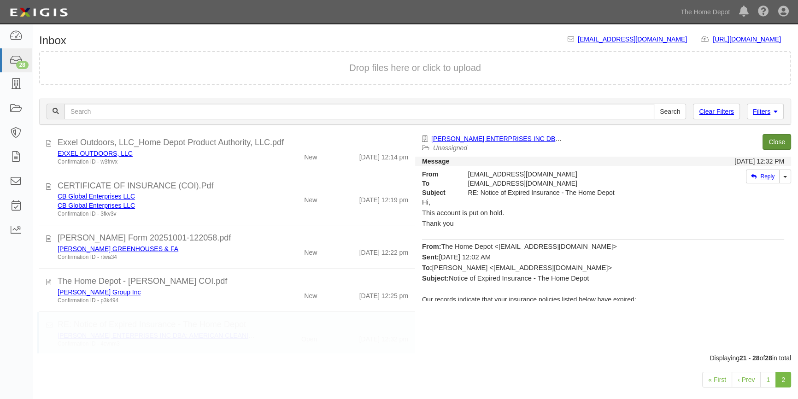
scroll to position [92, 0]
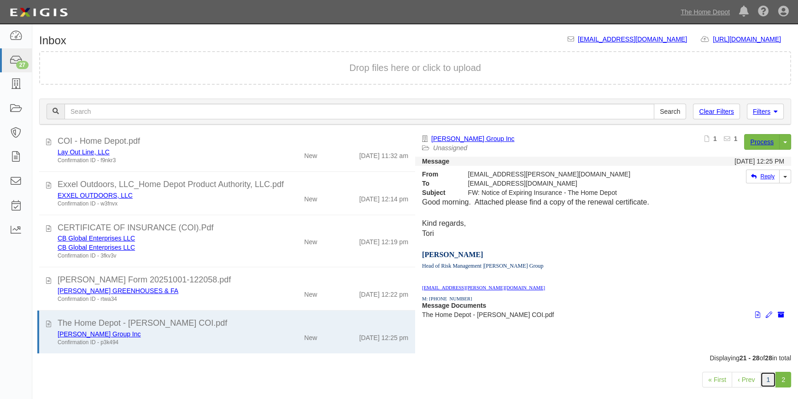
click at [770, 380] on link "1" at bounding box center [769, 380] width 16 height 16
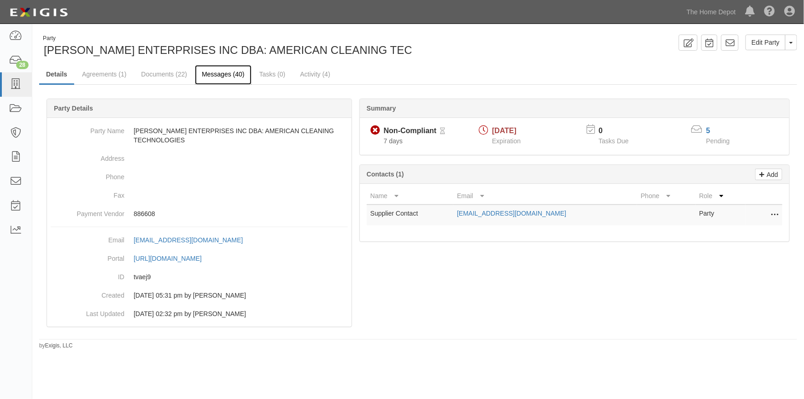
click at [218, 76] on link "Messages (40)" at bounding box center [223, 75] width 57 height 20
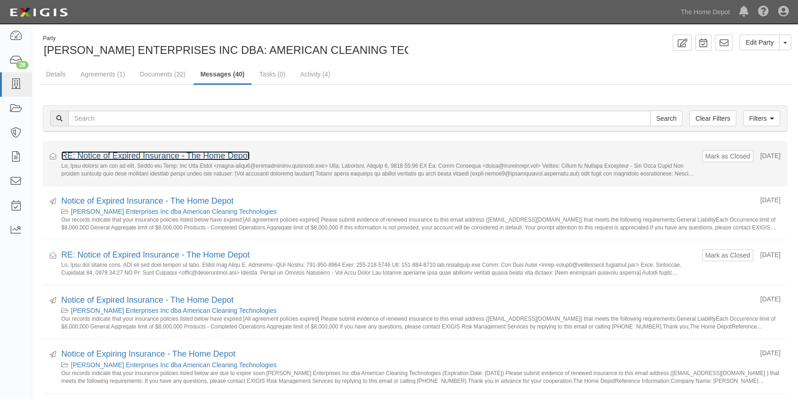
click at [131, 156] on link "RE: Notice of Expired Insurance - The Home Depot" at bounding box center [155, 155] width 189 height 9
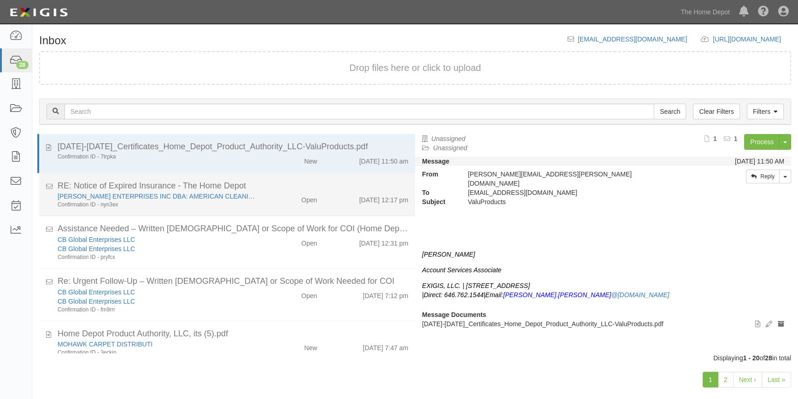
click at [231, 201] on div "[PERSON_NAME] ENTERPRISES INC DBA: AMERICAN CLEANING TECHNOLOGIES" at bounding box center [157, 196] width 199 height 9
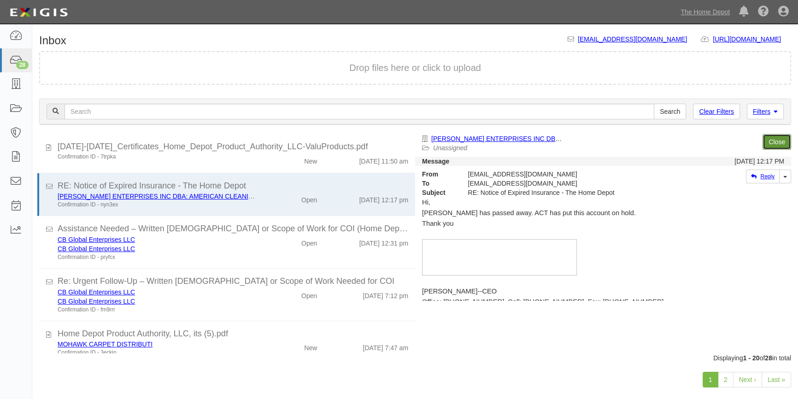
click at [778, 141] on link "Close" at bounding box center [777, 142] width 29 height 16
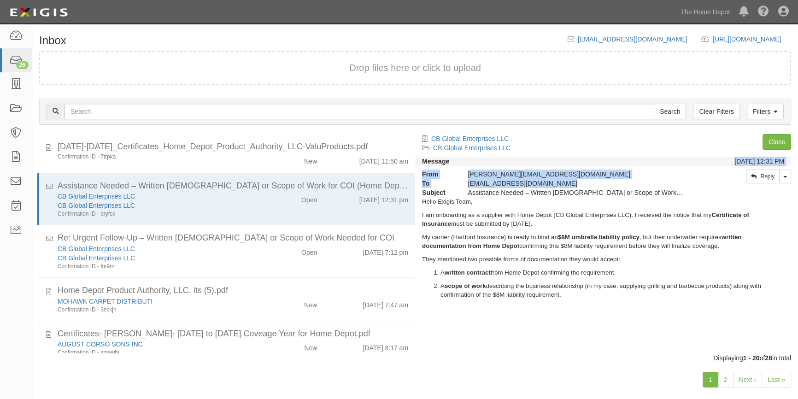
drag, startPoint x: 418, startPoint y: 165, endPoint x: 422, endPoint y: 188, distance: 23.5
click at [422, 188] on div "Message [DATE] 12:31 PM From [PERSON_NAME][EMAIL_ADDRESS][DOMAIN_NAME] To [EMAI…" at bounding box center [603, 165] width 376 height 63
click at [438, 334] on div "CB Global Enterprises LLC CB Global Enterprises LLC Process Toggle Document Dro…" at bounding box center [606, 240] width 383 height 212
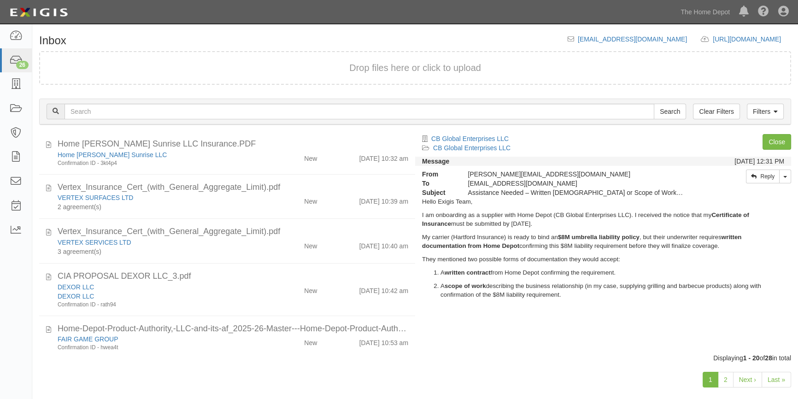
scroll to position [649, 0]
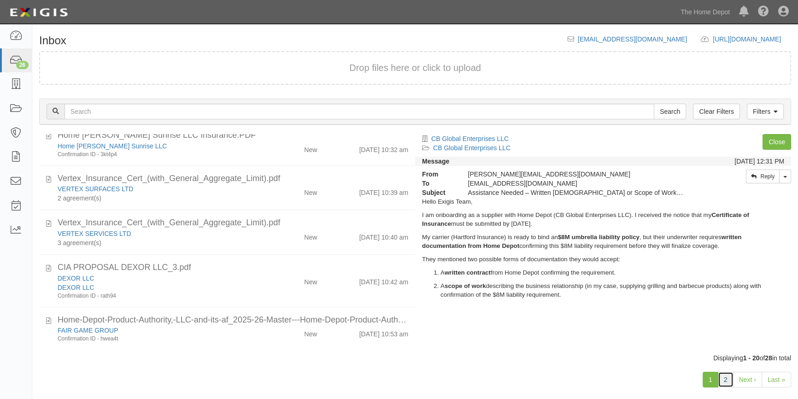
click at [721, 384] on link "2" at bounding box center [726, 380] width 16 height 16
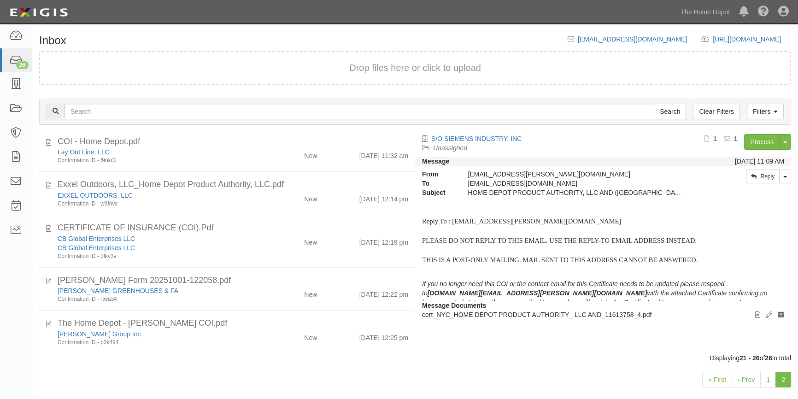
scroll to position [52, 0]
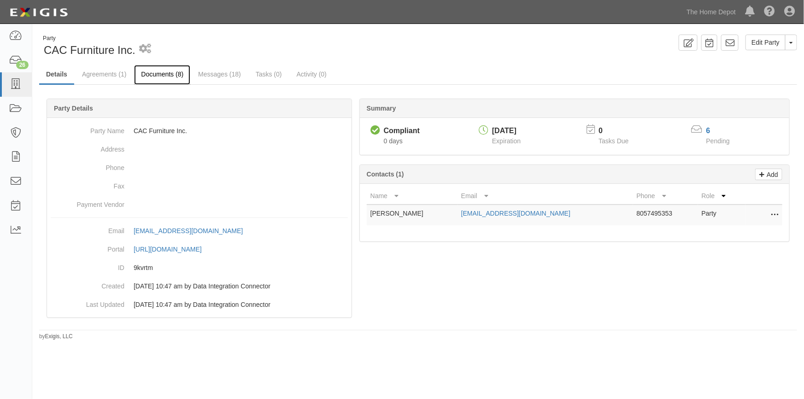
click at [169, 73] on link "Documents (8)" at bounding box center [162, 75] width 56 height 20
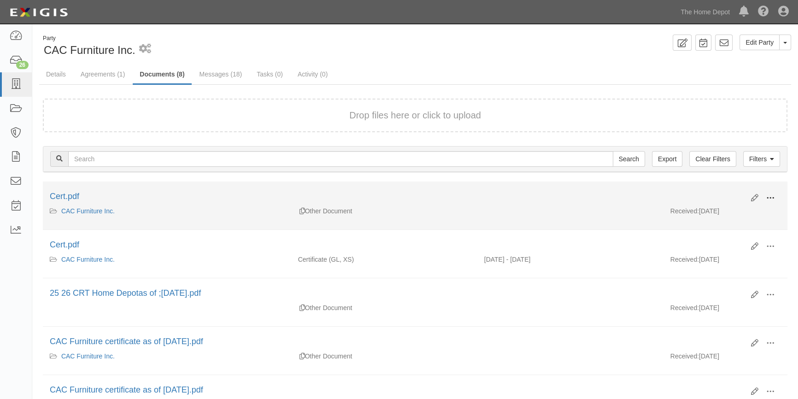
click at [769, 196] on span at bounding box center [771, 198] width 8 height 8
click at [728, 213] on link "View" at bounding box center [726, 211] width 73 height 17
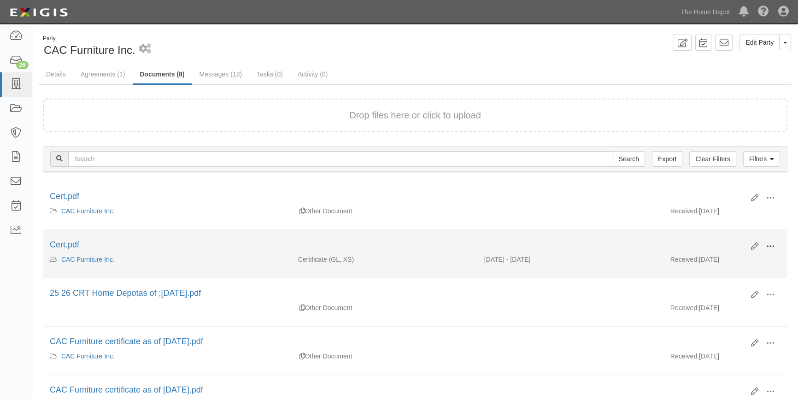
click at [767, 246] on span at bounding box center [771, 246] width 8 height 8
click at [723, 259] on link "View" at bounding box center [726, 260] width 73 height 17
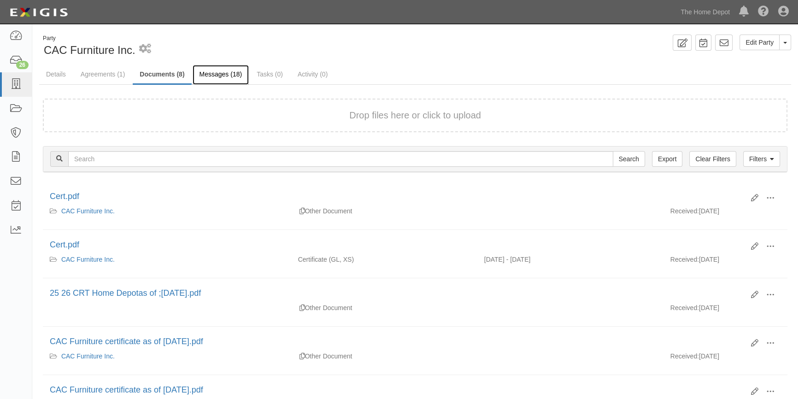
click at [216, 71] on link "Messages (18)" at bounding box center [221, 75] width 57 height 20
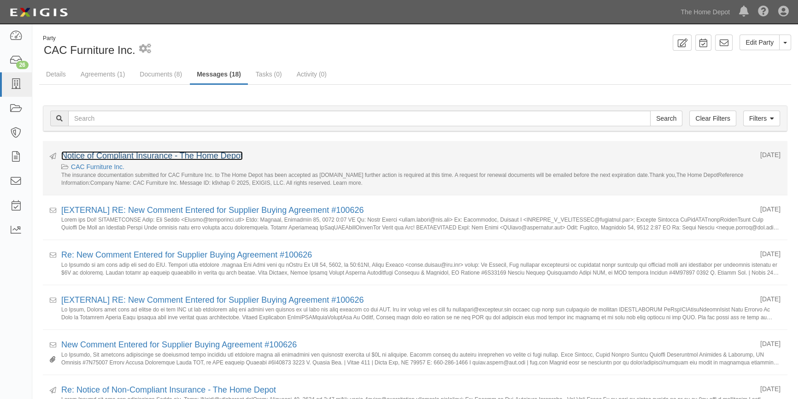
click at [118, 156] on link "Notice of Compliant Insurance - The Home Depot" at bounding box center [152, 155] width 182 height 9
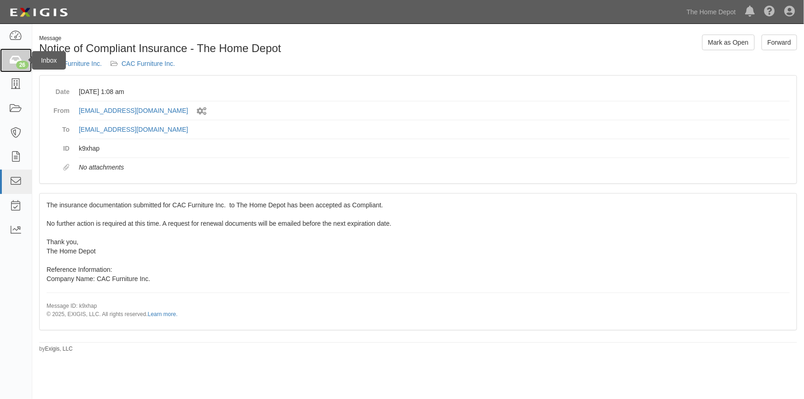
click at [11, 59] on icon at bounding box center [15, 60] width 13 height 11
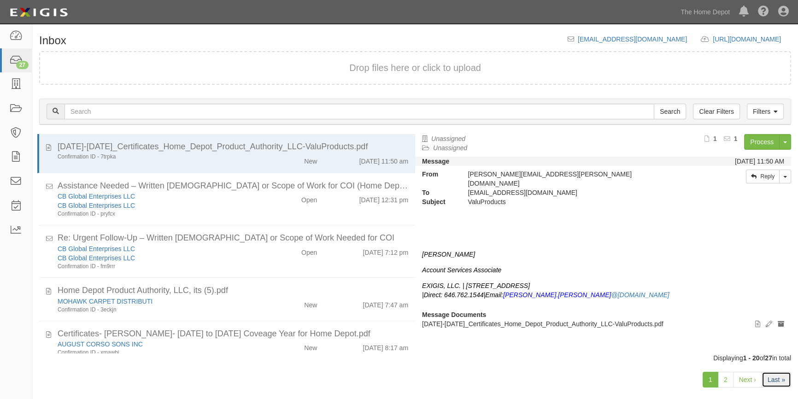
click at [777, 379] on link "Last »" at bounding box center [777, 380] width 30 height 16
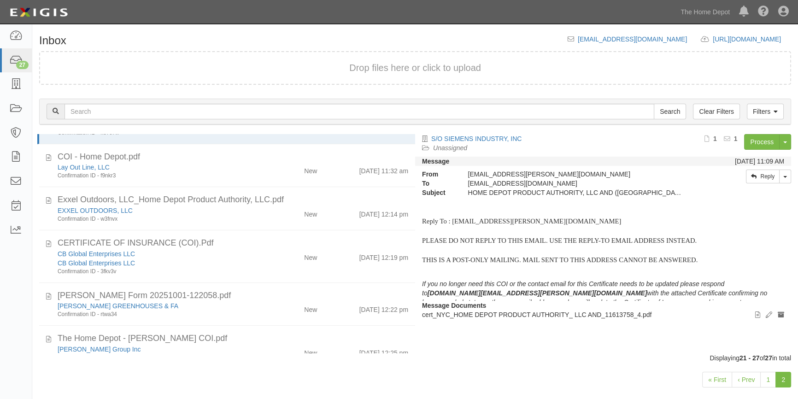
scroll to position [95, 0]
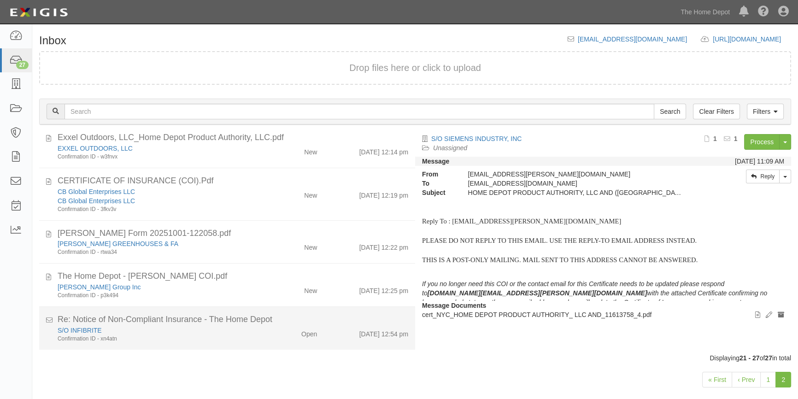
click at [189, 333] on div "S/O INFIBRITE" at bounding box center [157, 330] width 199 height 9
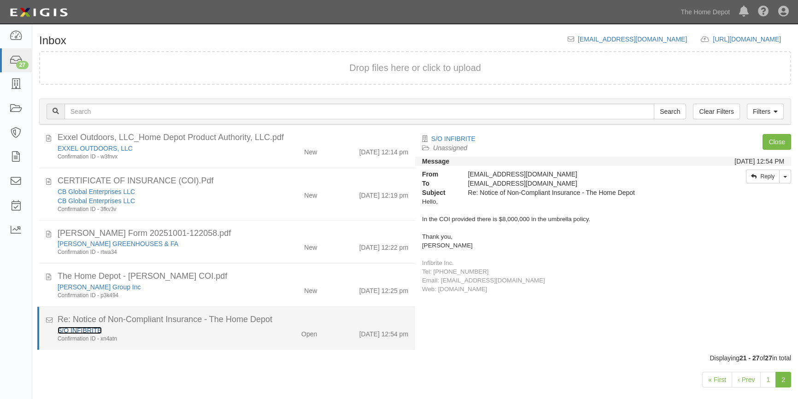
click at [80, 329] on link "S/O INFIBRITE" at bounding box center [80, 330] width 44 height 7
click at [78, 332] on link "S/O INFIBRITE" at bounding box center [80, 330] width 44 height 7
click at [175, 335] on div "Confirmation ID - xn4atn" at bounding box center [157, 339] width 199 height 8
click at [219, 339] on div "Confirmation ID - xn4atn" at bounding box center [157, 339] width 199 height 8
click at [89, 327] on link "S/O INFIBRITE" at bounding box center [80, 330] width 44 height 7
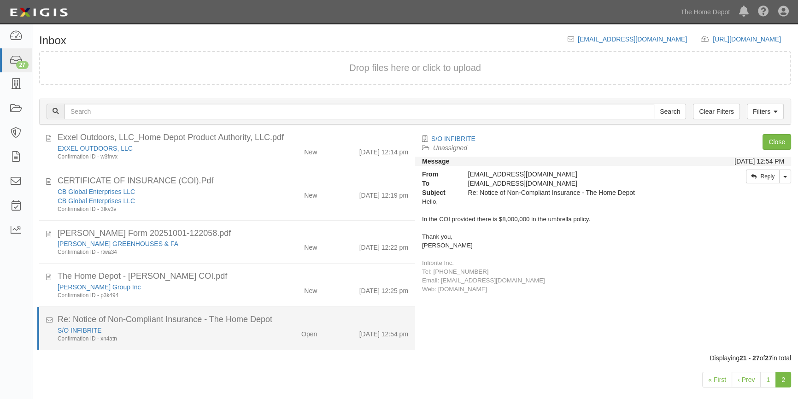
click at [166, 336] on div "Confirmation ID - xn4atn" at bounding box center [157, 339] width 199 height 8
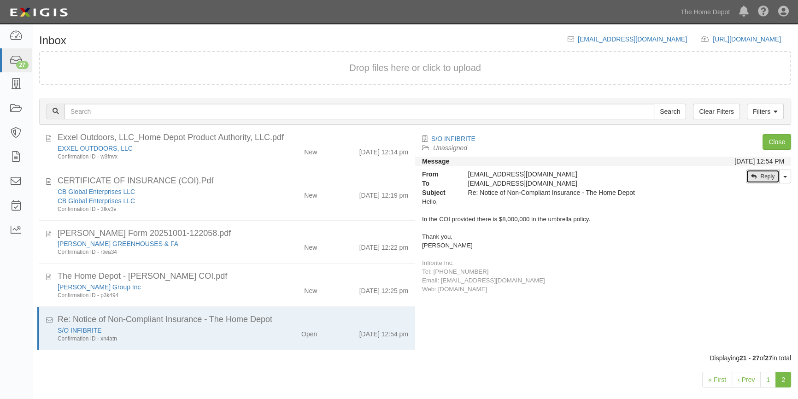
click at [756, 176] on link "Reply" at bounding box center [763, 177] width 34 height 14
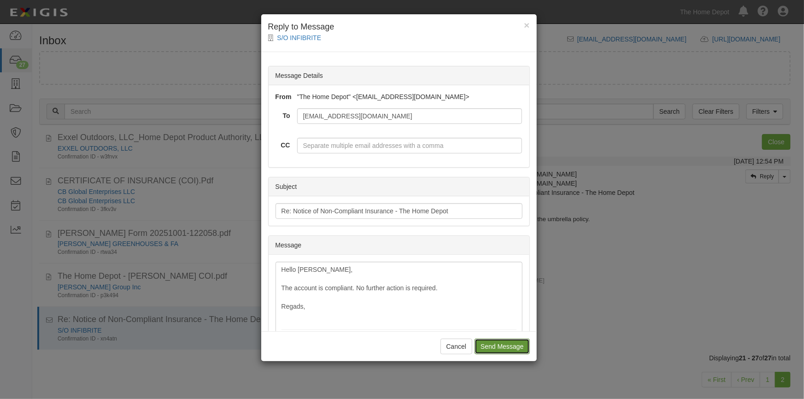
click at [481, 347] on input "Send Message" at bounding box center [502, 347] width 55 height 16
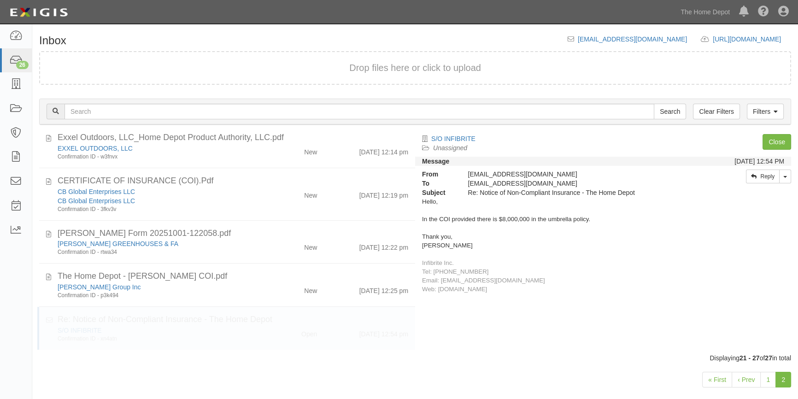
scroll to position [53, 0]
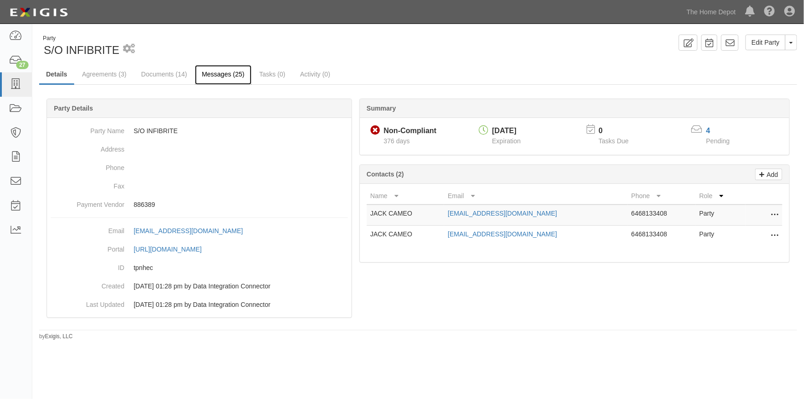
click at [205, 76] on link "Messages (25)" at bounding box center [223, 75] width 57 height 20
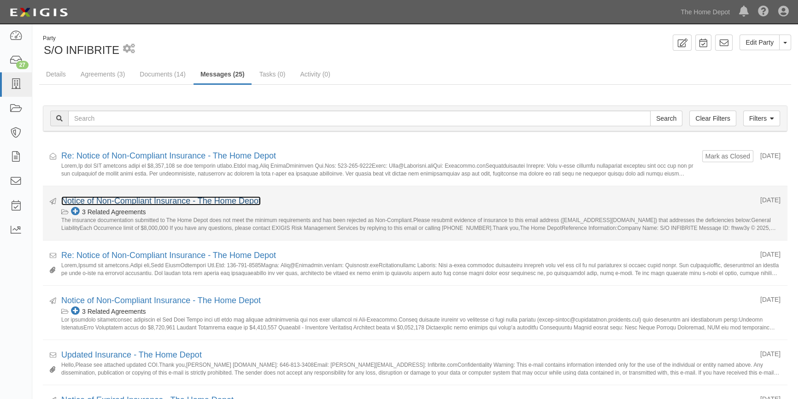
click at [175, 199] on link "Notice of Non-Compliant Insurance - The Home Depot" at bounding box center [161, 200] width 200 height 9
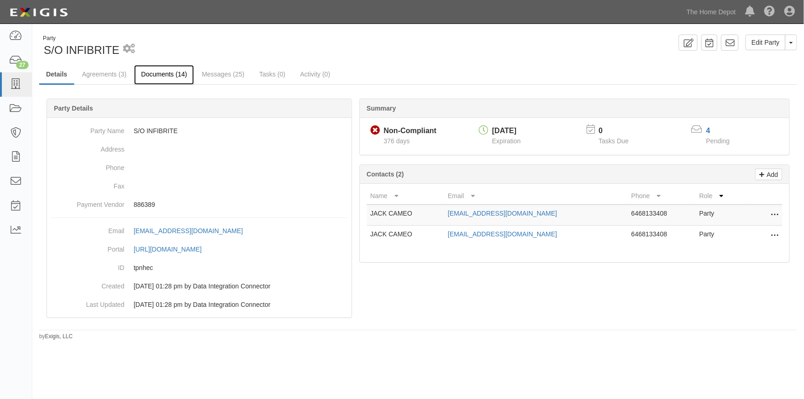
click at [163, 74] on link "Documents (14)" at bounding box center [164, 75] width 60 height 20
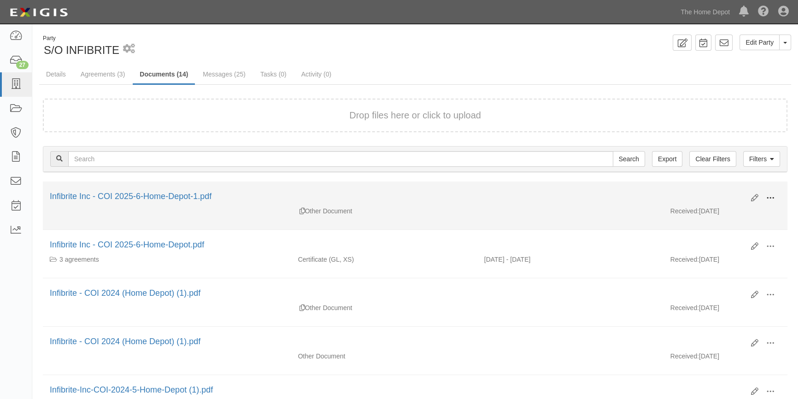
click at [769, 200] on span at bounding box center [771, 198] width 8 height 8
click at [736, 211] on link "View" at bounding box center [726, 211] width 73 height 17
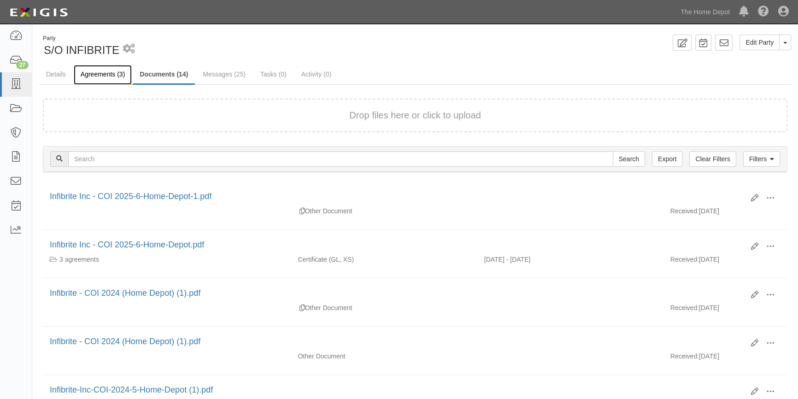
click at [113, 71] on link "Agreements (3)" at bounding box center [103, 75] width 58 height 20
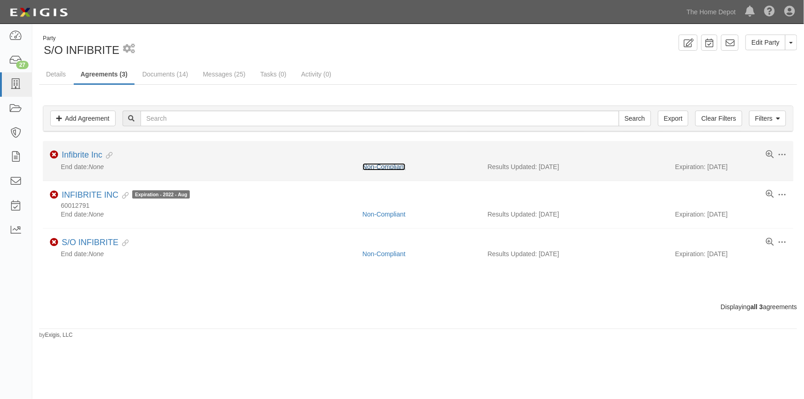
click at [376, 168] on link "Non-Compliant" at bounding box center [384, 166] width 43 height 7
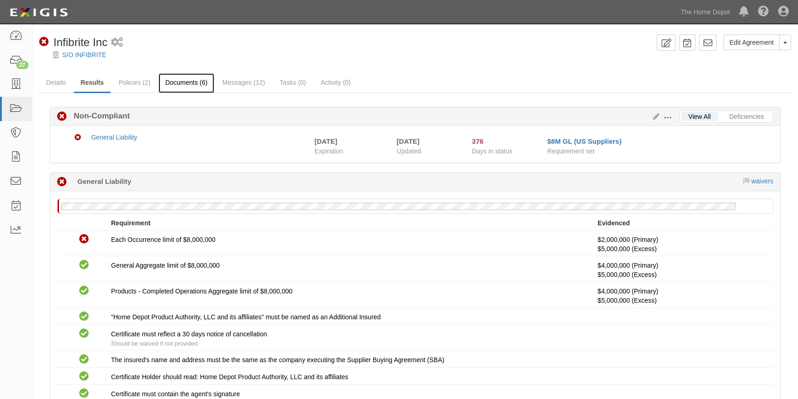
click at [190, 84] on link "Documents (6)" at bounding box center [187, 83] width 56 height 20
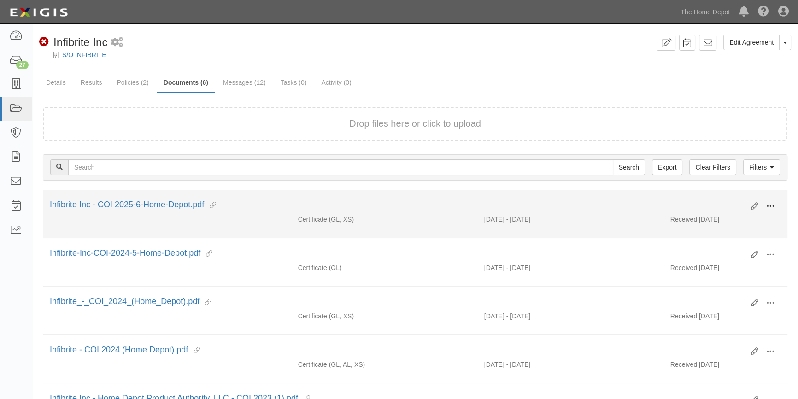
click at [770, 205] on span at bounding box center [771, 206] width 8 height 8
click at [716, 221] on link "View" at bounding box center [726, 220] width 73 height 17
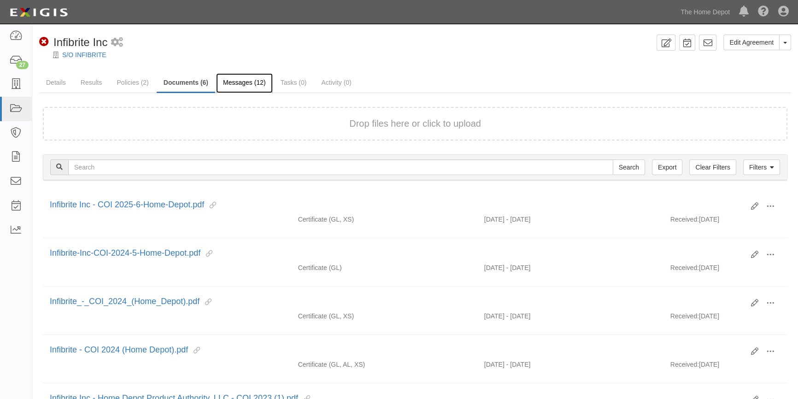
click at [232, 86] on link "Messages (12)" at bounding box center [244, 83] width 57 height 20
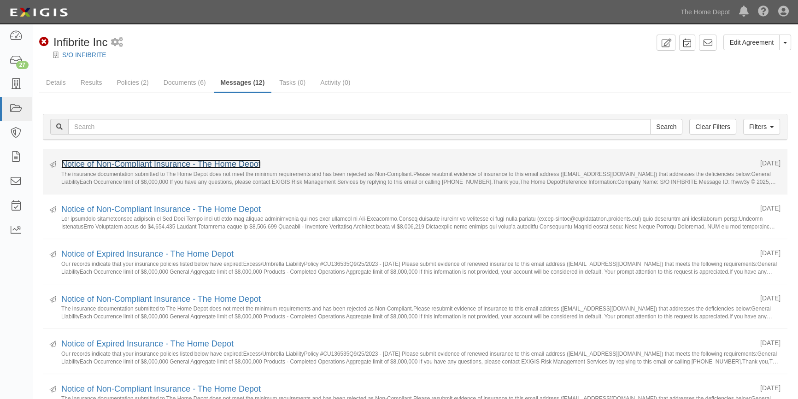
click at [186, 165] on link "Notice of Non-Compliant Insurance - The Home Depot" at bounding box center [161, 164] width 200 height 9
click at [142, 164] on link "Notice of Non-Compliant Insurance - The Home Depot" at bounding box center [161, 164] width 200 height 9
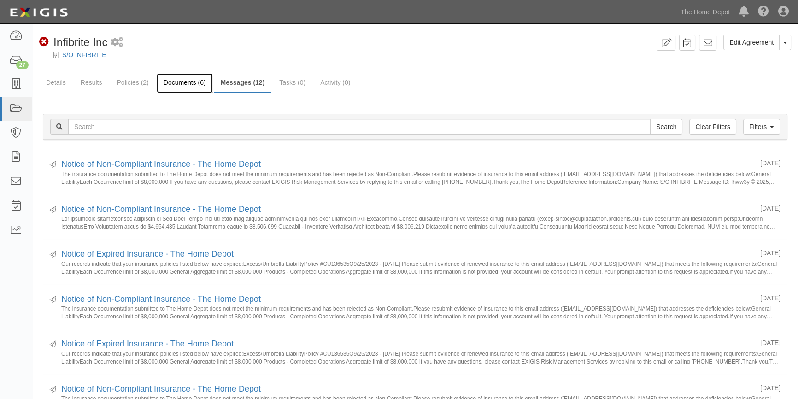
click at [177, 82] on link "Documents (6)" at bounding box center [185, 83] width 56 height 20
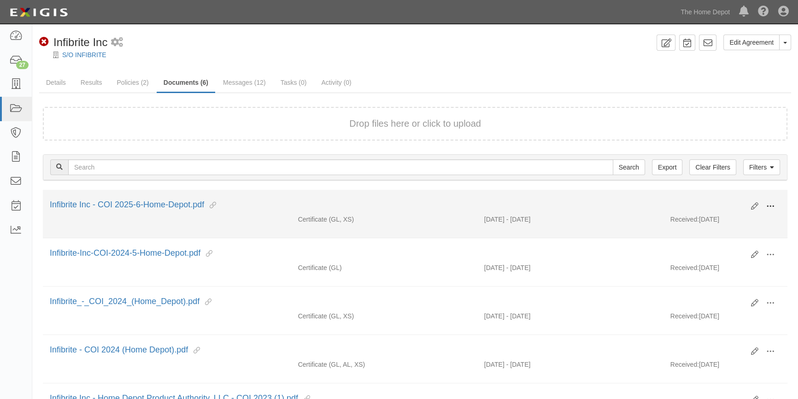
click at [771, 207] on span at bounding box center [771, 206] width 8 height 8
click at [714, 237] on link "View details" at bounding box center [726, 237] width 73 height 17
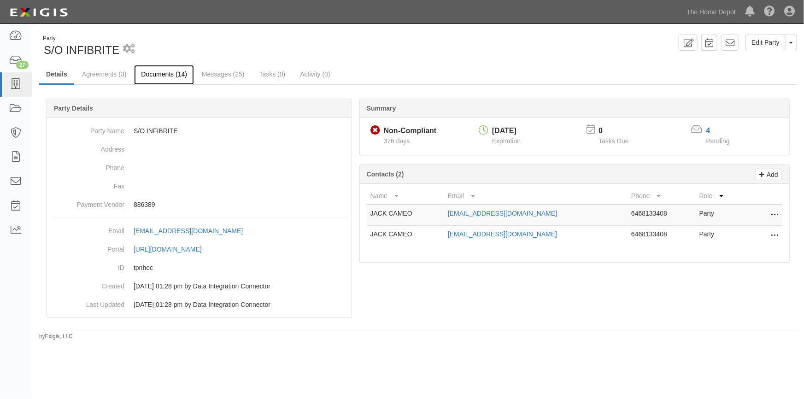
click at [176, 74] on link "Documents (14)" at bounding box center [164, 75] width 60 height 20
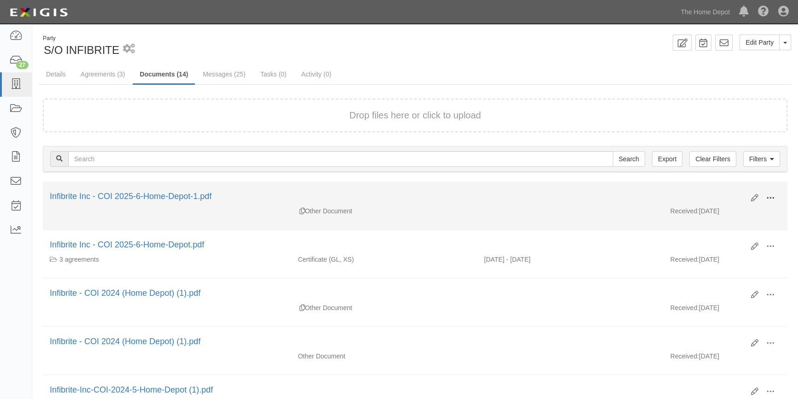
click at [772, 192] on button at bounding box center [771, 199] width 20 height 16
click at [732, 207] on link "View" at bounding box center [726, 211] width 73 height 17
click at [756, 198] on icon at bounding box center [754, 198] width 7 height 7
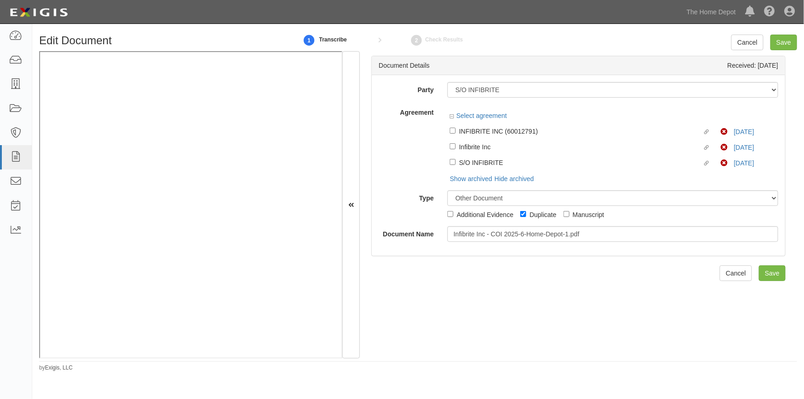
click at [452, 120] on div "Select agreement" at bounding box center [478, 115] width 57 height 9
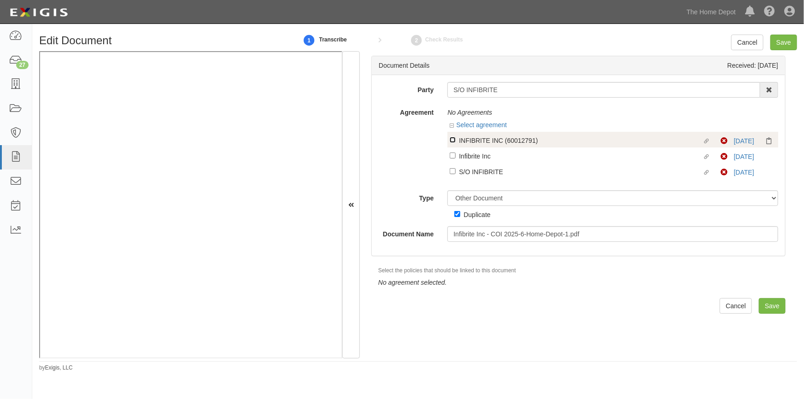
click at [450, 140] on input "Linked agreement INFIBRITE INC (60012791) Linked agreement" at bounding box center [453, 140] width 6 height 6
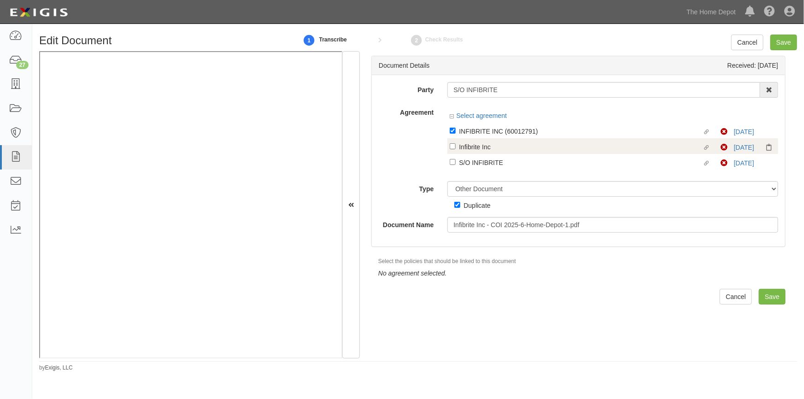
click at [451, 138] on label "Linked agreement INFIBRITE INC (60012791) Linked agreement" at bounding box center [585, 132] width 271 height 12
click at [451, 134] on input "Linked agreement INFIBRITE INC (60012791) Linked agreement" at bounding box center [453, 131] width 6 height 6
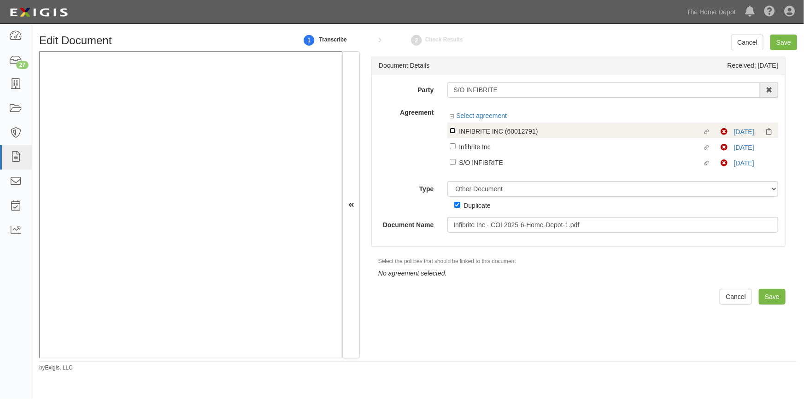
click at [455, 133] on input "Linked agreement INFIBRITE INC (60012791) Linked agreement" at bounding box center [453, 131] width 6 height 6
checkbox input "true"
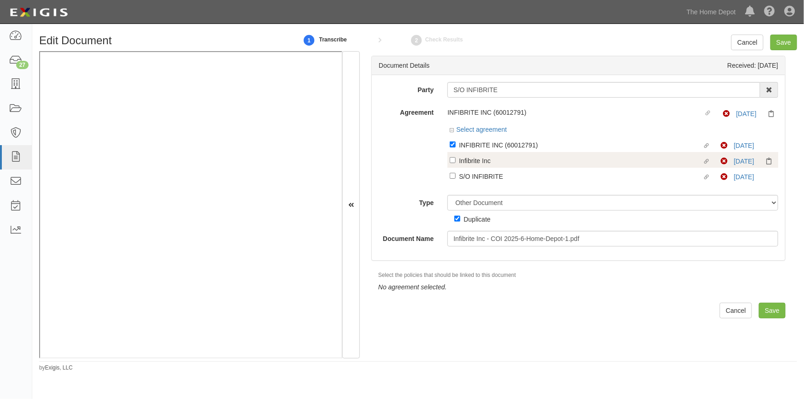
click at [450, 151] on div "Linked agreement INFIBRITE INC (60012791) Linked agreement Non-Compliant 9/25/2…" at bounding box center [613, 159] width 331 height 47
click at [451, 163] on input "Linked agreement Infibrite Inc Linked agreement" at bounding box center [453, 160] width 6 height 6
checkbox input "true"
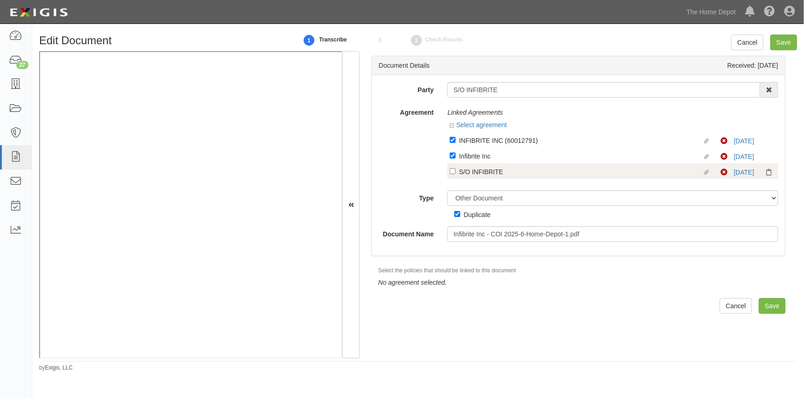
click at [451, 177] on label "Linked agreement S/O INFIBRITE Linked agreement" at bounding box center [585, 172] width 271 height 12
click at [451, 174] on input "Linked agreement S/O INFIBRITE Linked agreement" at bounding box center [453, 171] width 6 height 6
checkbox input "true"
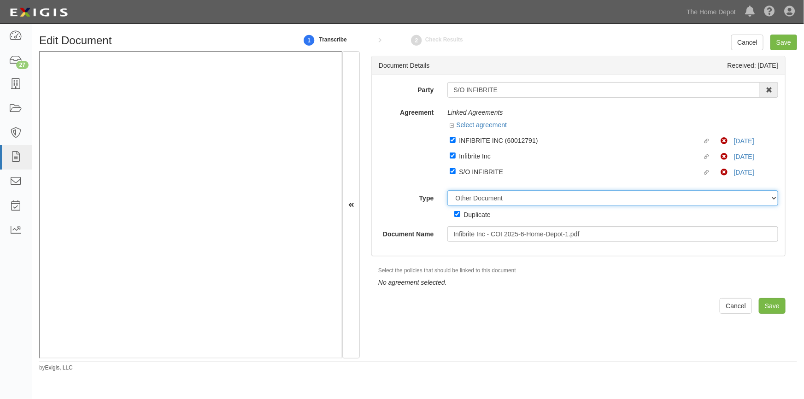
click at [489, 205] on select "Unassigned Binder Cancellation Notice Certificate Contract Endorsement Insuranc…" at bounding box center [613, 198] width 331 height 16
select select "CertificateDetail"
click at [448, 191] on select "Unassigned Binder Cancellation Notice Certificate Contract Endorsement Insuranc…" at bounding box center [613, 198] width 331 height 16
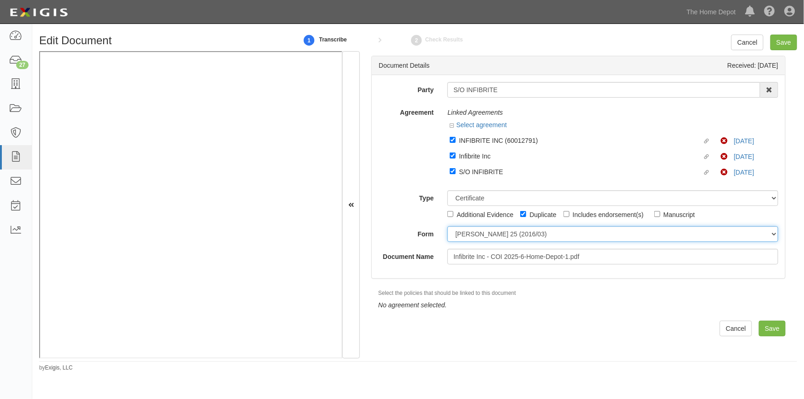
click at [472, 238] on select "ACORD 25 (2016/03) ACORD 101 ACORD 855 NY (2014/05) General" at bounding box center [613, 234] width 331 height 16
select select "GeneralFormDetail"
click at [448, 227] on select "ACORD 25 (2016/03) ACORD 101 ACORD 855 NY (2014/05) General" at bounding box center [613, 234] width 331 height 16
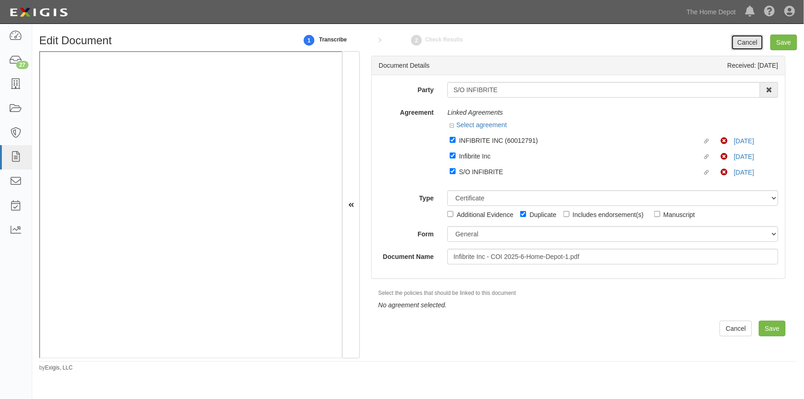
click at [746, 43] on link "Cancel" at bounding box center [748, 43] width 32 height 16
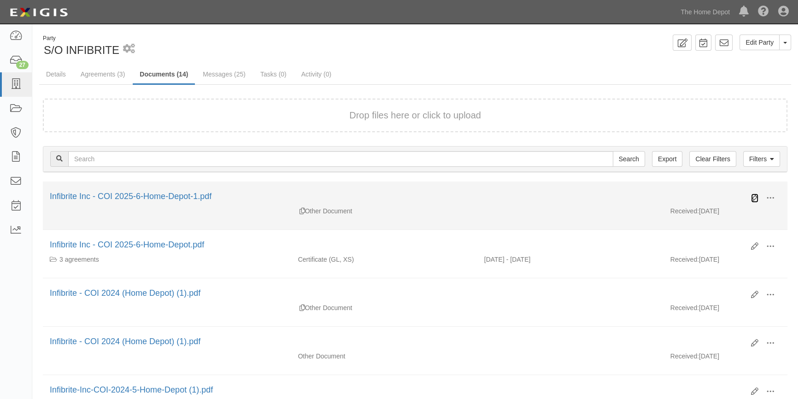
click at [752, 197] on icon at bounding box center [754, 198] width 7 height 7
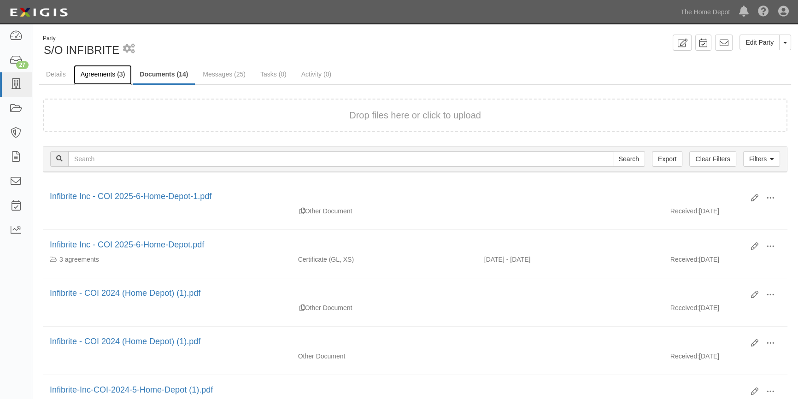
click at [99, 73] on link "Agreements (3)" at bounding box center [103, 75] width 58 height 20
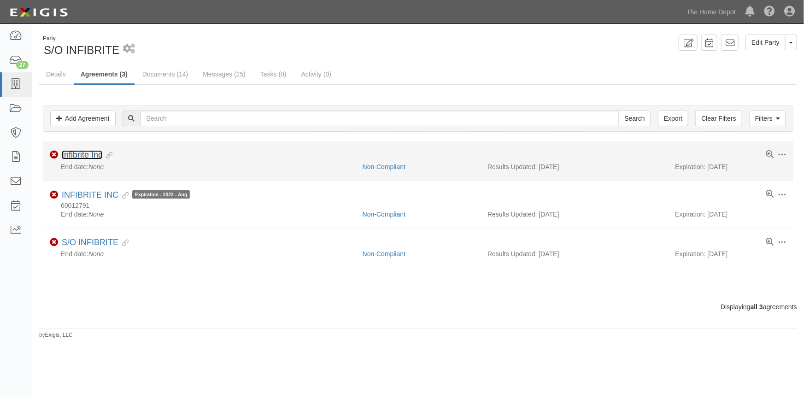
click at [91, 156] on link "Infibrite Inc" at bounding box center [82, 154] width 41 height 9
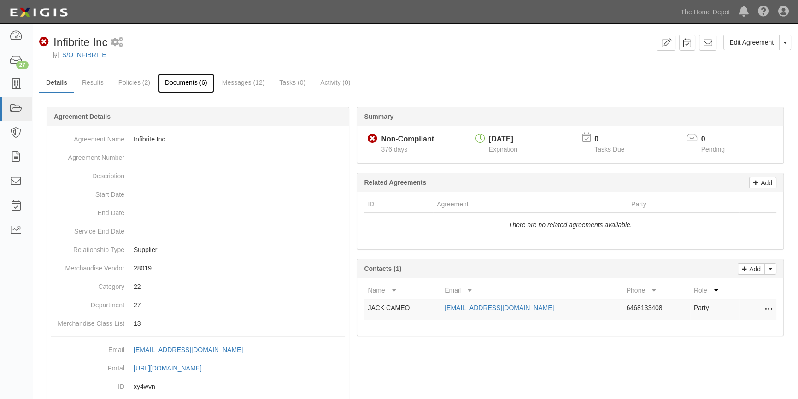
click at [168, 85] on link "Documents (6)" at bounding box center [186, 83] width 56 height 20
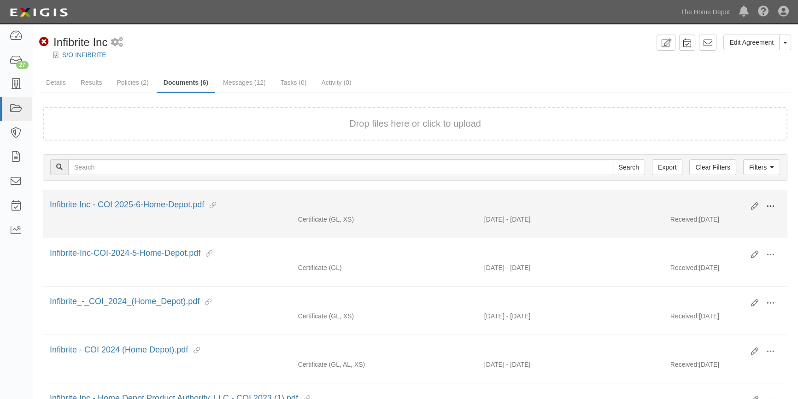
click at [779, 207] on button at bounding box center [771, 207] width 20 height 16
click at [720, 222] on link "View" at bounding box center [726, 220] width 73 height 17
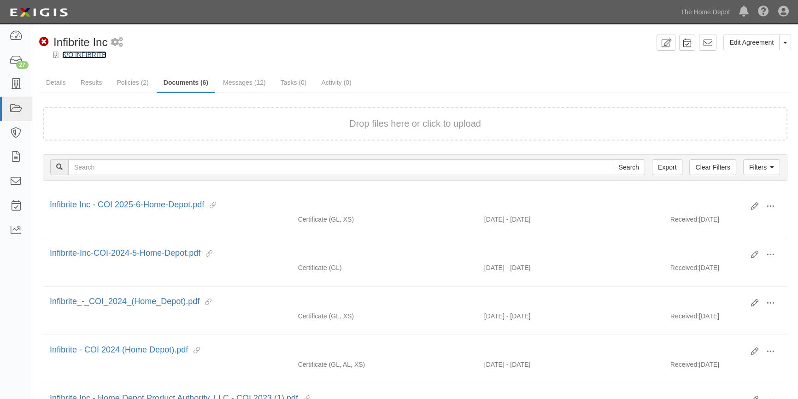
click at [76, 57] on link "S/O INFIBRITE" at bounding box center [84, 54] width 44 height 7
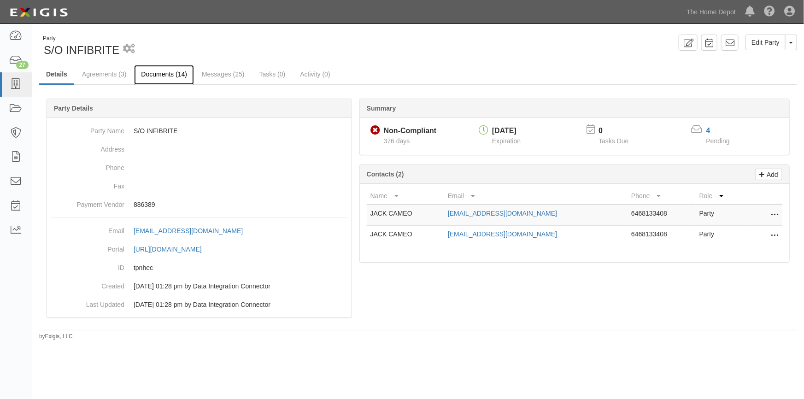
click at [178, 73] on link "Documents (14)" at bounding box center [164, 75] width 60 height 20
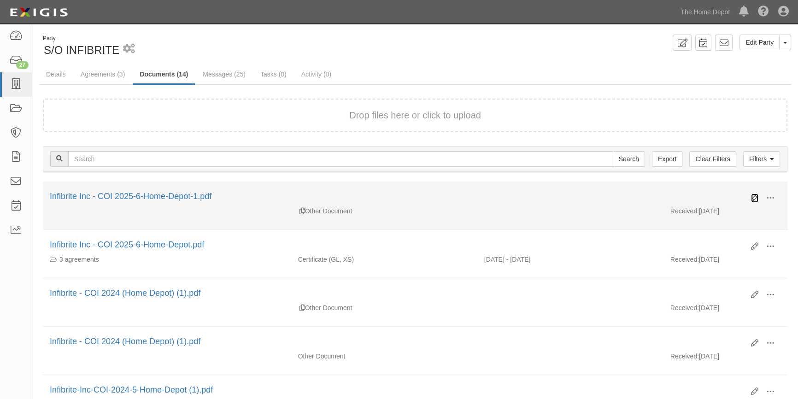
click at [756, 196] on icon at bounding box center [754, 198] width 7 height 7
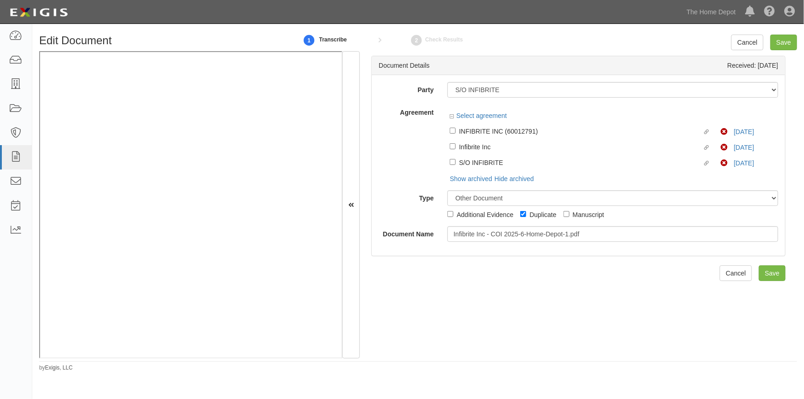
click at [524, 215] on div "Unassigned Binder Cancellation Notice Certificate Contract Endorsement Insuranc…" at bounding box center [613, 204] width 345 height 29
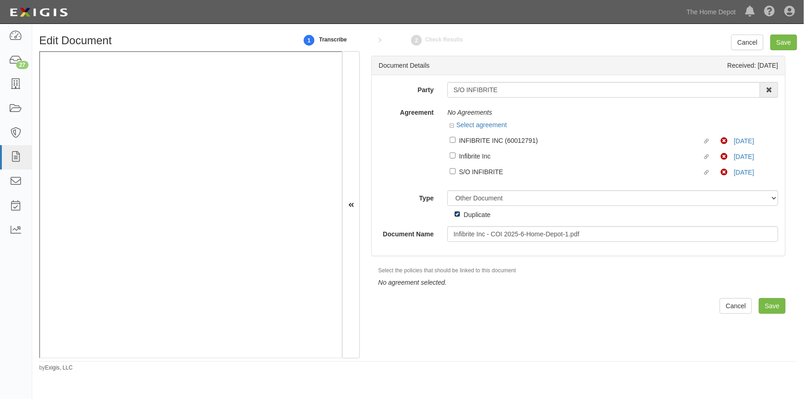
click at [458, 213] on input "Duplicate" at bounding box center [458, 214] width 6 height 6
checkbox input "false"
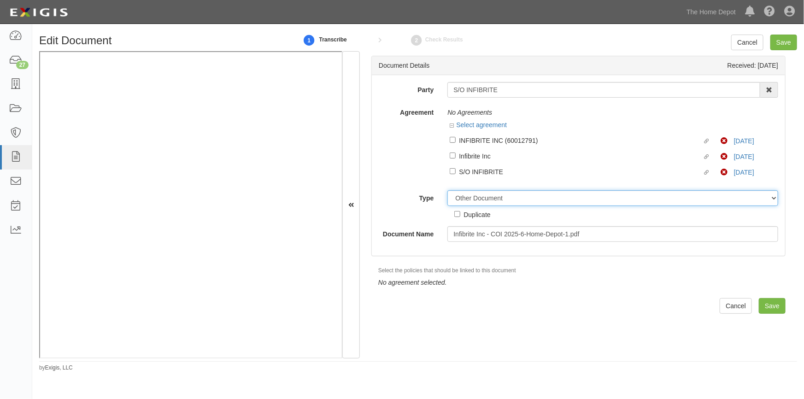
click at [474, 199] on select "Unassigned Binder Cancellation Notice Certificate Contract Endorsement Insuranc…" at bounding box center [613, 198] width 331 height 16
select select "CertificateDetail"
click at [448, 191] on select "Unassigned Binder Cancellation Notice Certificate Contract Endorsement Insuranc…" at bounding box center [613, 198] width 331 height 16
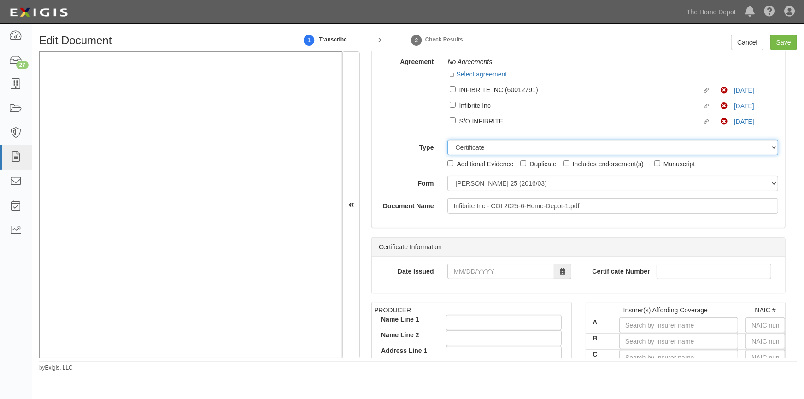
scroll to position [83, 0]
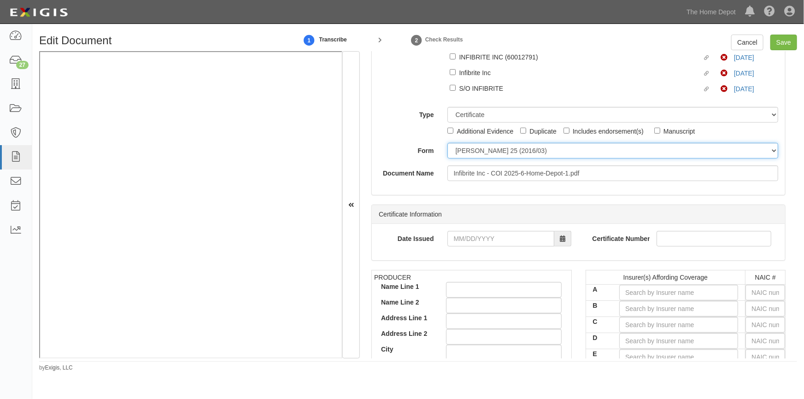
click at [480, 152] on select "ACORD 25 (2016/03) ACORD 101 ACORD 855 NY (2014/05) General" at bounding box center [613, 151] width 331 height 16
select select "GeneralFormDetail"
click at [448, 143] on select "ACORD 25 (2016/03) ACORD 101 ACORD 855 NY (2014/05) General" at bounding box center [613, 151] width 331 height 16
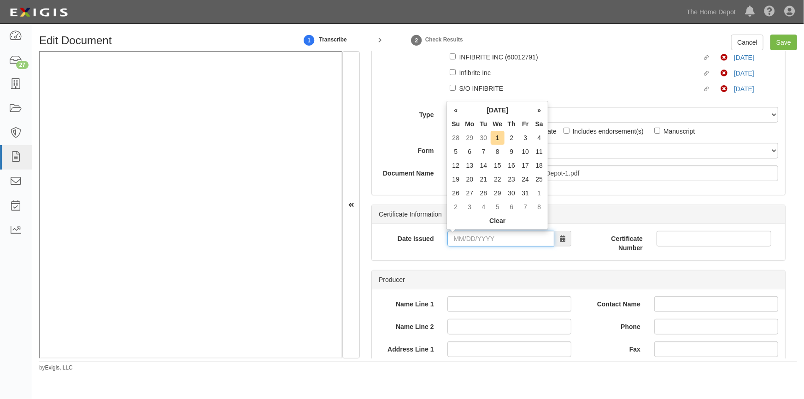
click at [465, 240] on input "Date Issued" at bounding box center [501, 239] width 107 height 16
type input "[DATE]"
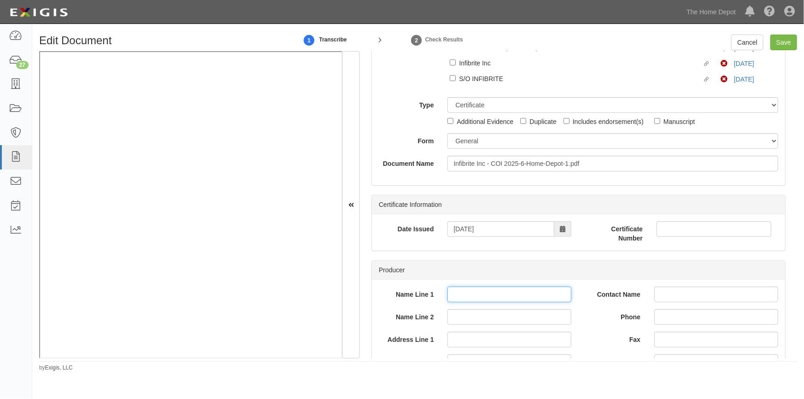
scroll to position [0, 0]
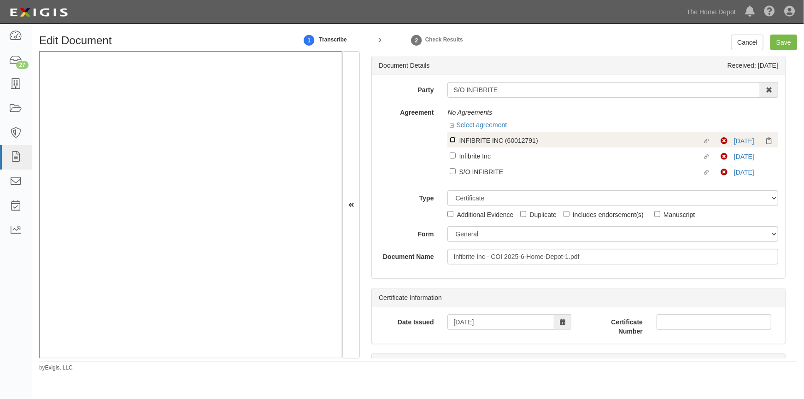
click at [455, 139] on input "Linked agreement INFIBRITE INC (60012791) Linked agreement" at bounding box center [453, 140] width 6 height 6
checkbox input "true"
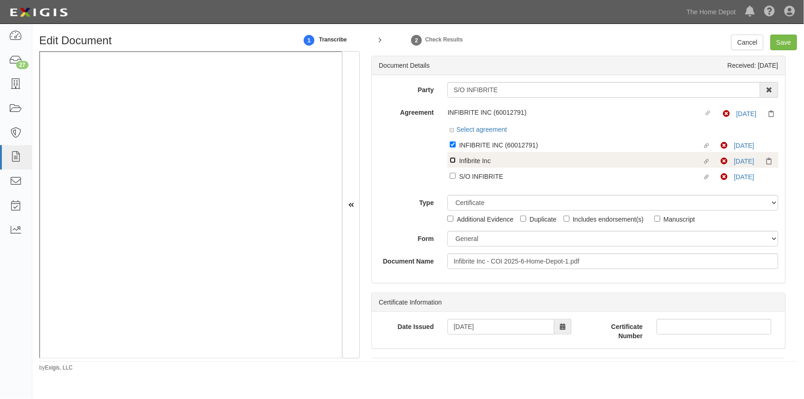
click at [451, 157] on input "Linked agreement Infibrite Inc Linked agreement" at bounding box center [453, 160] width 6 height 6
checkbox input "true"
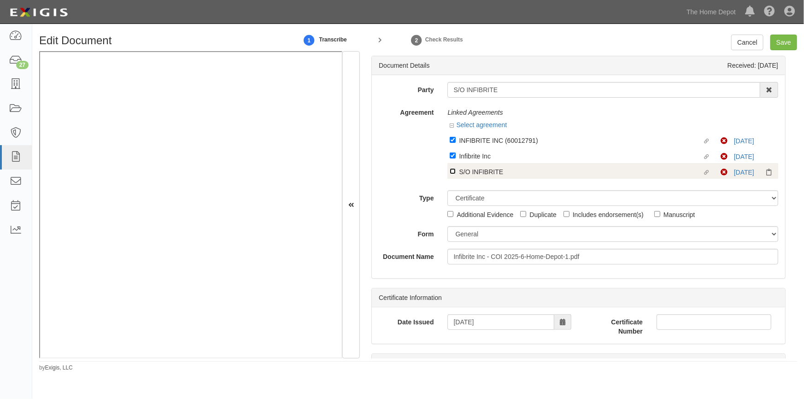
click at [453, 170] on input "Linked agreement S/O INFIBRITE Linked agreement" at bounding box center [453, 171] width 6 height 6
checkbox input "true"
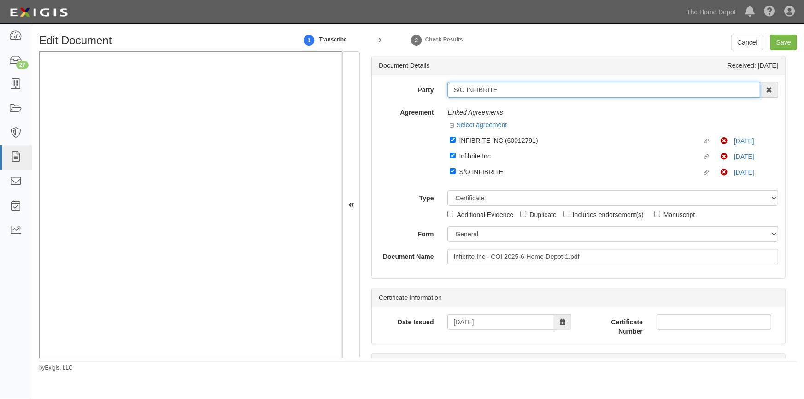
drag, startPoint x: 503, startPoint y: 89, endPoint x: 430, endPoint y: 94, distance: 73.0
click at [430, 94] on div "Party S/O INFIBRITE 1000576868 Ontario Inc. 10 STRAWBERRY STREET 115282 CANADA …" at bounding box center [579, 90] width 414 height 16
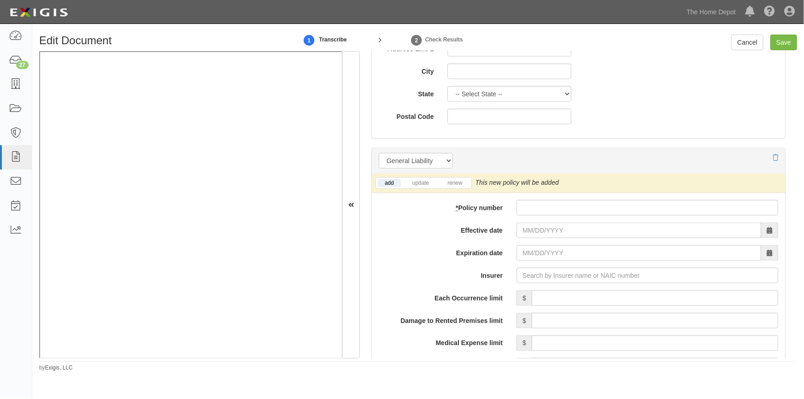
scroll to position [628, 0]
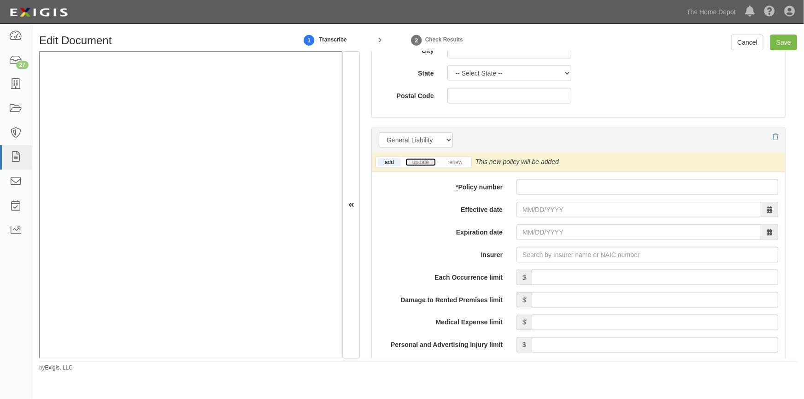
click at [420, 166] on link "update" at bounding box center [421, 163] width 30 height 8
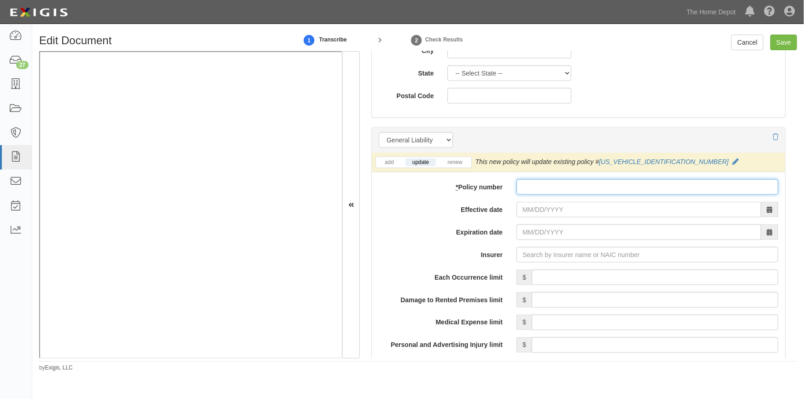
click at [520, 186] on input "* Policy number" at bounding box center [648, 187] width 262 height 16
type input "1ABPNJ05135170502"
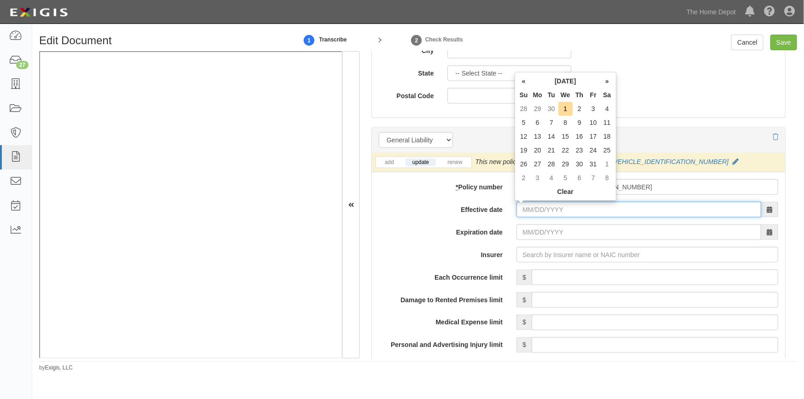
click at [536, 215] on input "Effective date" at bounding box center [639, 210] width 245 height 16
type input "09/25/2025"
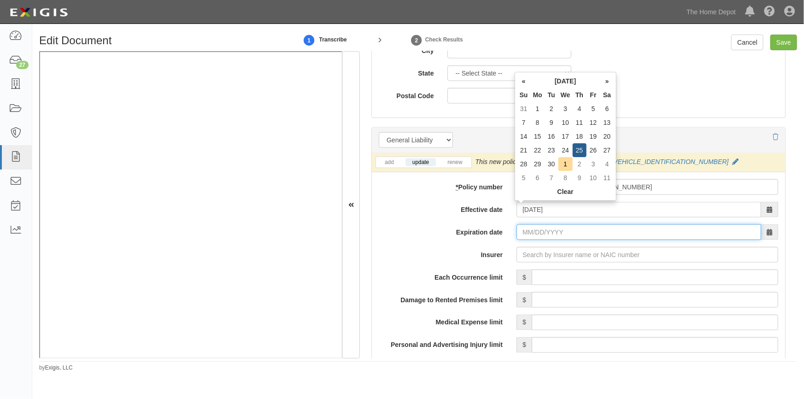
type input "[DATE]"
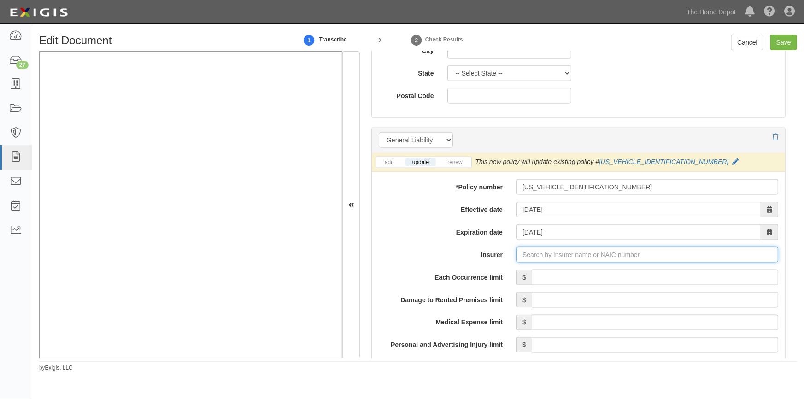
click at [526, 257] on input "Insurer" at bounding box center [648, 255] width 262 height 16
type input "21st Century Advantage Insurance Company (25232) NR Rating"
type input "2"
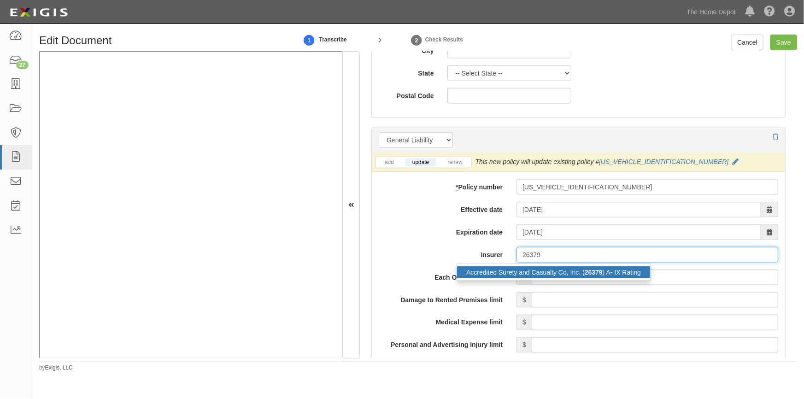
click at [526, 273] on div "Accredited Surety and Casualty Co, Inc. ( 26379 ) A- IX Rating" at bounding box center [553, 272] width 193 height 12
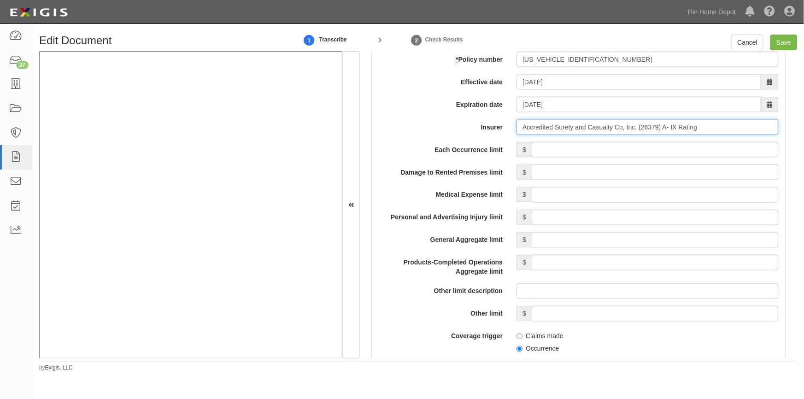
scroll to position [775, 0]
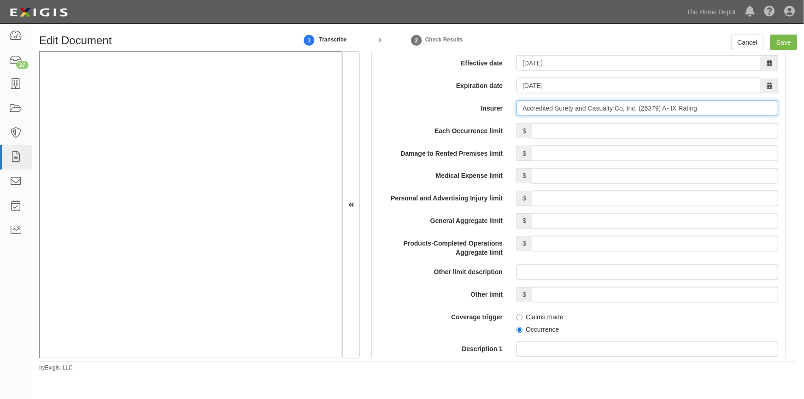
type input "Accredited Surety and Casualty Co, Inc. (26379) A- IX Rating"
click at [585, 132] on input "Each Occurrence limit" at bounding box center [655, 131] width 247 height 16
type input "2,000,000"
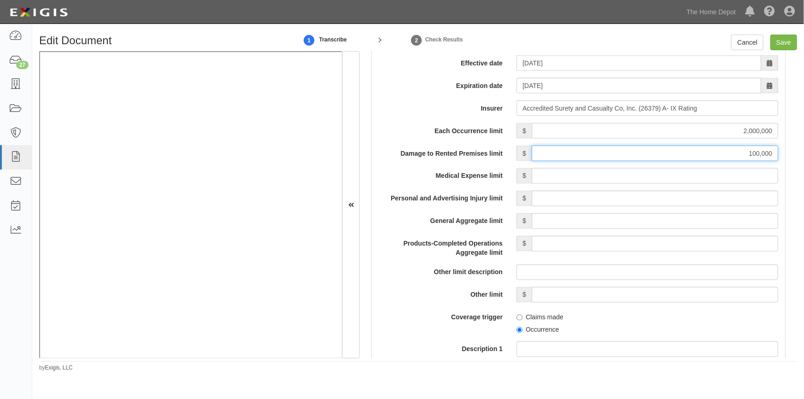
type input "100,000"
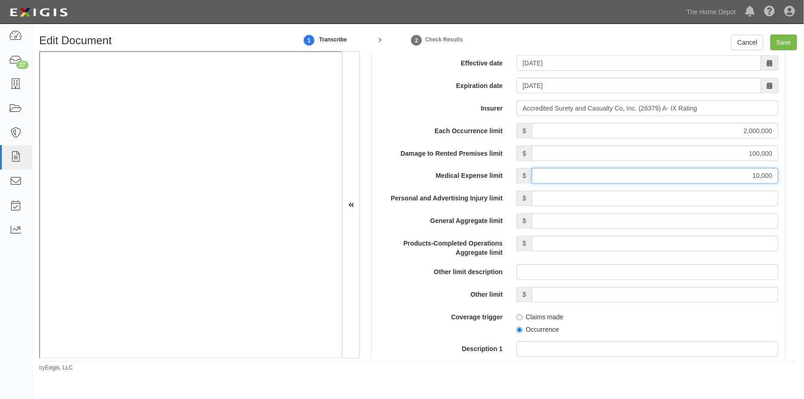
type input "10,000"
type input "2,000,000"
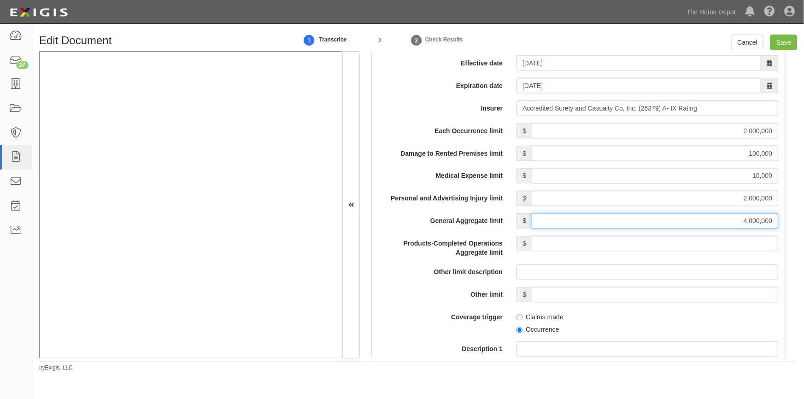
type input "4,000,000"
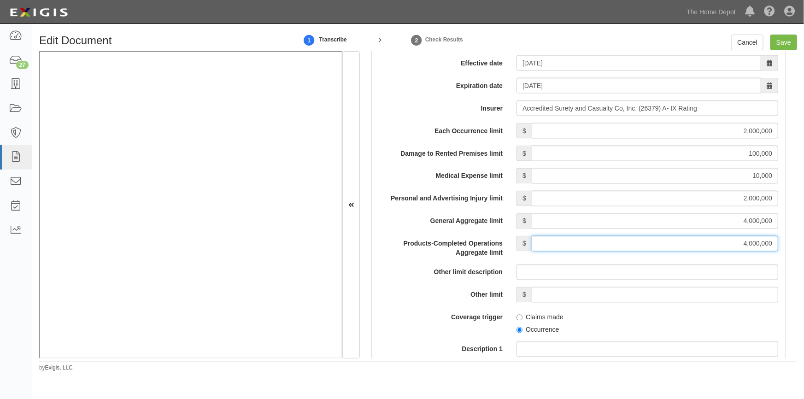
type input "4,000,000"
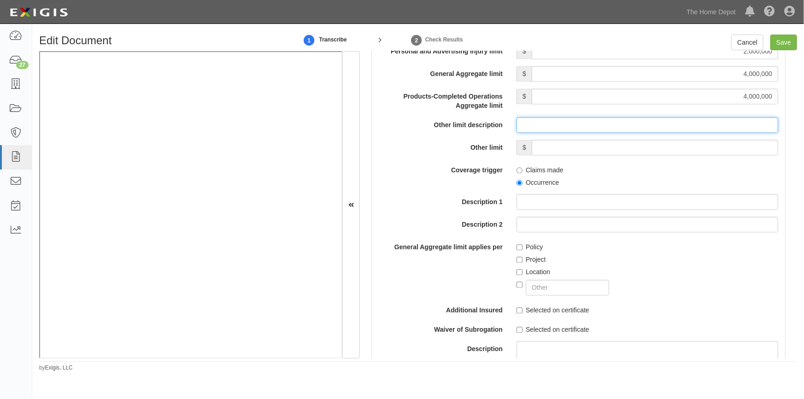
scroll to position [927, 0]
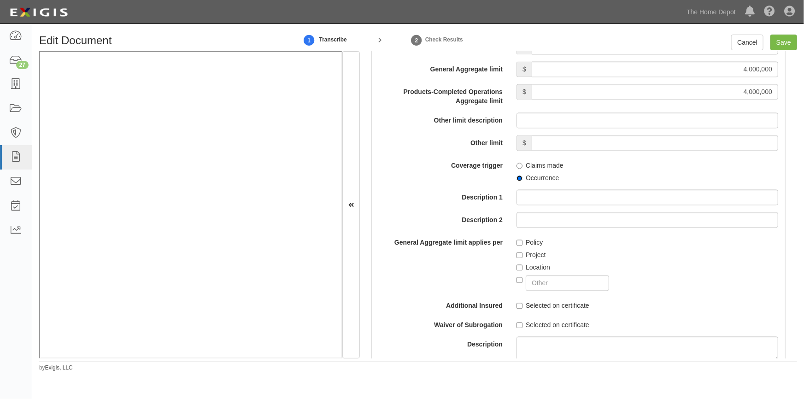
click at [517, 176] on input "Occurrence" at bounding box center [520, 179] width 6 height 6
radio input "true"
click at [518, 269] on input "Location" at bounding box center [520, 268] width 6 height 6
checkbox input "true"
click at [517, 307] on input "Selected on certificate" at bounding box center [520, 306] width 6 height 6
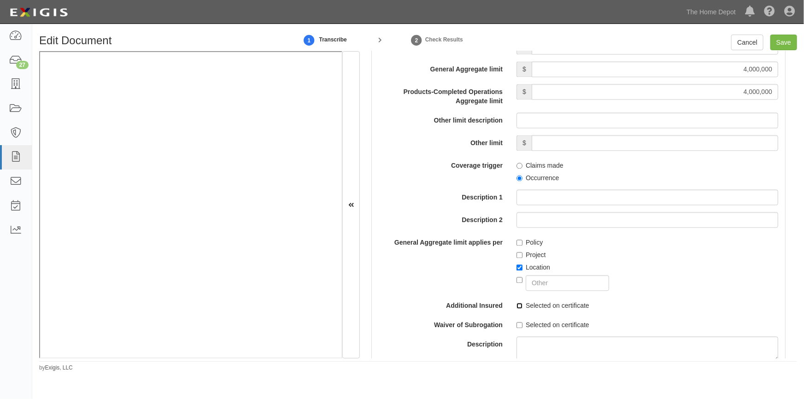
checkbox input "true"
click at [517, 323] on input "Selected on certificate" at bounding box center [520, 326] width 6 height 6
checkbox input "true"
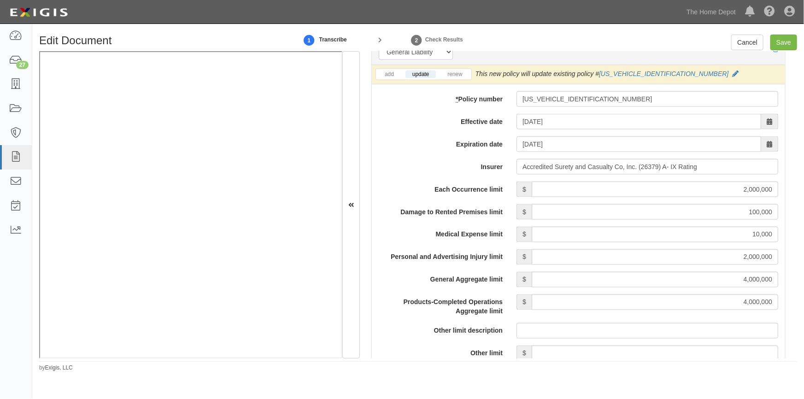
scroll to position [702, 0]
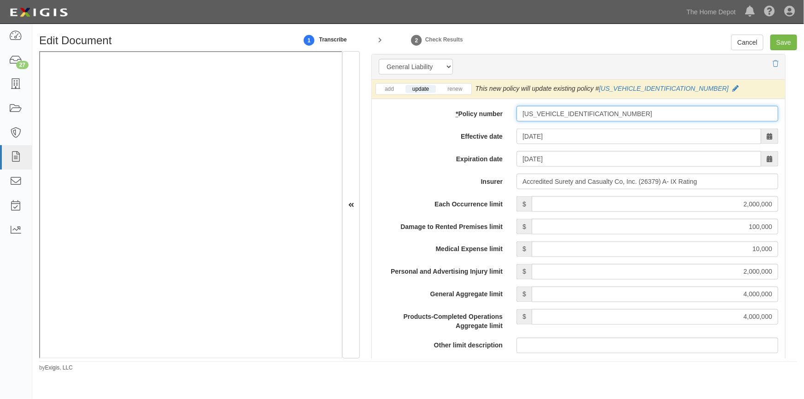
drag, startPoint x: 577, startPoint y: 112, endPoint x: 518, endPoint y: 111, distance: 58.6
click at [518, 111] on input "1ABPNJ05135170502" at bounding box center [648, 114] width 262 height 16
click at [401, 160] on label "Expiration date" at bounding box center [441, 157] width 138 height 12
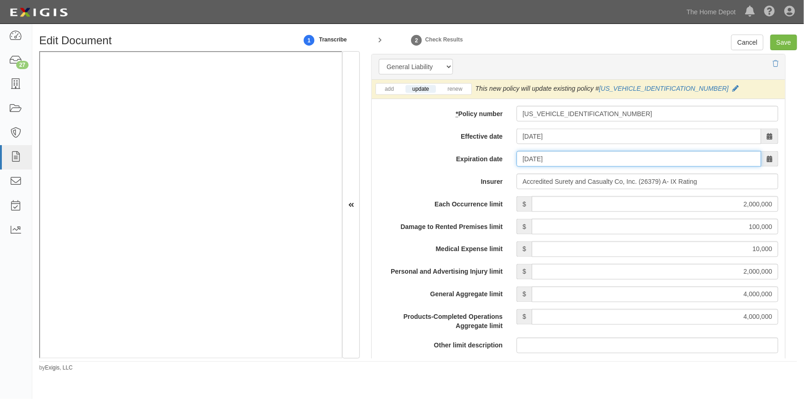
click at [517, 160] on input "[DATE]" at bounding box center [639, 159] width 245 height 16
click at [788, 183] on div "Document Details Received: 09/29/2025 Party S/O INFIBRITE 1000576868 Ontario In…" at bounding box center [579, 204] width 438 height 307
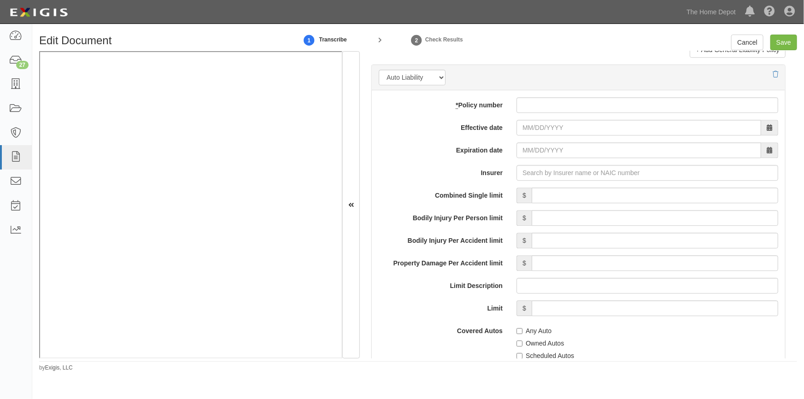
scroll to position [1328, 0]
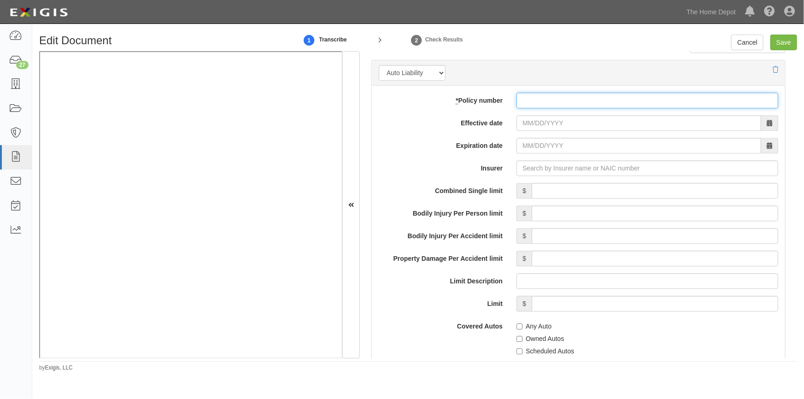
paste input "1ABPNJ05135170502"
type input "1ABPNJ05135170502"
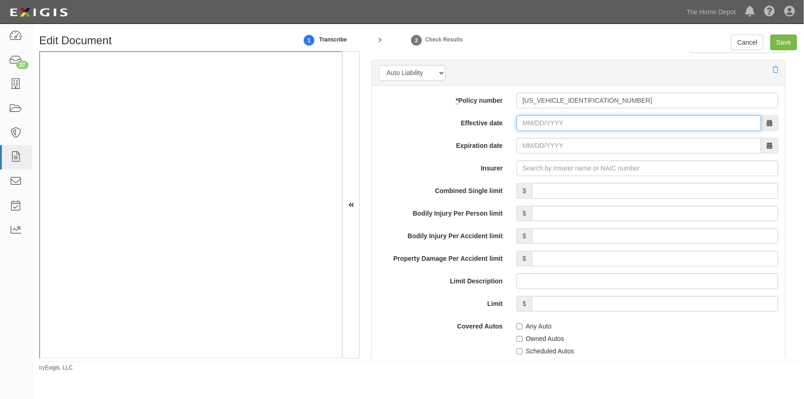
click at [581, 121] on input "Effective date" at bounding box center [639, 123] width 245 height 16
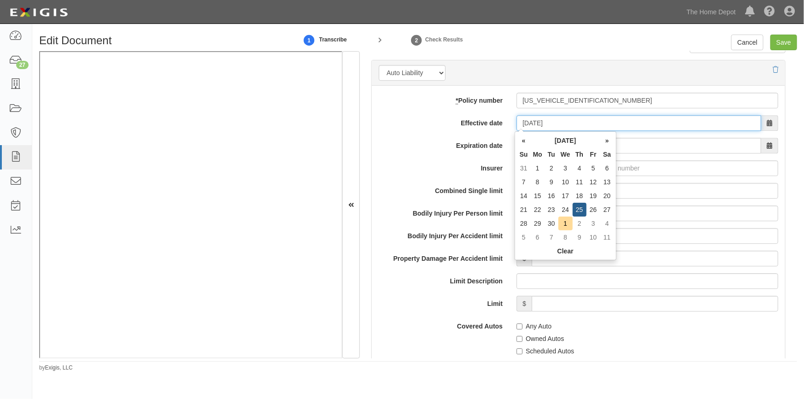
type input "09/25/2025"
type input "09/25/2026"
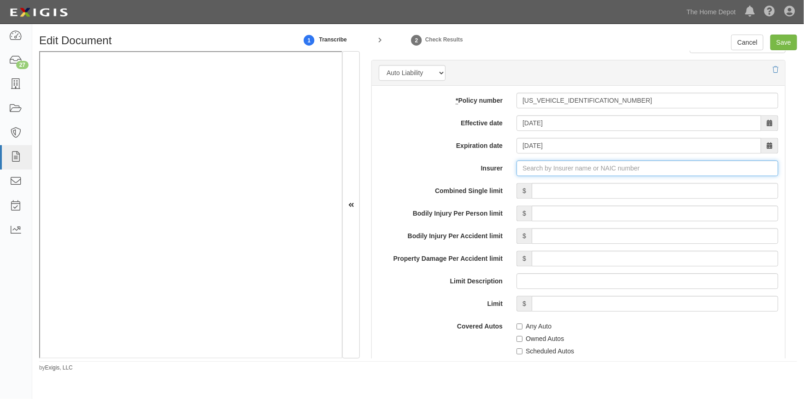
click at [539, 171] on input "Insurer" at bounding box center [648, 168] width 262 height 16
type input "21st Century Advantage Insurance Company (25232) NR Rating"
type input "2"
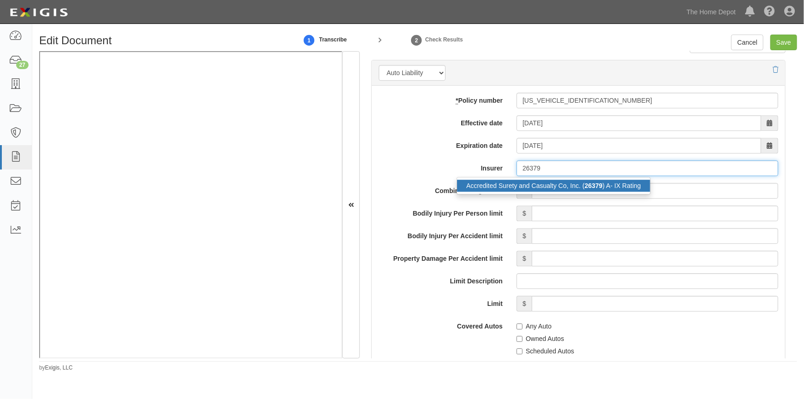
click at [535, 184] on div "Accredited Surety and Casualty Co, Inc. ( 26379 ) A- IX Rating" at bounding box center [553, 186] width 193 height 12
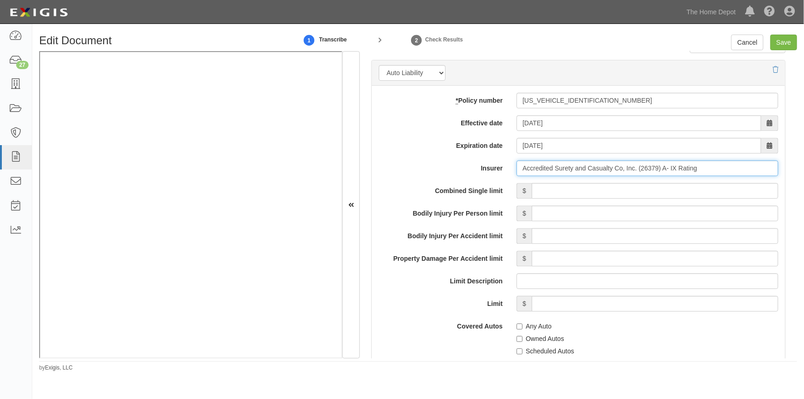
type input "Accredited Surety and Casualty Co, Inc. (26379) A- IX Rating"
click at [576, 190] on input "Combined Single limit" at bounding box center [655, 191] width 247 height 16
type input "2,000,000"
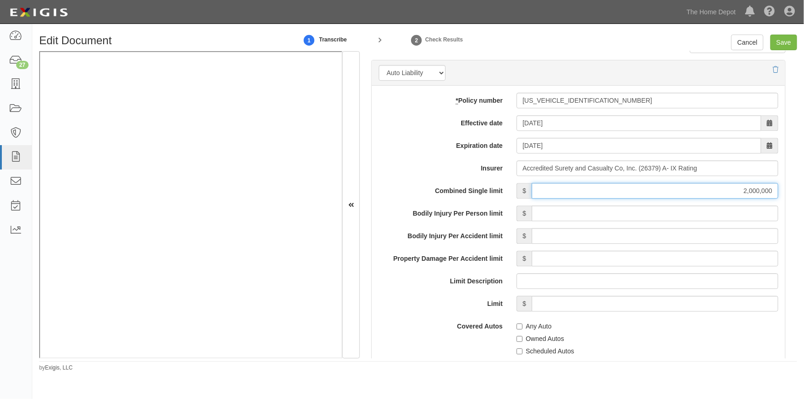
scroll to position [1412, 0]
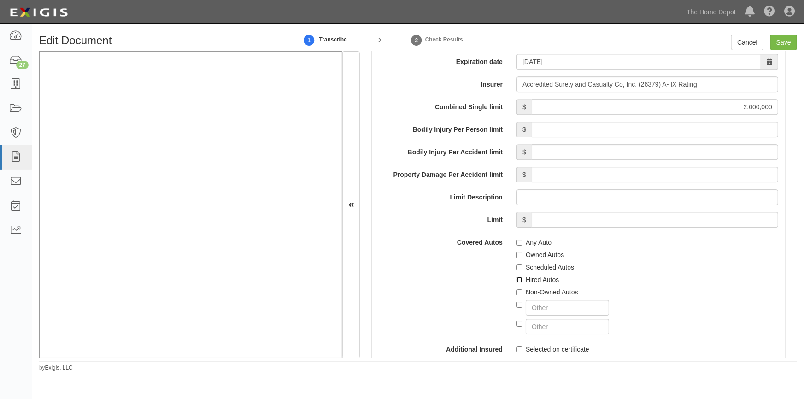
click at [517, 278] on input "Hired Autos" at bounding box center [520, 280] width 6 height 6
checkbox input "true"
click at [517, 290] on input "Non-Owned Autos" at bounding box center [520, 293] width 6 height 6
checkbox input "true"
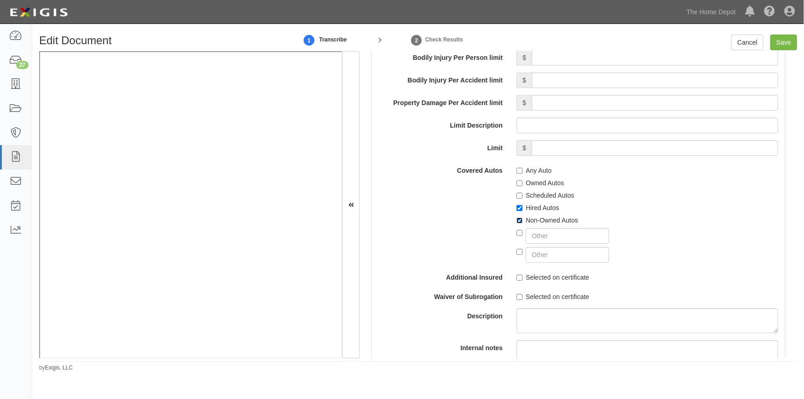
scroll to position [1538, 0]
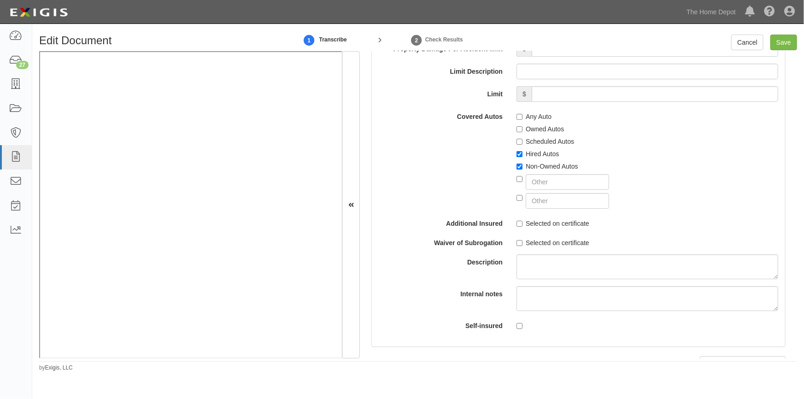
click at [518, 238] on label "Selected on certificate" at bounding box center [553, 242] width 73 height 9
click at [518, 240] on input "Selected on certificate" at bounding box center [520, 243] width 6 height 6
checkbox input "true"
click at [520, 225] on input "Selected on certificate" at bounding box center [520, 224] width 6 height 6
checkbox input "true"
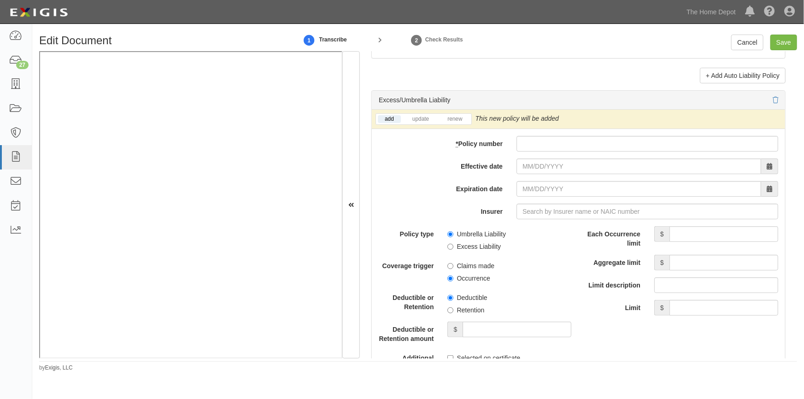
scroll to position [1841, 0]
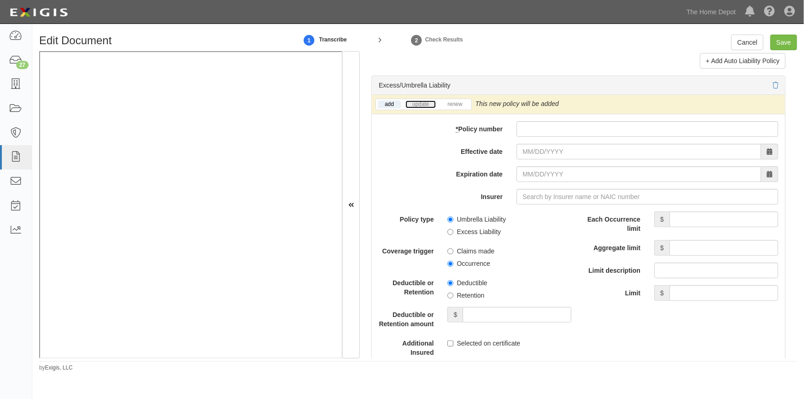
click at [427, 106] on link "update" at bounding box center [421, 105] width 30 height 8
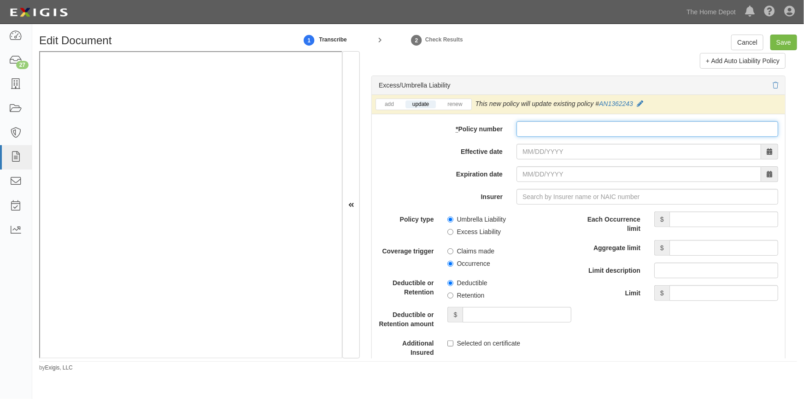
click at [530, 131] on input "* Policy number" at bounding box center [648, 129] width 262 height 16
type input "AN1362243"
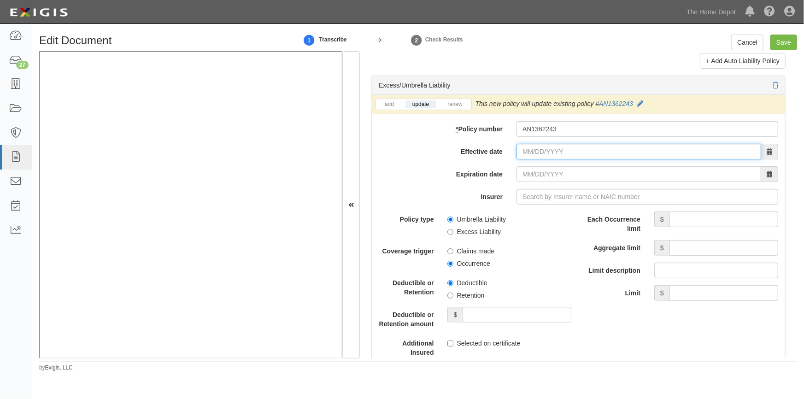
click at [539, 149] on input "Effective date" at bounding box center [639, 152] width 245 height 16
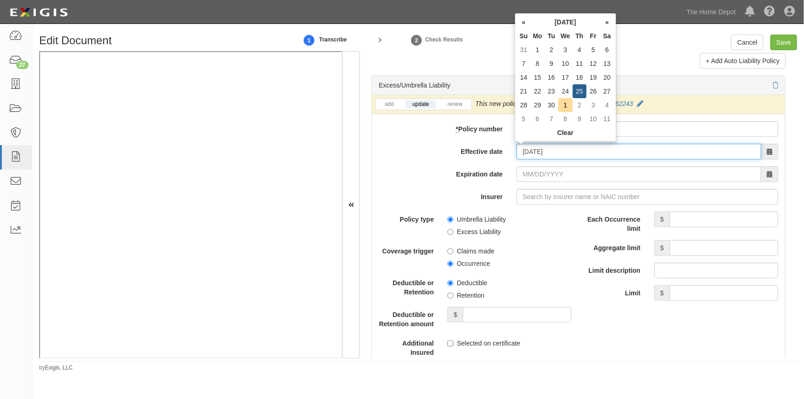
type input "09/25/2025"
type input "09/25/2026"
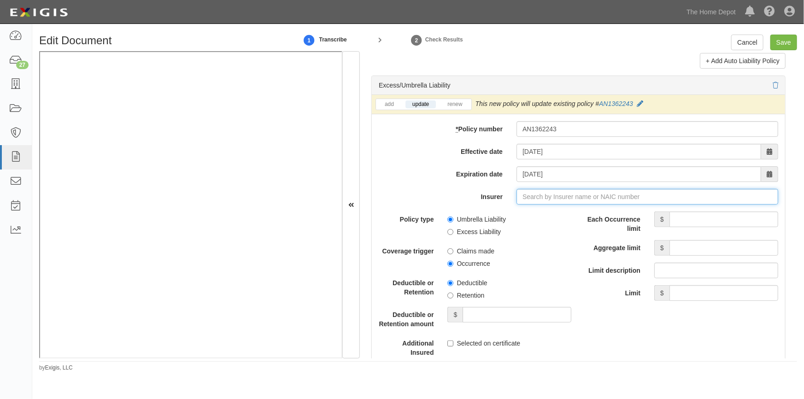
click at [526, 197] on input "Insurer" at bounding box center [648, 197] width 262 height 16
type input "180 Seguros S.A. (0) NR Rating"
type input "1"
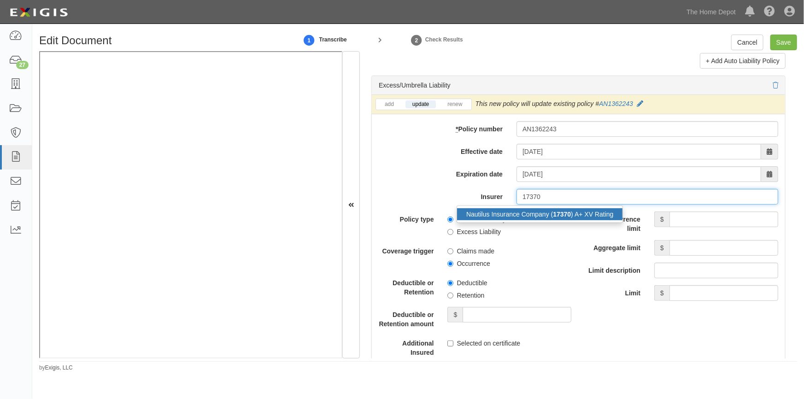
click at [538, 212] on div "Nautilus Insurance Company ( 17370 ) A+ XV Rating" at bounding box center [540, 214] width 166 height 12
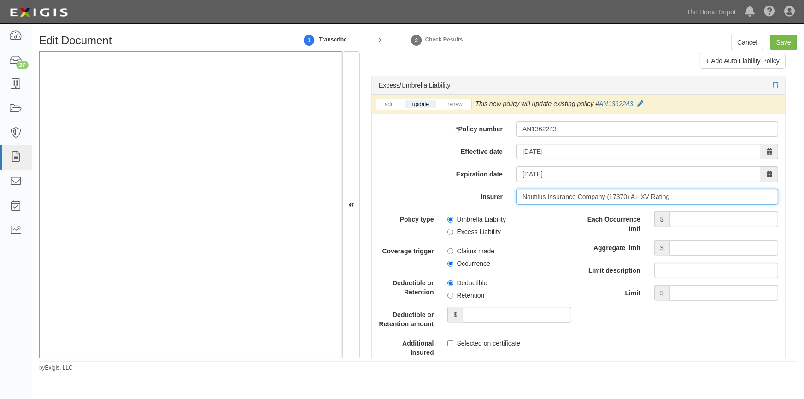
type input "Nautilus Insurance Company (17370) A+ XV Rating"
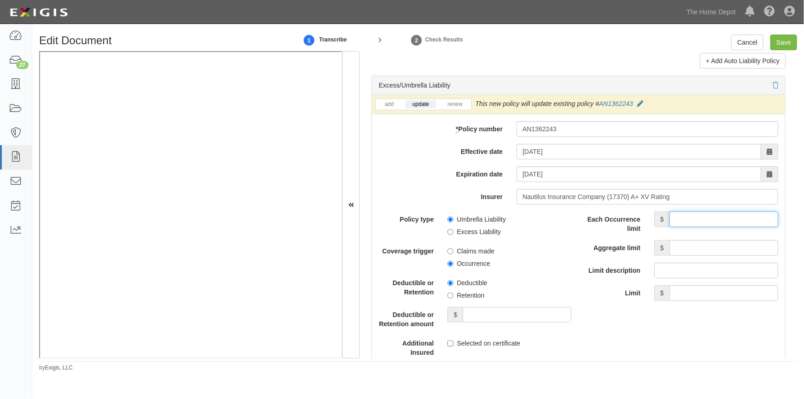
click at [689, 221] on input "Each Occurrence limit" at bounding box center [724, 220] width 109 height 16
type input "8,000,000"
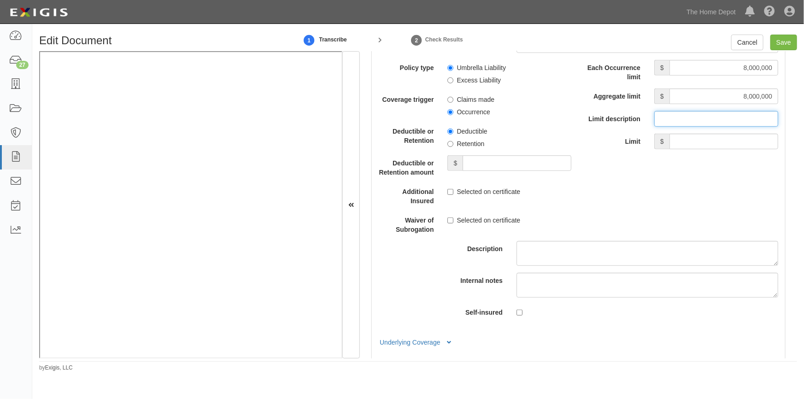
scroll to position [2008, 0]
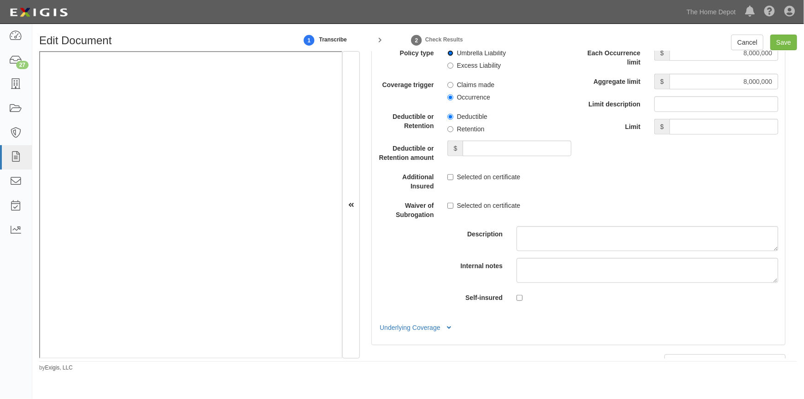
click at [449, 53] on input "Umbrella Liability" at bounding box center [451, 53] width 6 height 6
radio input "true"
click at [448, 95] on input "Occurrence" at bounding box center [451, 98] width 6 height 6
radio input "true"
click at [448, 127] on input "Retention" at bounding box center [451, 129] width 6 height 6
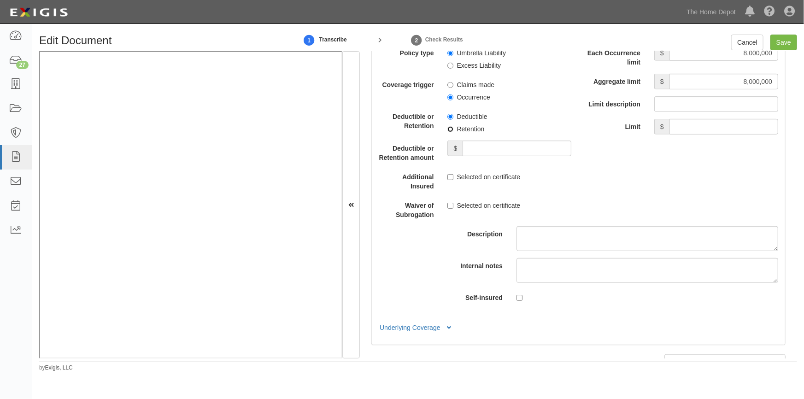
radio input "true"
click at [475, 151] on input "Deductible or Retention amount" at bounding box center [517, 149] width 109 height 16
type input "10,000"
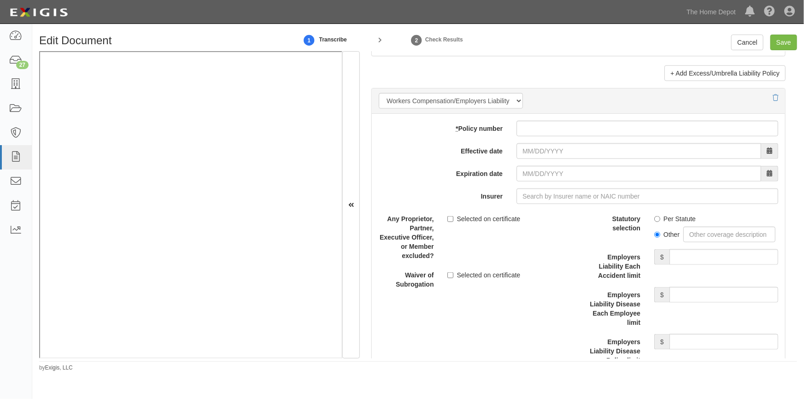
scroll to position [2316, 0]
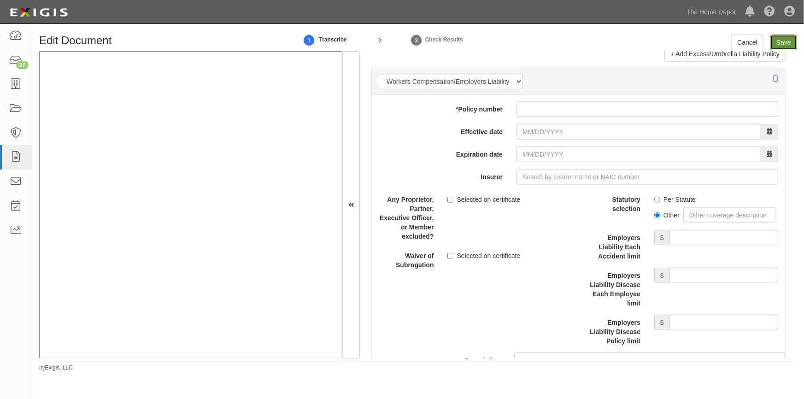
click at [781, 45] on input "Save" at bounding box center [784, 43] width 27 height 16
type input "2000000"
type input "100000"
type input "10000"
type input "2000000"
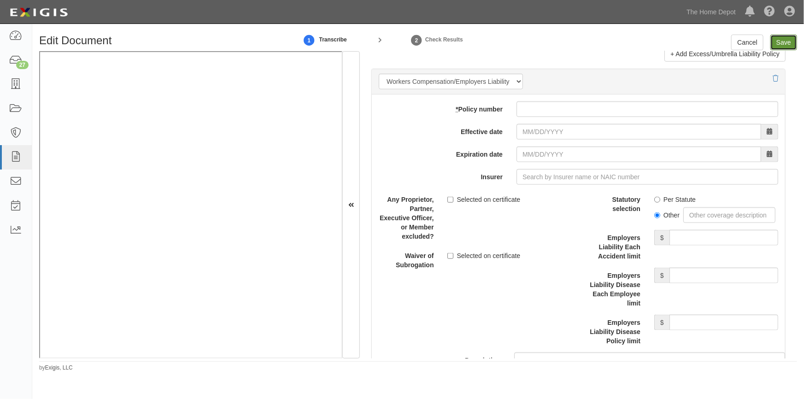
type input "4000000"
type input "2000000"
type input "10000"
type input "8000000"
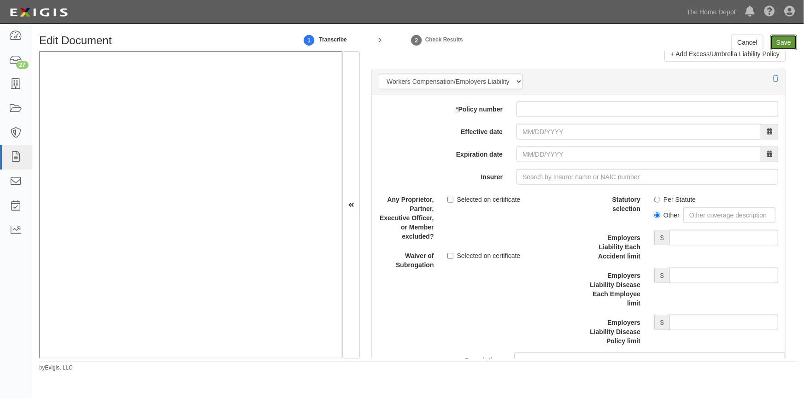
type input "8000000"
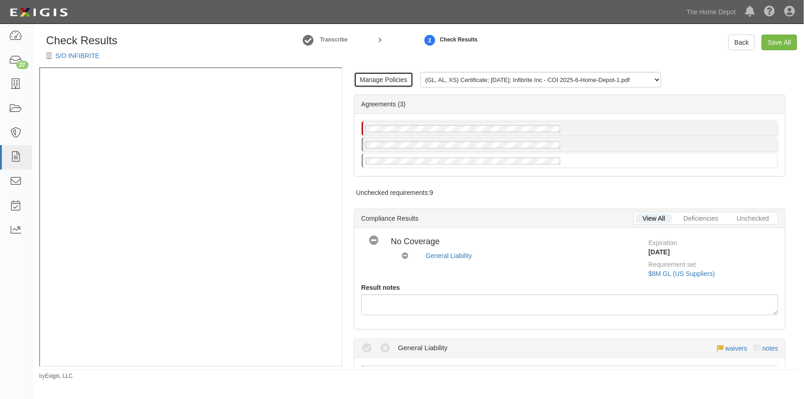
click at [378, 78] on link "Manage Policies" at bounding box center [383, 80] width 59 height 16
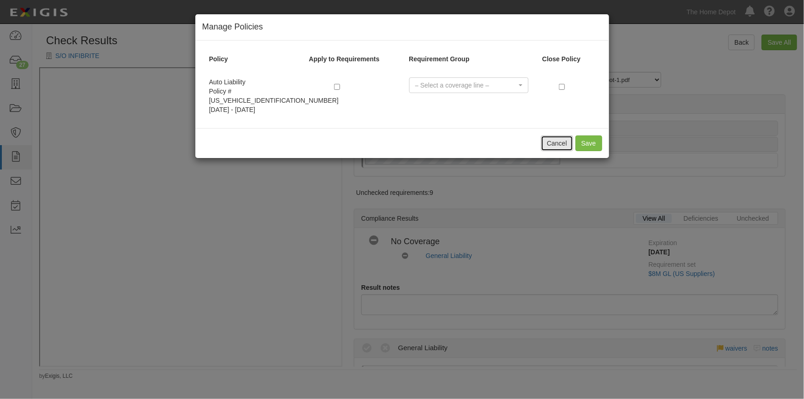
click at [553, 138] on button "Cancel" at bounding box center [557, 144] width 32 height 16
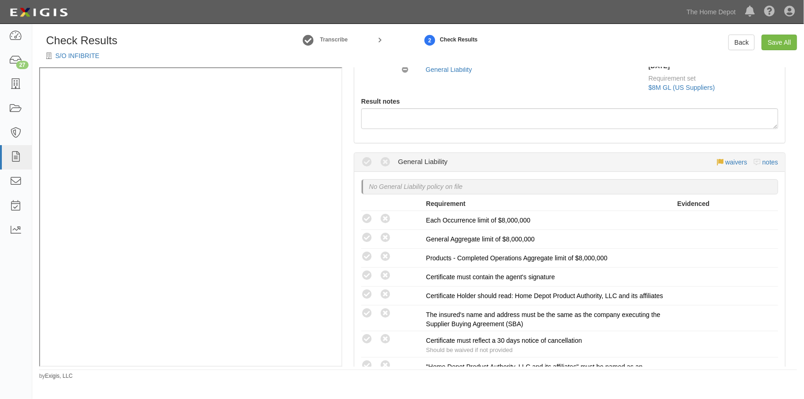
scroll to position [251, 0]
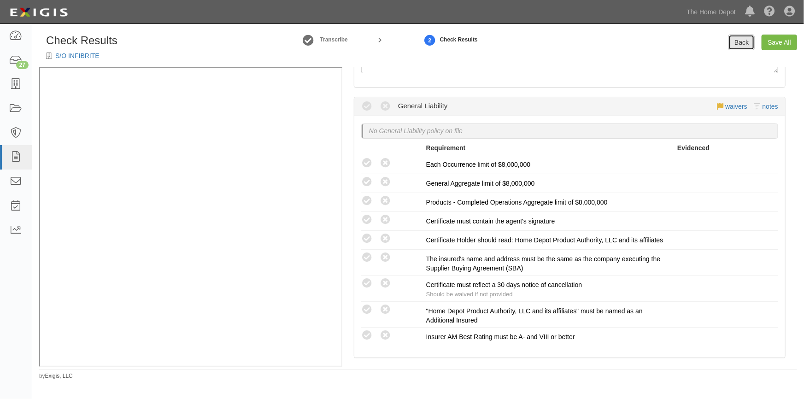
click at [737, 43] on link "Back" at bounding box center [742, 43] width 26 height 16
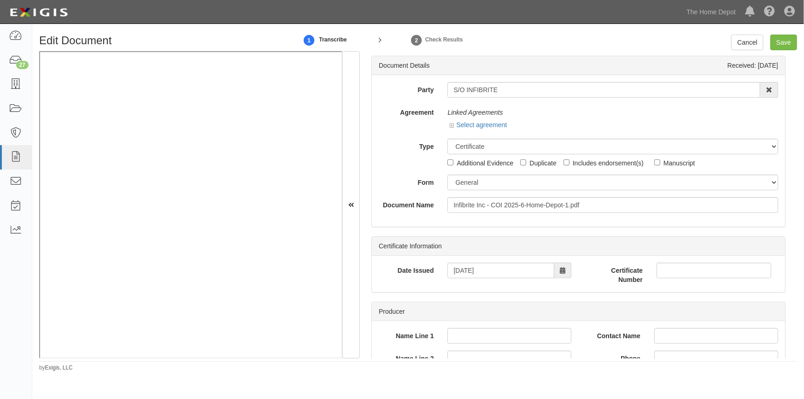
drag, startPoint x: 798, startPoint y: 77, endPoint x: 795, endPoint y: 92, distance: 15.9
click at [795, 92] on div "Edit Document 1 Transcribe 2 Check Results Cancel Save Document Details Receive…" at bounding box center [418, 203] width 772 height 337
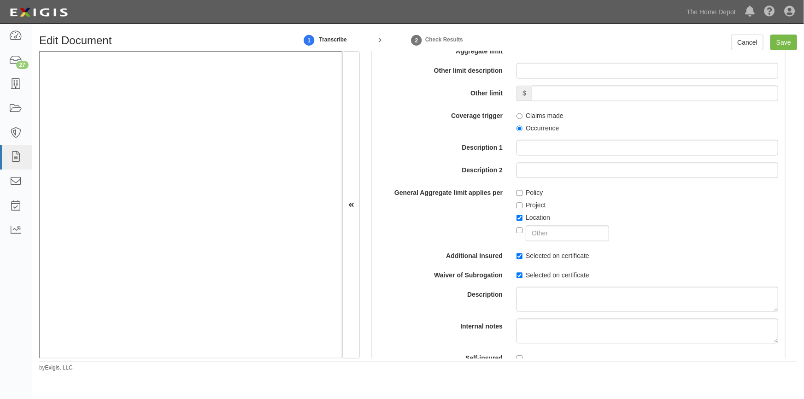
scroll to position [920, 0]
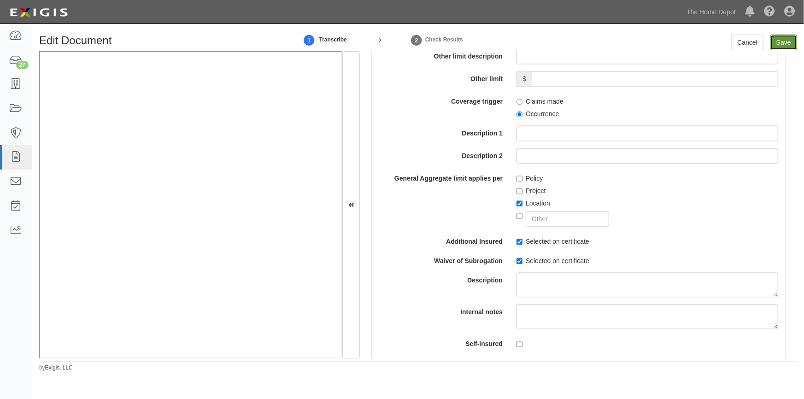
click at [778, 40] on input "Save" at bounding box center [784, 43] width 27 height 16
type input "2000000"
type input "100000"
type input "10000"
type input "2000000"
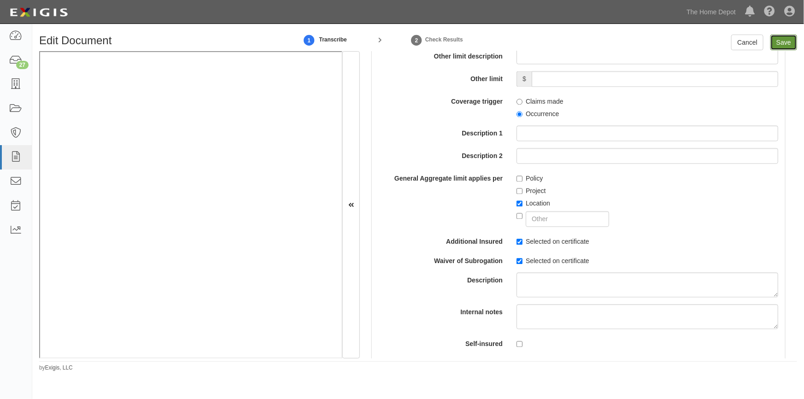
type input "4000000"
type input "2000000"
type input "10000"
type input "8000000"
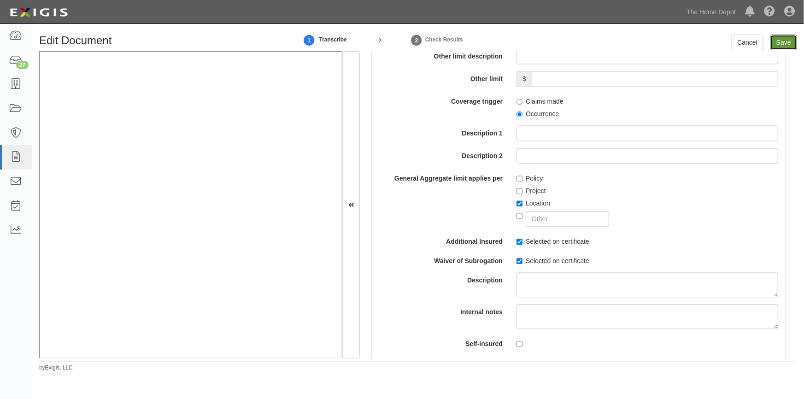
type input "8000000"
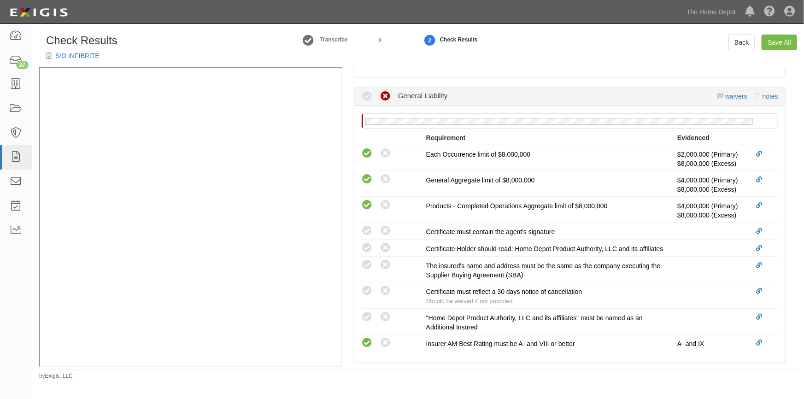
scroll to position [293, 0]
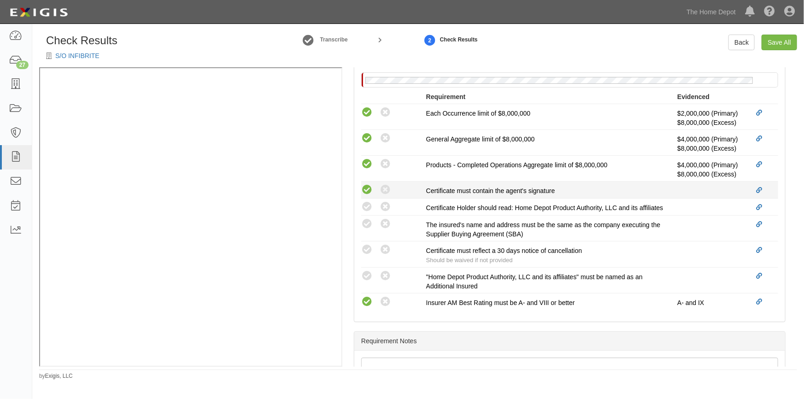
click at [367, 187] on icon at bounding box center [367, 190] width 12 height 12
radio input "true"
click at [367, 208] on icon at bounding box center [367, 207] width 12 height 12
radio input "true"
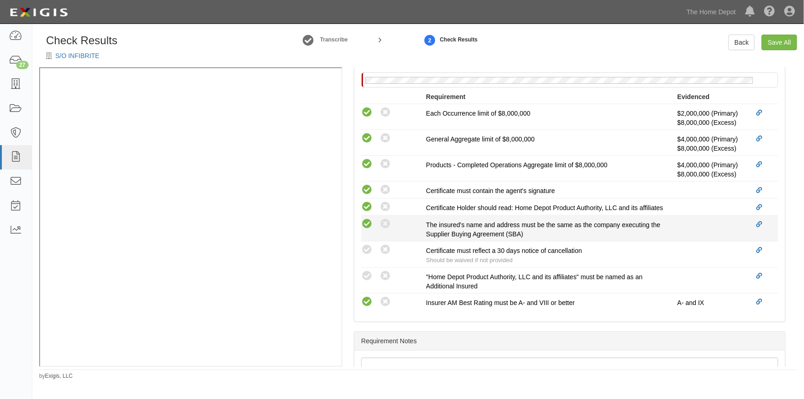
click at [365, 230] on icon at bounding box center [367, 225] width 12 height 12
radio input "true"
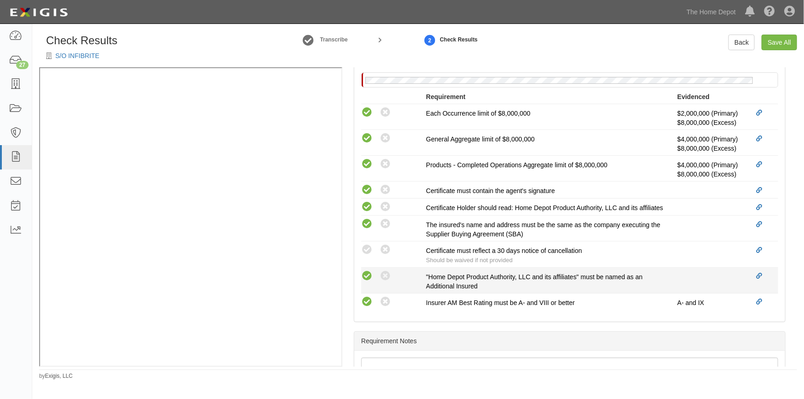
click at [362, 282] on icon at bounding box center [367, 277] width 12 height 12
radio input "true"
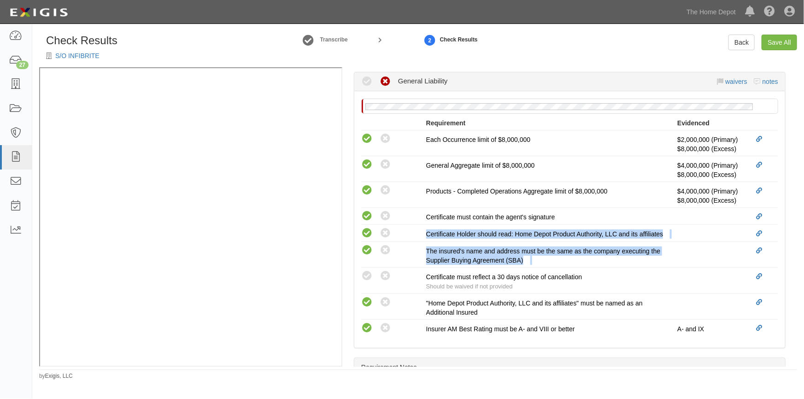
scroll to position [265, 0]
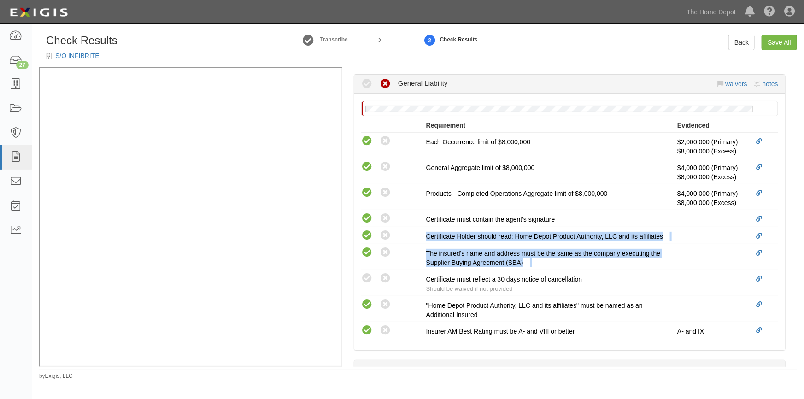
drag, startPoint x: 797, startPoint y: 234, endPoint x: 796, endPoint y: 222, distance: 12.1
click at [796, 222] on div "Manage Policies (GL, [GEOGRAPHIC_DATA], XS) Certificate; [DATE]; Infibrite Inc …" at bounding box center [570, 217] width 455 height 300
click at [729, 83] on link "waivers" at bounding box center [737, 83] width 22 height 7
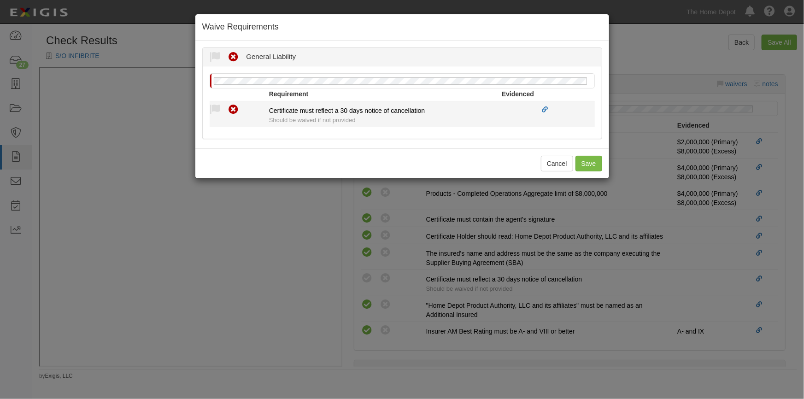
click at [237, 106] on icon at bounding box center [234, 110] width 12 height 12
radio input "true"
click at [221, 108] on icon at bounding box center [216, 110] width 12 height 12
radio input "true"
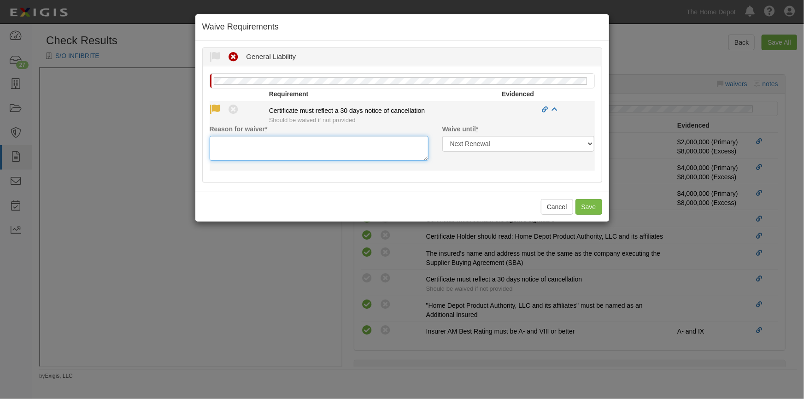
click at [236, 150] on textarea "Reason for waiver *" at bounding box center [319, 148] width 219 height 25
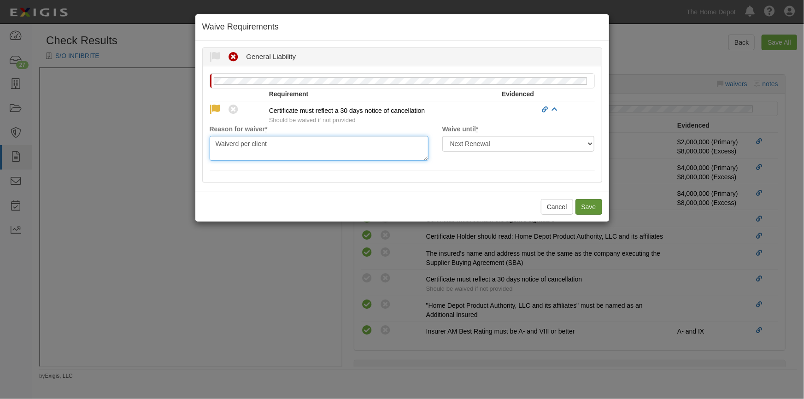
type textarea "Waiverd per client"
click at [591, 206] on button "Save" at bounding box center [589, 207] width 27 height 16
radio input "true"
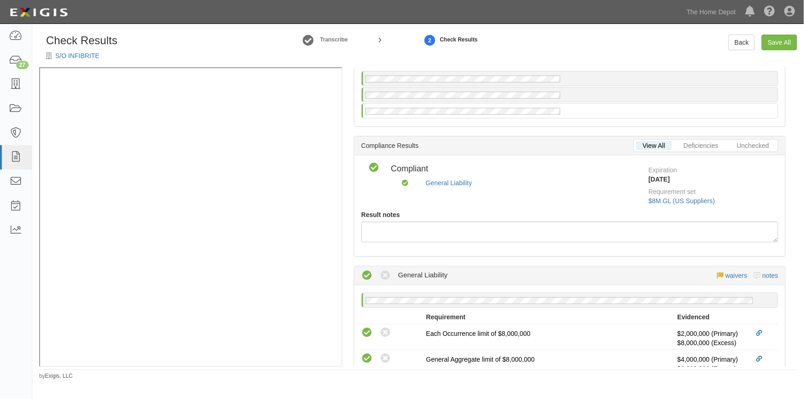
scroll to position [0, 0]
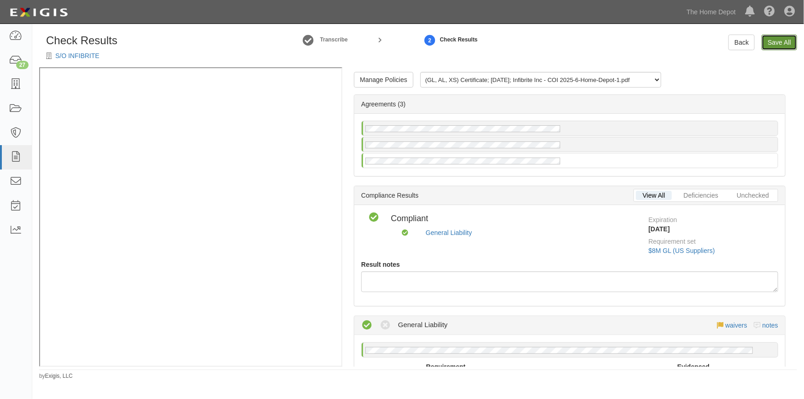
click at [779, 40] on link "Save All" at bounding box center [779, 43] width 35 height 16
radio input "false"
radio input "true"
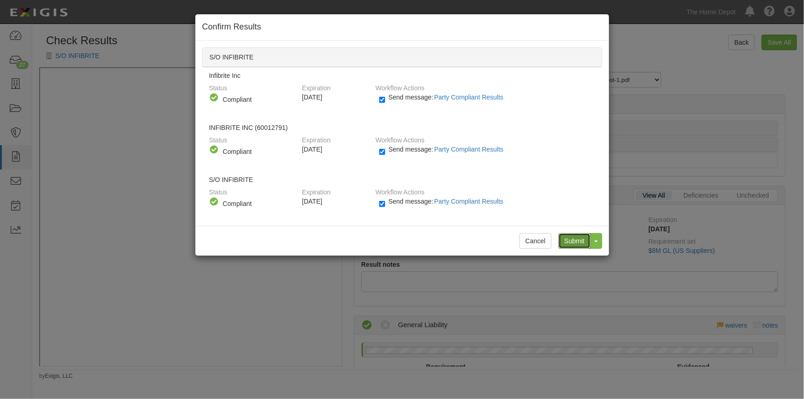
click at [576, 239] on input "Submit" at bounding box center [575, 241] width 32 height 16
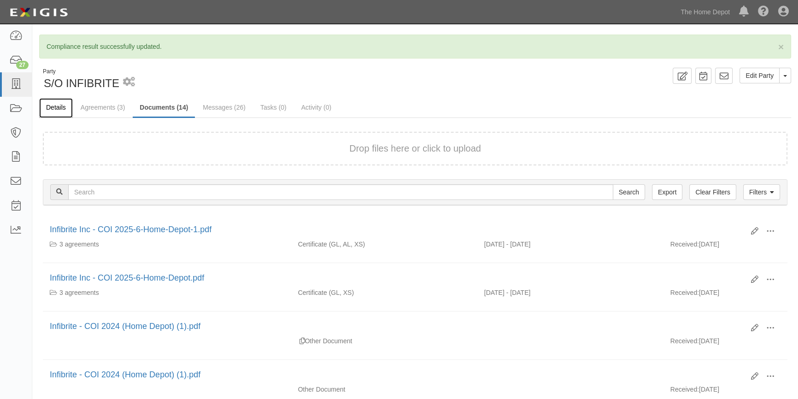
click at [50, 106] on link "Details" at bounding box center [56, 108] width 34 height 20
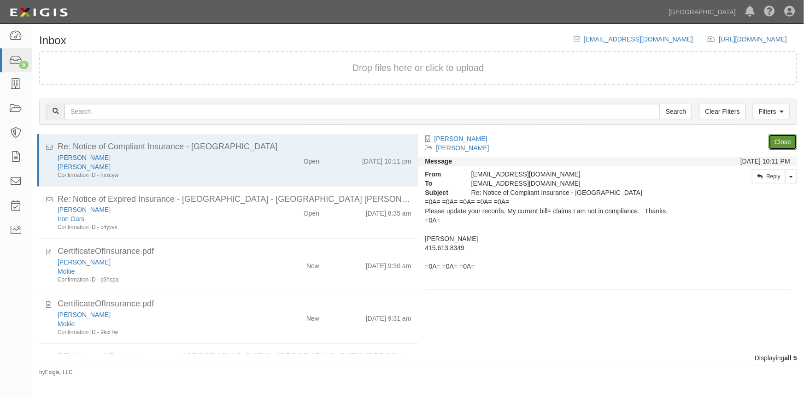
click at [779, 140] on link "Close" at bounding box center [783, 142] width 29 height 16
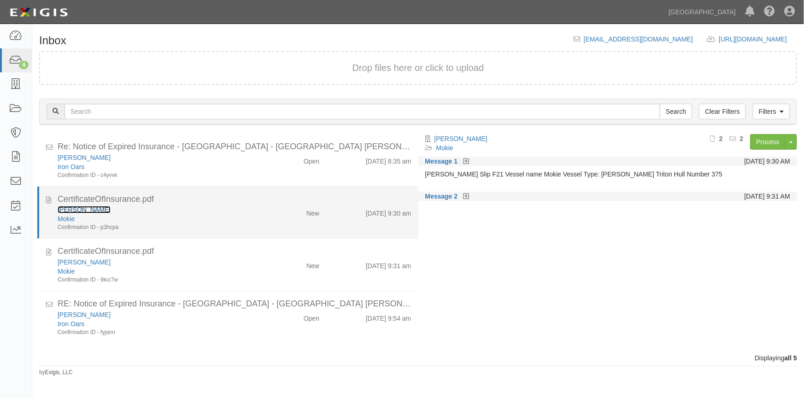
click at [101, 212] on link "[PERSON_NAME]" at bounding box center [84, 209] width 53 height 7
click at [207, 213] on div "[PERSON_NAME]" at bounding box center [158, 209] width 201 height 9
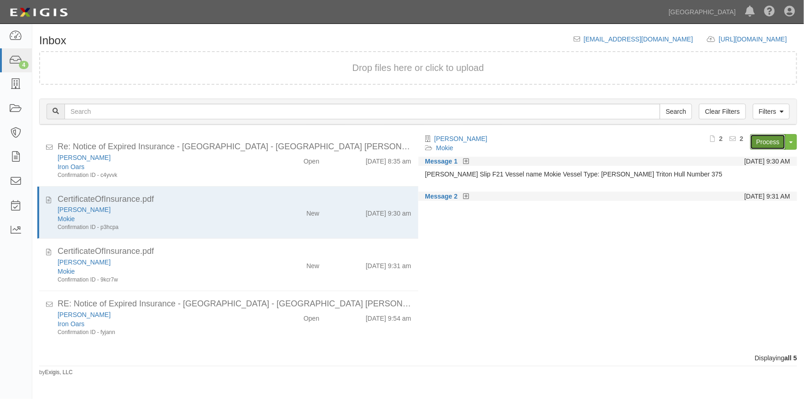
click at [769, 145] on link "Process" at bounding box center [768, 142] width 35 height 16
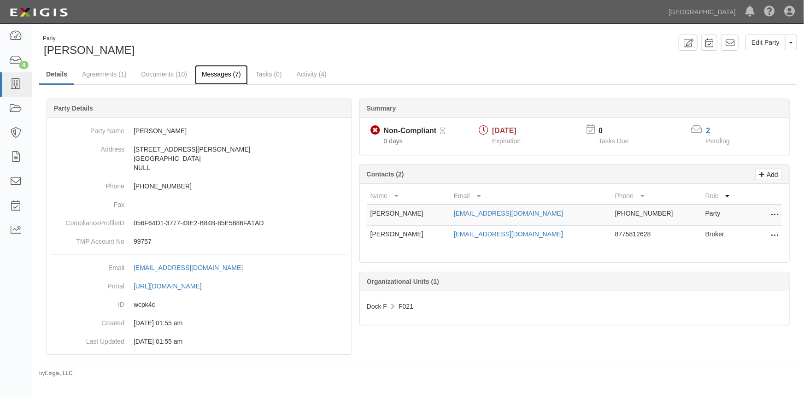
click at [220, 77] on link "Messages (7)" at bounding box center [221, 75] width 53 height 20
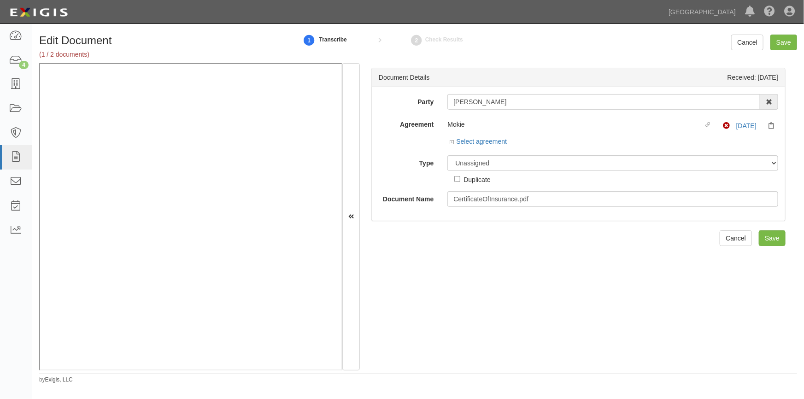
click at [387, 377] on div "Edit Document (1 / 2 documents) 1 Transcribe 2 Check Results Cancel Save Docume…" at bounding box center [418, 209] width 772 height 349
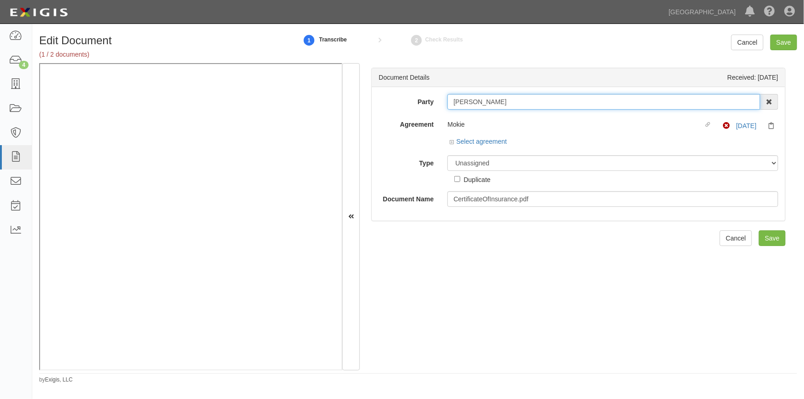
drag, startPoint x: 506, startPoint y: 104, endPoint x: 447, endPoint y: 103, distance: 59.0
click at [448, 103] on input "[PERSON_NAME]" at bounding box center [604, 102] width 313 height 16
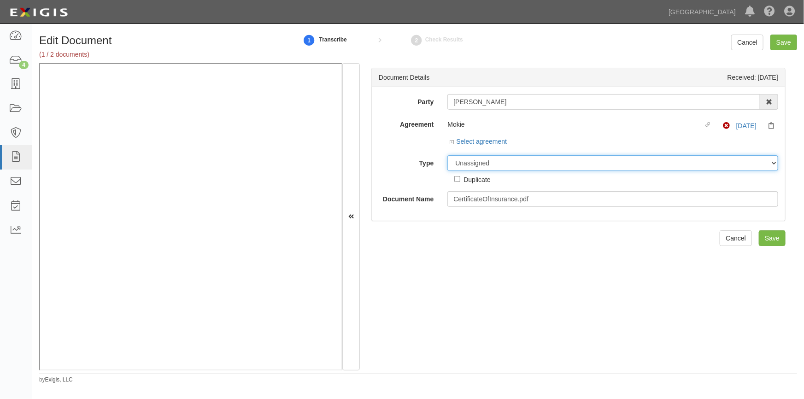
click at [469, 162] on select "Unassigned Binder Cancellation Notice Certificate Contract Endorsement Insuranc…" at bounding box center [613, 163] width 331 height 16
select select "CertificateDetail"
click at [448, 155] on select "Unassigned Binder Cancellation Notice Certificate Contract Endorsement Insuranc…" at bounding box center [613, 163] width 331 height 16
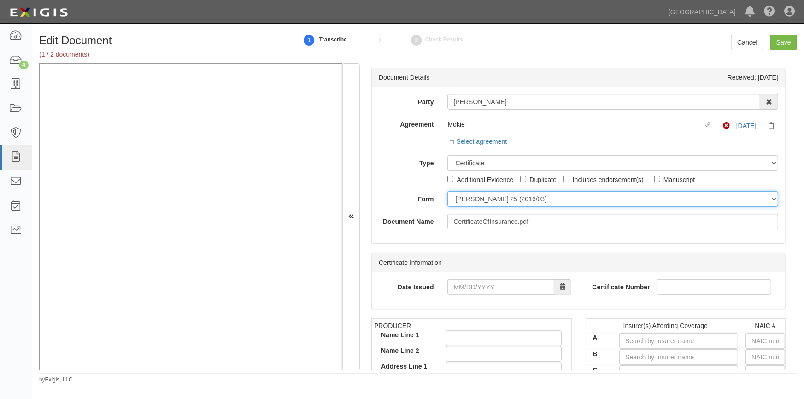
click at [464, 199] on select "ACORD 25 (2016/03) ACORD 101 ACORD 855 NY (2014/05) General" at bounding box center [613, 199] width 331 height 16
select select "GeneralFormDetail"
click at [448, 191] on select "ACORD 25 (2016/03) ACORD 101 ACORD 855 NY (2014/05) General" at bounding box center [613, 199] width 331 height 16
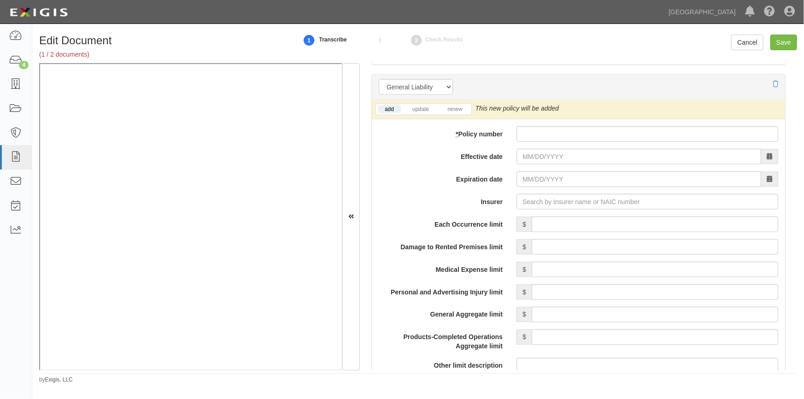
scroll to position [651, 0]
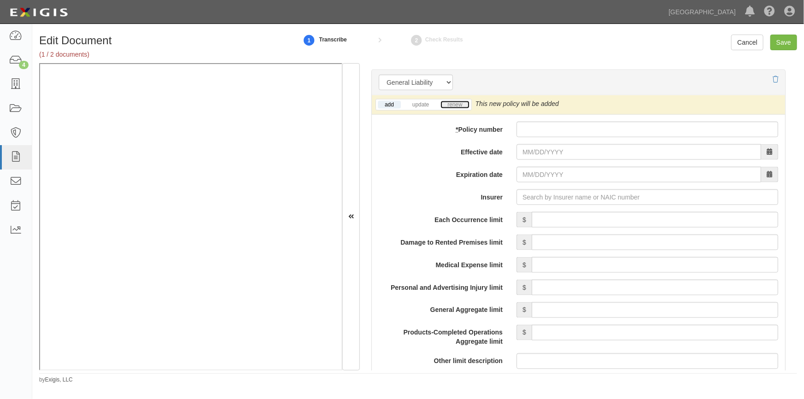
click at [459, 104] on link "renew" at bounding box center [455, 105] width 29 height 8
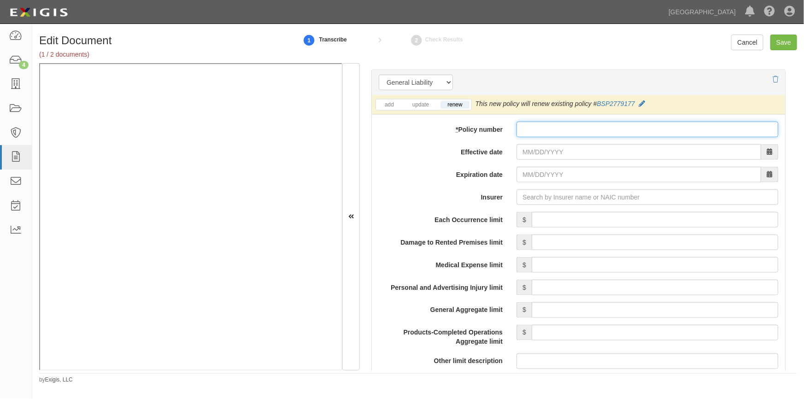
paste input "BSP2779177"
type input "BSP2779177"
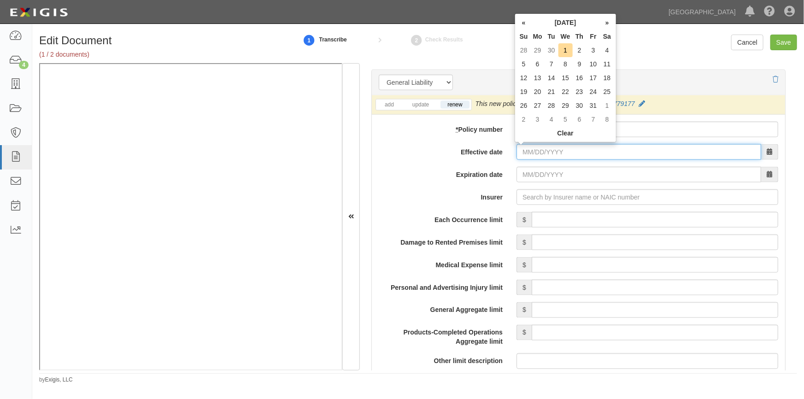
drag, startPoint x: 537, startPoint y: 152, endPoint x: 544, endPoint y: 151, distance: 7.4
click at [537, 152] on input "Effective date" at bounding box center [639, 152] width 245 height 16
click at [564, 43] on td "1" at bounding box center [566, 50] width 14 height 14
type input "10/01/2025"
type input "10/01/2026"
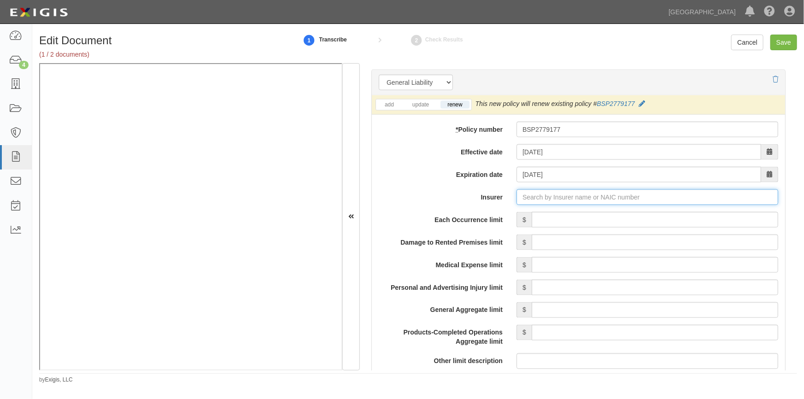
click at [556, 193] on input "Insurer" at bounding box center [648, 197] width 262 height 16
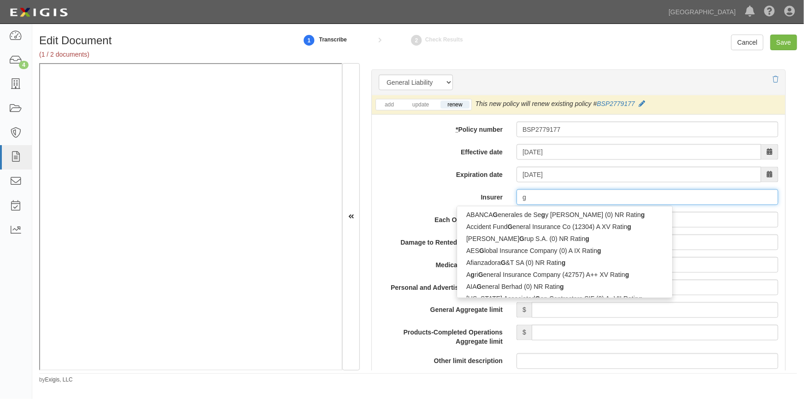
type input "ge"
type input "geiCO Advantage Insurance Company (14138) A++ XV Rating"
type input "gei"
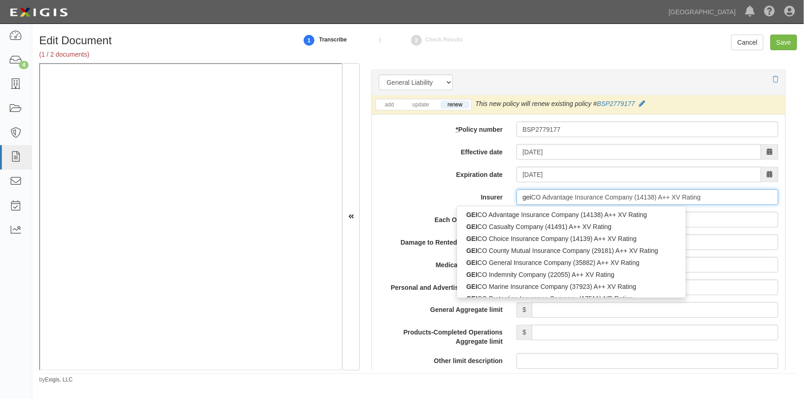
type input "geicO Advantage Insurance Company (14138) A++ XV Rating"
type input "geic"
type input "geico Advantage Insurance Company (14138) A++ XV Rating"
type input "geico"
type input "geico m"
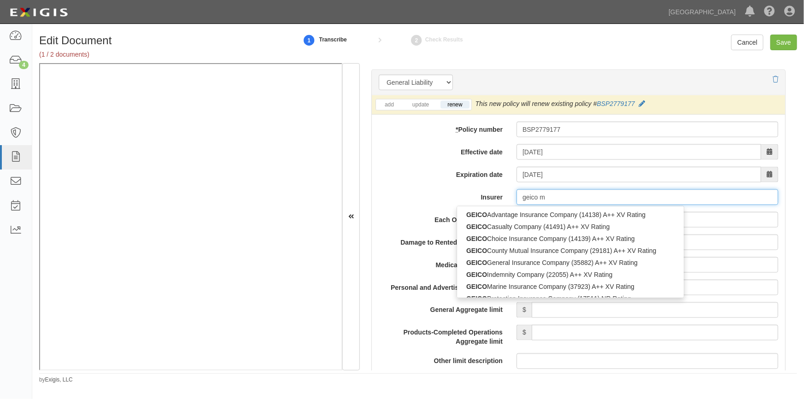
type input "geico marine Insurance Company (37923) A++ XV Rating"
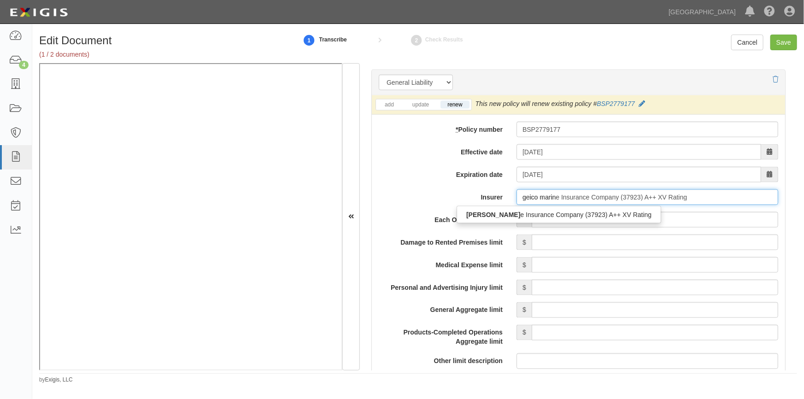
type input "geico marine"
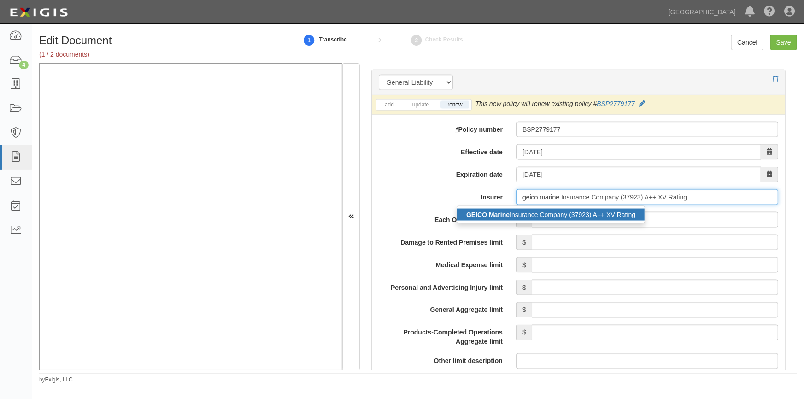
click at [553, 212] on div "GEICO Marine Insurance Company (37923) A++ XV Rating" at bounding box center [551, 215] width 188 height 12
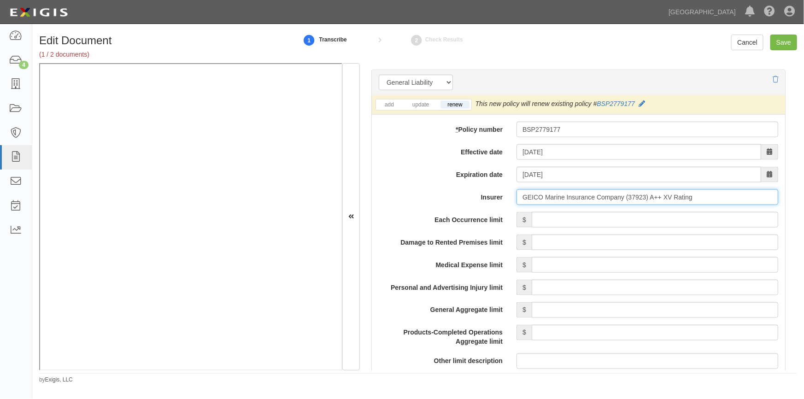
type input "GEICO Marine Insurance Company (37923) A++ XV Rating"
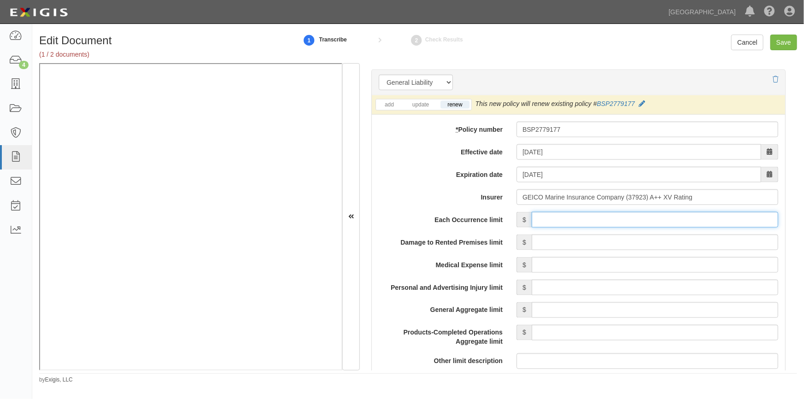
click at [589, 219] on input "Each Occurrence limit" at bounding box center [655, 220] width 247 height 16
click at [784, 46] on input "Save" at bounding box center [784, 43] width 27 height 16
type input "500000"
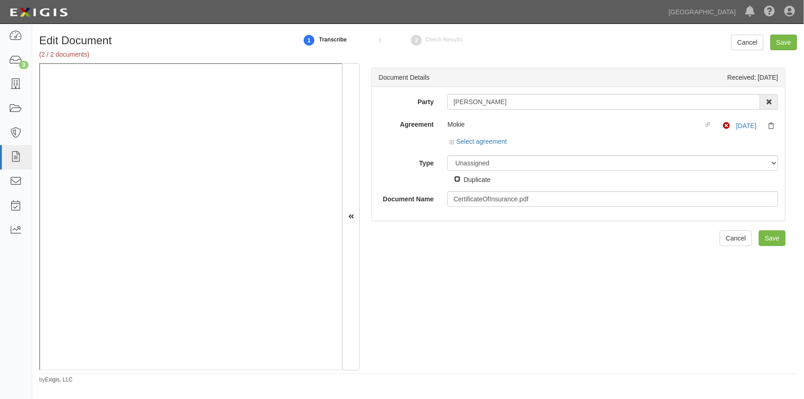
click at [459, 180] on input "Duplicate" at bounding box center [458, 179] width 6 height 6
checkbox input "true"
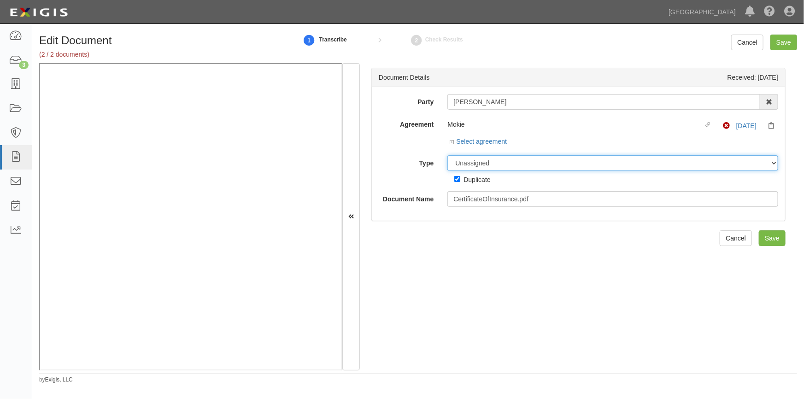
click at [487, 166] on select "Unassigned Binder Cancellation Notice Certificate Contract Endorsement Insuranc…" at bounding box center [613, 163] width 331 height 16
select select "OtherDetail"
click at [448, 155] on select "Unassigned Binder Cancellation Notice Certificate Contract Endorsement Insuranc…" at bounding box center [613, 163] width 331 height 16
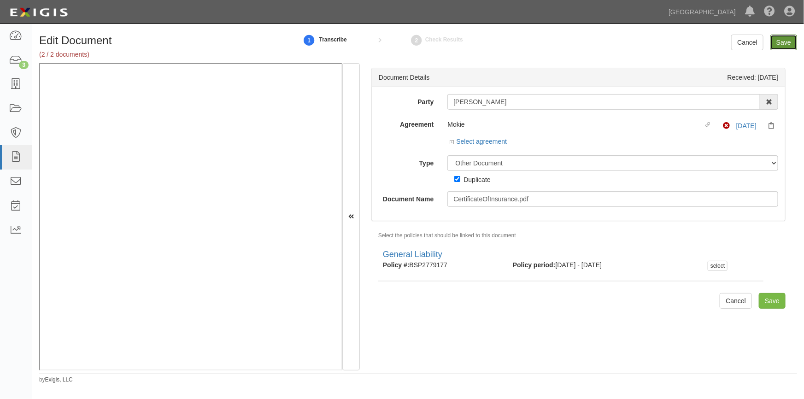
click at [785, 41] on input "Save" at bounding box center [784, 43] width 27 height 16
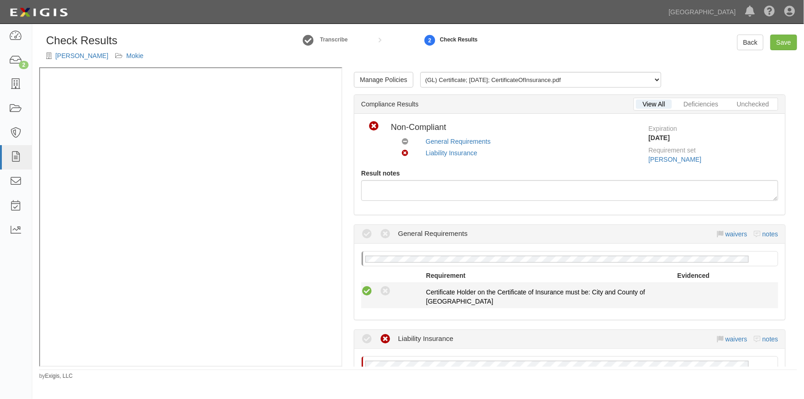
click at [367, 290] on icon at bounding box center [367, 292] width 12 height 12
radio input "true"
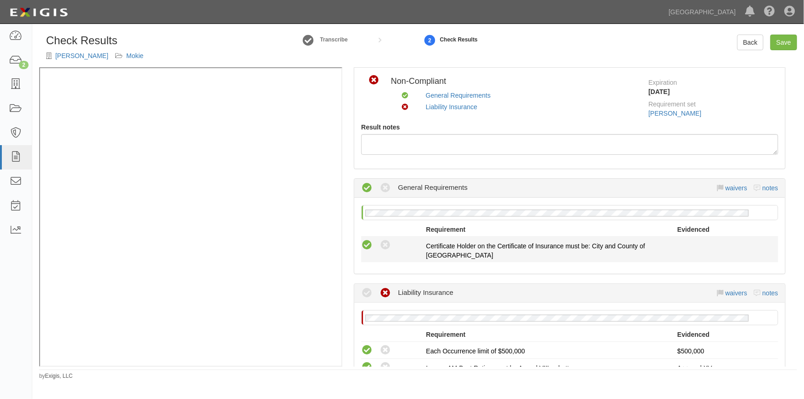
scroll to position [125, 0]
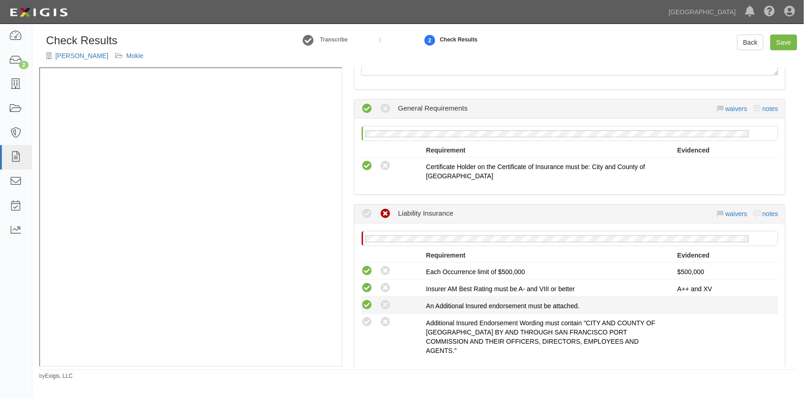
click at [372, 306] on icon at bounding box center [367, 306] width 12 height 12
radio input "true"
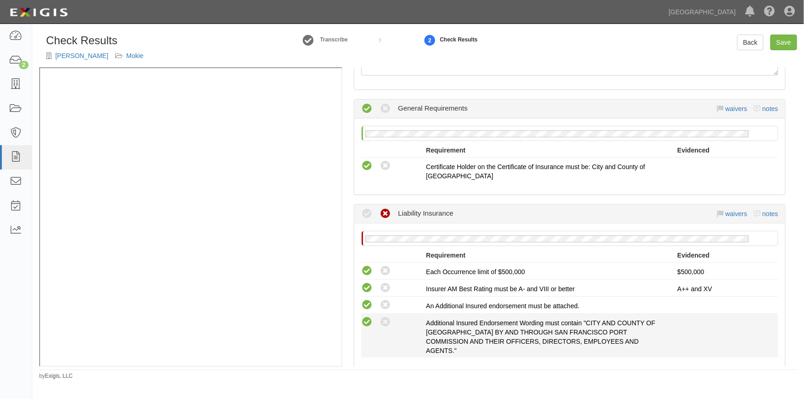
click at [367, 322] on icon at bounding box center [367, 323] width 12 height 12
radio input "true"
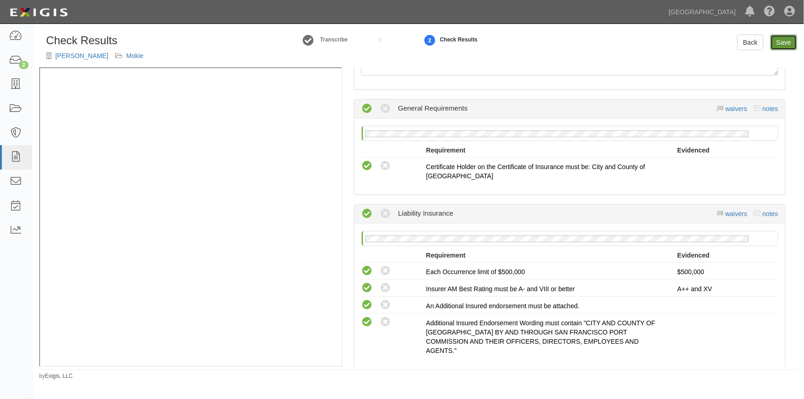
click at [784, 48] on link "Save" at bounding box center [784, 43] width 27 height 16
radio input "true"
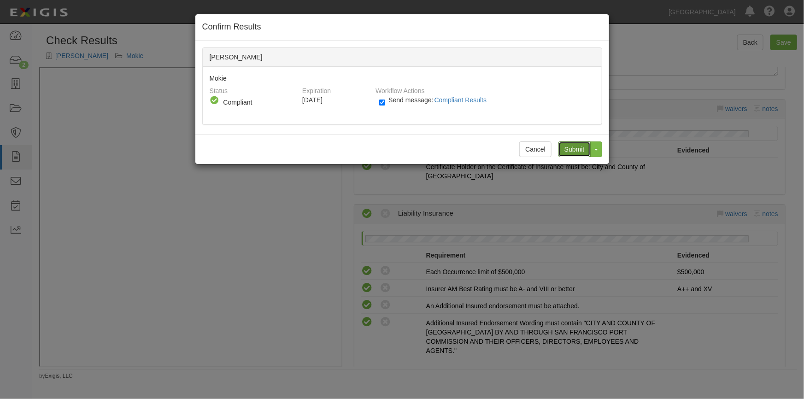
click at [568, 153] on input "Submit" at bounding box center [575, 150] width 32 height 16
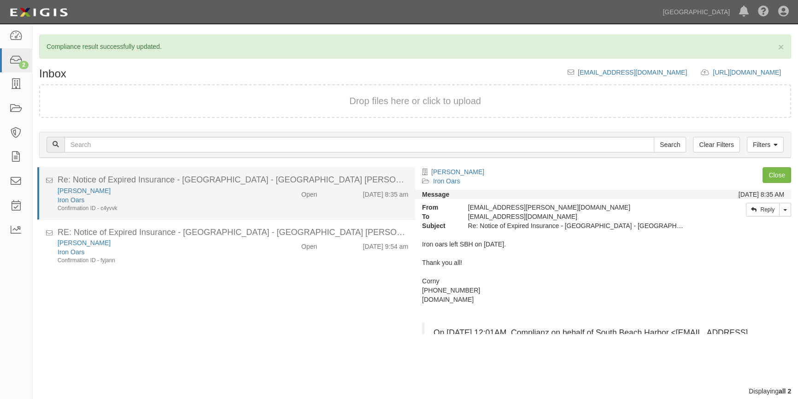
click at [183, 213] on li "Re: Notice of Expired Insurance - [GEOGRAPHIC_DATA] - [GEOGRAPHIC_DATA] [PERSON…" at bounding box center [226, 193] width 378 height 53
click at [185, 207] on div "Confirmation ID - c4yvvk" at bounding box center [157, 209] width 199 height 8
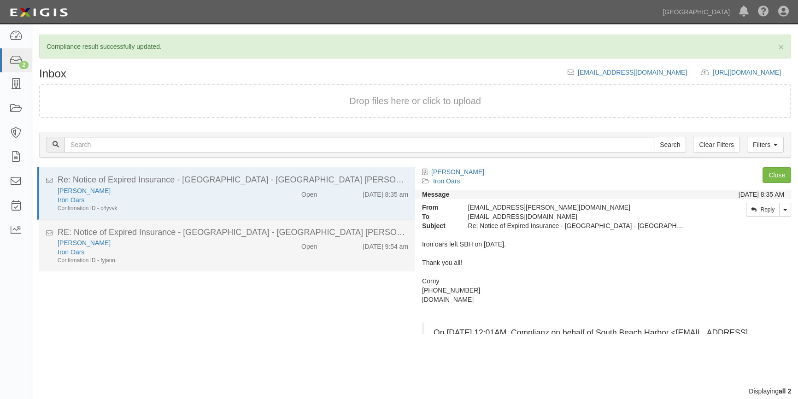
click at [192, 237] on div "RE: Notice of Expired Insurance - [GEOGRAPHIC_DATA] - [GEOGRAPHIC_DATA] [PERSON…" at bounding box center [233, 233] width 351 height 12
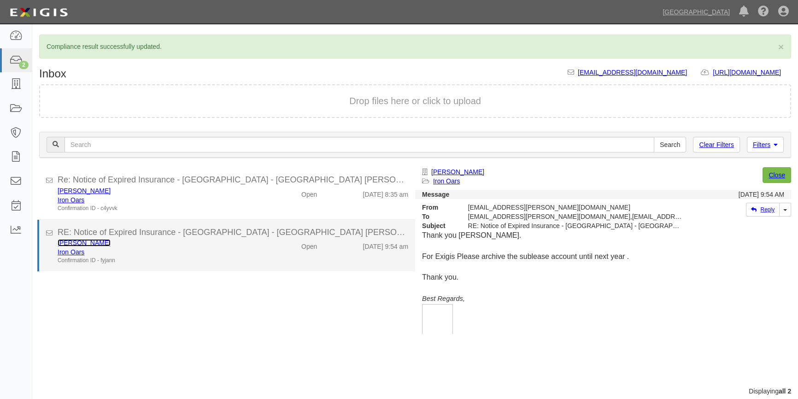
click at [80, 244] on link "[PERSON_NAME]" at bounding box center [84, 242] width 53 height 7
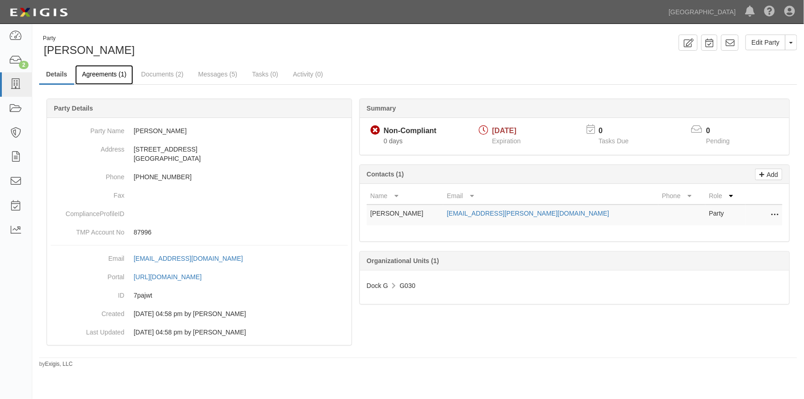
click at [104, 75] on link "Agreements (1)" at bounding box center [104, 75] width 58 height 20
